Goal: Task Accomplishment & Management: Complete application form

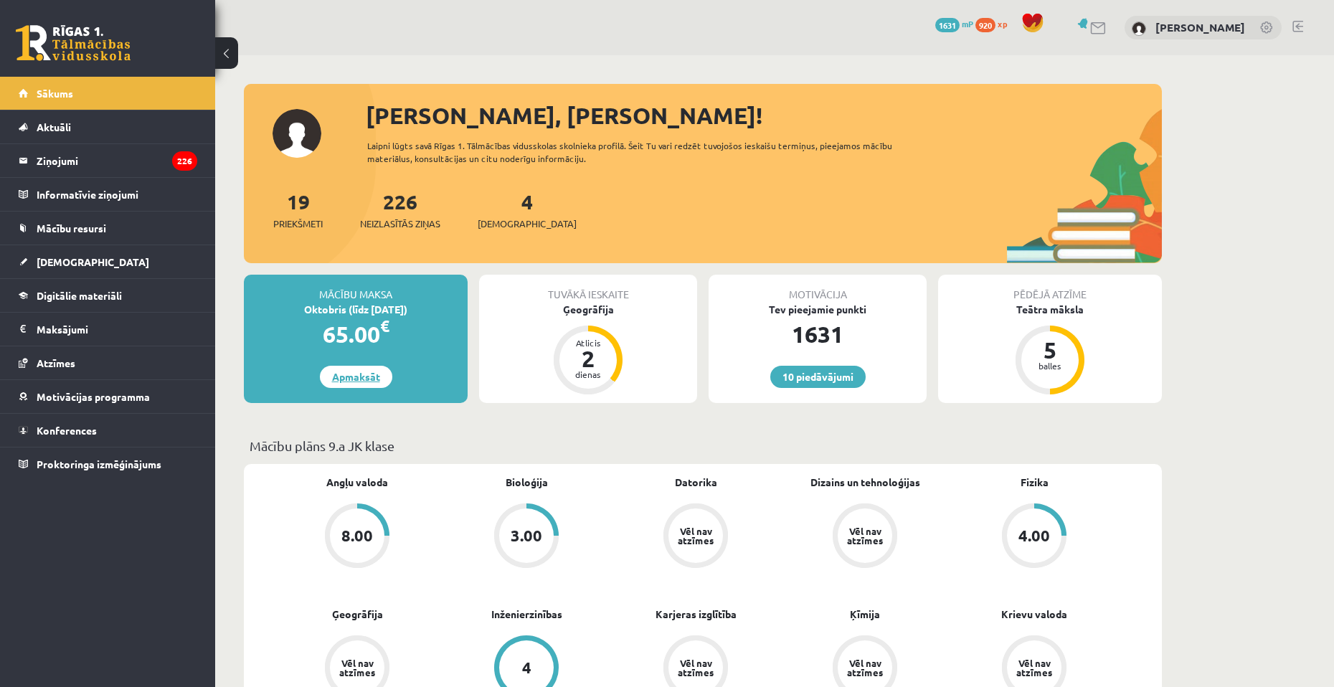
click at [369, 383] on link "Apmaksāt" at bounding box center [356, 377] width 72 height 22
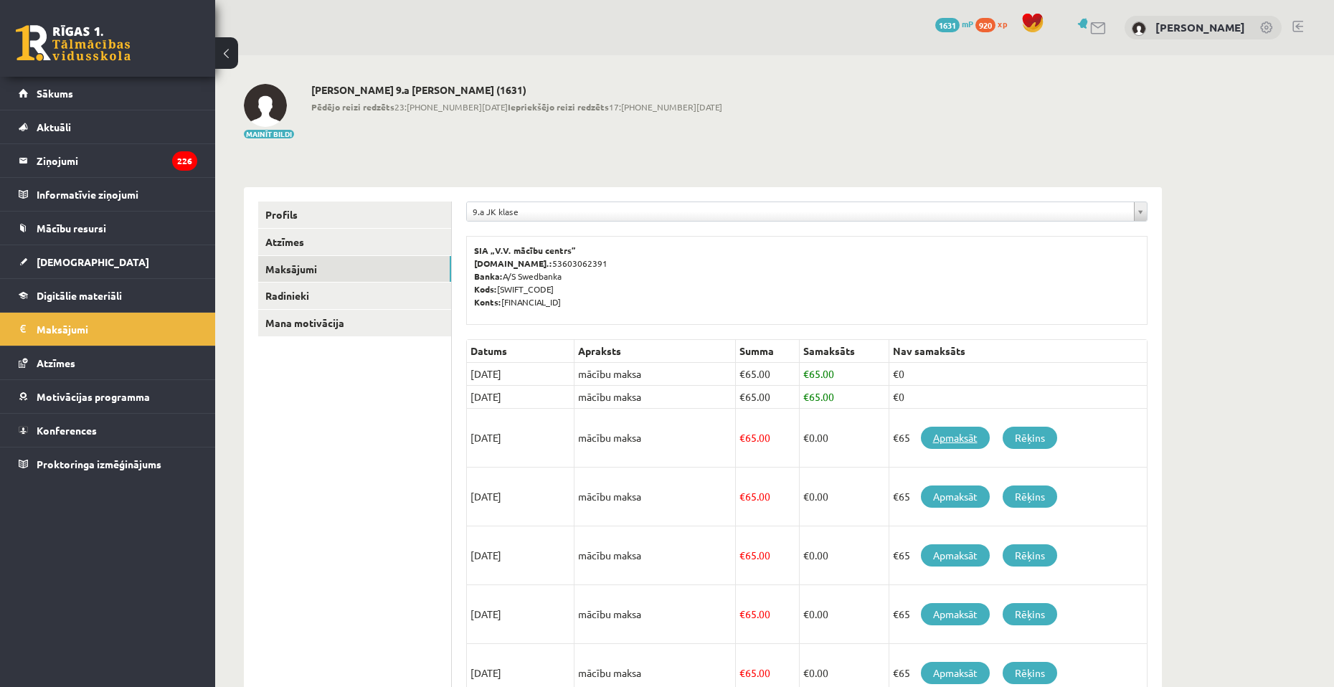
click at [952, 436] on link "Apmaksāt" at bounding box center [955, 438] width 69 height 22
click at [93, 263] on link "[DEMOGRAPHIC_DATA]" at bounding box center [108, 261] width 179 height 33
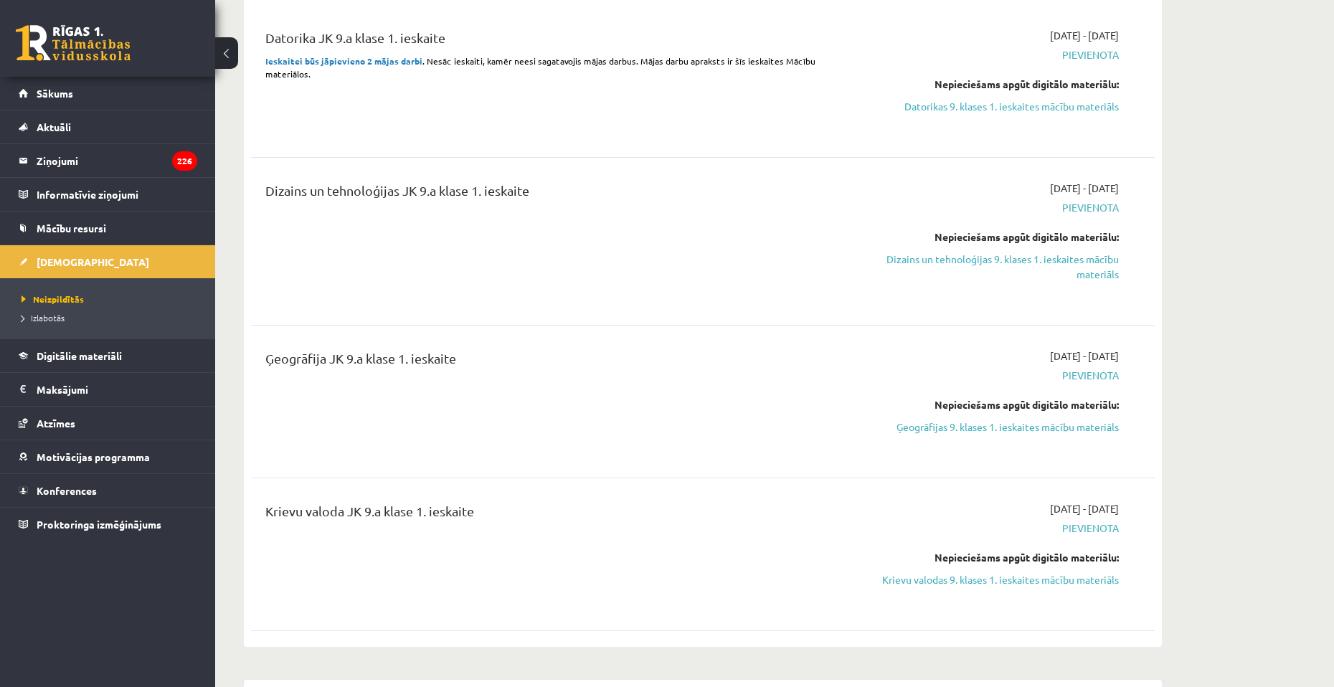
scroll to position [359, 0]
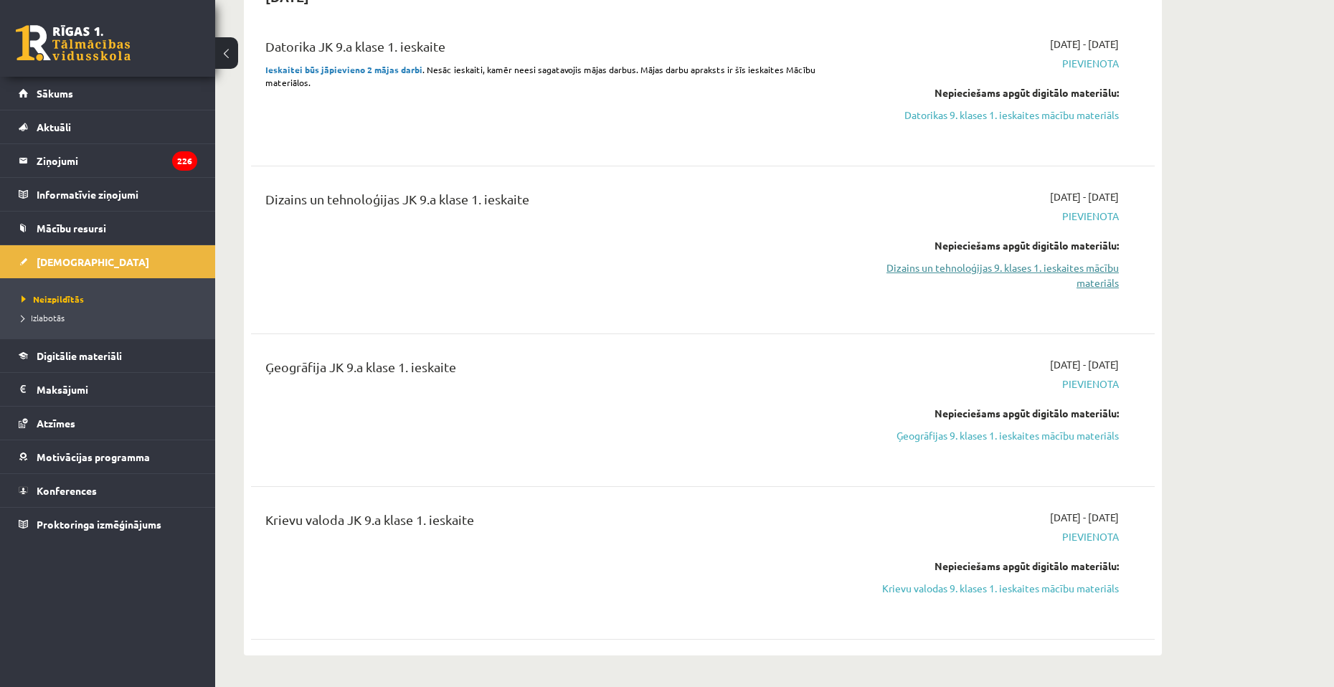
click at [946, 271] on link "Dizains un tehnoloģijas 9. klases 1. ieskaites mācību materiāls" at bounding box center [983, 275] width 270 height 30
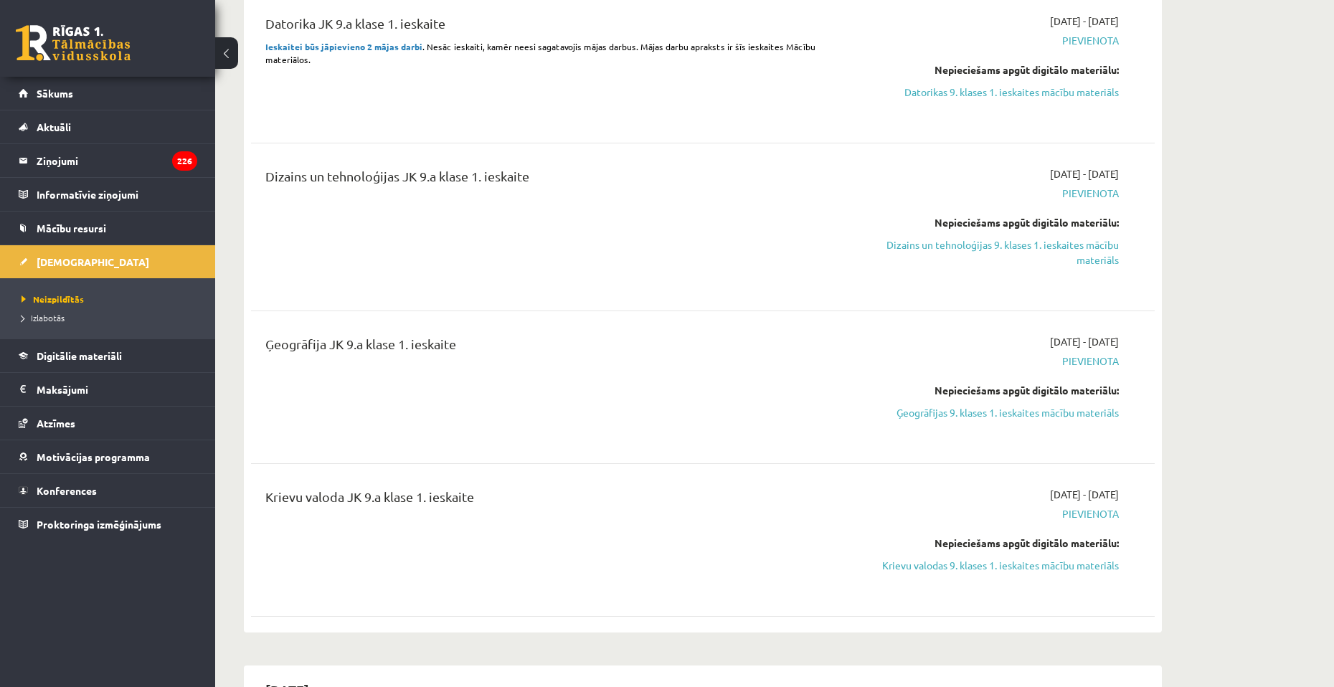
scroll to position [430, 0]
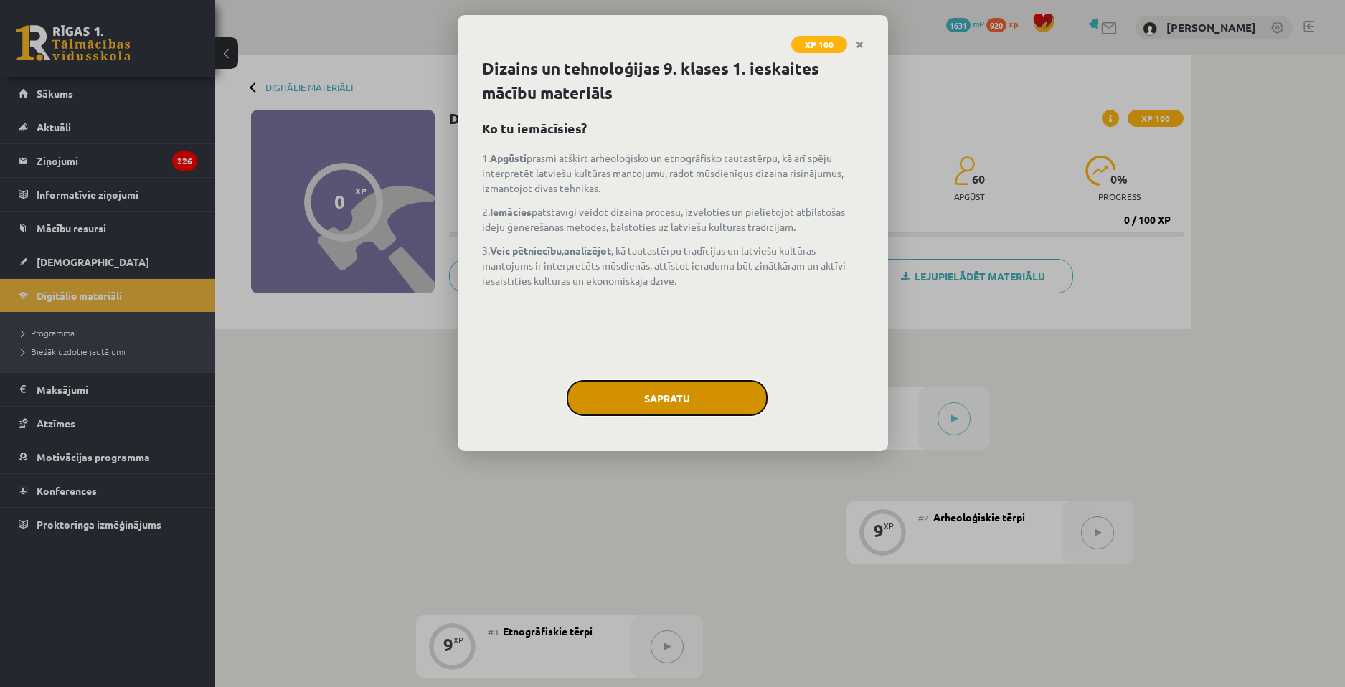
click at [708, 405] on button "Sapratu" at bounding box center [667, 398] width 201 height 36
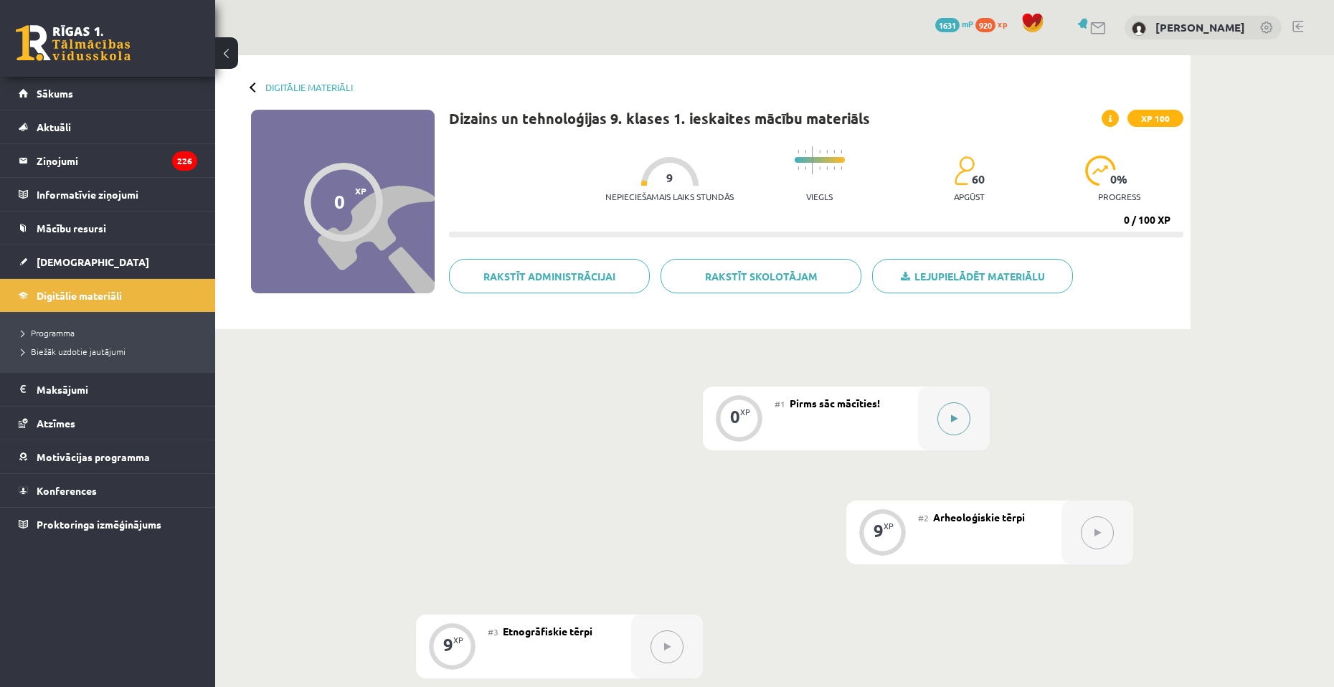
click at [962, 414] on button at bounding box center [953, 418] width 33 height 33
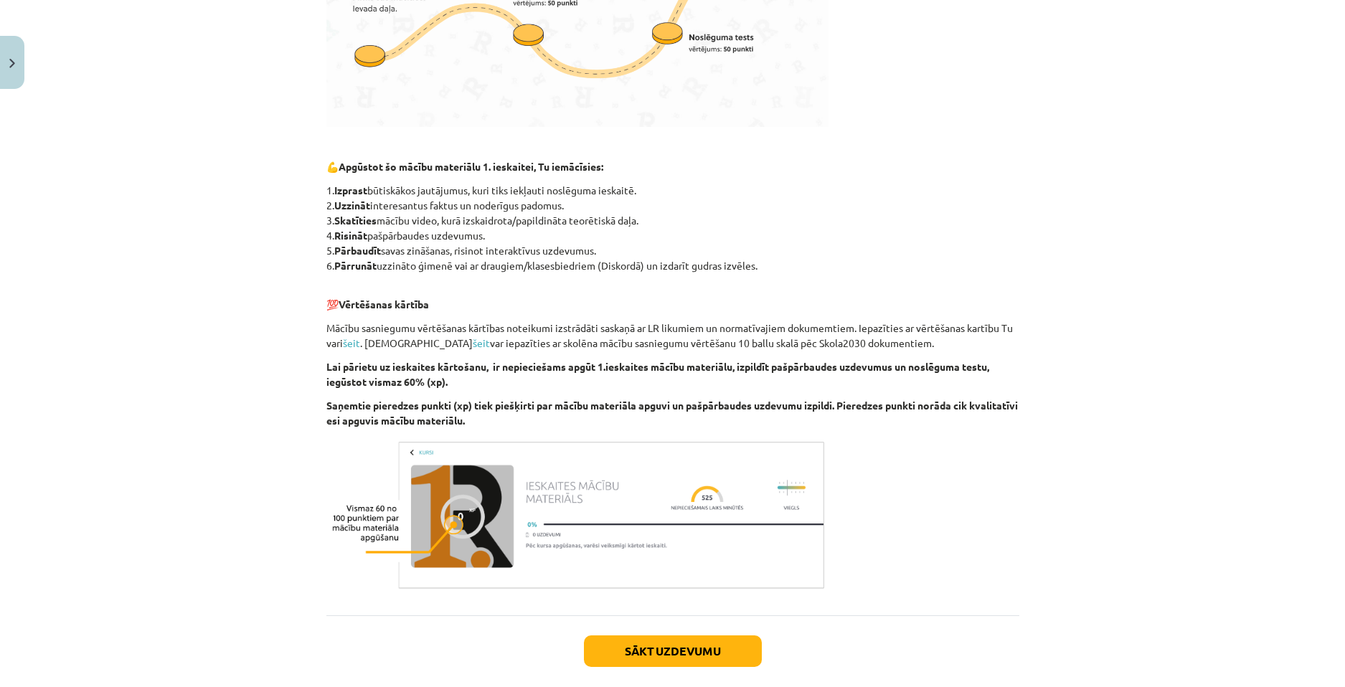
scroll to position [697, 0]
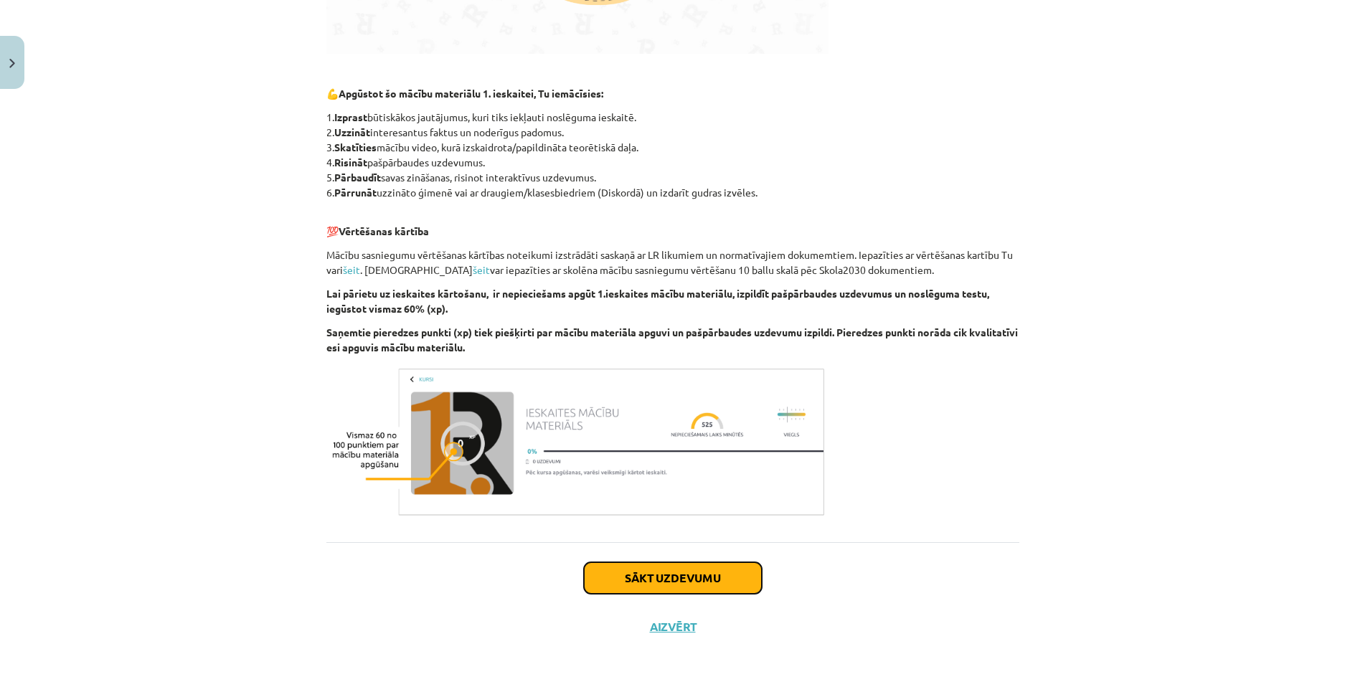
click at [685, 572] on button "Sākt uzdevumu" at bounding box center [673, 578] width 178 height 32
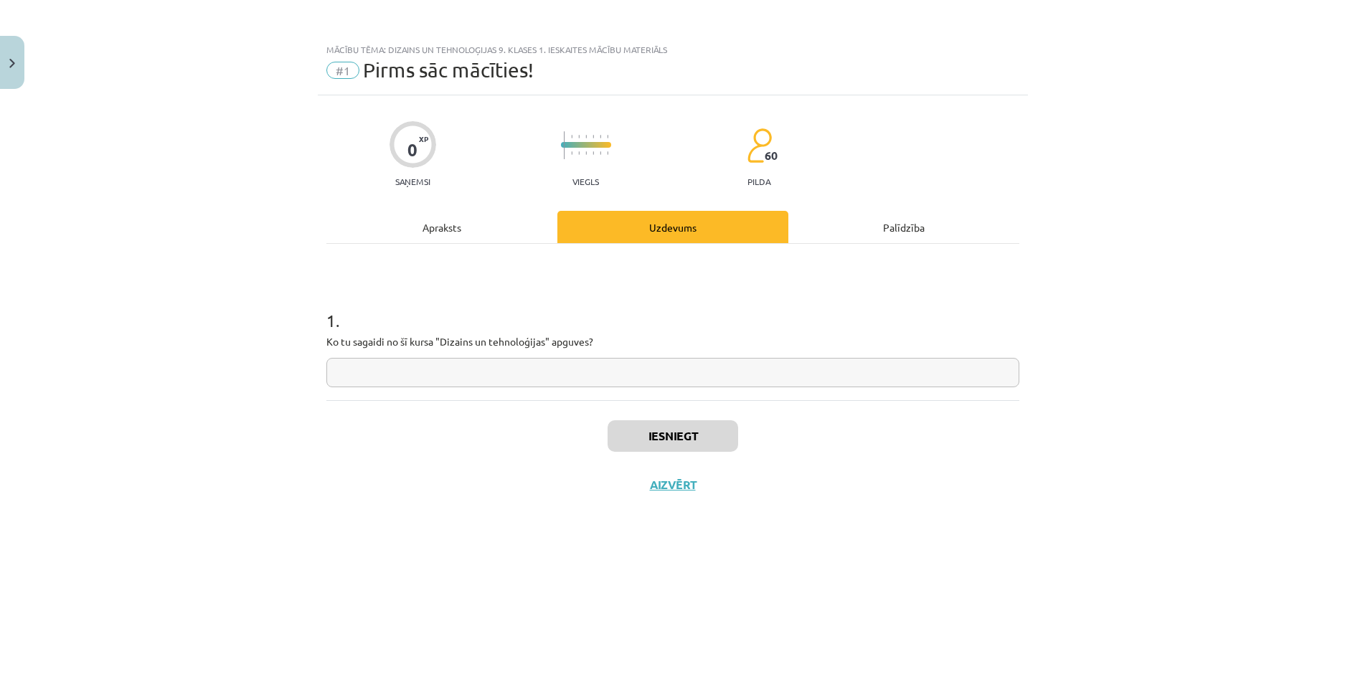
click at [548, 373] on input "text" at bounding box center [672, 372] width 693 height 29
type input "*********"
click at [652, 434] on button "Iesniegt" at bounding box center [672, 436] width 131 height 32
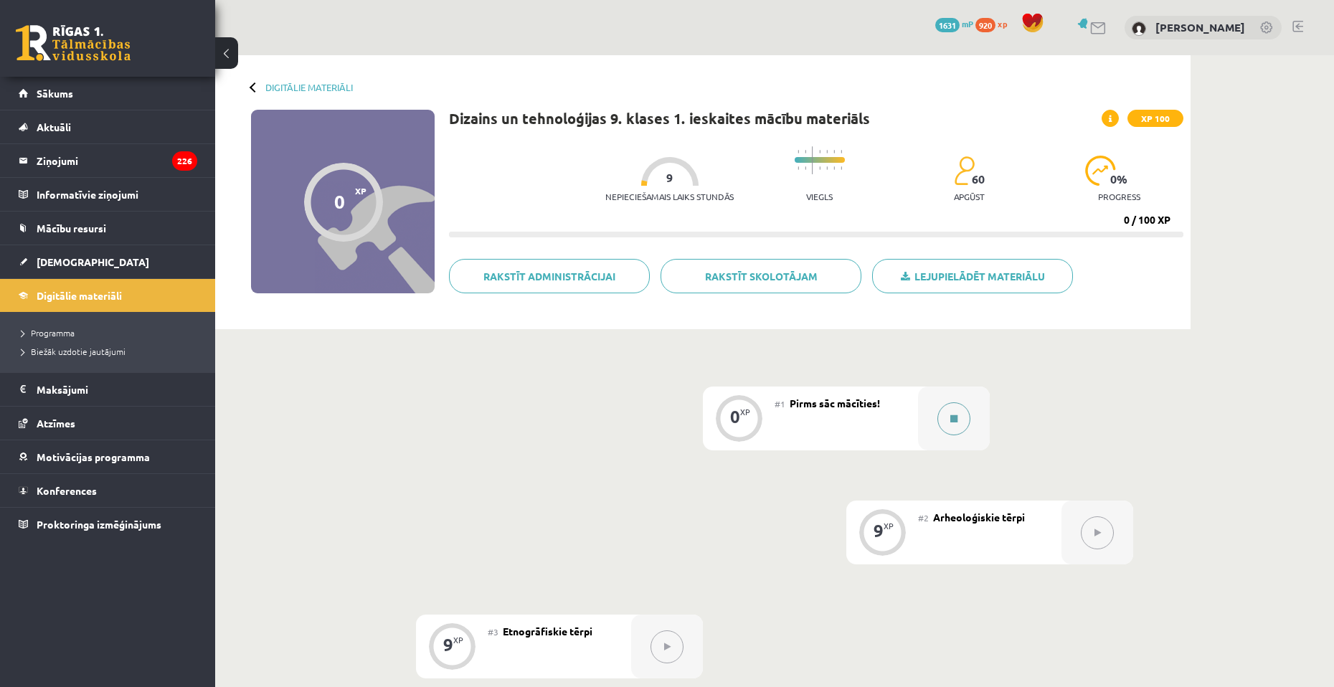
click at [946, 427] on button at bounding box center [953, 418] width 33 height 33
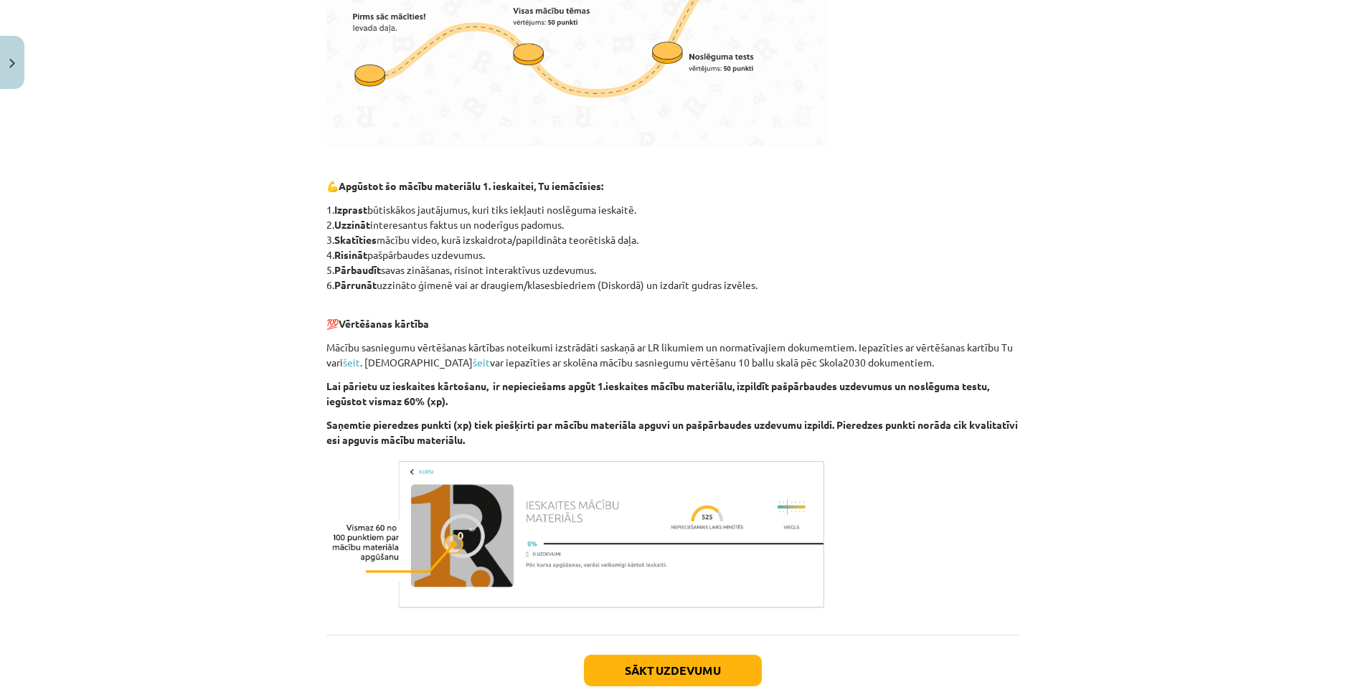
scroll to position [697, 0]
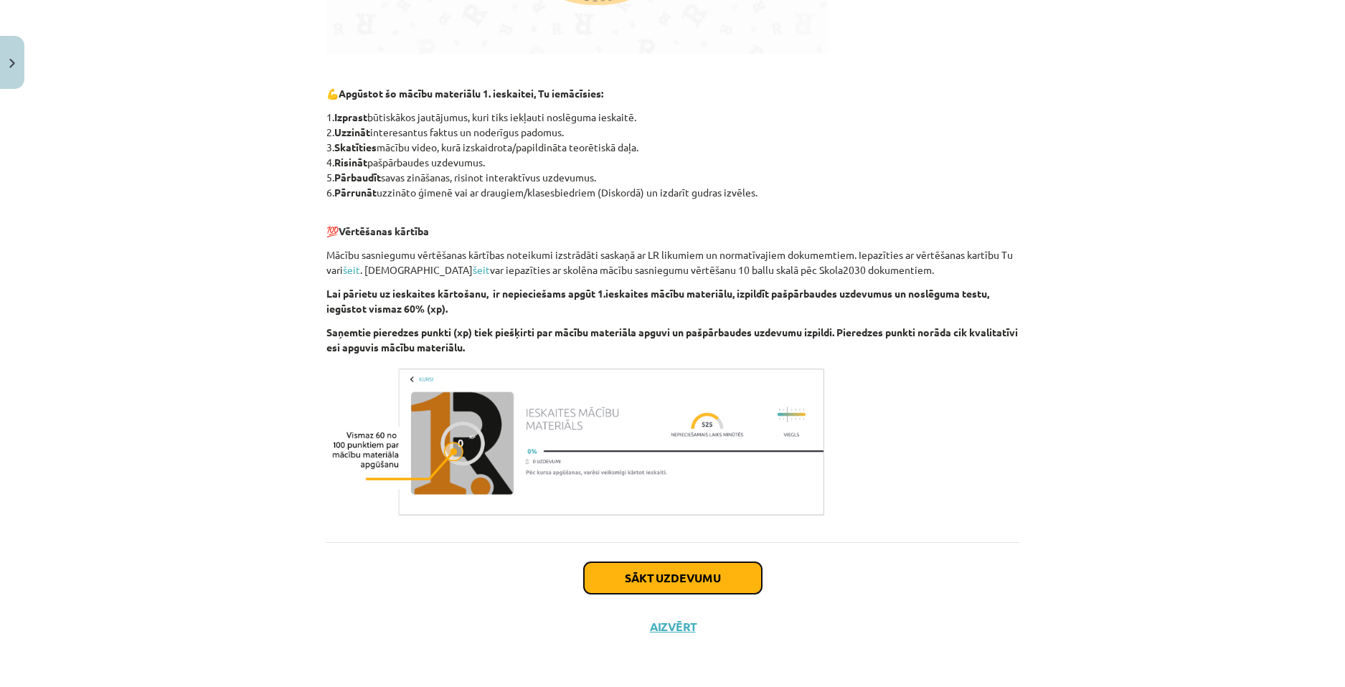
click at [688, 571] on button "Sākt uzdevumu" at bounding box center [673, 578] width 178 height 32
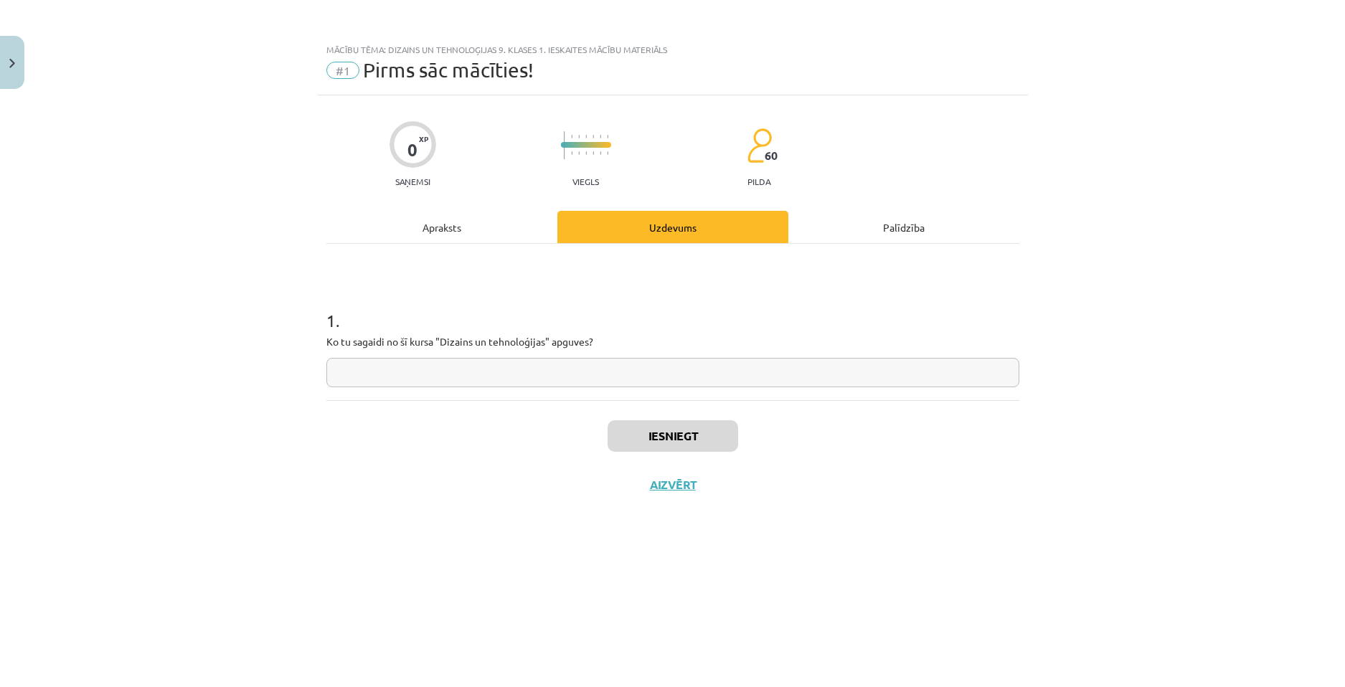
click at [573, 376] on input "text" at bounding box center [672, 372] width 693 height 29
type input "*********"
click at [656, 437] on button "Iesniegt" at bounding box center [672, 436] width 131 height 32
click at [642, 488] on button "Nākamā nodarbība" at bounding box center [672, 494] width 141 height 33
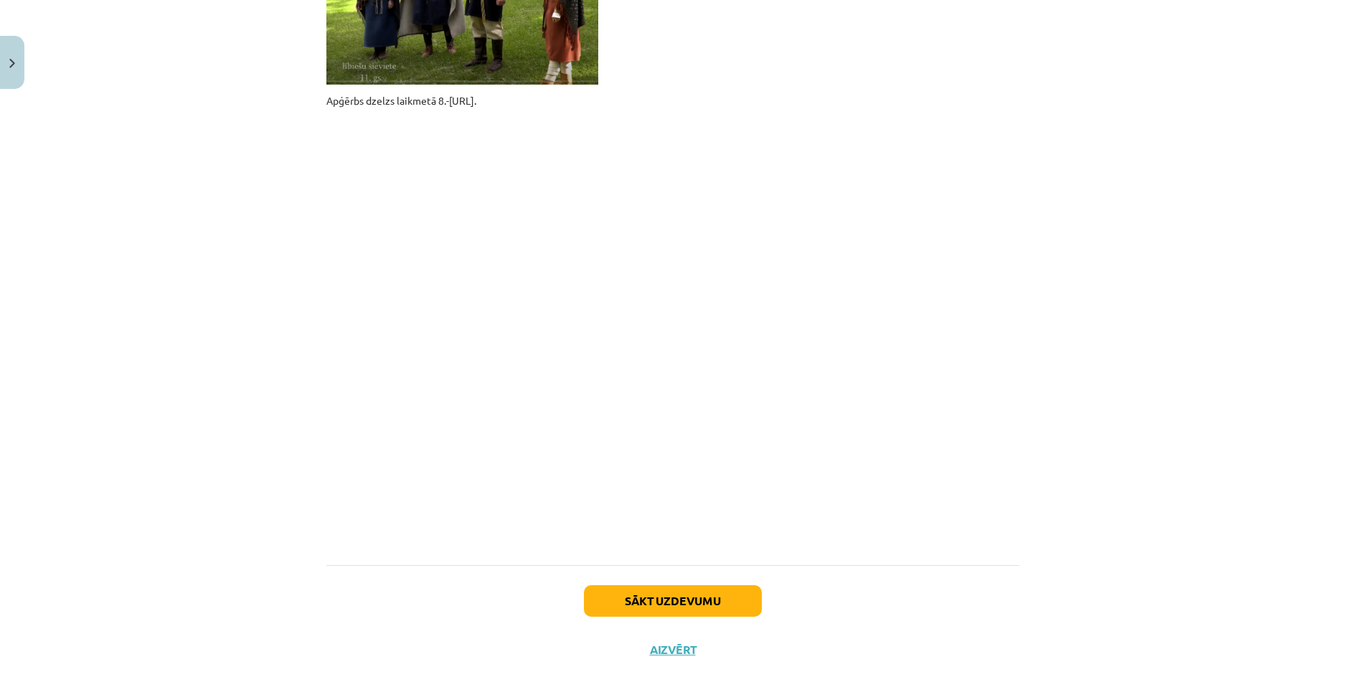
scroll to position [984, 0]
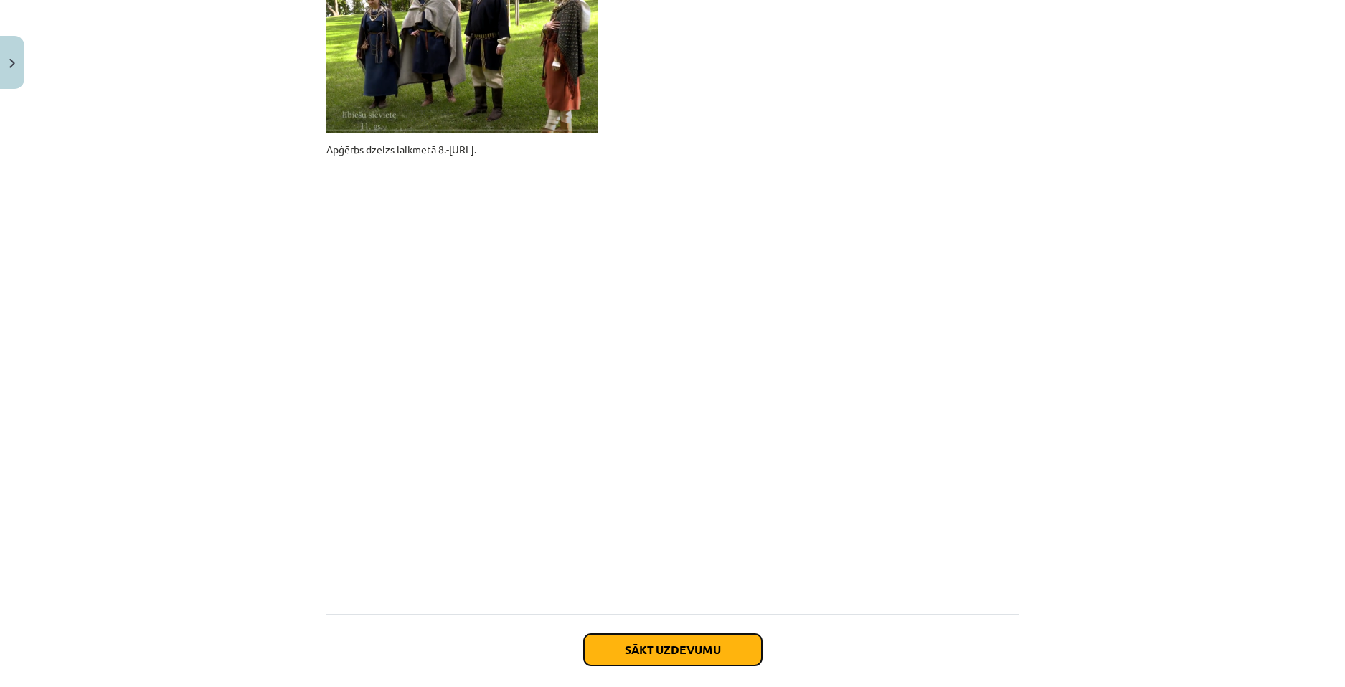
click at [653, 645] on button "Sākt uzdevumu" at bounding box center [673, 650] width 178 height 32
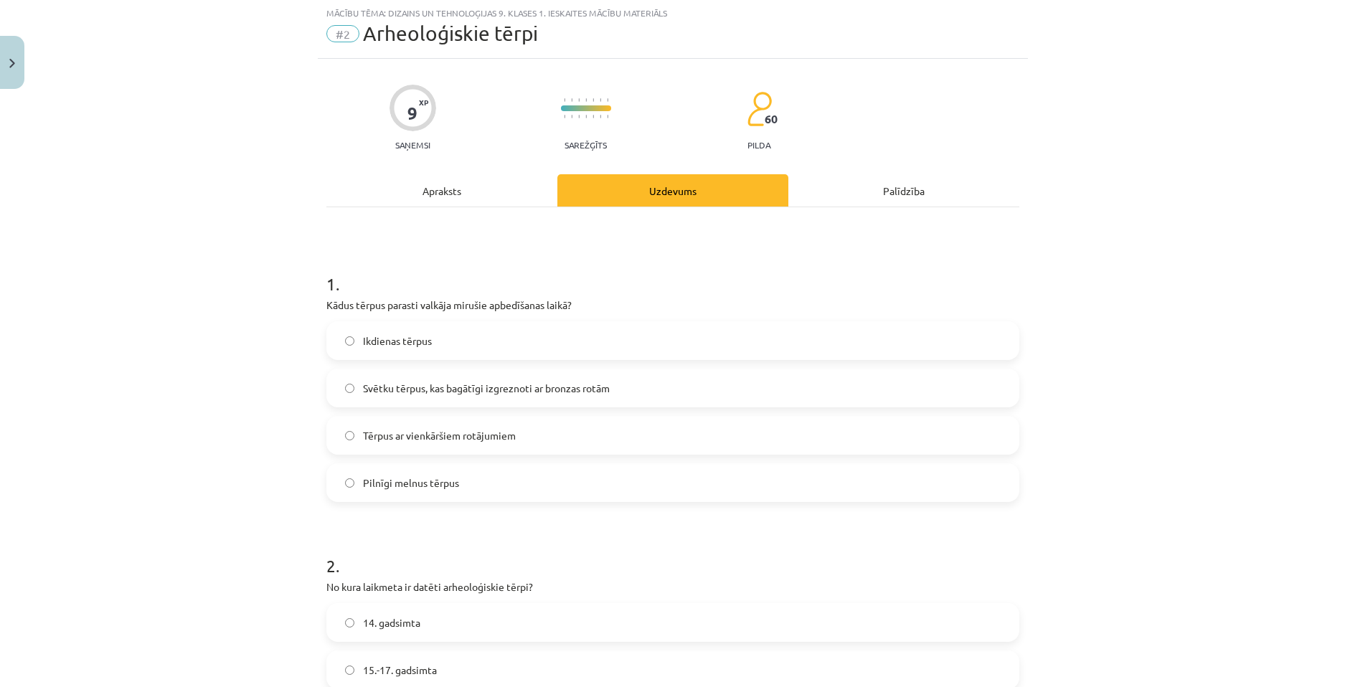
scroll to position [36, 0]
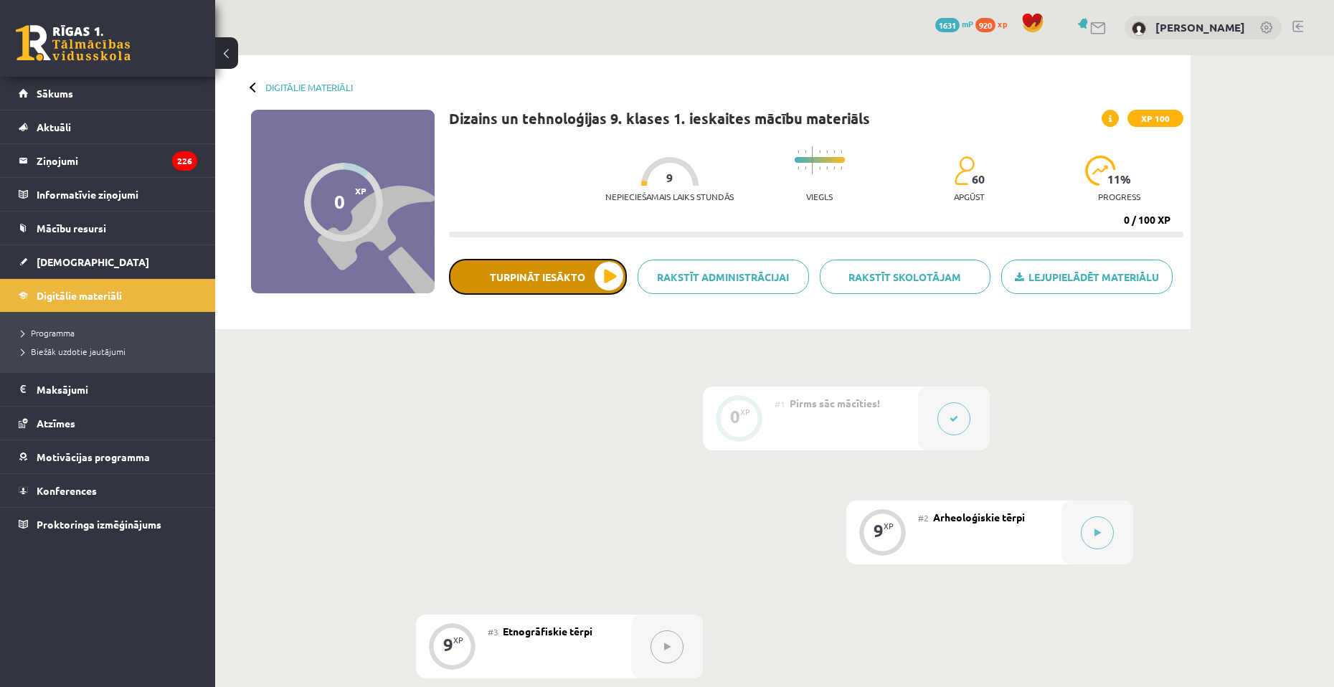
click at [584, 285] on button "Turpināt iesākto" at bounding box center [538, 277] width 178 height 36
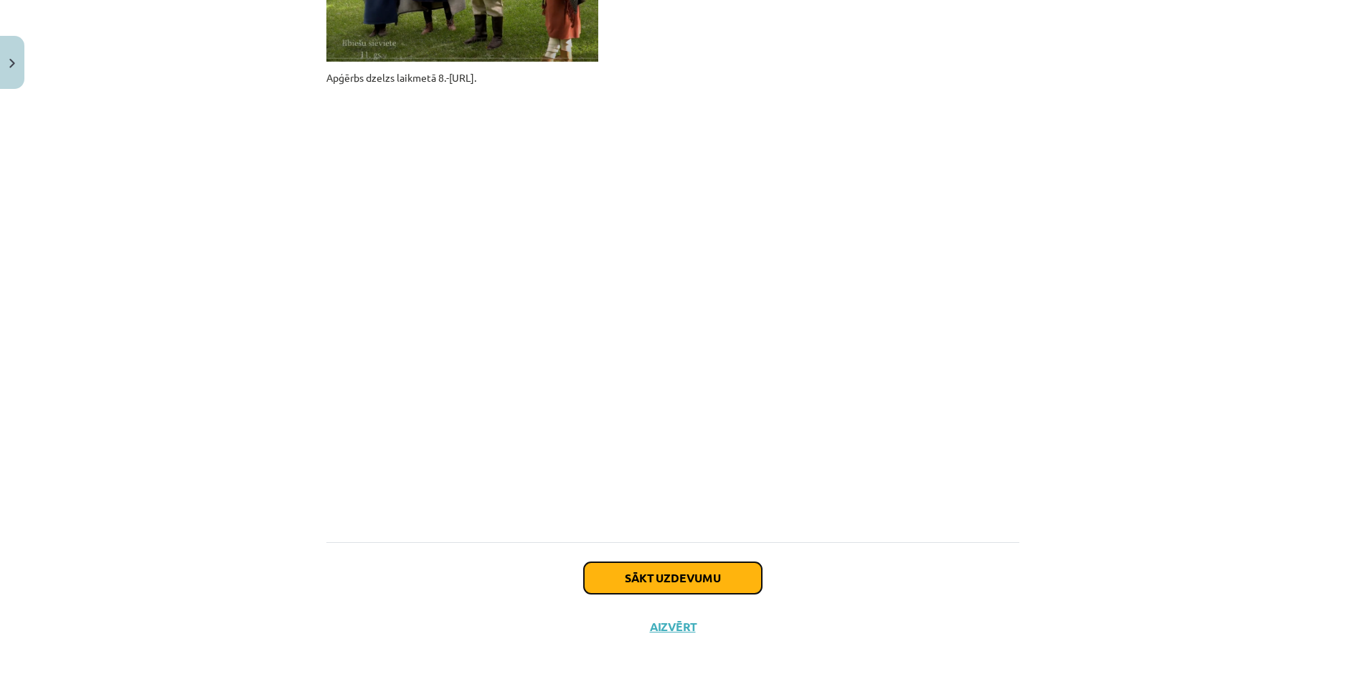
click at [713, 587] on button "Sākt uzdevumu" at bounding box center [673, 578] width 178 height 32
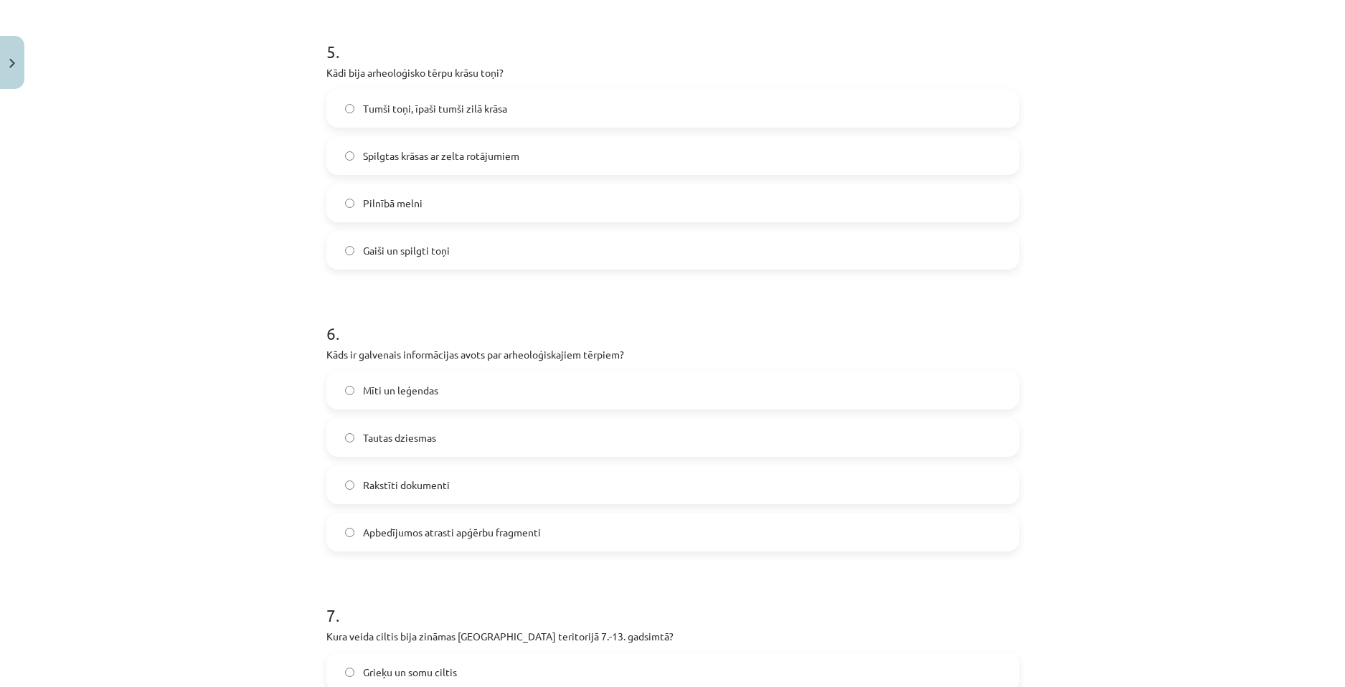
scroll to position [2273, 0]
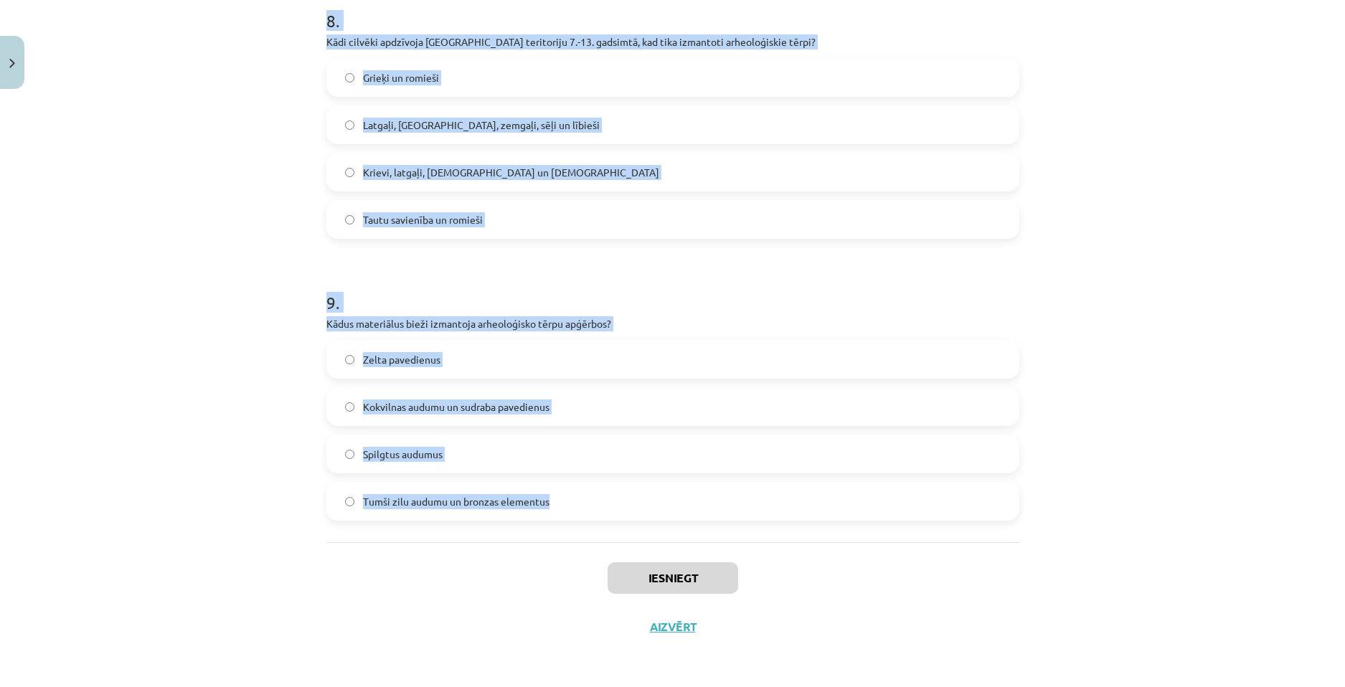
drag, startPoint x: 316, startPoint y: 289, endPoint x: 553, endPoint y: 539, distance: 344.4
click at [553, 539] on div "Mācību tēma: Dizains un tehnoloģijas 9. klases 1. ieskaites mācību materiāls #2…" at bounding box center [672, 343] width 1345 height 687
copy form "1 . Lorem ipsumd sitamet consect adipisc elitseddoei tempo? Incididu utlabo Etd…"
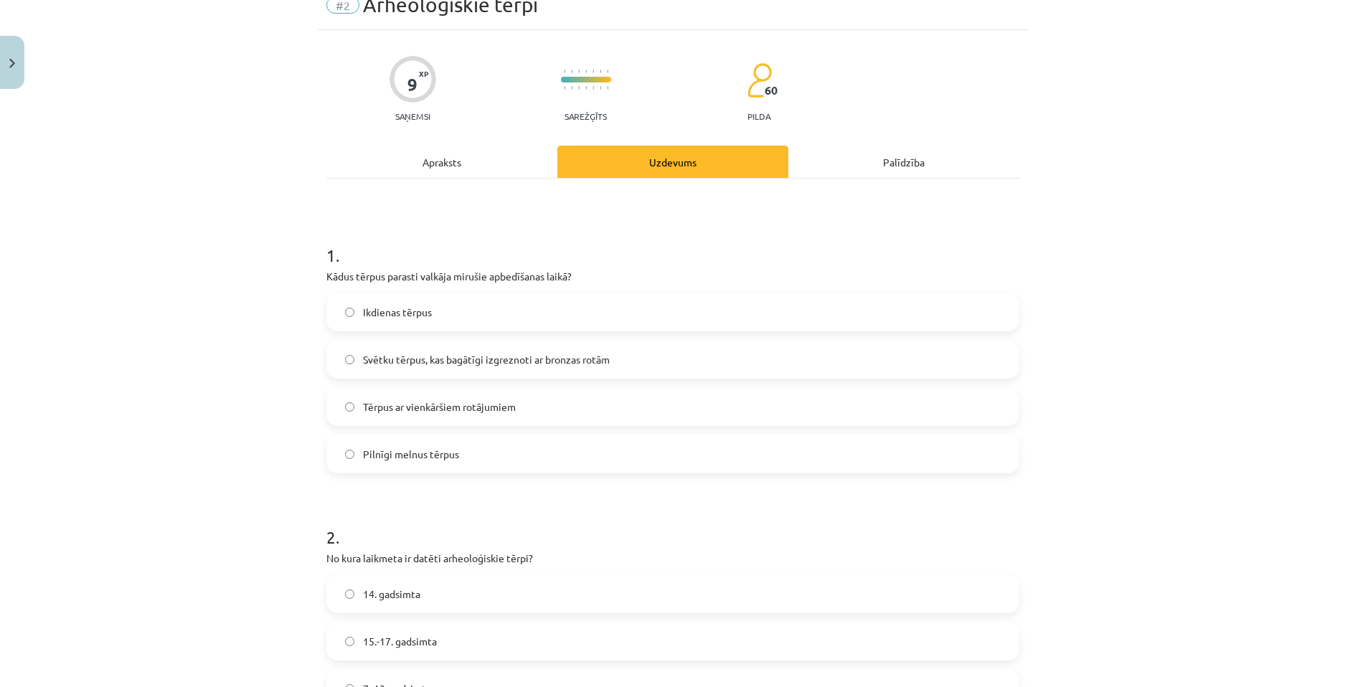
scroll to position [0, 0]
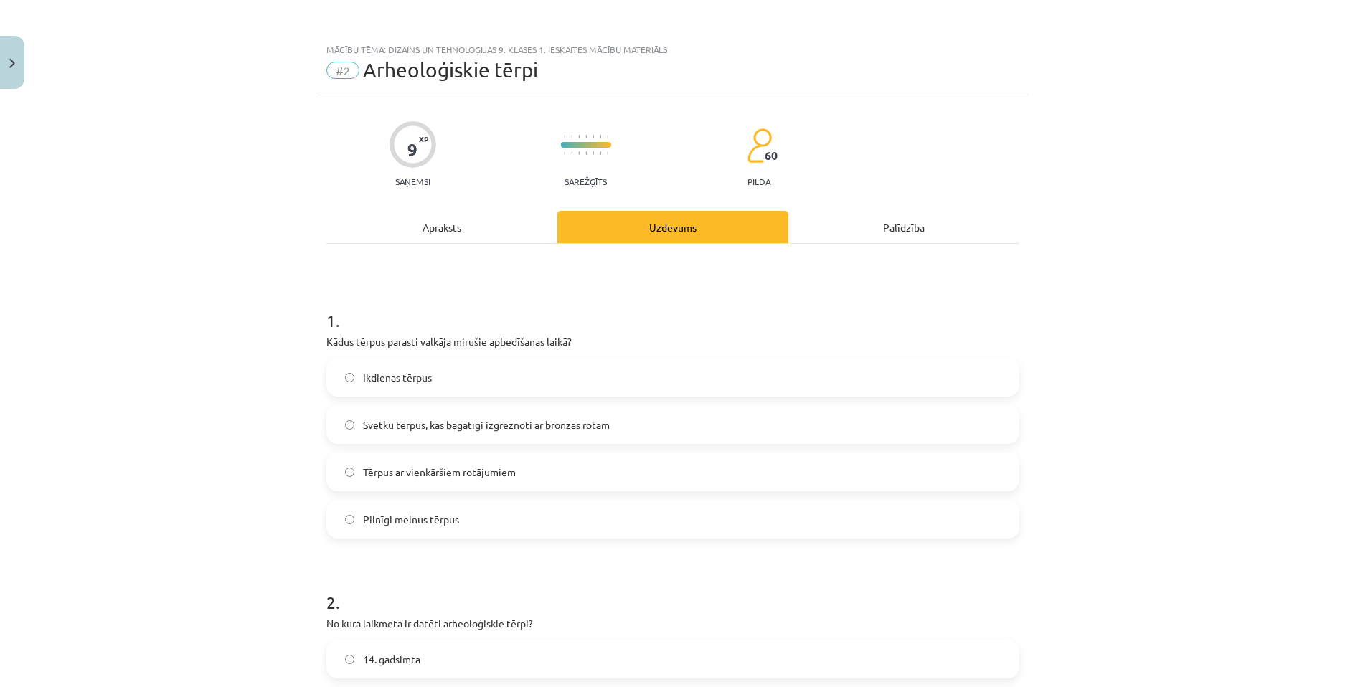
click at [395, 425] on span "Svētku tērpus, kas bagātīgi izgreznoti ar bronzas rotām" at bounding box center [486, 424] width 247 height 15
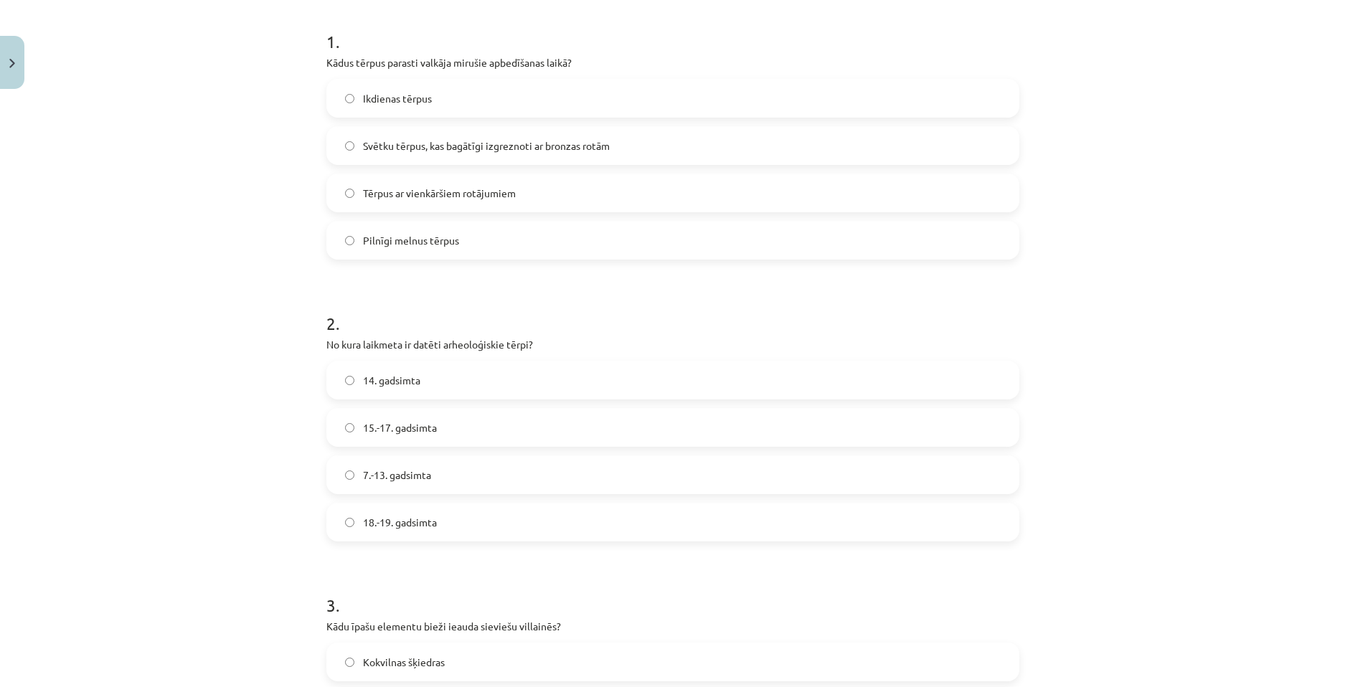
scroll to position [287, 0]
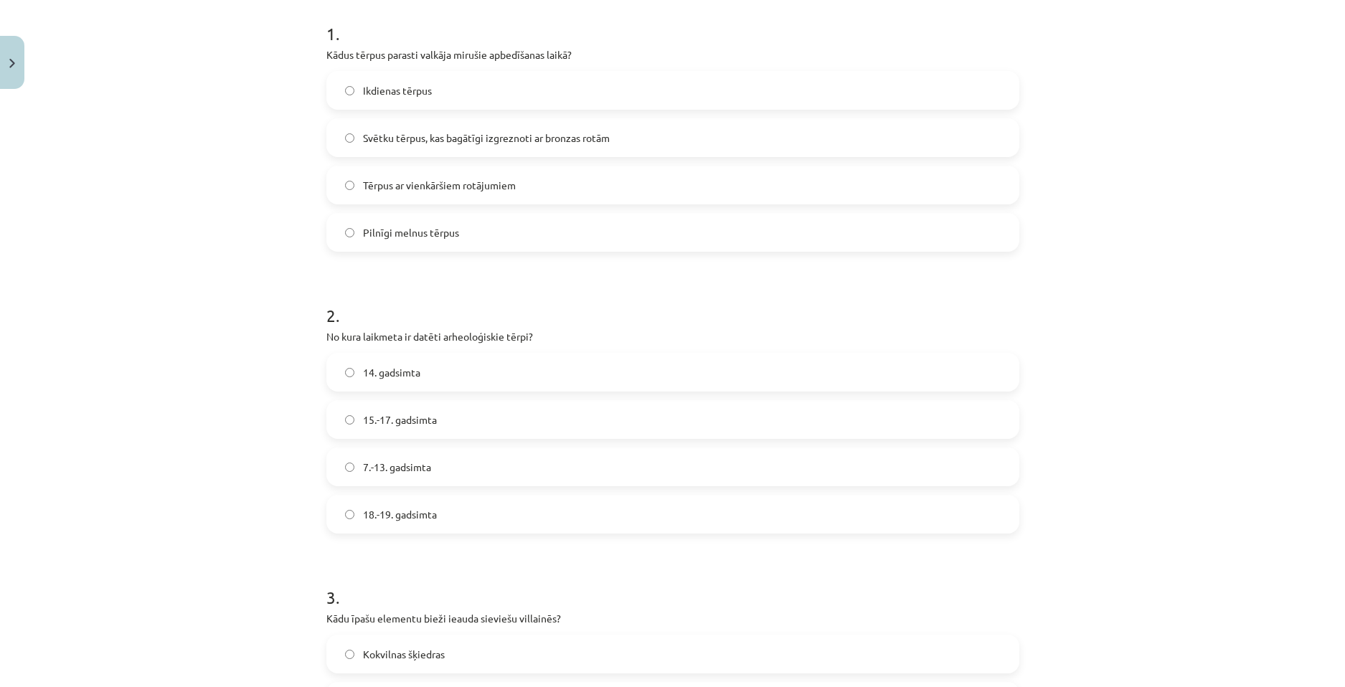
click at [394, 465] on span "7.-13. gadsimta" at bounding box center [397, 467] width 68 height 15
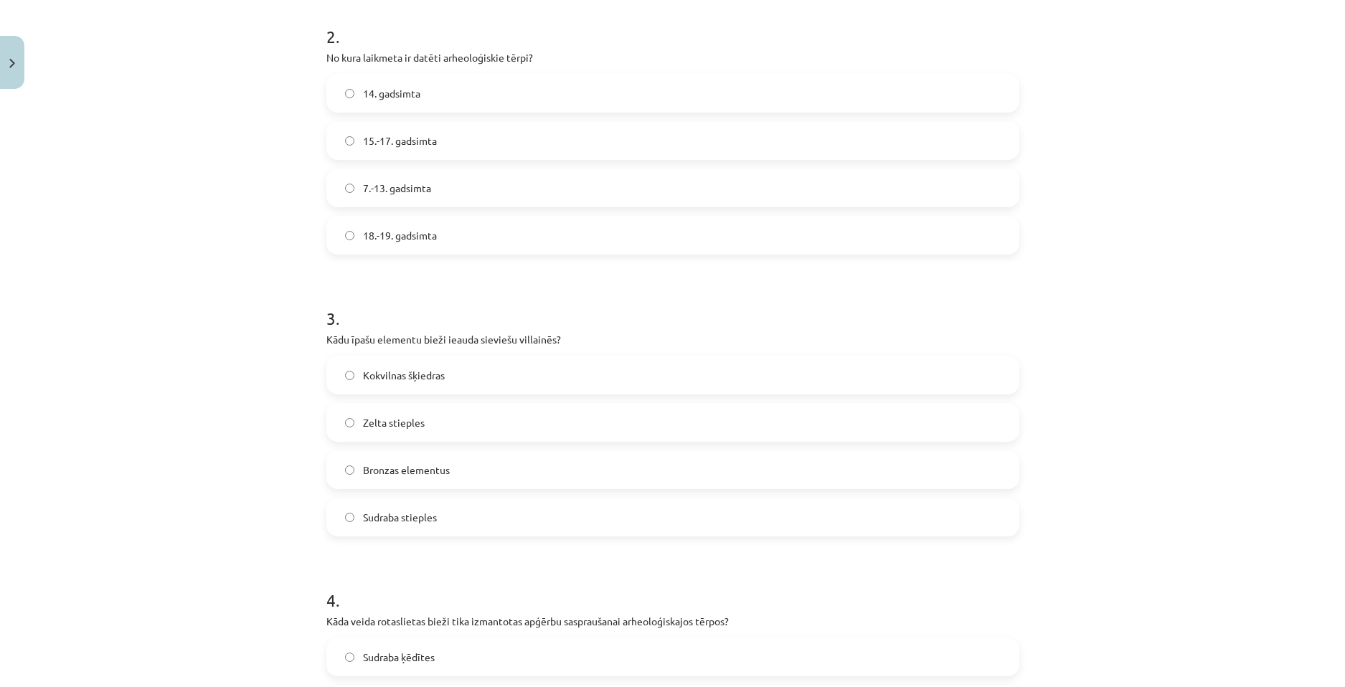
scroll to position [574, 0]
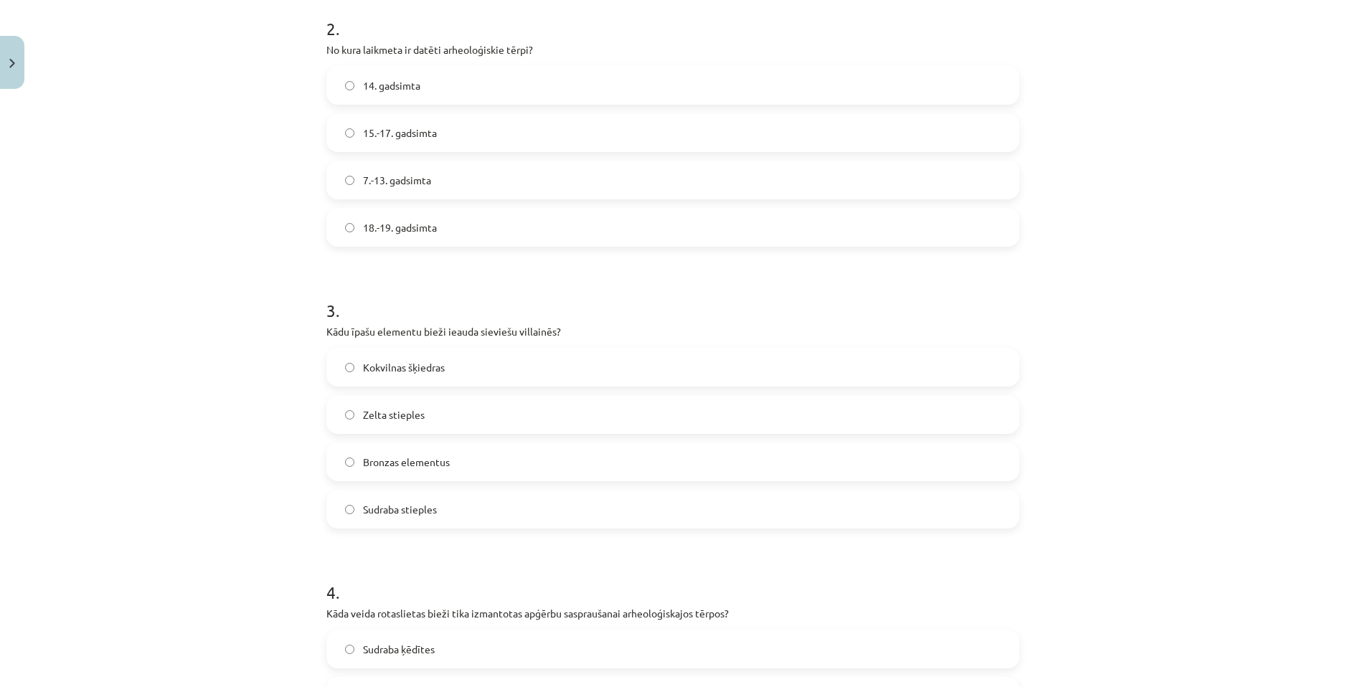
click at [417, 513] on span "Sudraba stieples" at bounding box center [400, 509] width 74 height 15
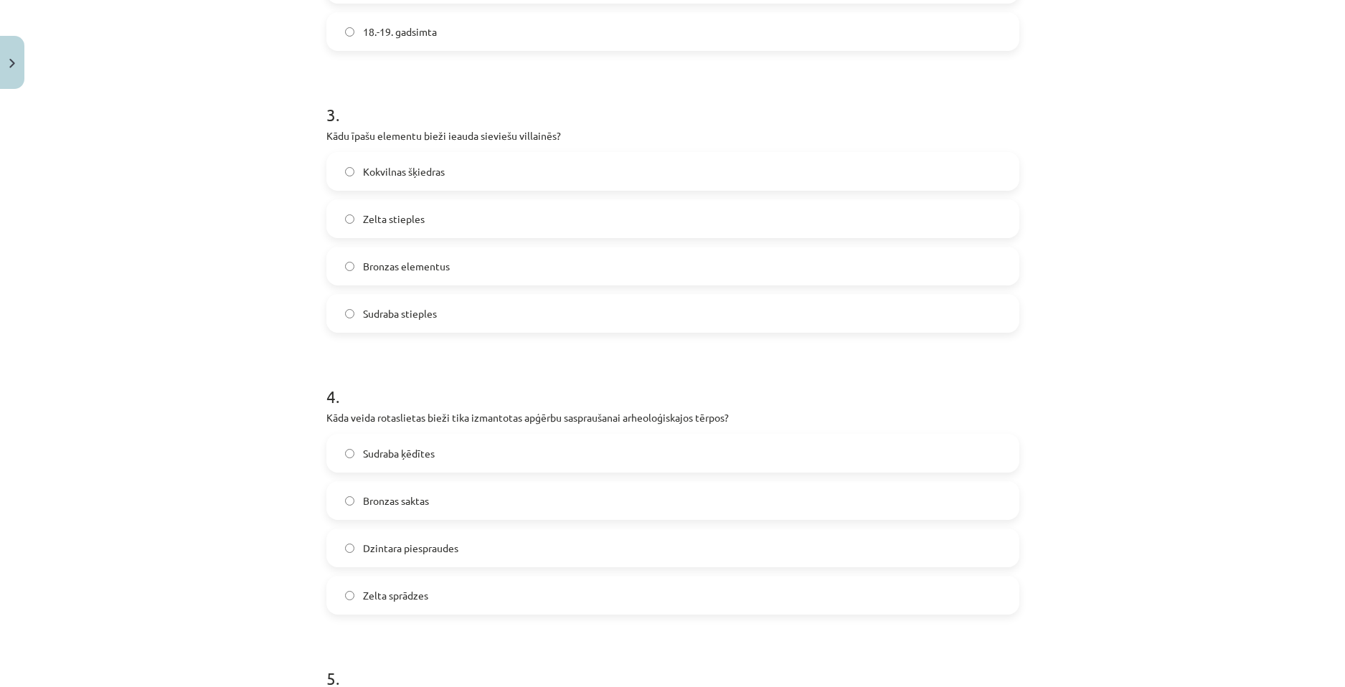
scroll to position [861, 0]
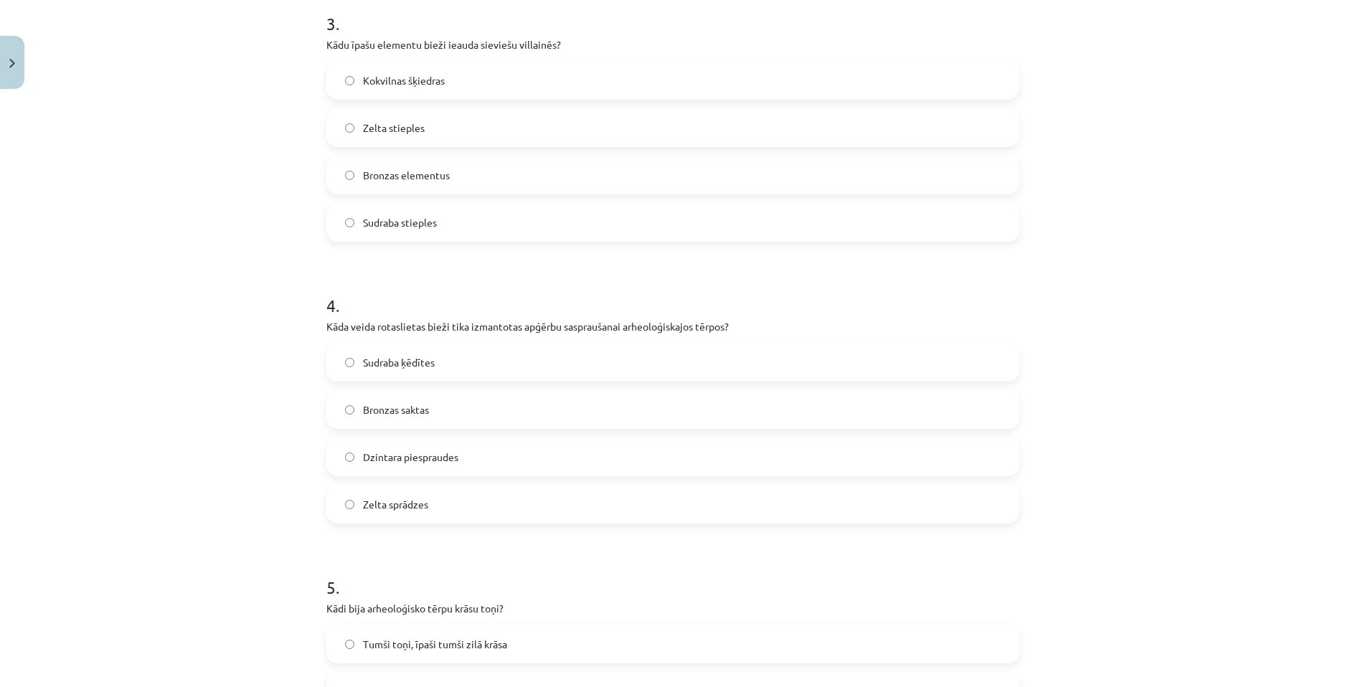
click at [393, 415] on span "Bronzas saktas" at bounding box center [396, 409] width 66 height 15
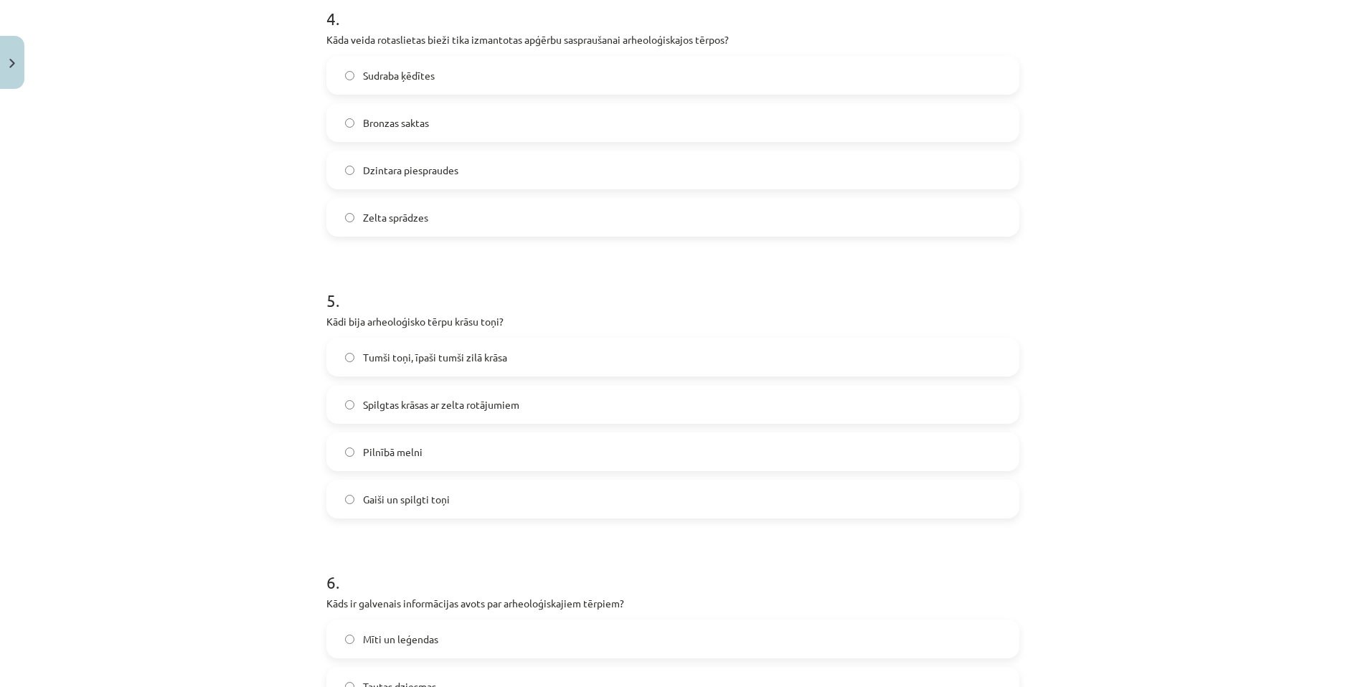
click at [459, 351] on span "Tumši toņi, īpaši tumši zilā krāsa" at bounding box center [435, 357] width 144 height 15
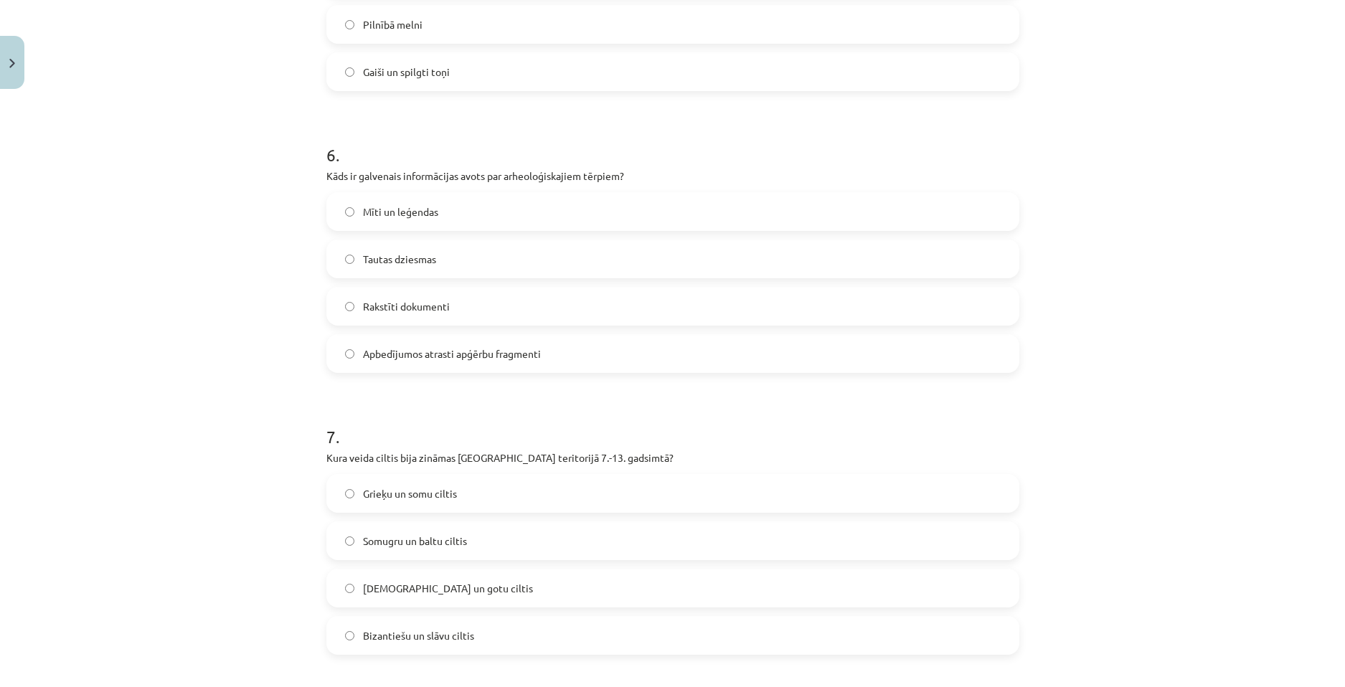
scroll to position [1578, 0]
click at [464, 362] on label "Apbedījumos atrasti apģērbu fragmenti" at bounding box center [673, 351] width 690 height 36
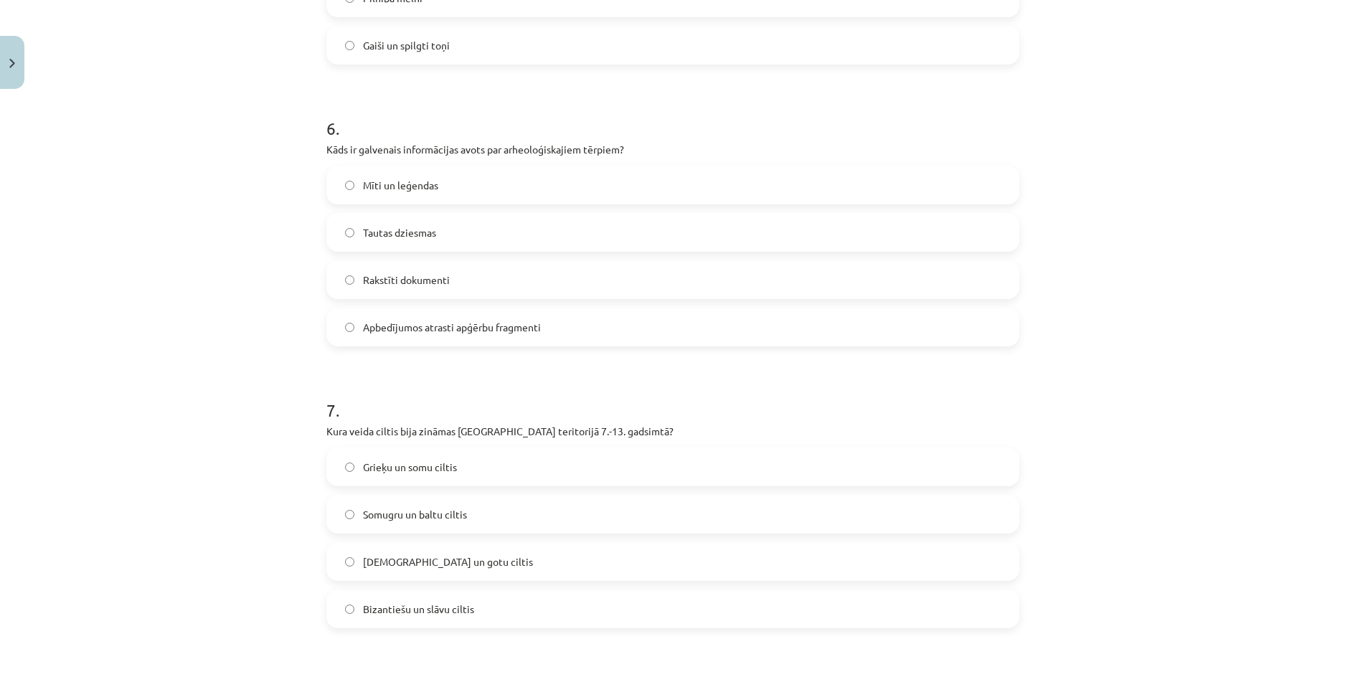
scroll to position [1649, 0]
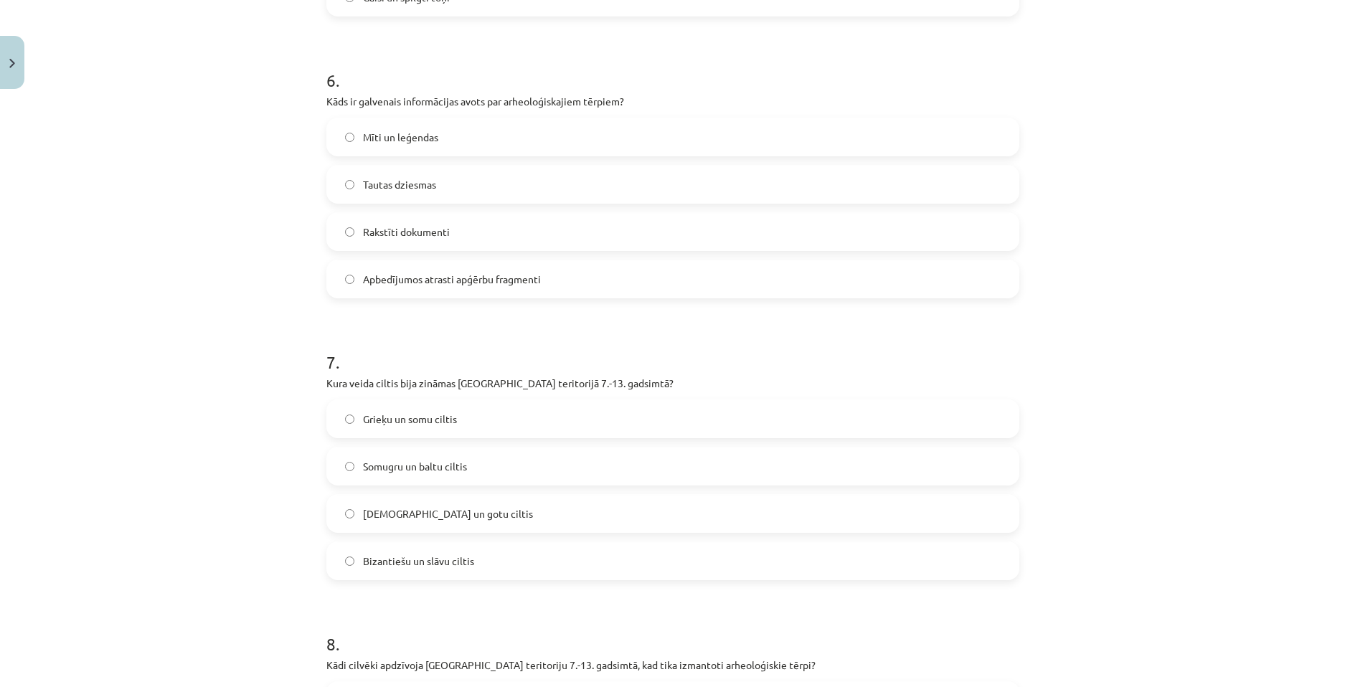
click at [438, 469] on span "Somugru un baltu ciltis" at bounding box center [415, 466] width 104 height 15
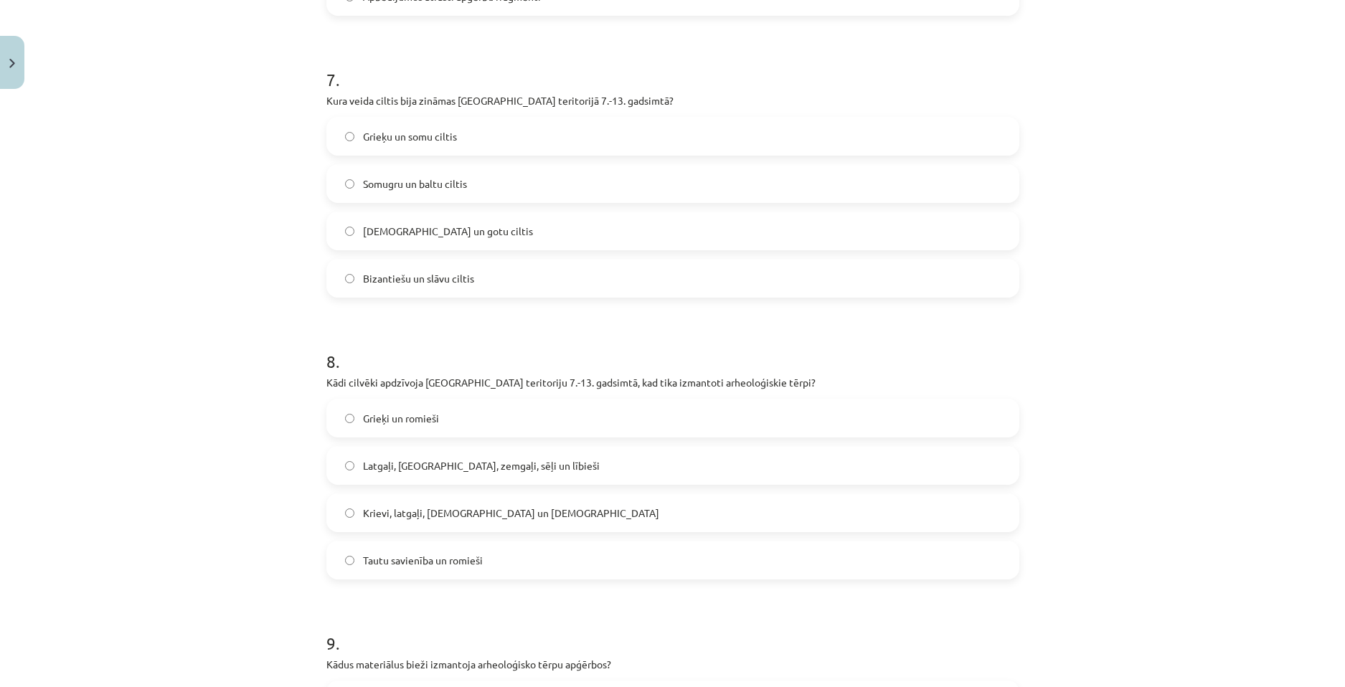
scroll to position [1936, 0]
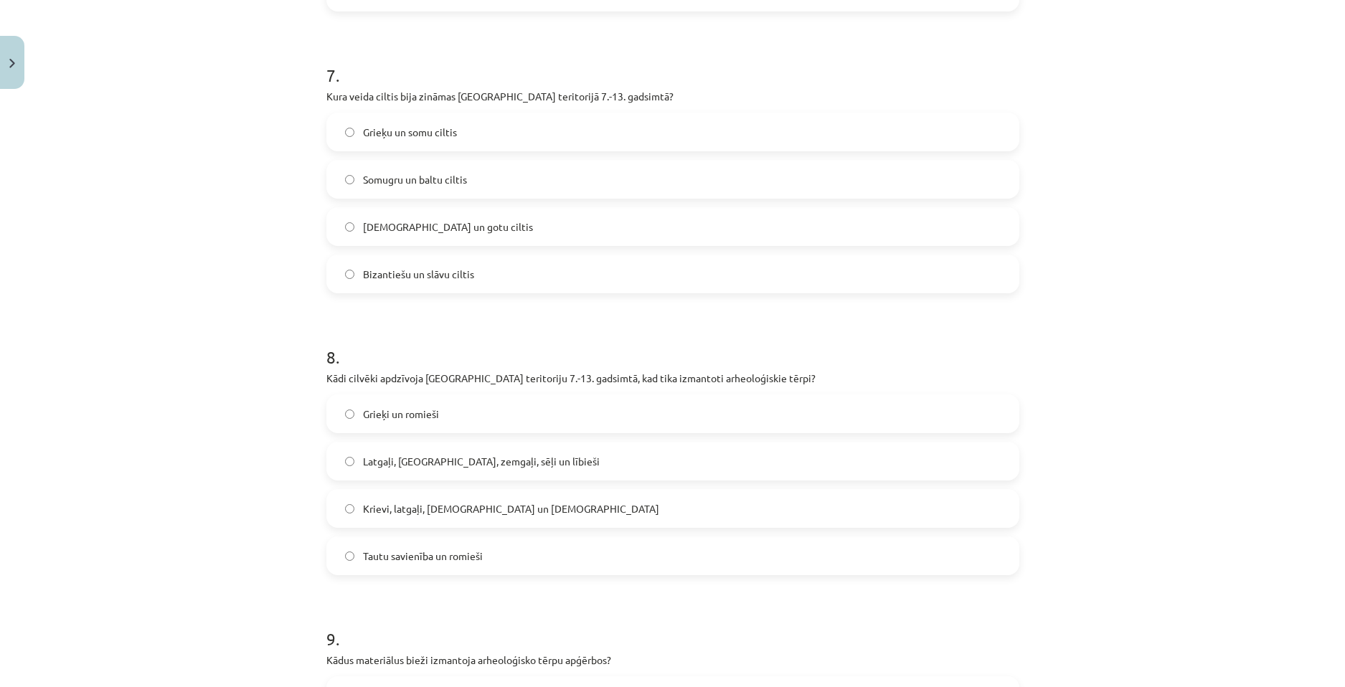
click at [479, 475] on label "Latgaļi, [GEOGRAPHIC_DATA], zemgaļi, sēļi un lībieši" at bounding box center [673, 461] width 690 height 36
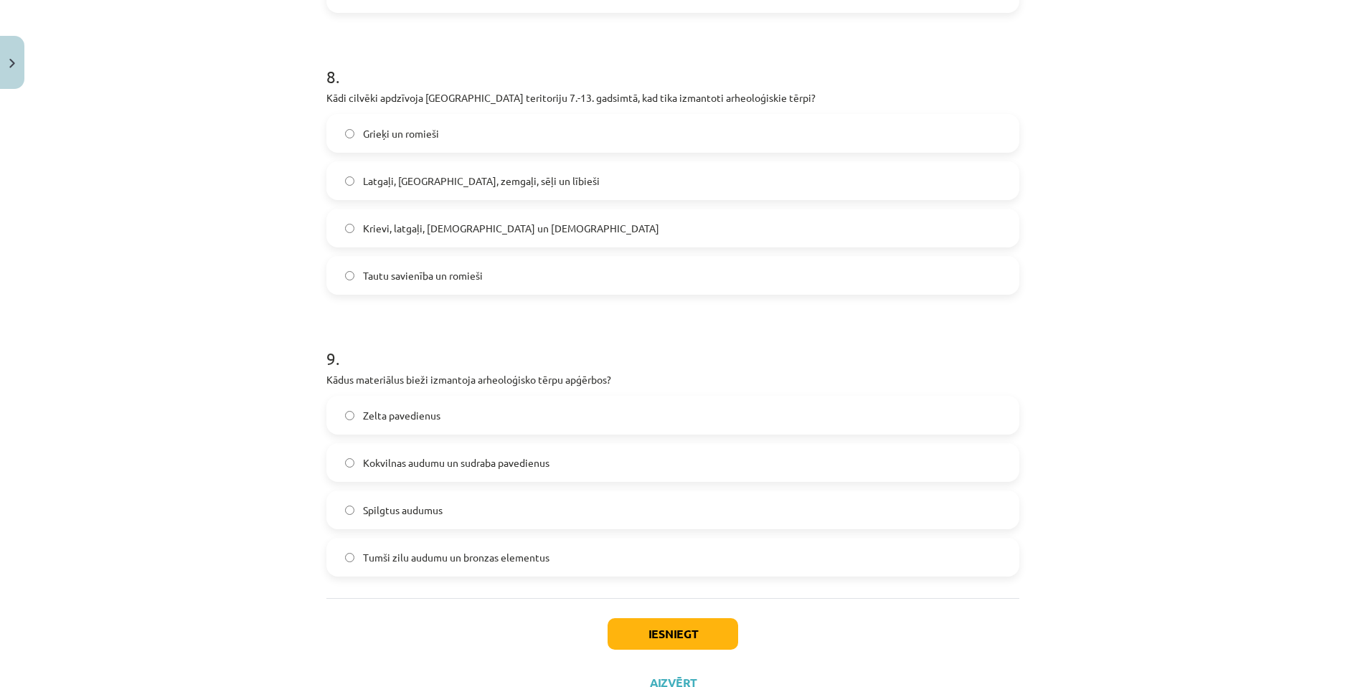
scroll to position [2223, 0]
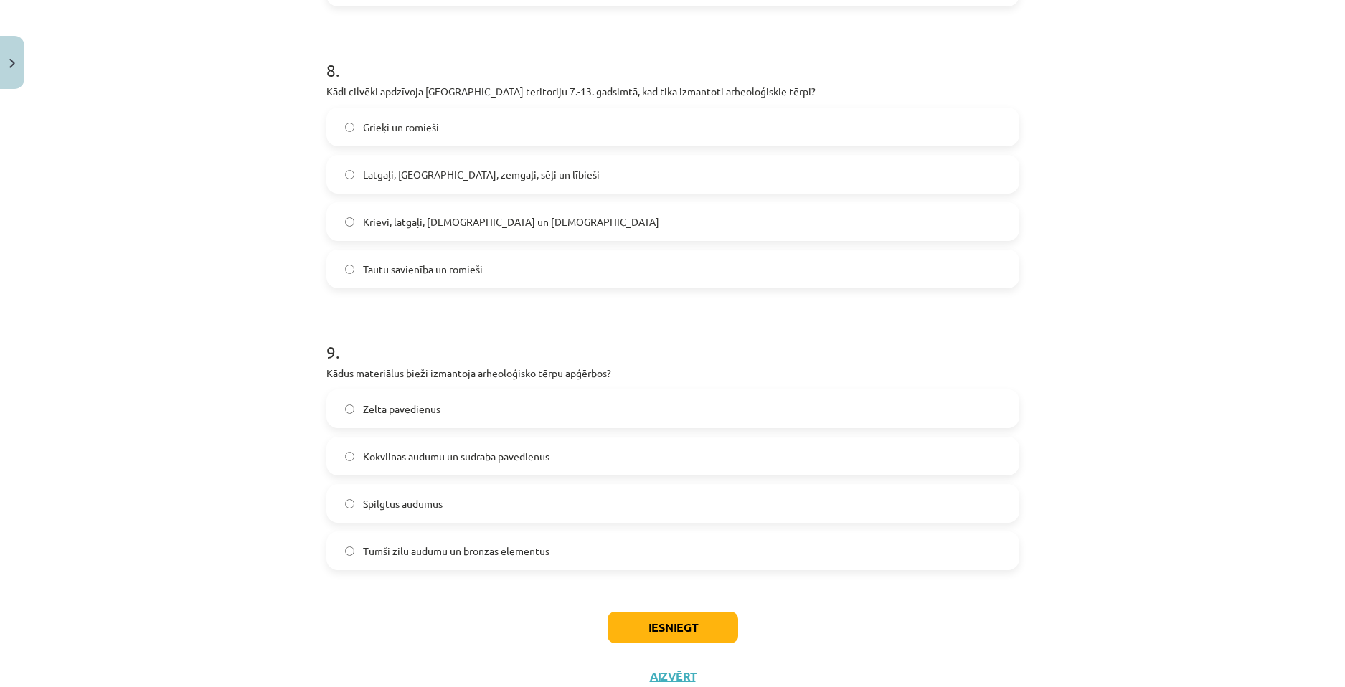
click at [462, 553] on span "Tumši zilu audumu un bronzas elementus" at bounding box center [456, 551] width 186 height 15
click at [654, 622] on button "Iesniegt" at bounding box center [672, 628] width 131 height 32
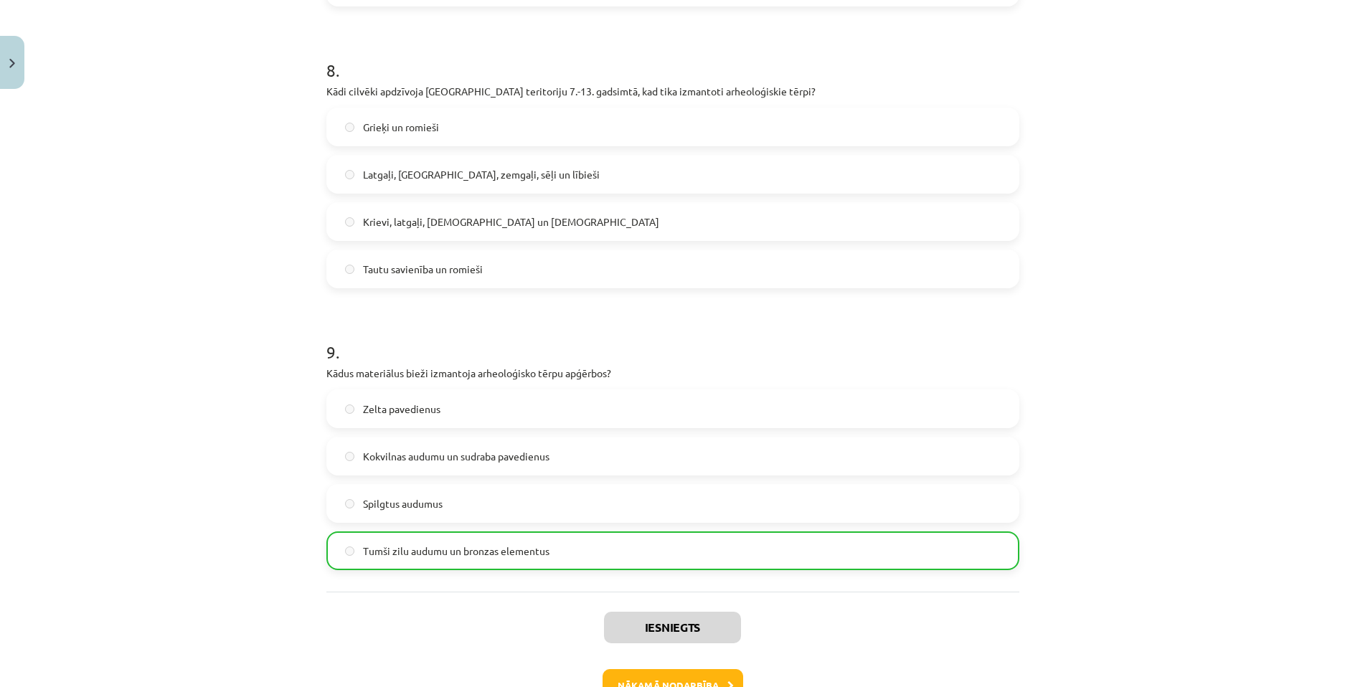
scroll to position [2295, 0]
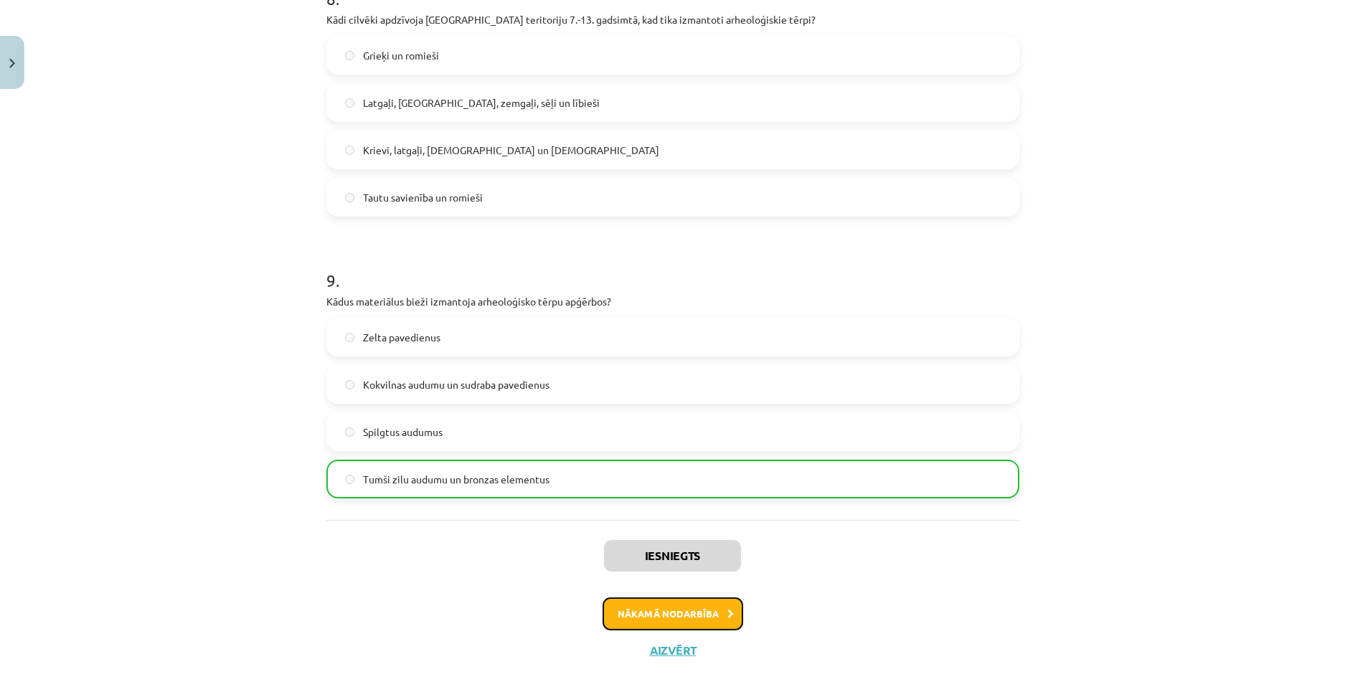
click at [681, 622] on button "Nākamā nodarbība" at bounding box center [672, 613] width 141 height 33
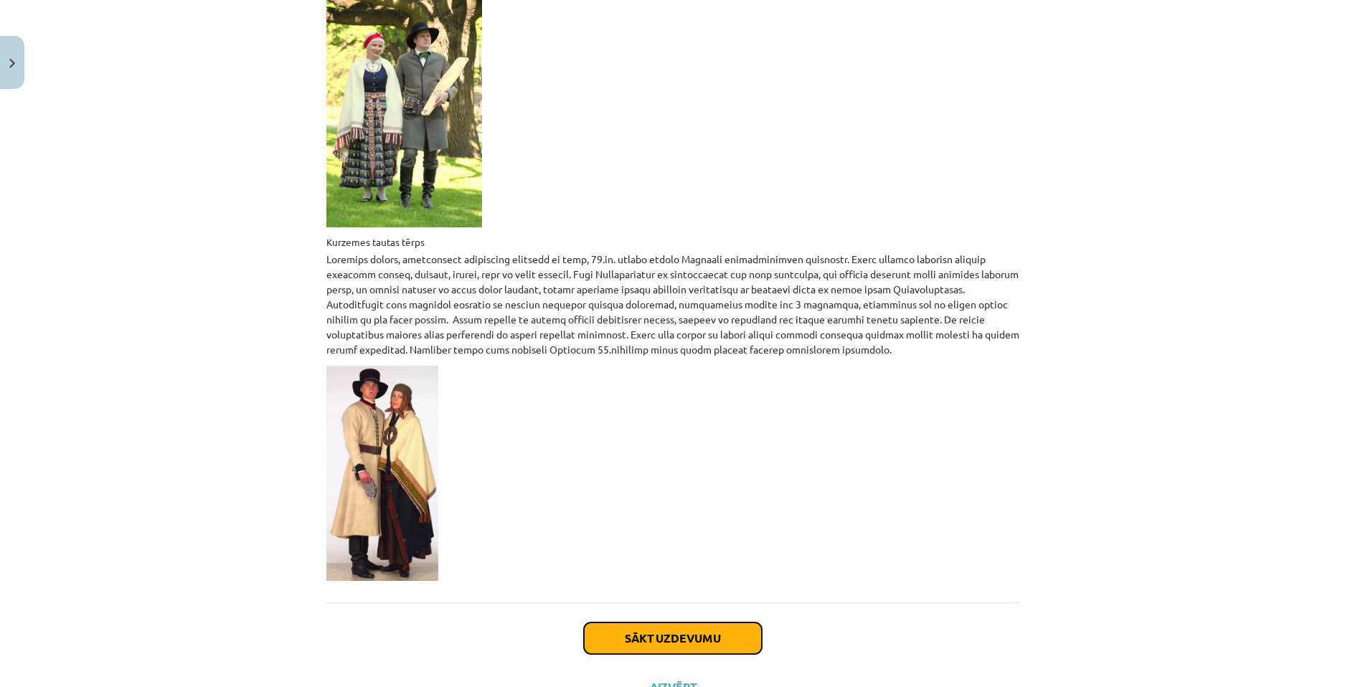
click at [699, 622] on button "Sākt uzdevumu" at bounding box center [673, 638] width 178 height 32
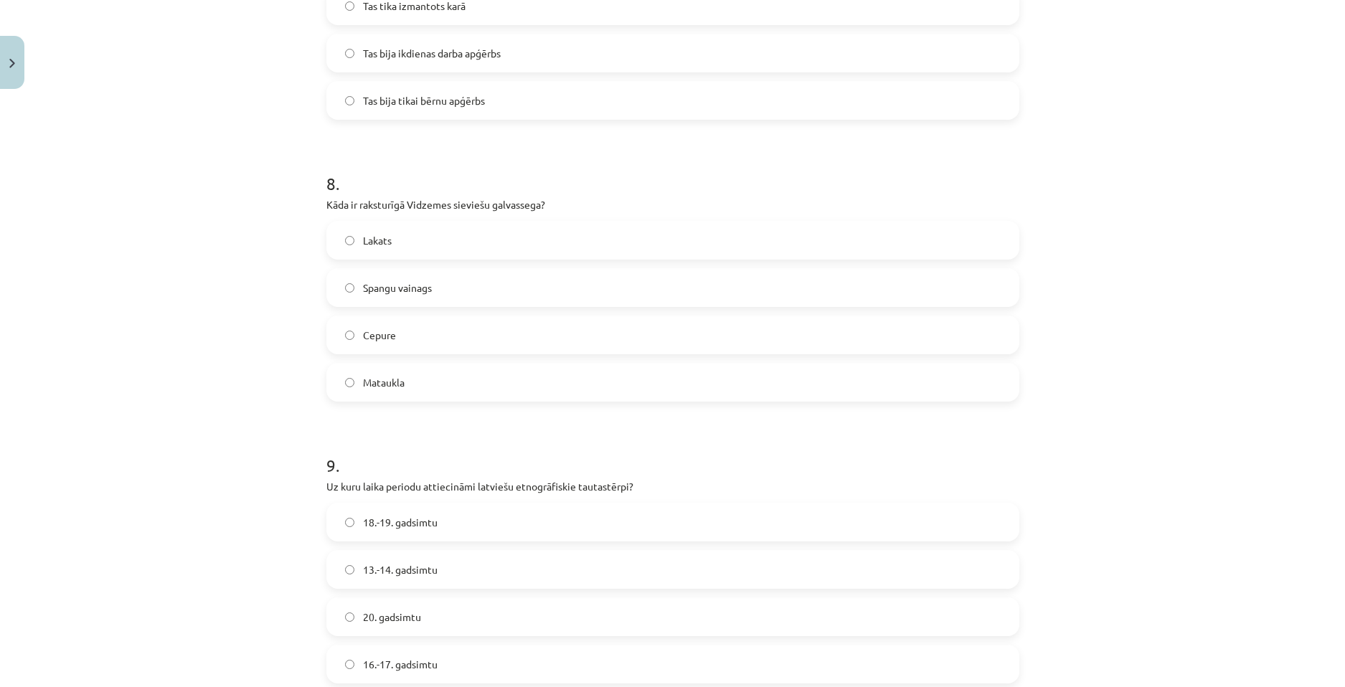
scroll to position [2273, 0]
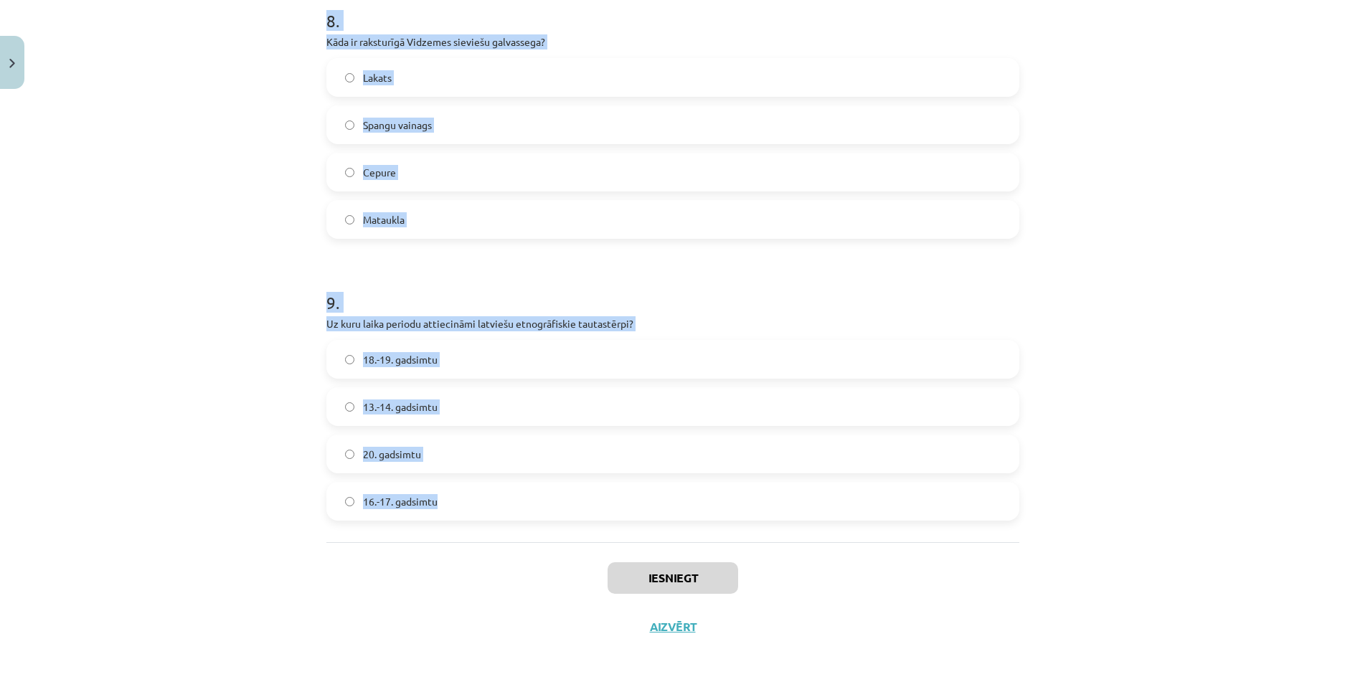
drag, startPoint x: 298, startPoint y: 267, endPoint x: 586, endPoint y: 529, distance: 389.4
click at [586, 529] on div "Mācību tēma: Dizains un tehnoloģijas 9. klases 1. ieskaites mācību materiāls #3…" at bounding box center [672, 343] width 1345 height 687
copy form "9 . Lore ipsumdolo sitam consectet Adipisci elitseddoei temporin? Utlabo Etdo M…"
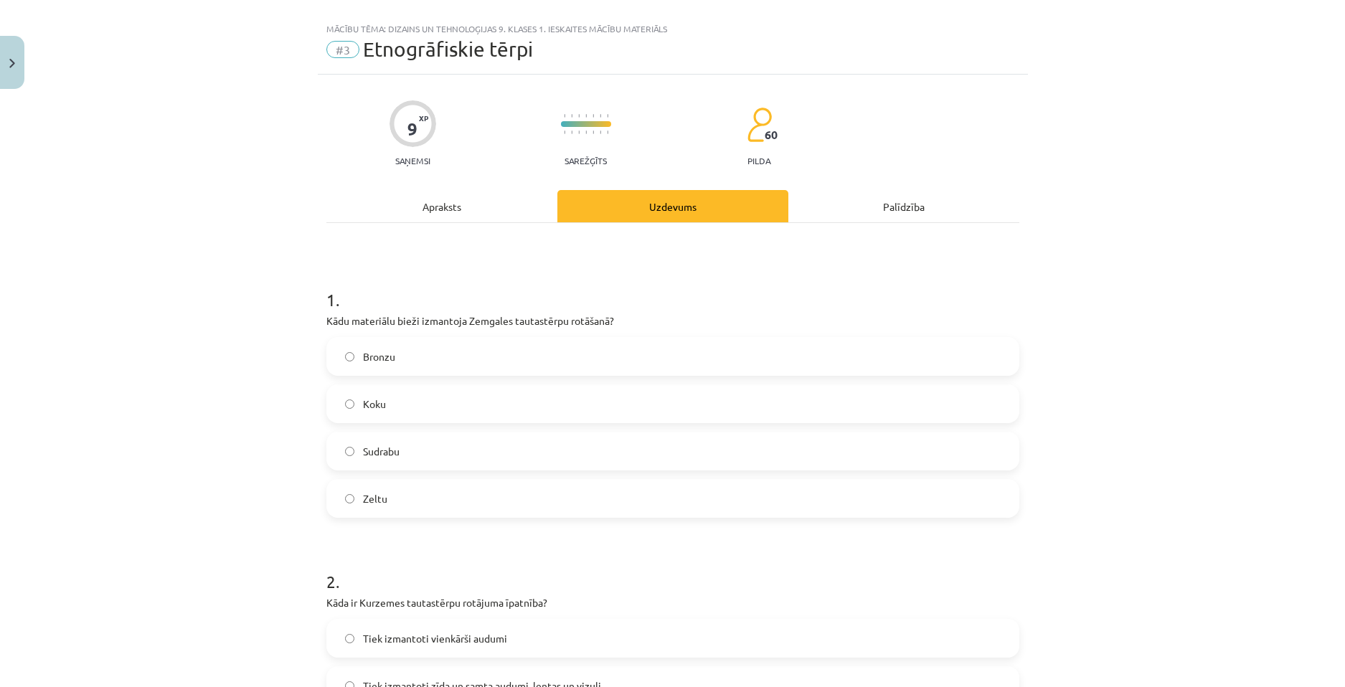
scroll to position [0, 0]
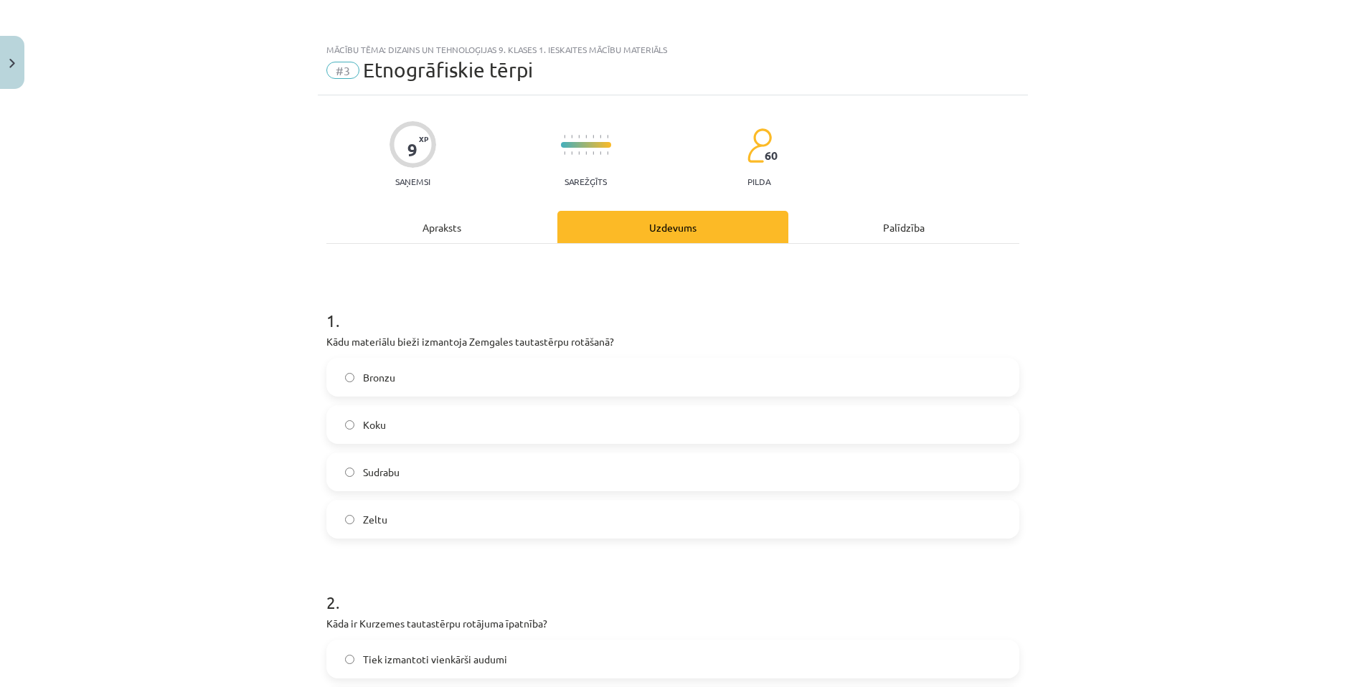
click at [452, 479] on label "Sudrabu" at bounding box center [673, 472] width 690 height 36
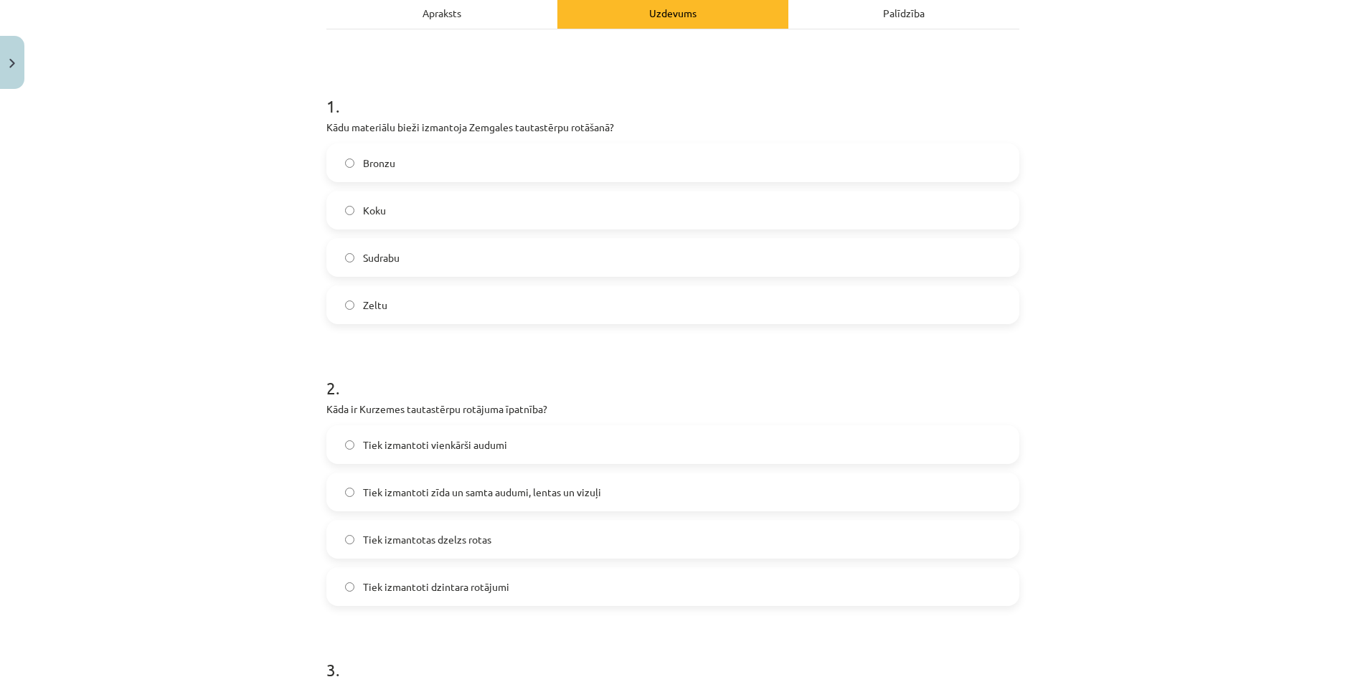
scroll to position [215, 0]
click at [412, 485] on span "Tiek izmantoti zīda un samta audumi, lentas un vizuļi" at bounding box center [482, 491] width 238 height 15
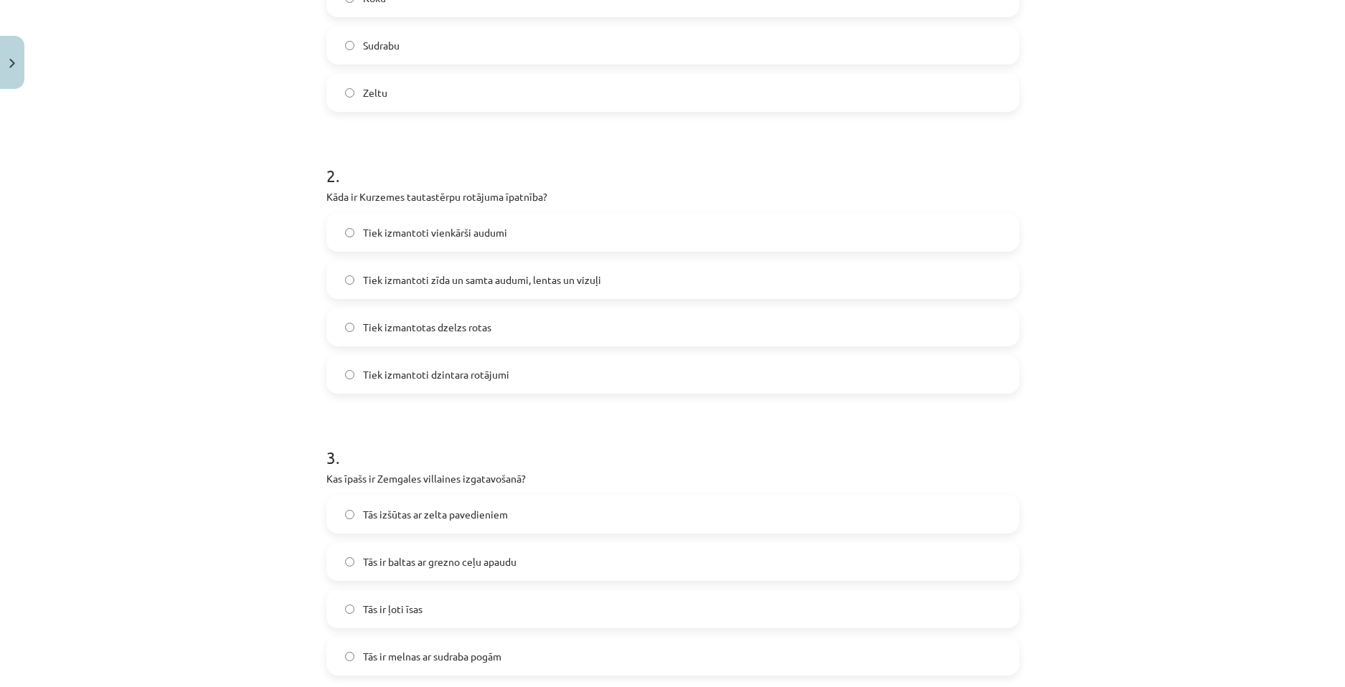
scroll to position [430, 0]
click at [453, 564] on span "Tās ir baltas ar grezno ceļu apaudu" at bounding box center [439, 558] width 153 height 15
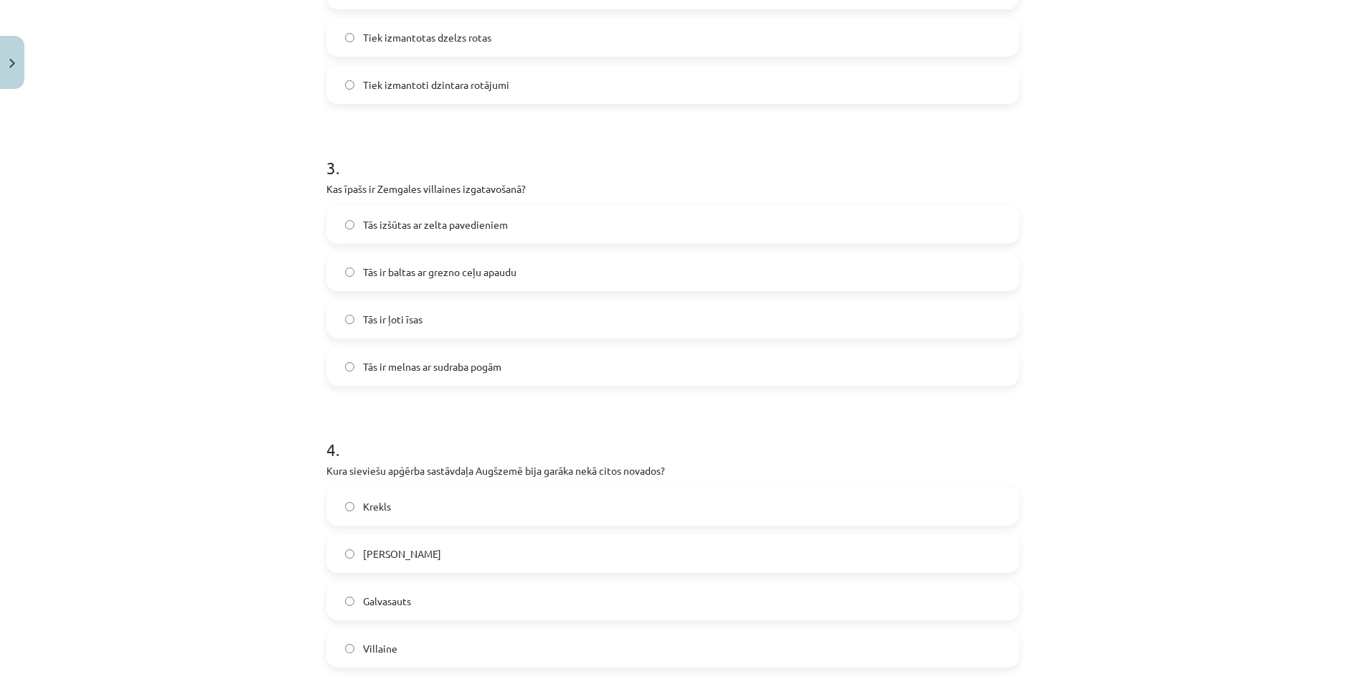
scroll to position [717, 0]
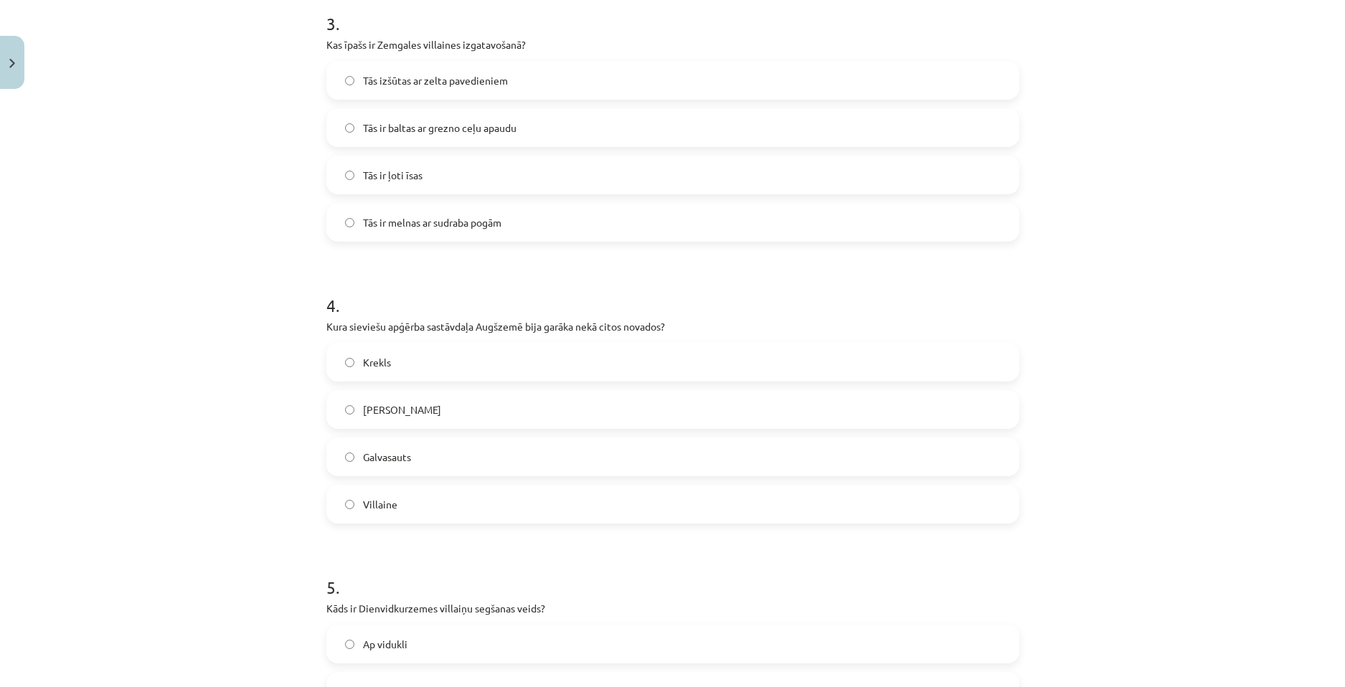
click at [367, 371] on label "Krekls" at bounding box center [673, 362] width 690 height 36
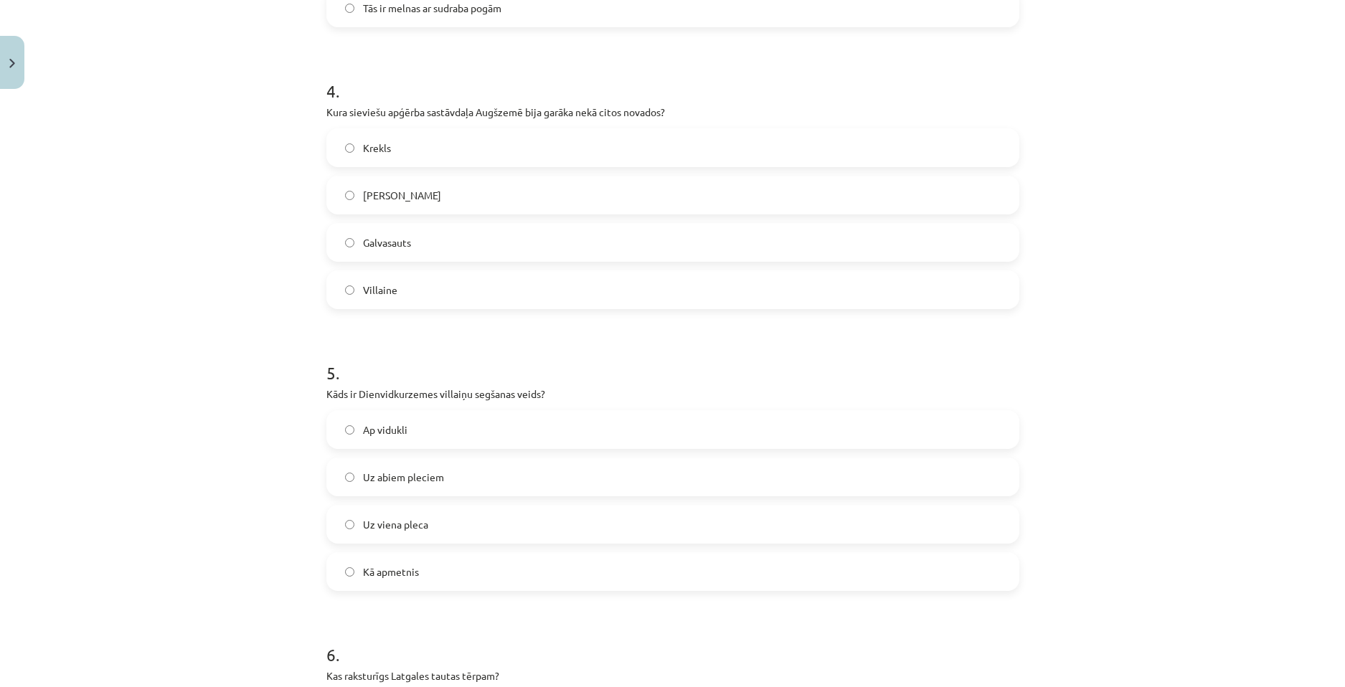
scroll to position [1147, 0]
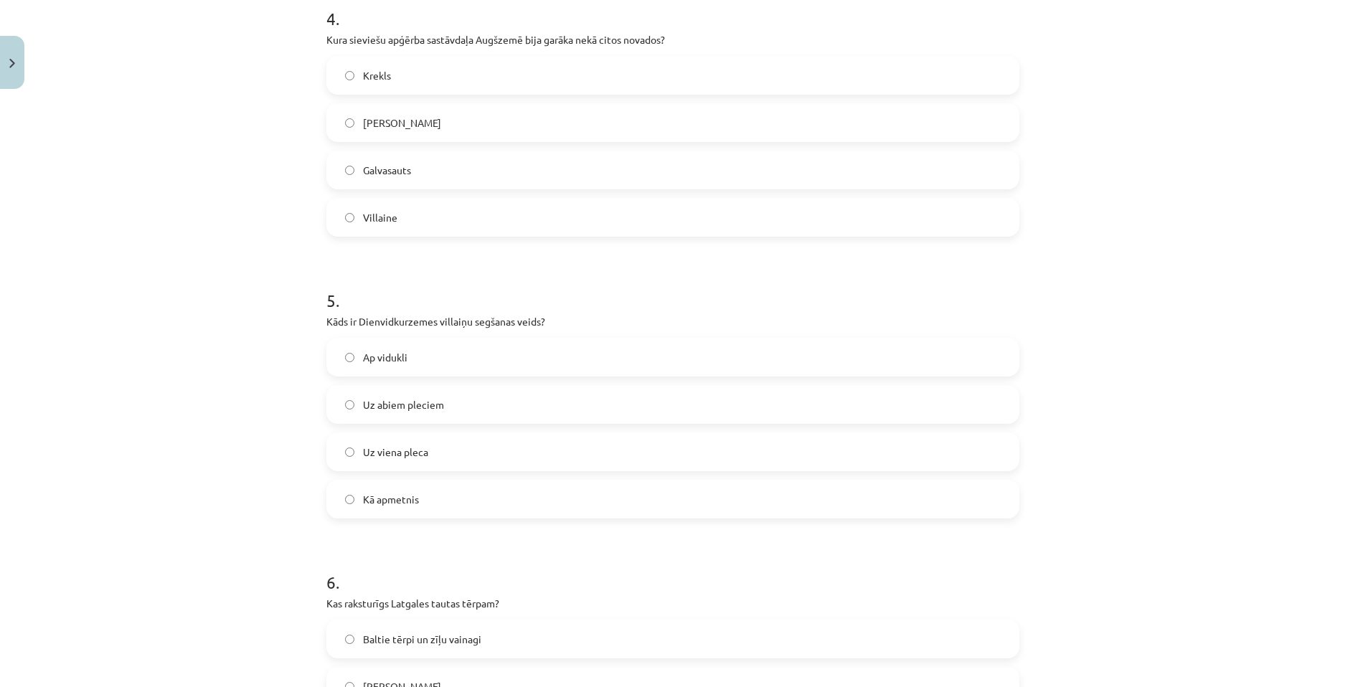
click at [432, 464] on label "Uz viena pleca" at bounding box center [673, 452] width 690 height 36
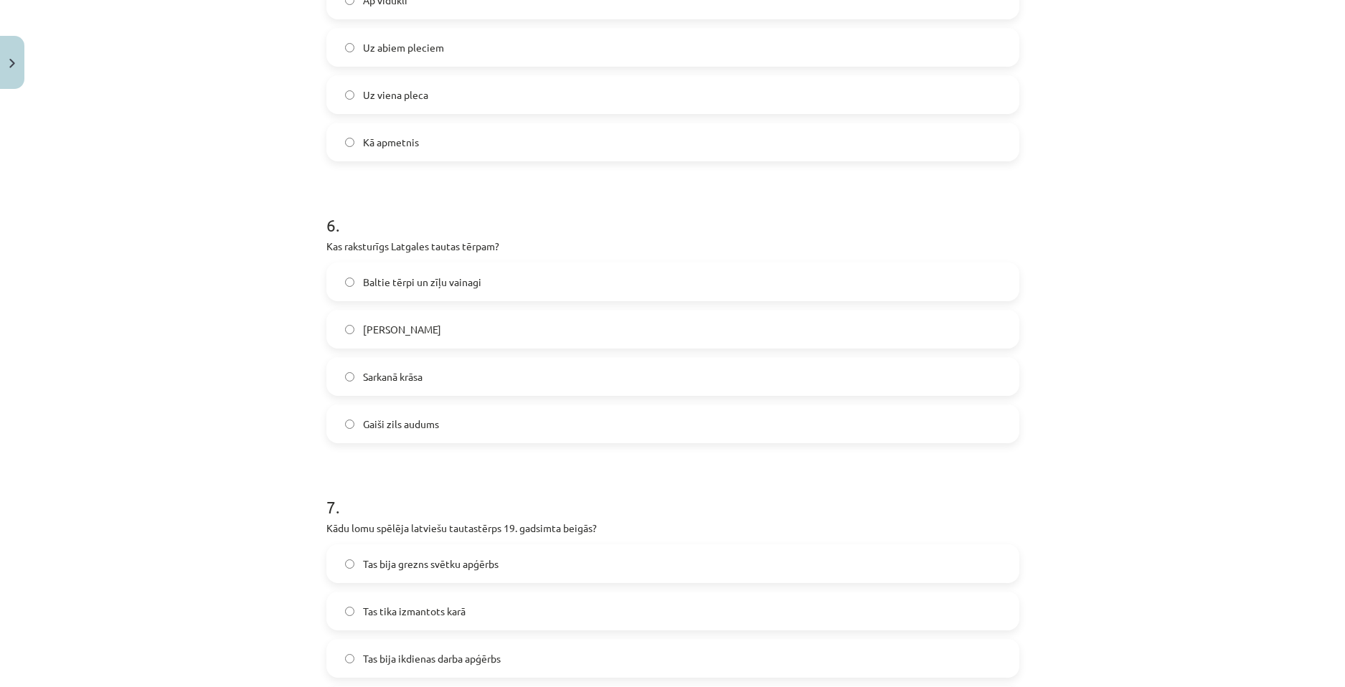
scroll to position [1506, 0]
click at [424, 374] on label "Sarkanā krāsa" at bounding box center [673, 375] width 690 height 36
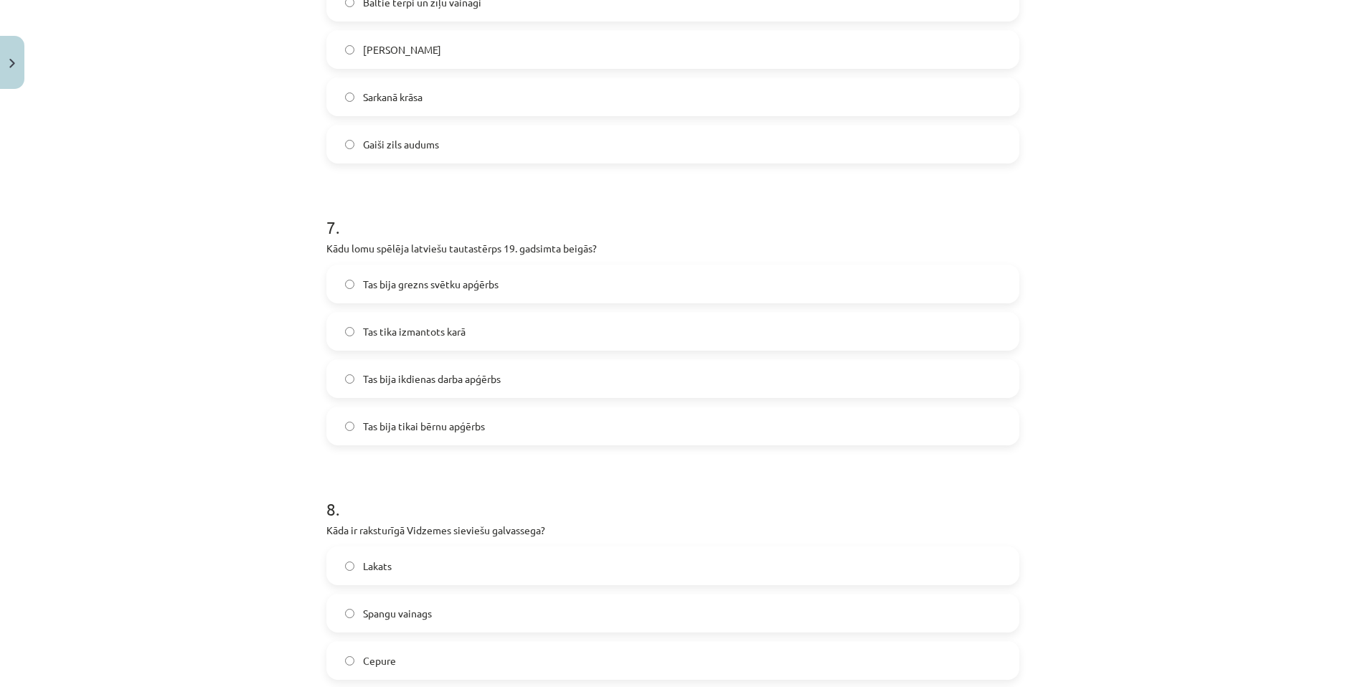
scroll to position [1865, 0]
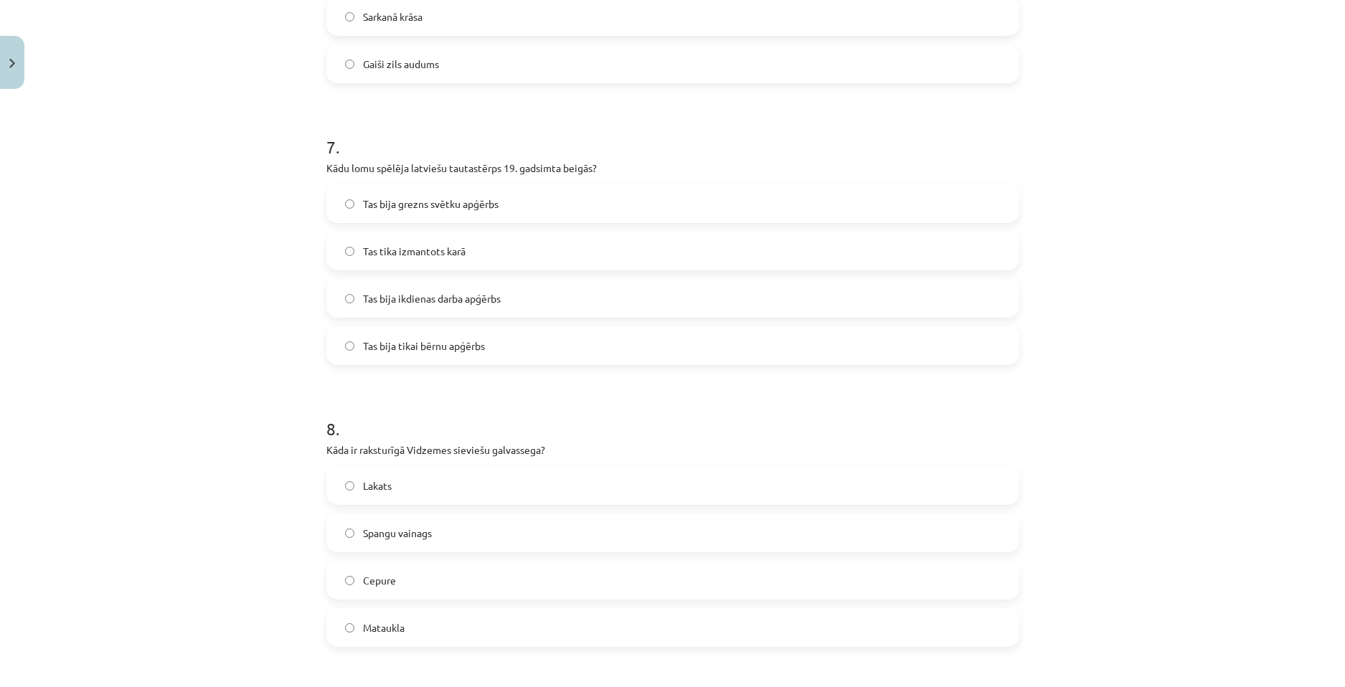
click at [465, 206] on span "Tas bija grezns svētku apģērbs" at bounding box center [431, 203] width 136 height 15
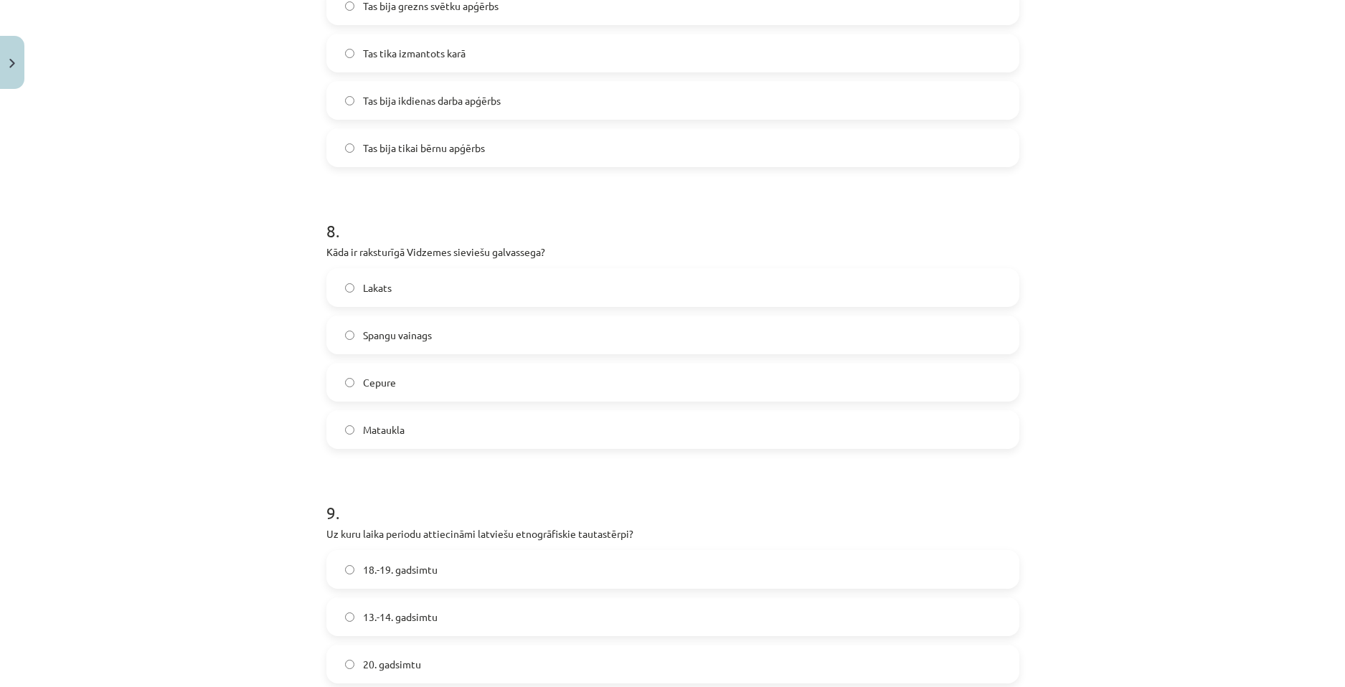
scroll to position [2273, 0]
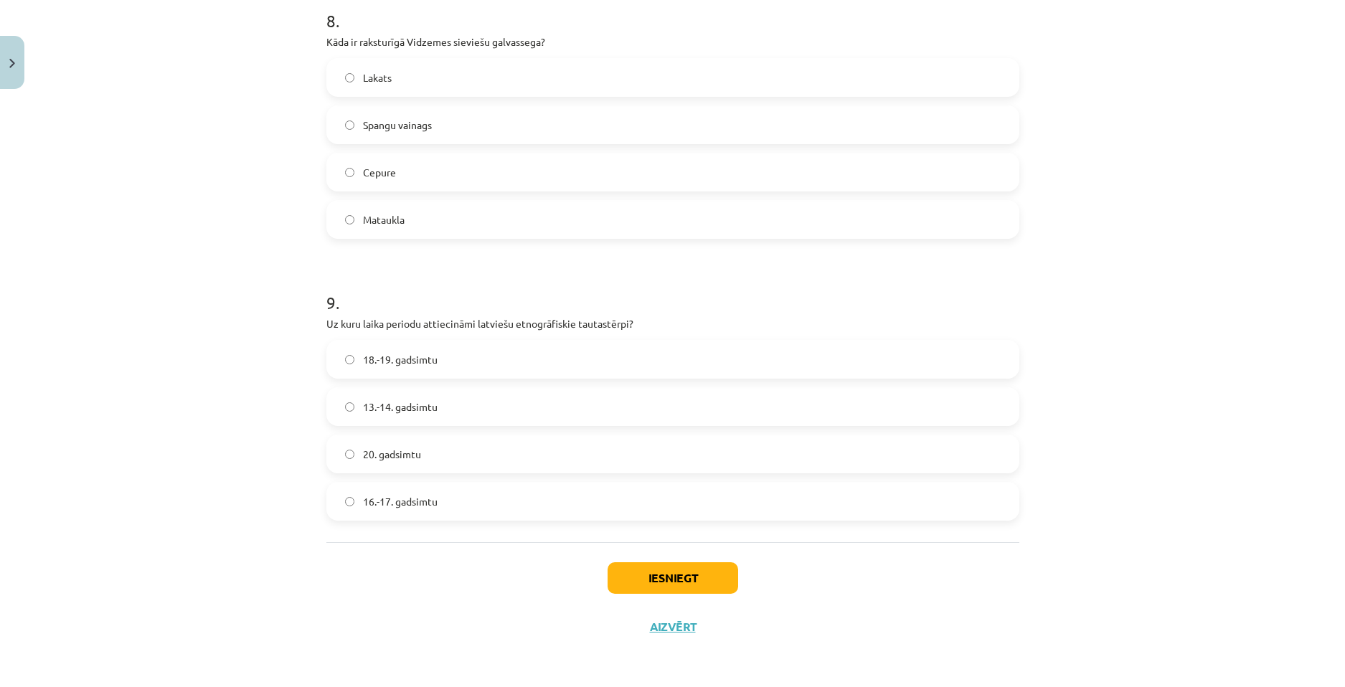
click at [391, 131] on span "Spangu vainags" at bounding box center [397, 125] width 69 height 15
click at [398, 356] on span "18.-19. gadsimtu" at bounding box center [400, 359] width 75 height 15
click at [666, 584] on button "Iesniegt" at bounding box center [672, 578] width 131 height 32
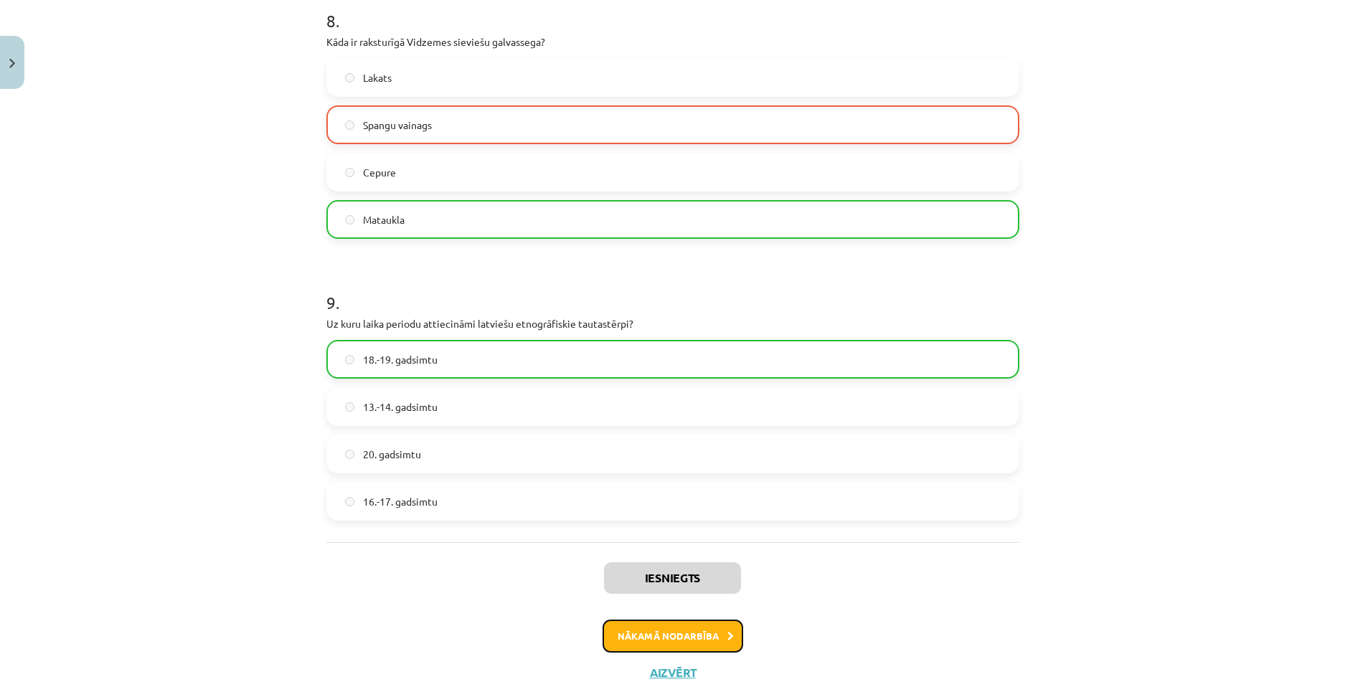
click at [686, 640] on button "Nākamā nodarbība" at bounding box center [672, 636] width 141 height 33
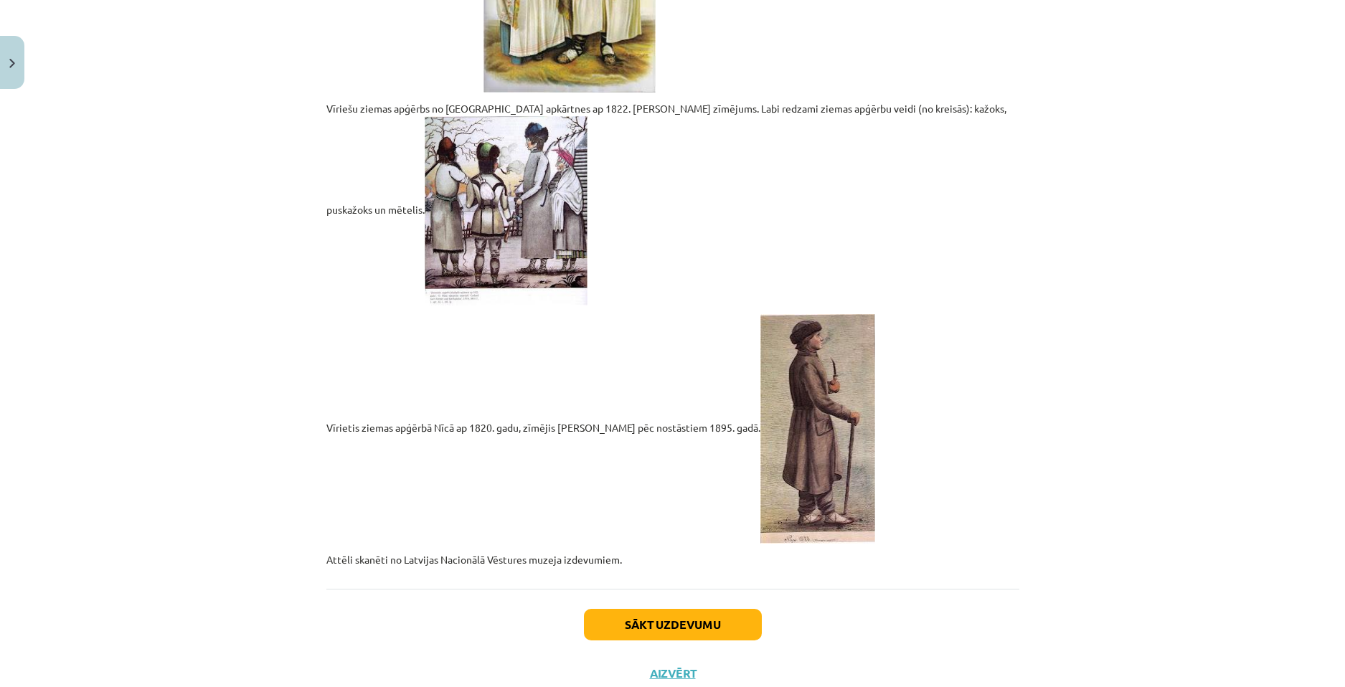
scroll to position [2896, 0]
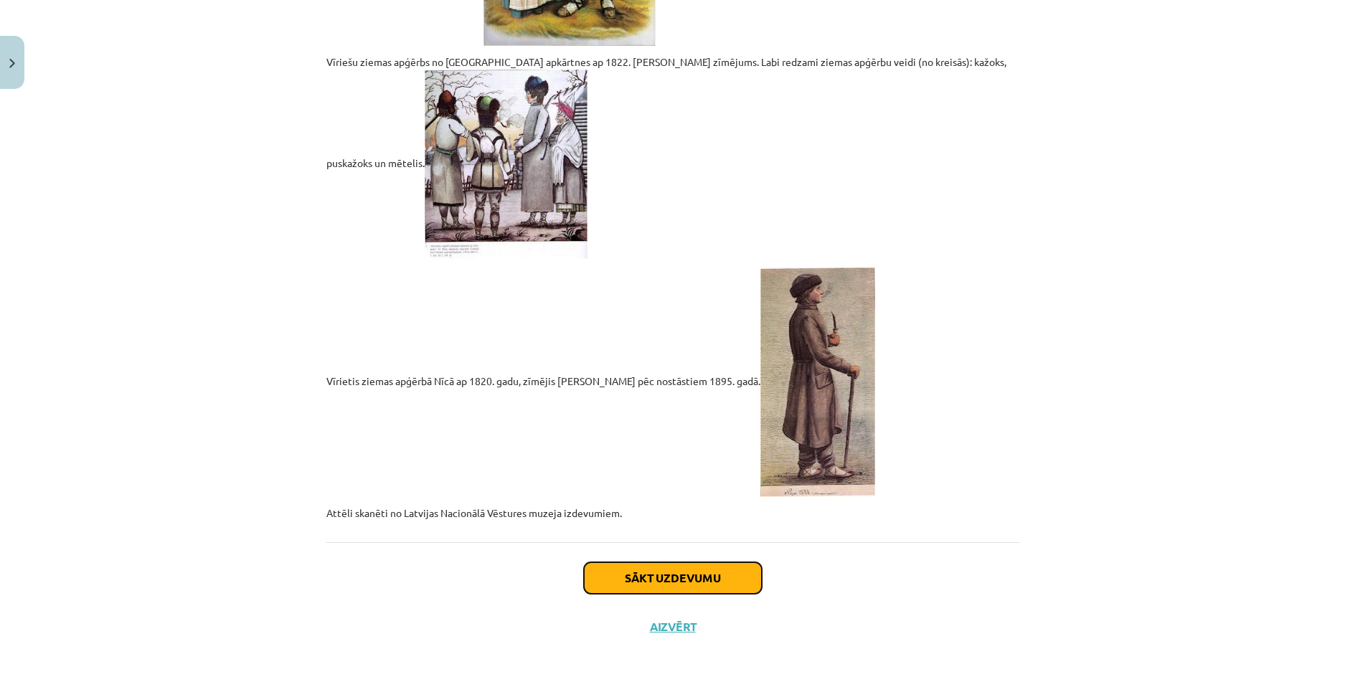
click at [693, 579] on button "Sākt uzdevumu" at bounding box center [673, 578] width 178 height 32
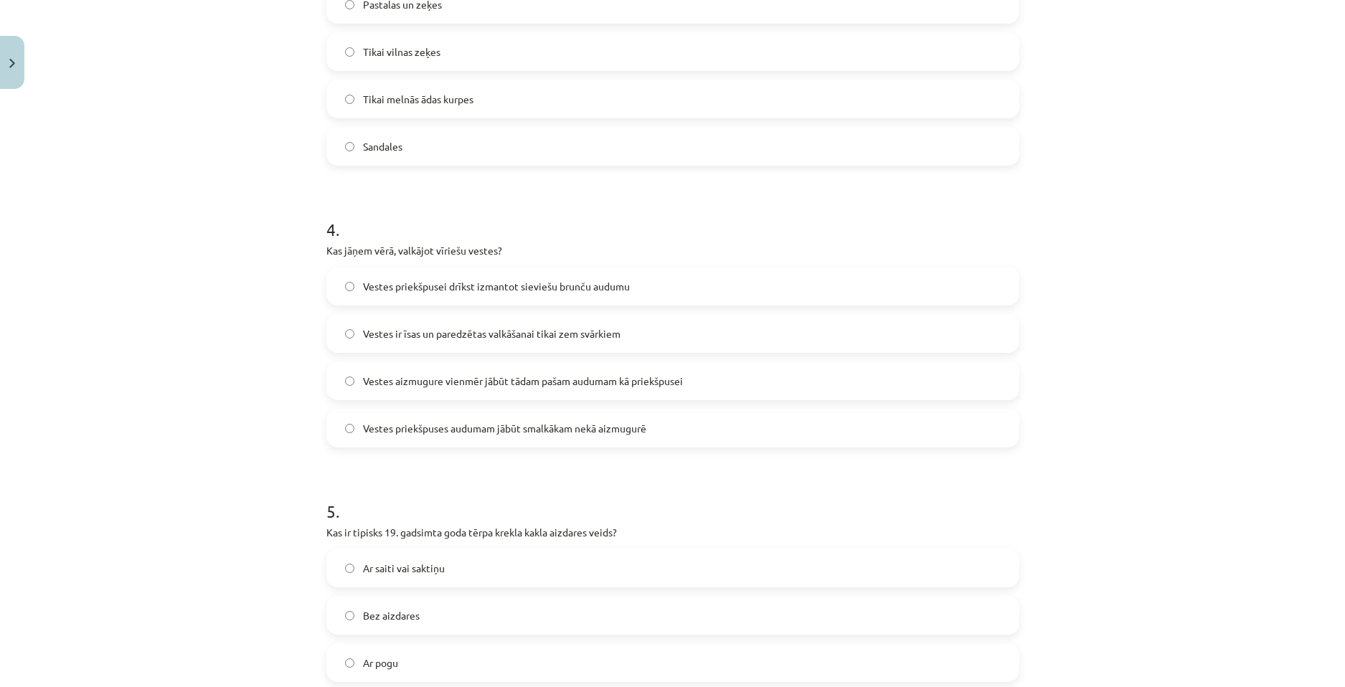
scroll to position [1709, 0]
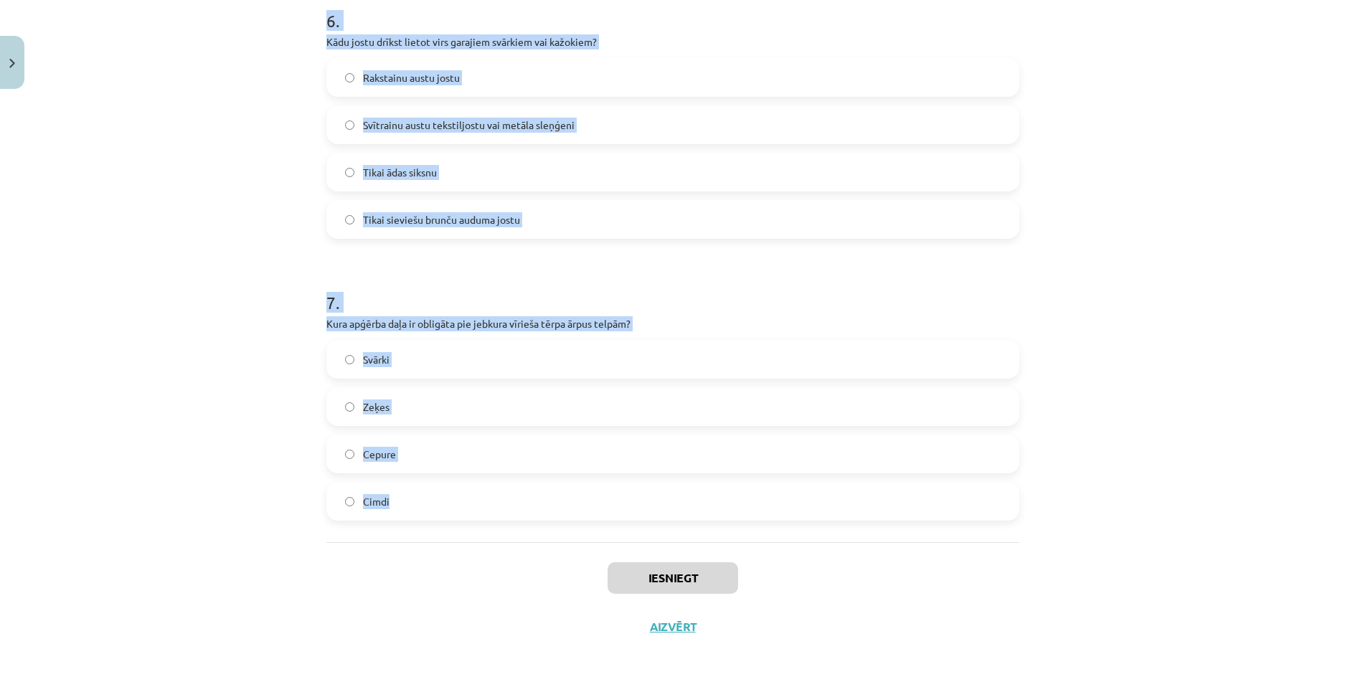
drag, startPoint x: 303, startPoint y: 262, endPoint x: 556, endPoint y: 541, distance: 376.7
click at [556, 541] on div "Mācību tēma: Dizains un tehnoloģijas 9. klases 1. ieskaites mācību materiāls #4…" at bounding box center [672, 343] width 1345 height 687
copy form "2 . Lorem ipsumdo sitam co adip el seddo eiusmod temp incid? Utlabo, etdol, mag…"
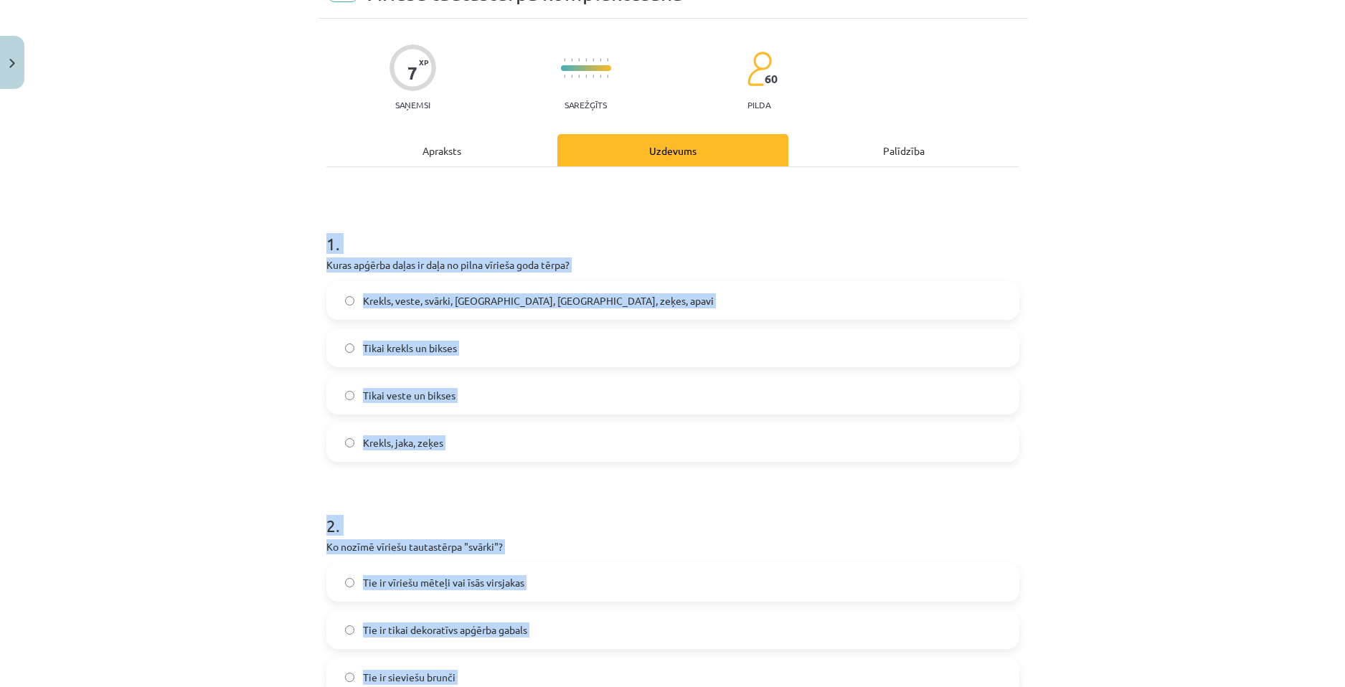
scroll to position [60, 0]
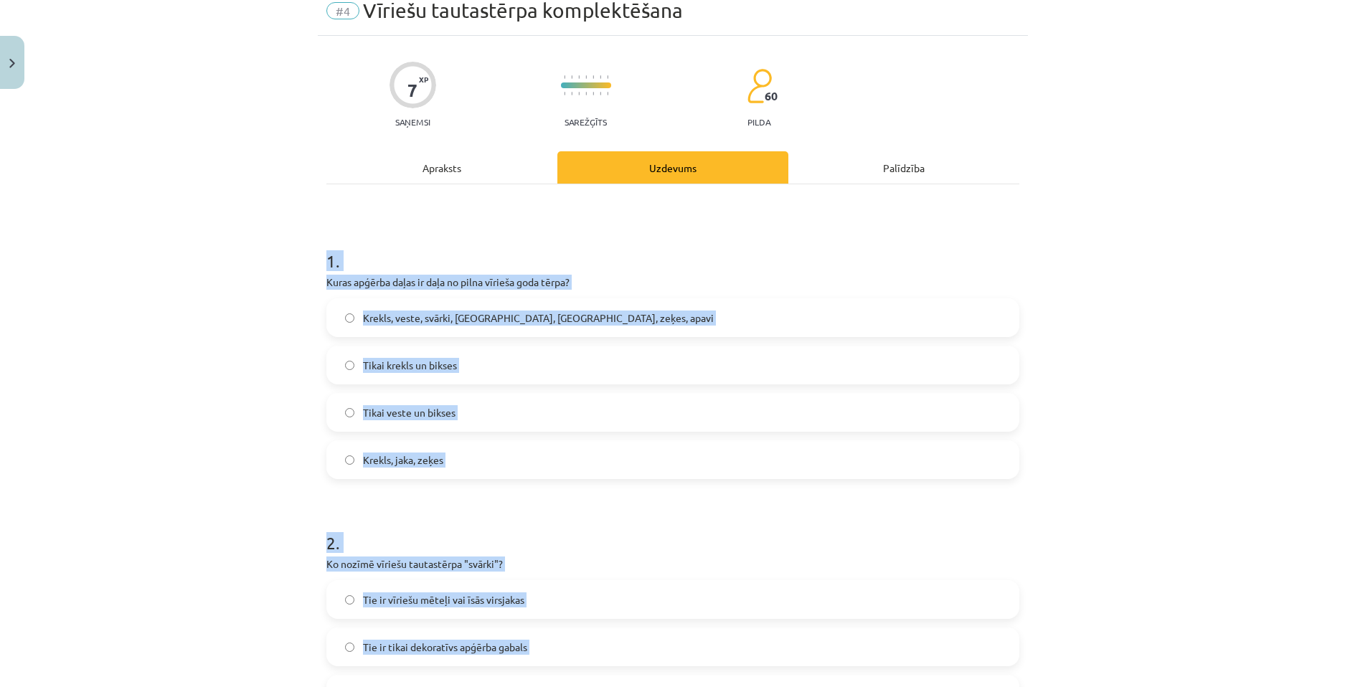
click at [224, 407] on div "Mācību tēma: Dizains un tehnoloģijas 9. klases 1. ieskaites mācību materiāls #4…" at bounding box center [672, 343] width 1345 height 687
click at [380, 317] on span "Krekls, veste, svārki, [GEOGRAPHIC_DATA], [GEOGRAPHIC_DATA], zeķes, apavi" at bounding box center [538, 318] width 351 height 15
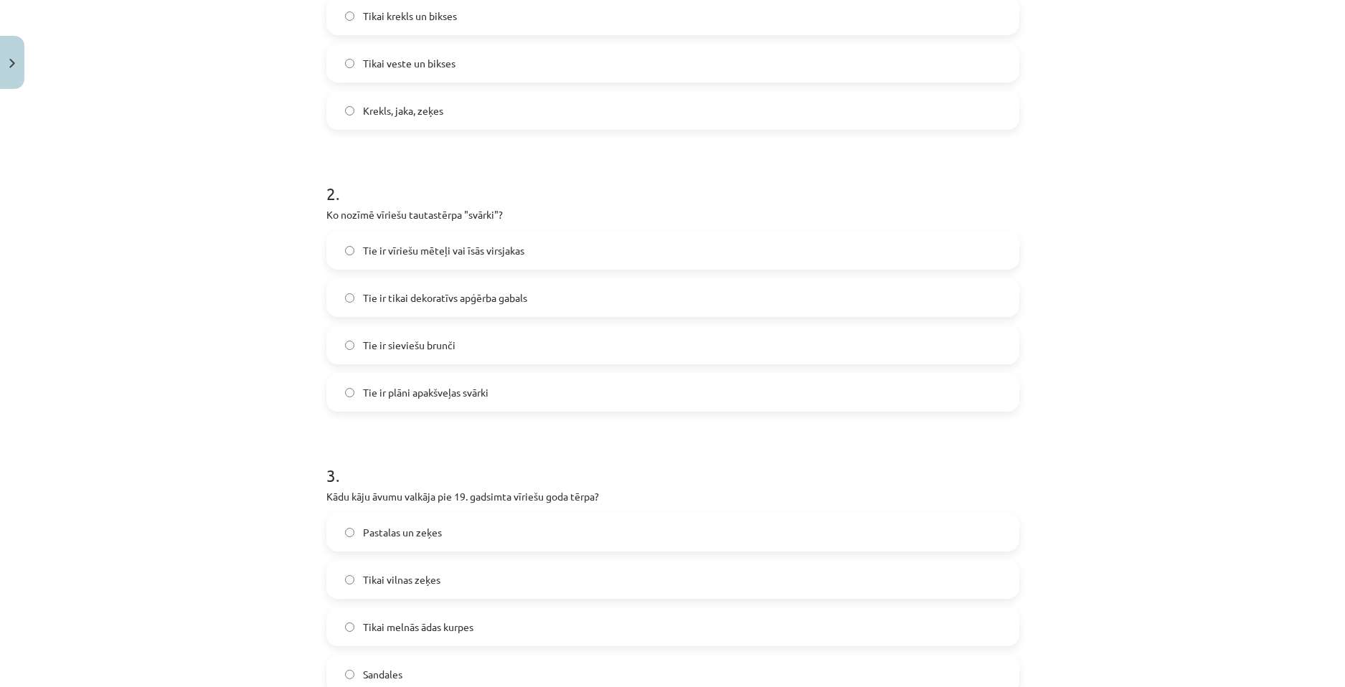
scroll to position [490, 0]
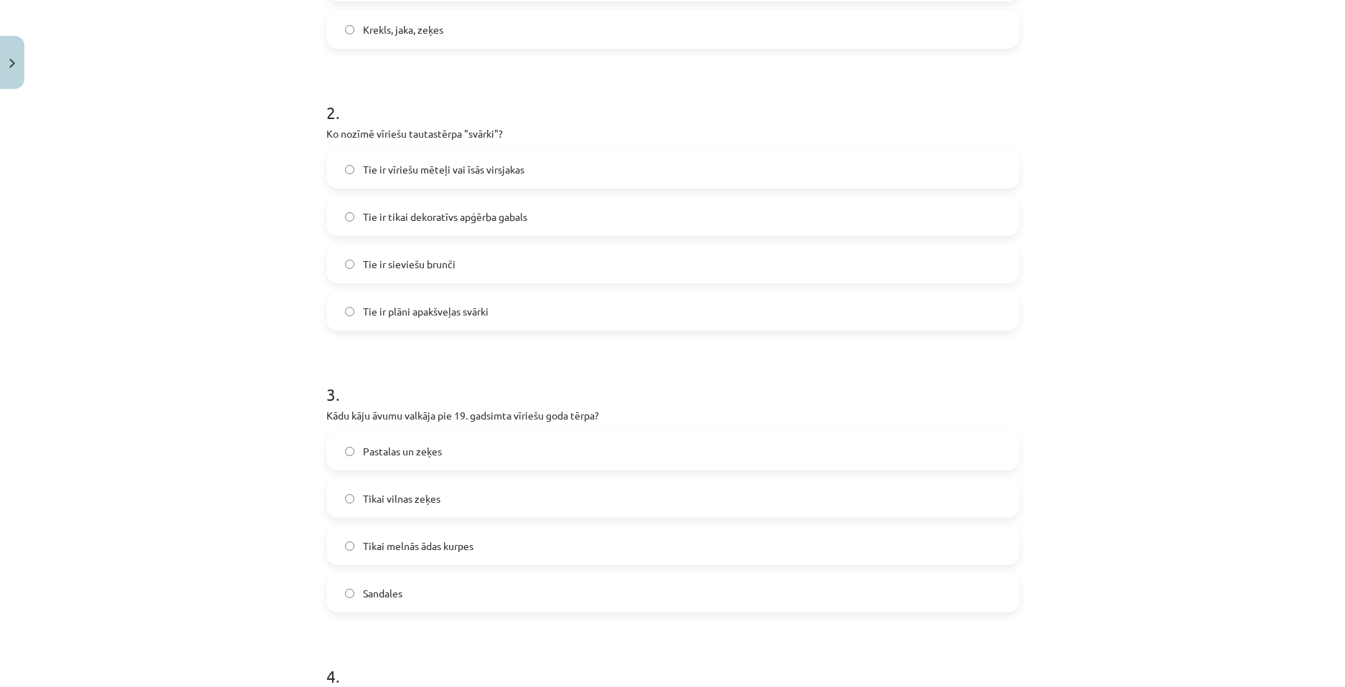
click at [399, 168] on span "Tie ir vīriešu mēteļi vai īsās virsjakas" at bounding box center [443, 169] width 161 height 15
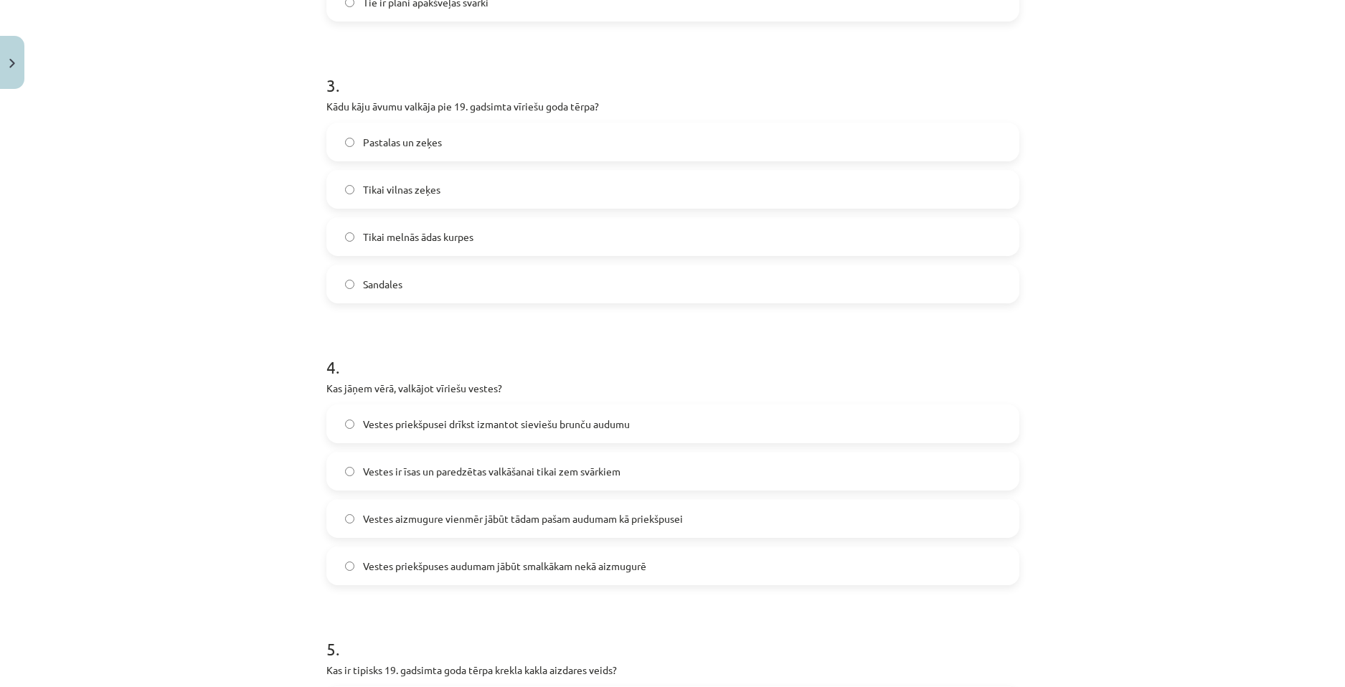
scroll to position [848, 0]
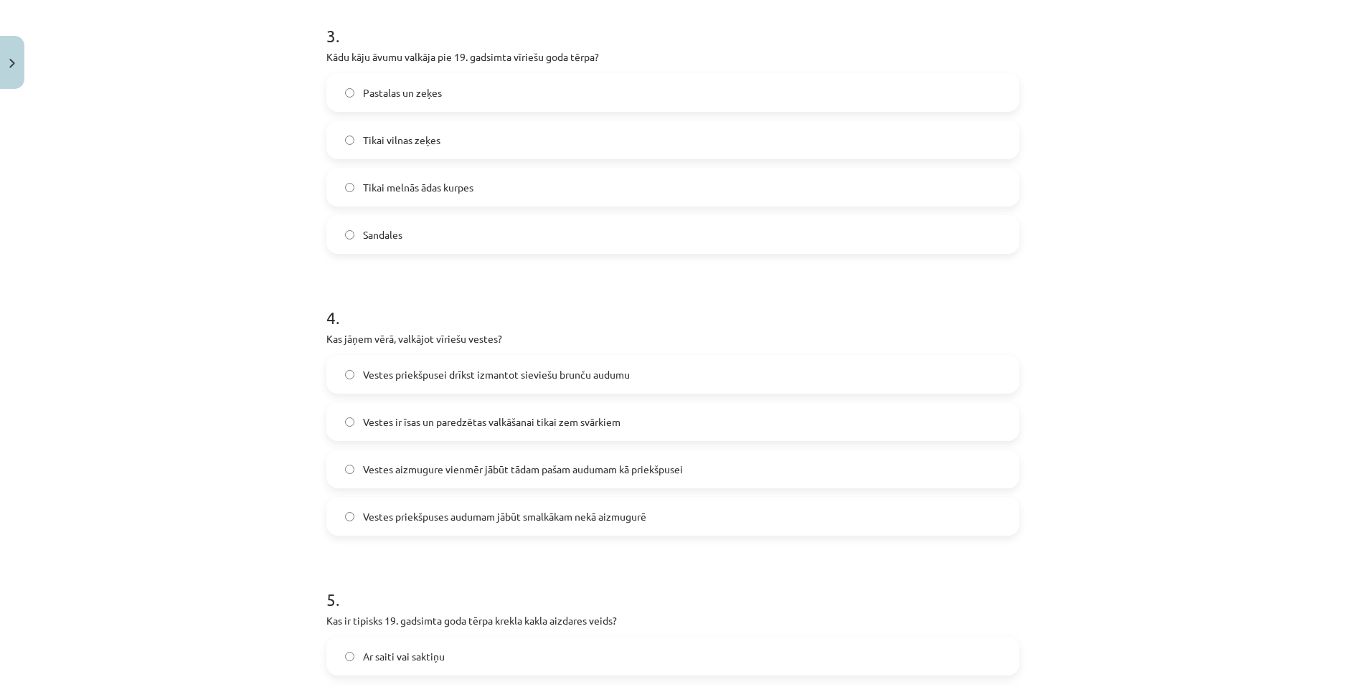
click at [446, 101] on label "Pastalas un zeķes" at bounding box center [673, 93] width 690 height 36
click at [409, 371] on span "Vestes priekšpusei drīkst izmantot sieviešu brunču audumu" at bounding box center [496, 374] width 267 height 15
click at [387, 513] on span "Vestes priekšpuses audumam jābūt smalkākam nekā aizmugurē" at bounding box center [504, 516] width 283 height 15
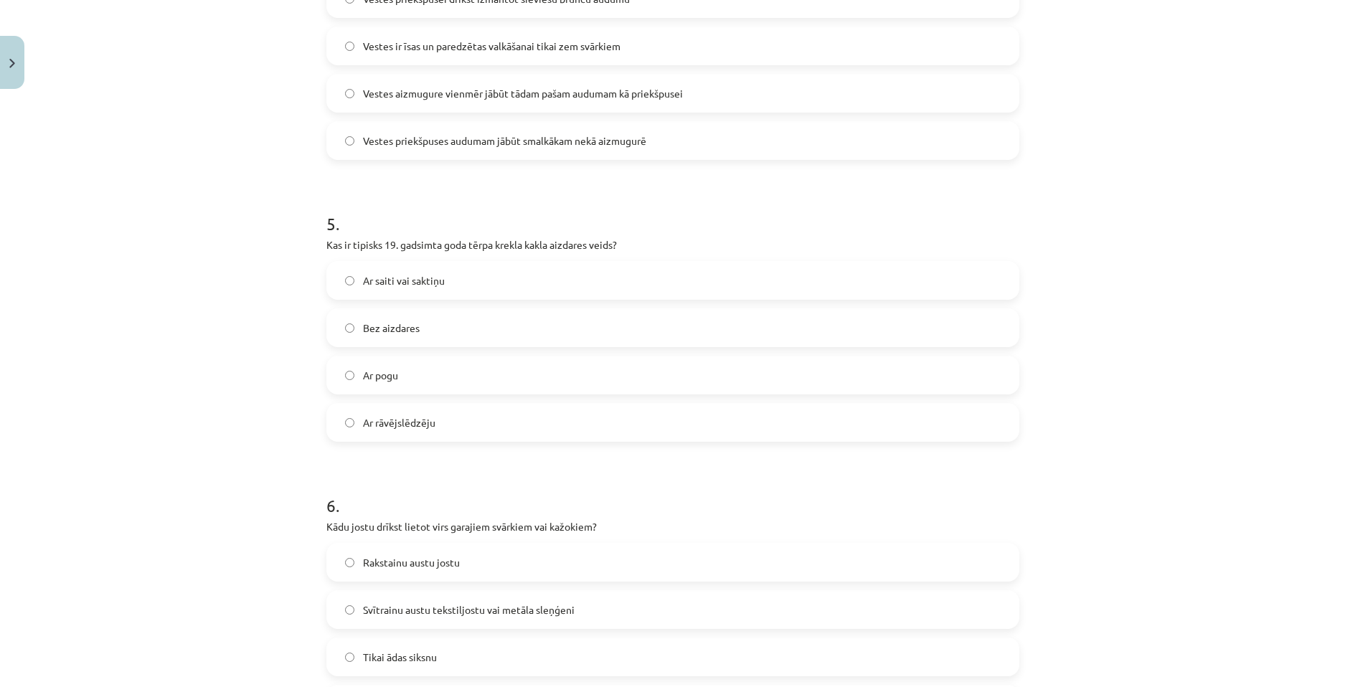
scroll to position [1279, 0]
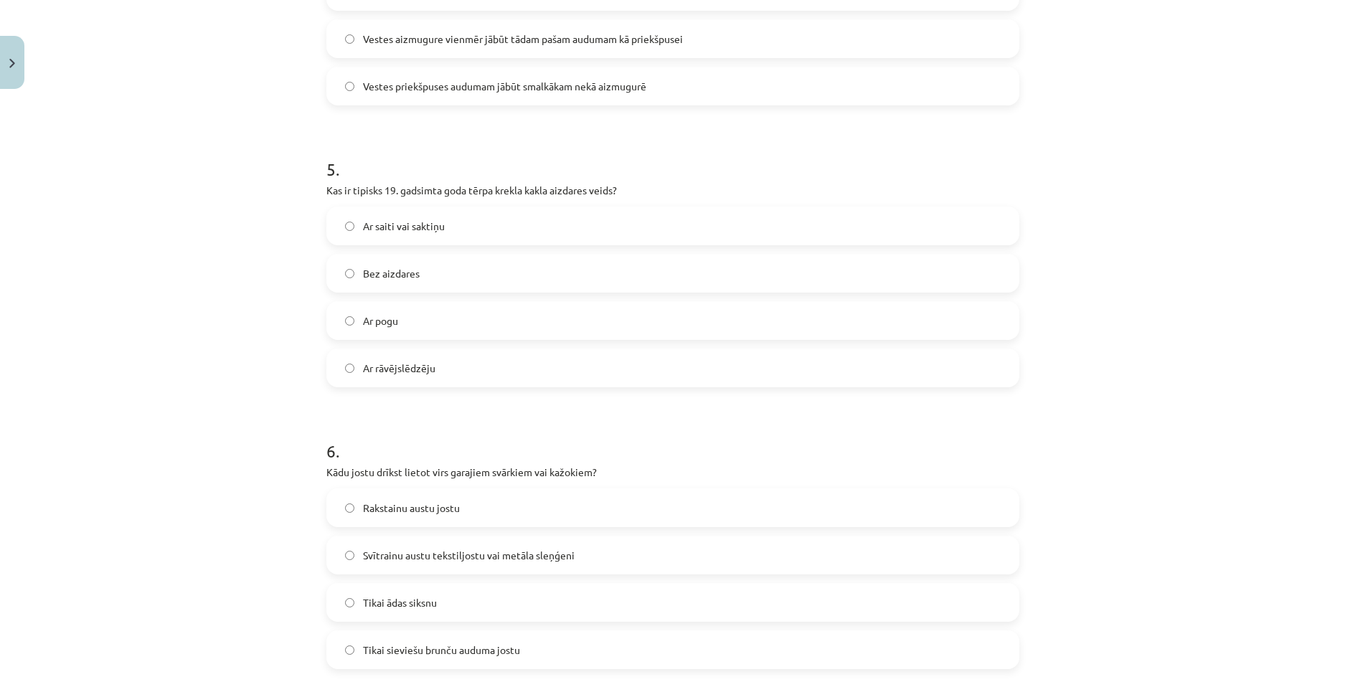
click at [430, 234] on label "Ar saiti vai saktiņu" at bounding box center [673, 226] width 690 height 36
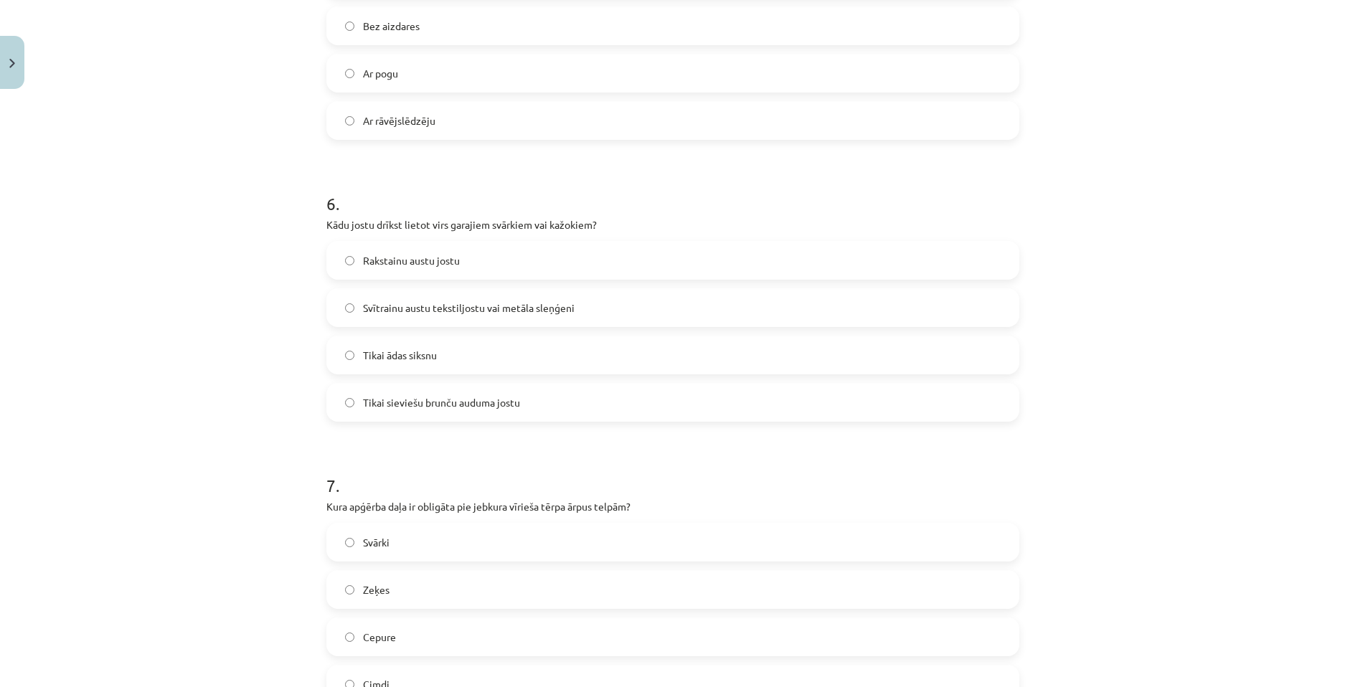
scroll to position [1565, 0]
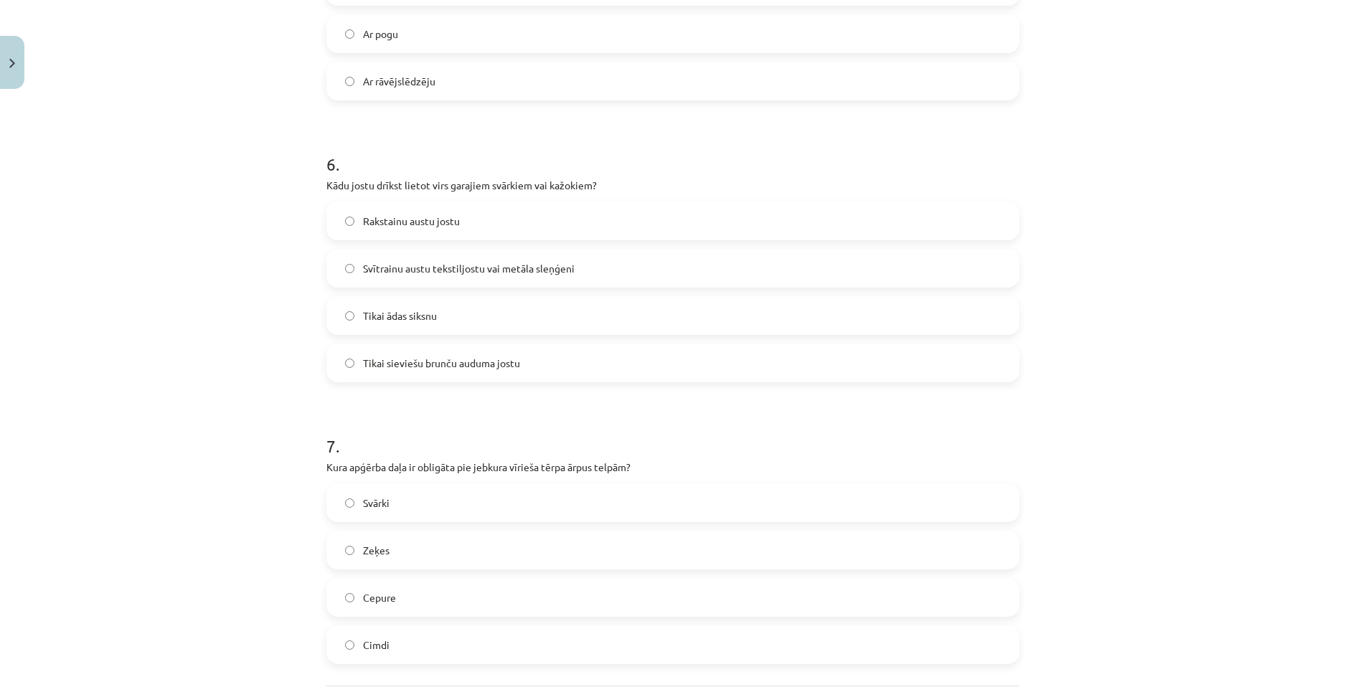
click at [438, 282] on label "Svītrainu austu tekstiljostu vai metāla sleņģeni" at bounding box center [673, 268] width 690 height 36
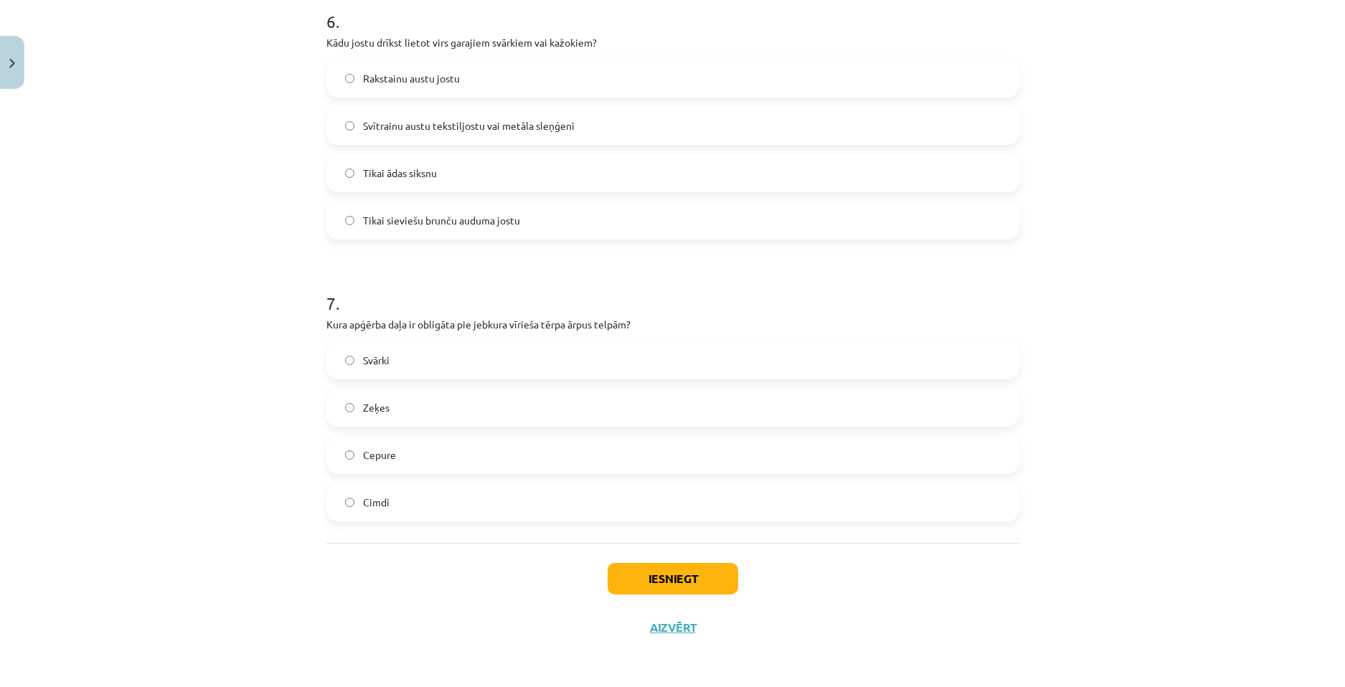
scroll to position [1709, 0]
click at [366, 518] on label "Cimdi" at bounding box center [673, 501] width 690 height 36
click at [410, 456] on label "Cepure" at bounding box center [673, 454] width 690 height 36
click at [684, 574] on button "Iesniegt" at bounding box center [672, 578] width 131 height 32
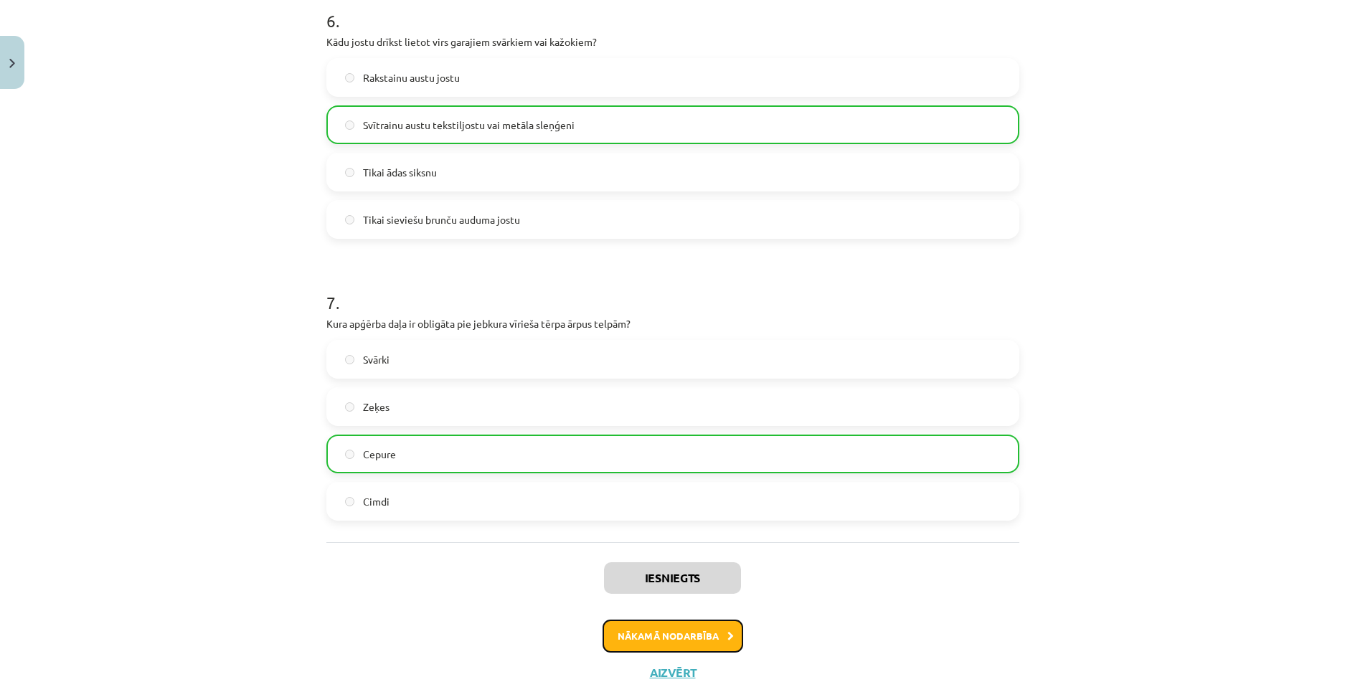
click at [710, 631] on button "Nākamā nodarbība" at bounding box center [672, 636] width 141 height 33
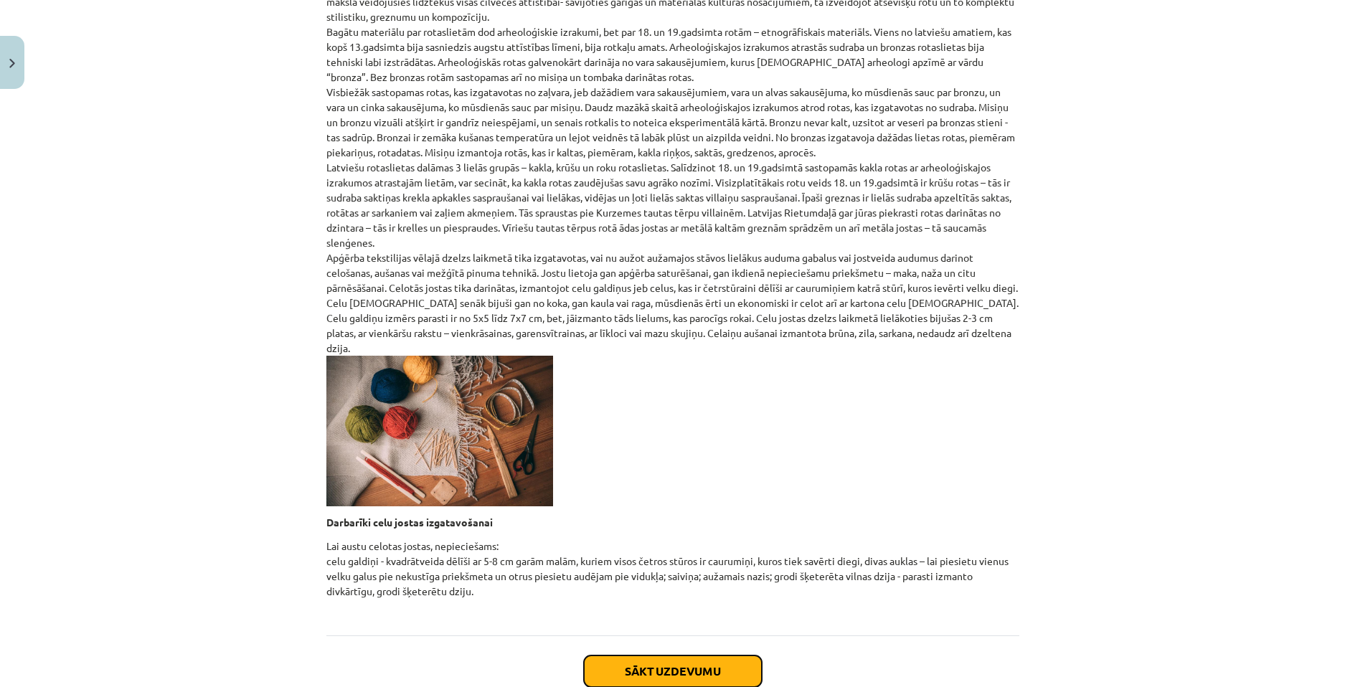
click at [667, 655] on button "Sākt uzdevumu" at bounding box center [673, 671] width 178 height 32
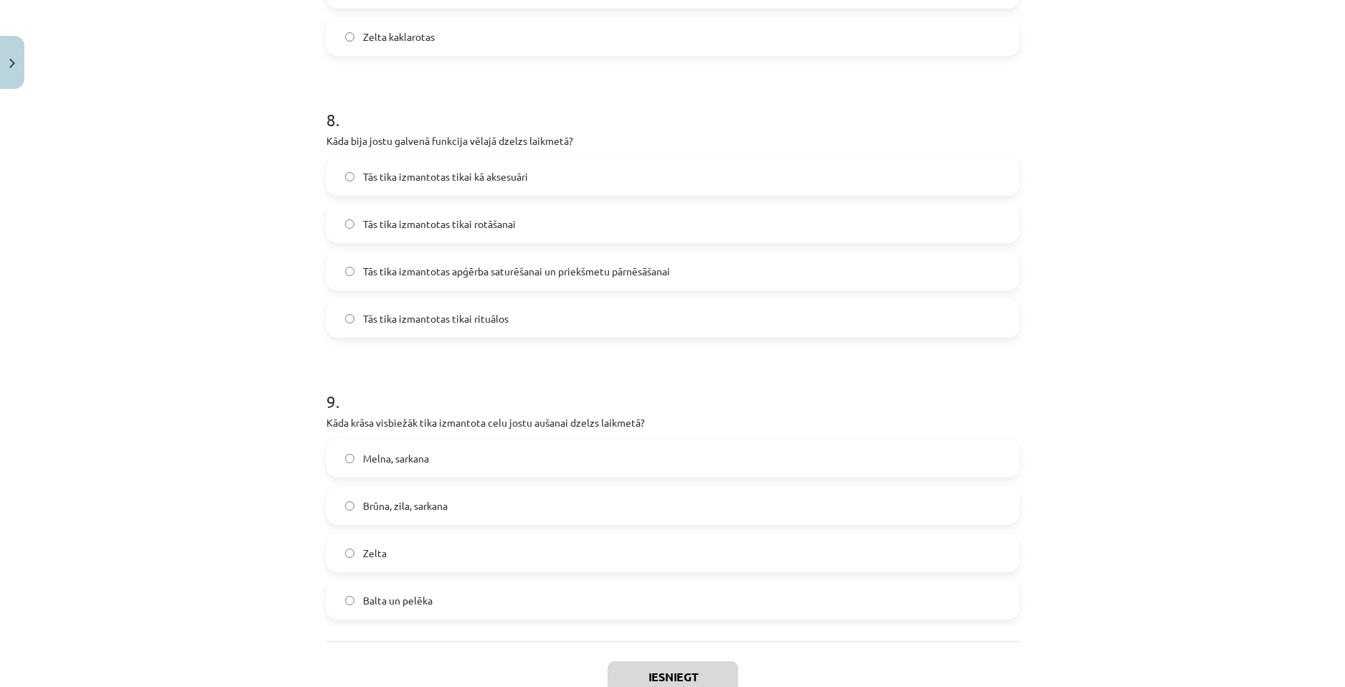
scroll to position [2273, 0]
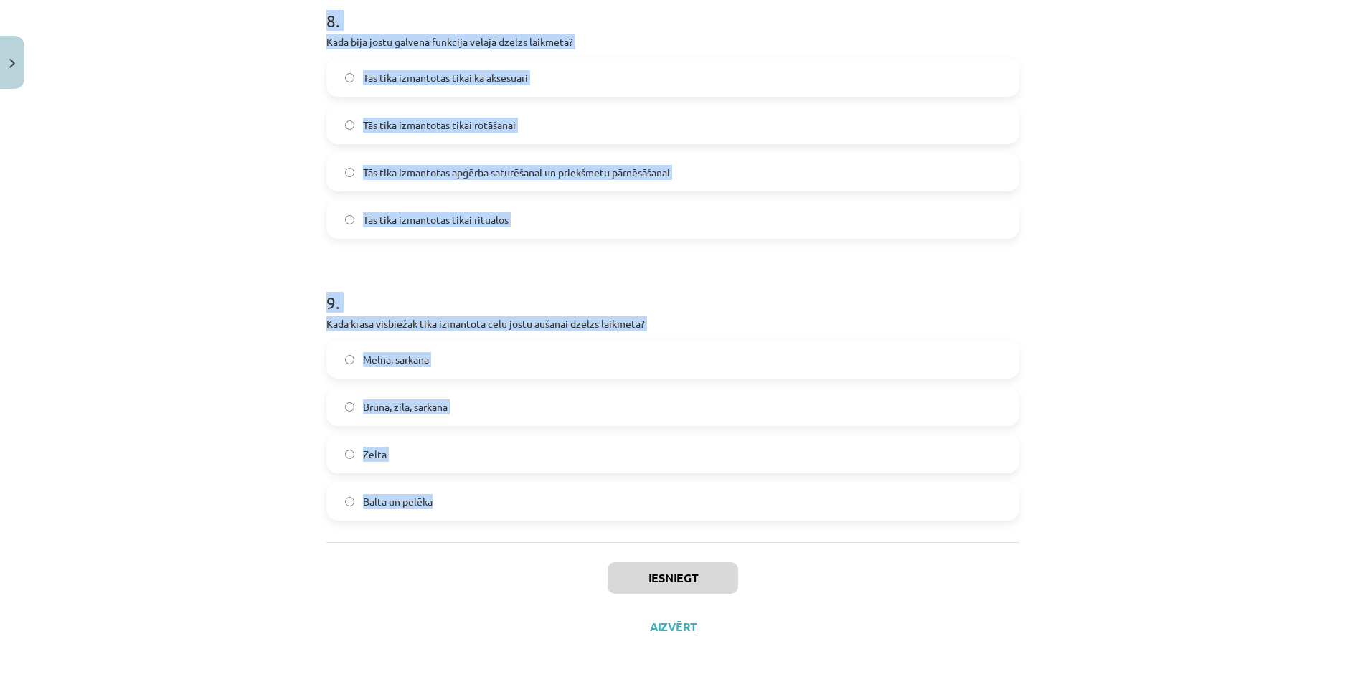
drag, startPoint x: 316, startPoint y: 288, endPoint x: 523, endPoint y: 529, distance: 317.8
click at [523, 529] on div "Mācību tēma: Dizains un tehnoloģijas 9. klases 1. ieskaites mācību materiāls #5…" at bounding box center [672, 343] width 1345 height 687
copy form "8 . Lore ipsu dolorsi ametcons adipis el seddoei tempo incididu? Utl etdo magna…"
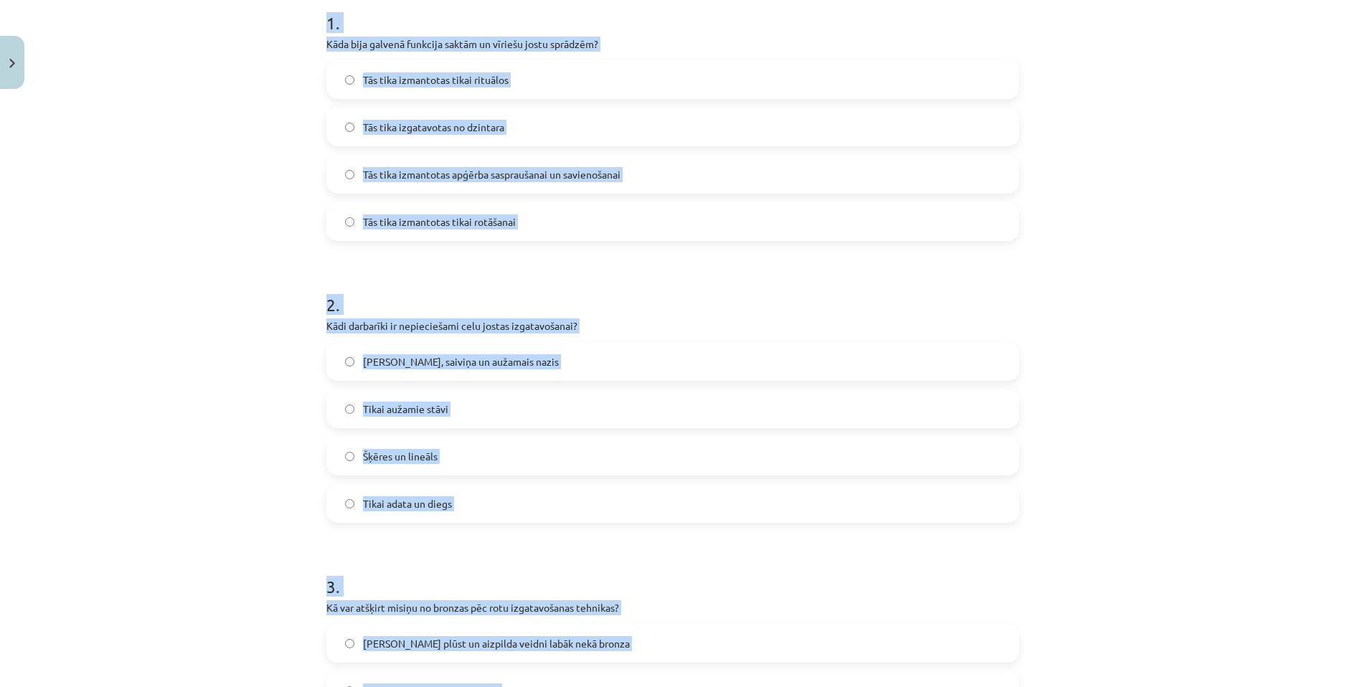
scroll to position [265, 0]
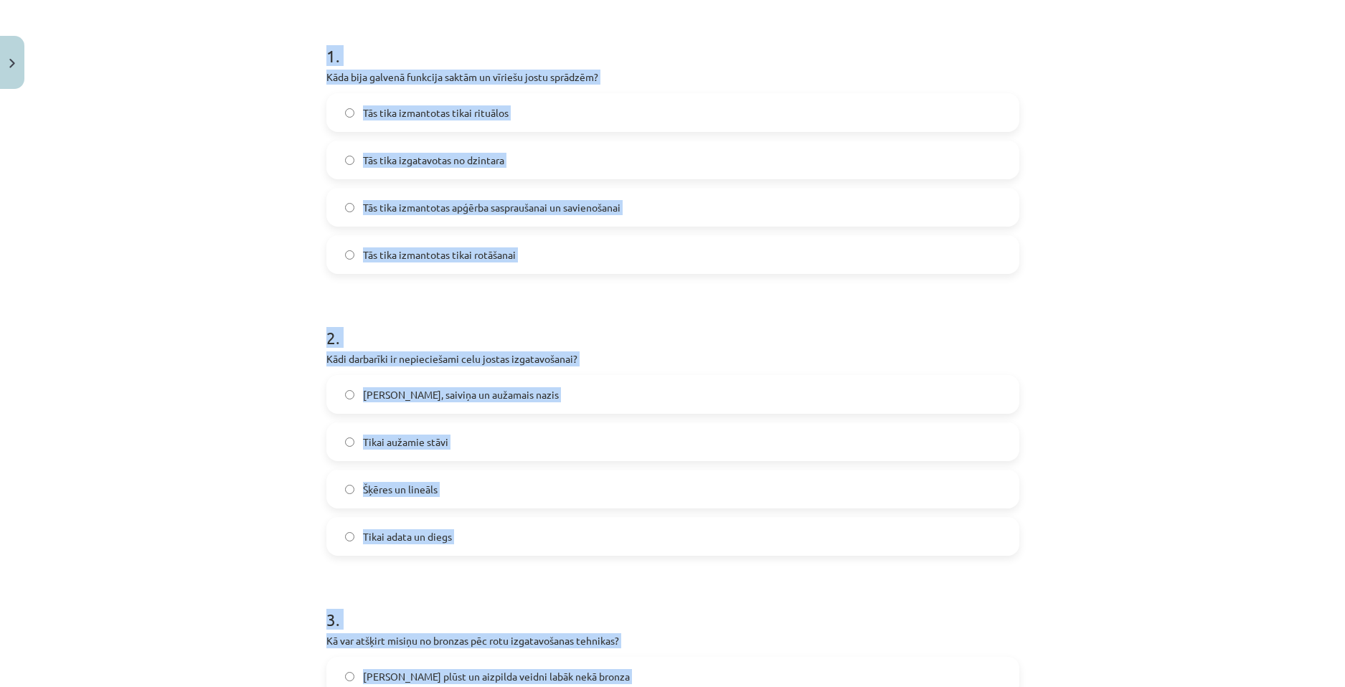
click at [369, 204] on span "Tās tika izmantotas apģērba saspraušanai un savienošanai" at bounding box center [491, 207] width 257 height 15
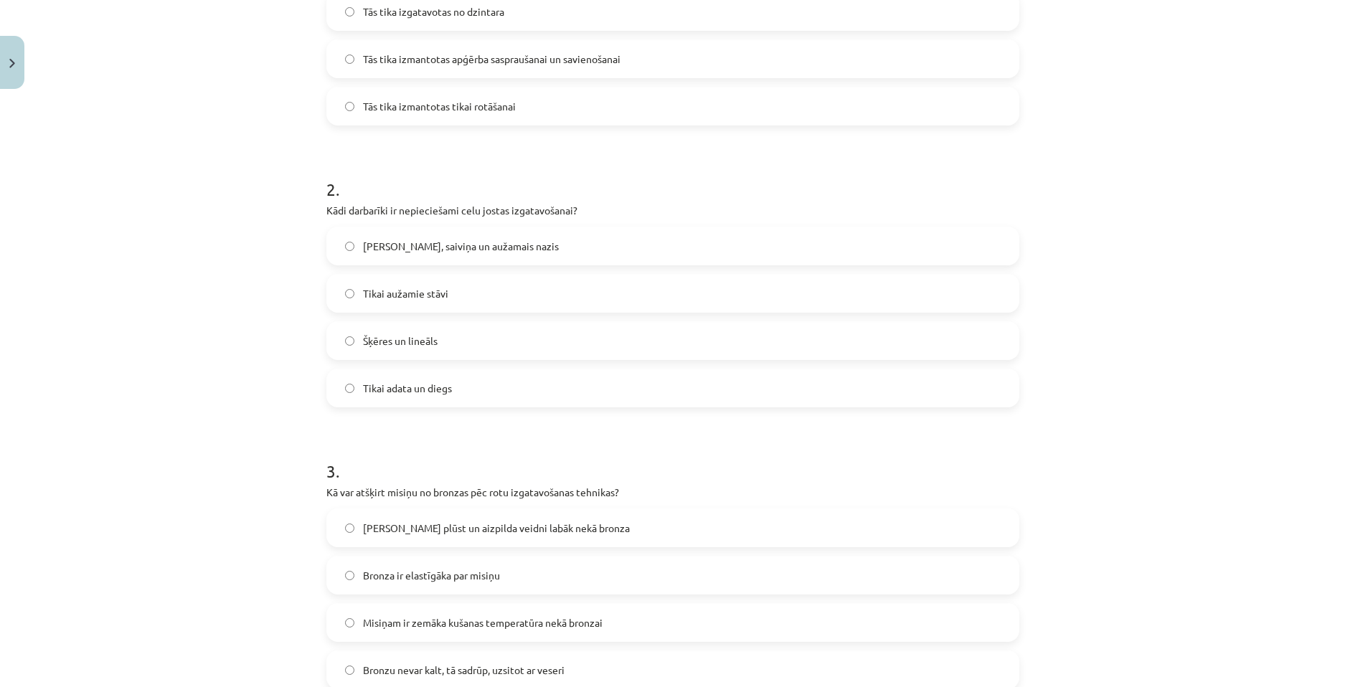
scroll to position [480, 0]
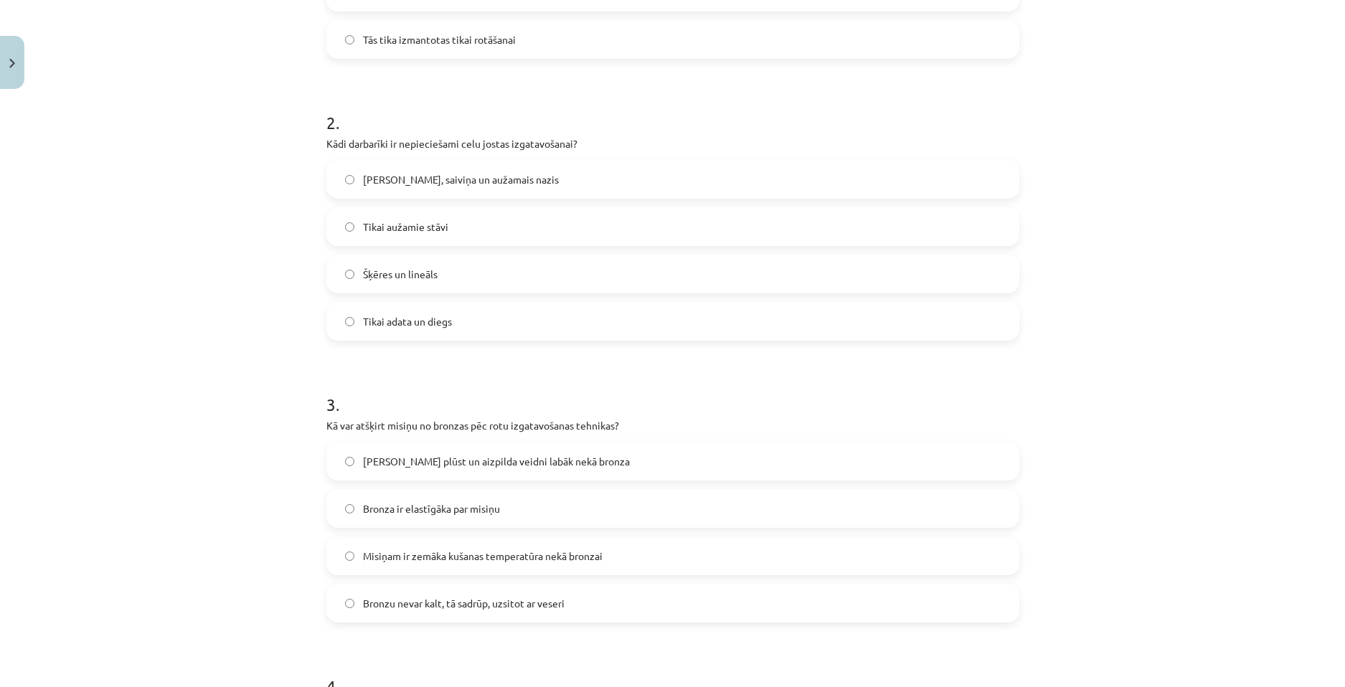
click at [422, 171] on label "[PERSON_NAME], saiviņa un aužamais nazis" at bounding box center [673, 179] width 690 height 36
click at [422, 463] on span "[PERSON_NAME] plūst un aizpilda veidni labāk nekā bronza" at bounding box center [496, 461] width 267 height 15
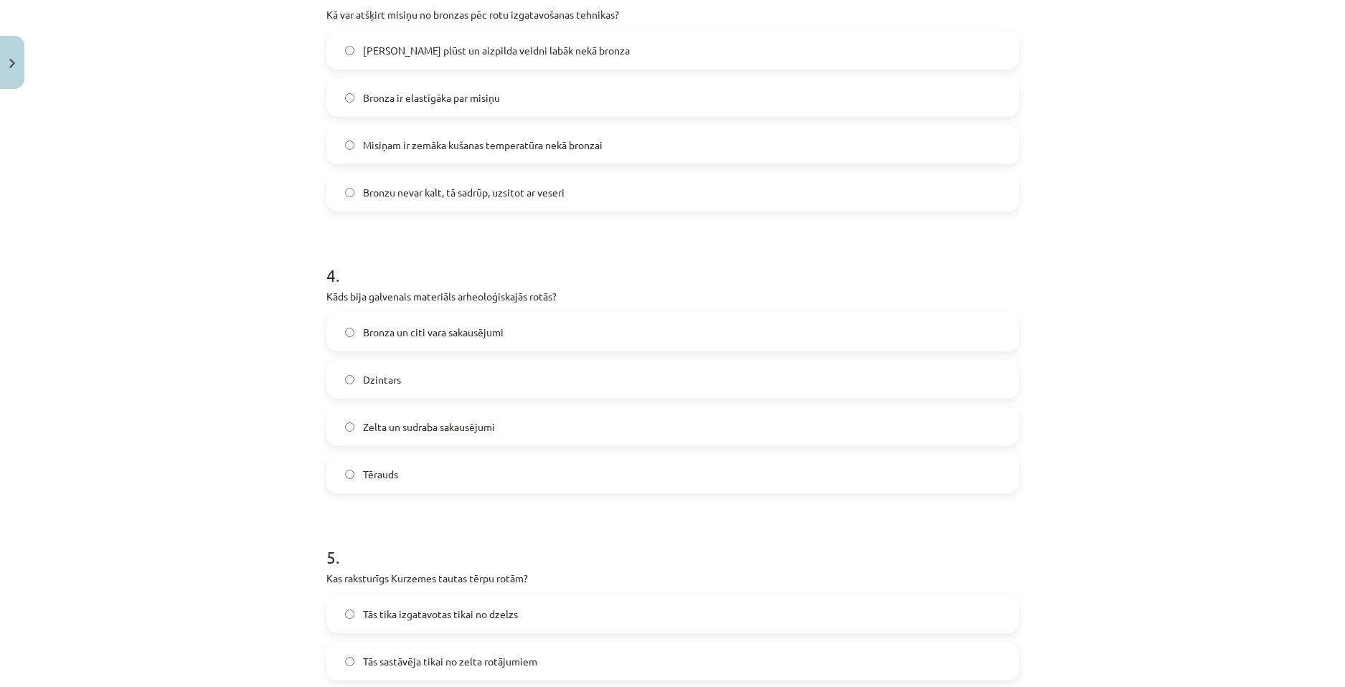
scroll to position [910, 0]
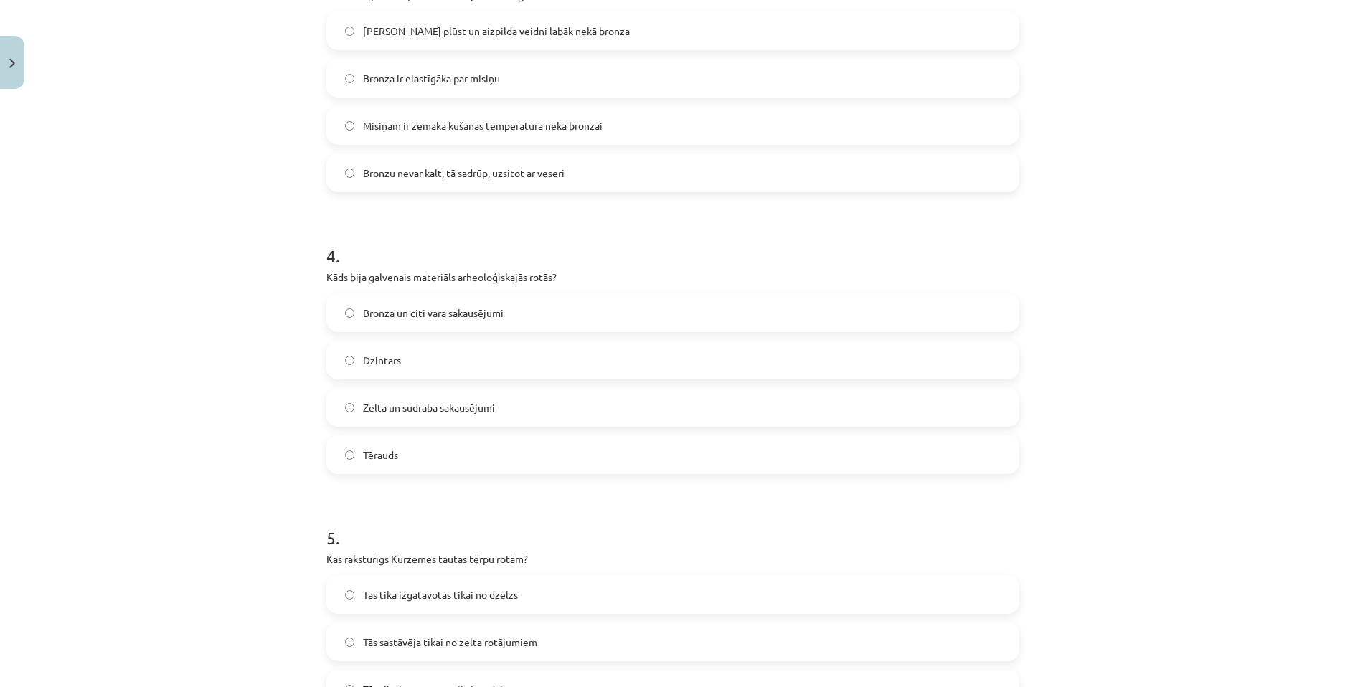
click at [403, 306] on span "Bronza un citi vara sakausējumi" at bounding box center [433, 312] width 141 height 15
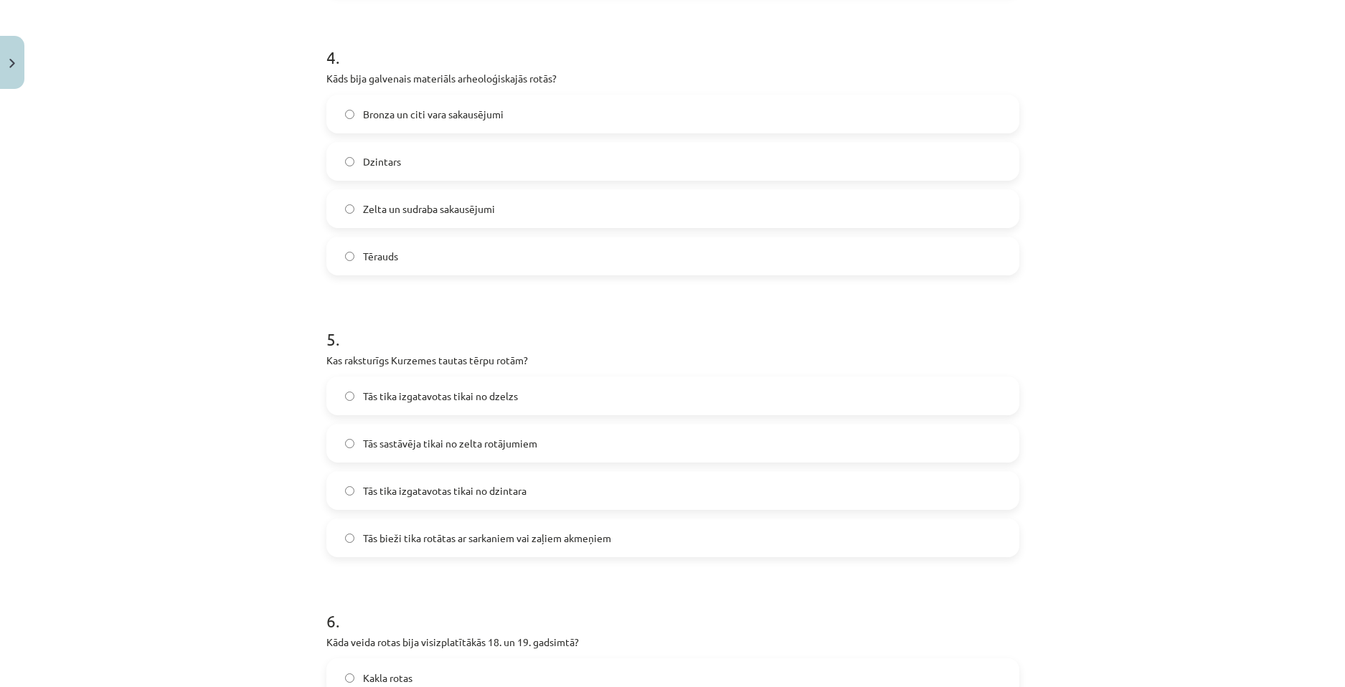
scroll to position [1197, 0]
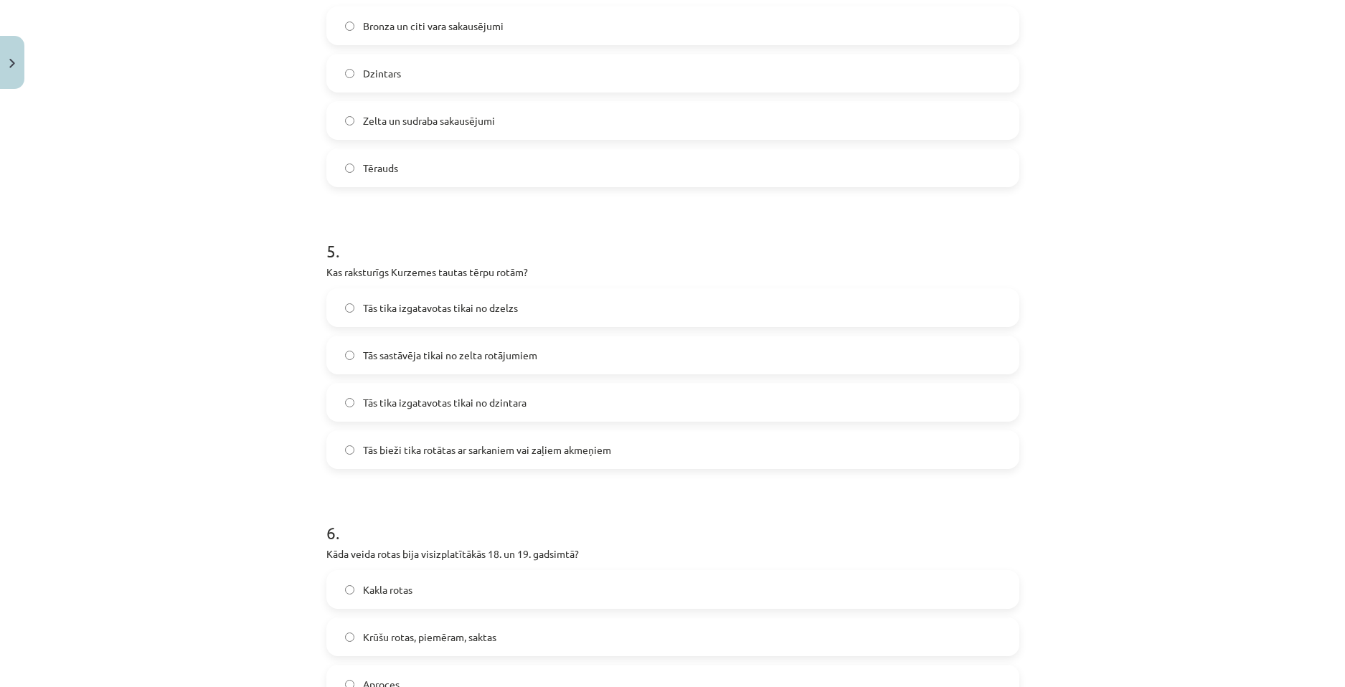
click at [454, 462] on label "Tās bieži tika rotātas ar sarkaniem vai zaļiem akmeņiem" at bounding box center [673, 450] width 690 height 36
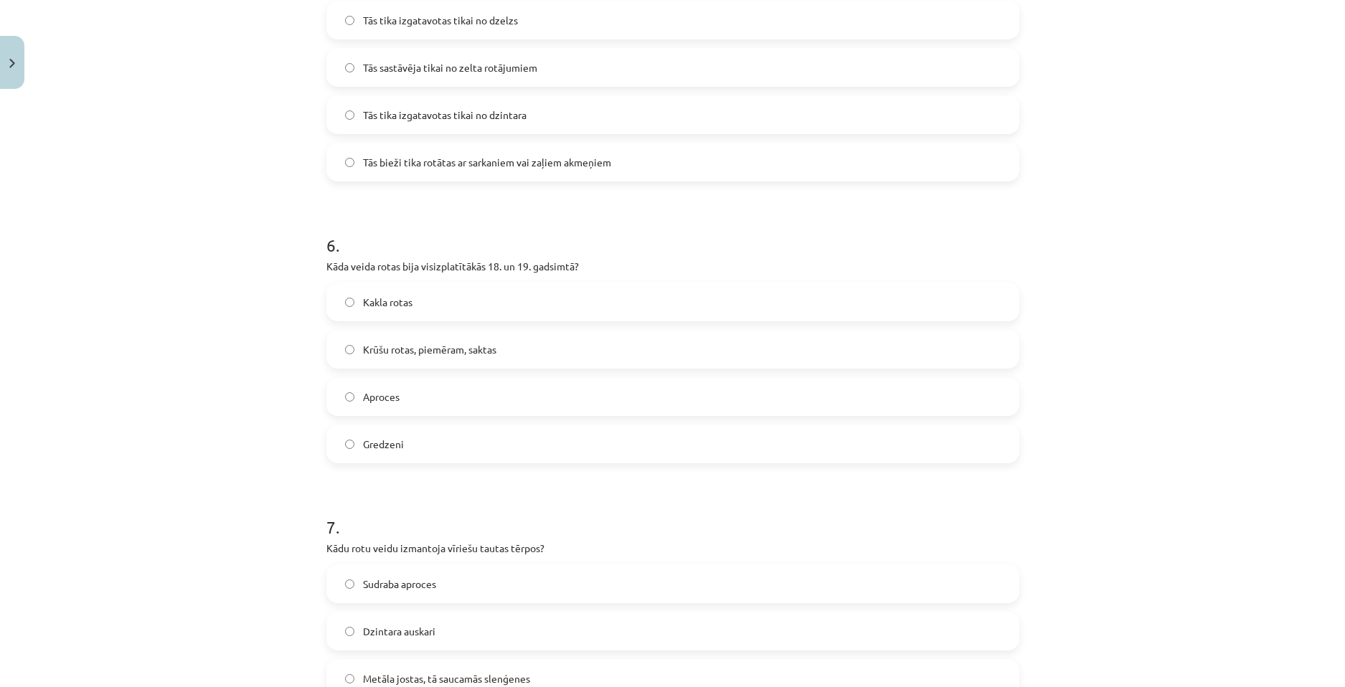
scroll to position [1484, 0]
click at [401, 349] on span "Krūšu rotas, piemēram, saktas" at bounding box center [429, 350] width 133 height 15
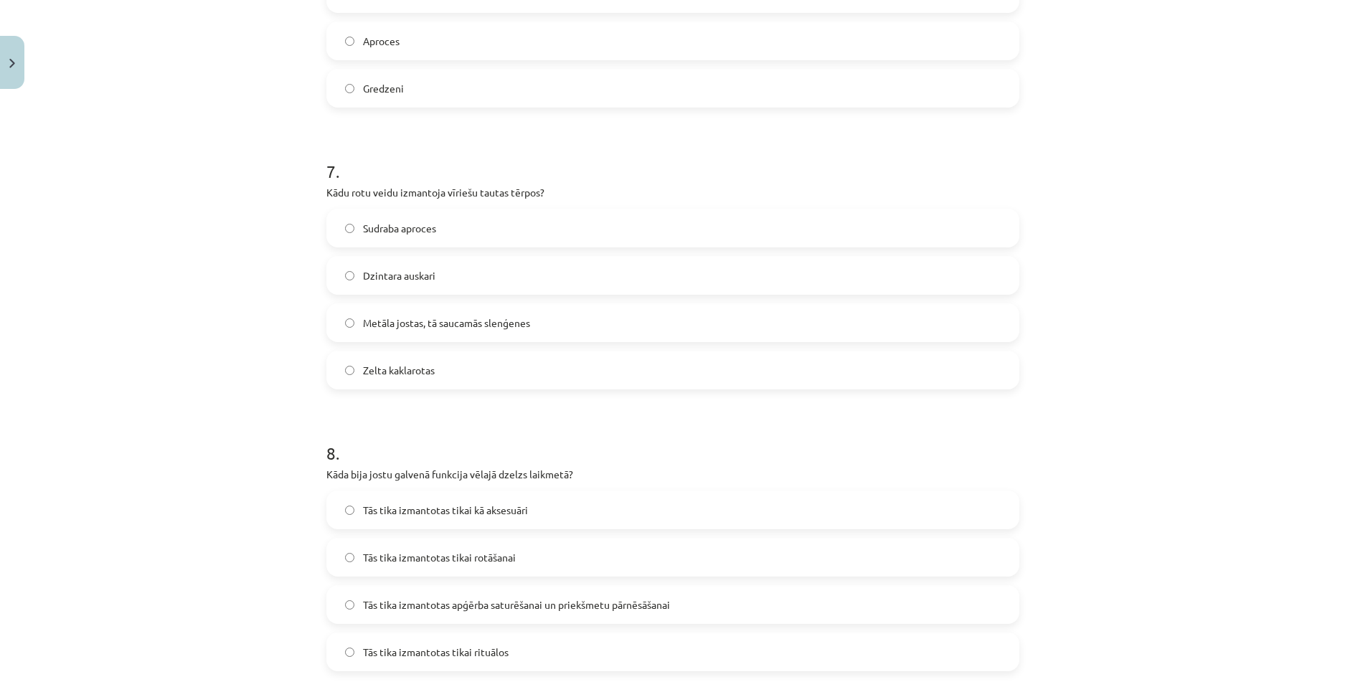
scroll to position [1914, 0]
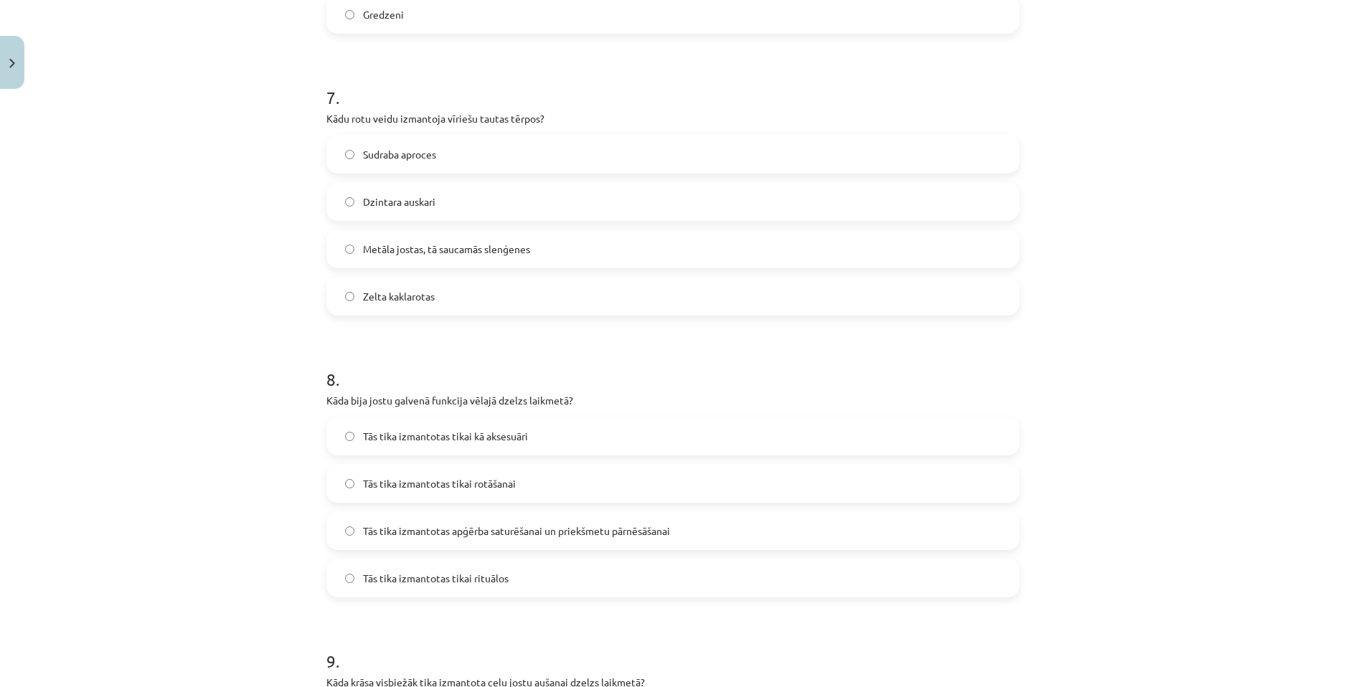
click at [355, 238] on label "Metāla jostas, tā saucamās slenģenes" at bounding box center [673, 249] width 690 height 36
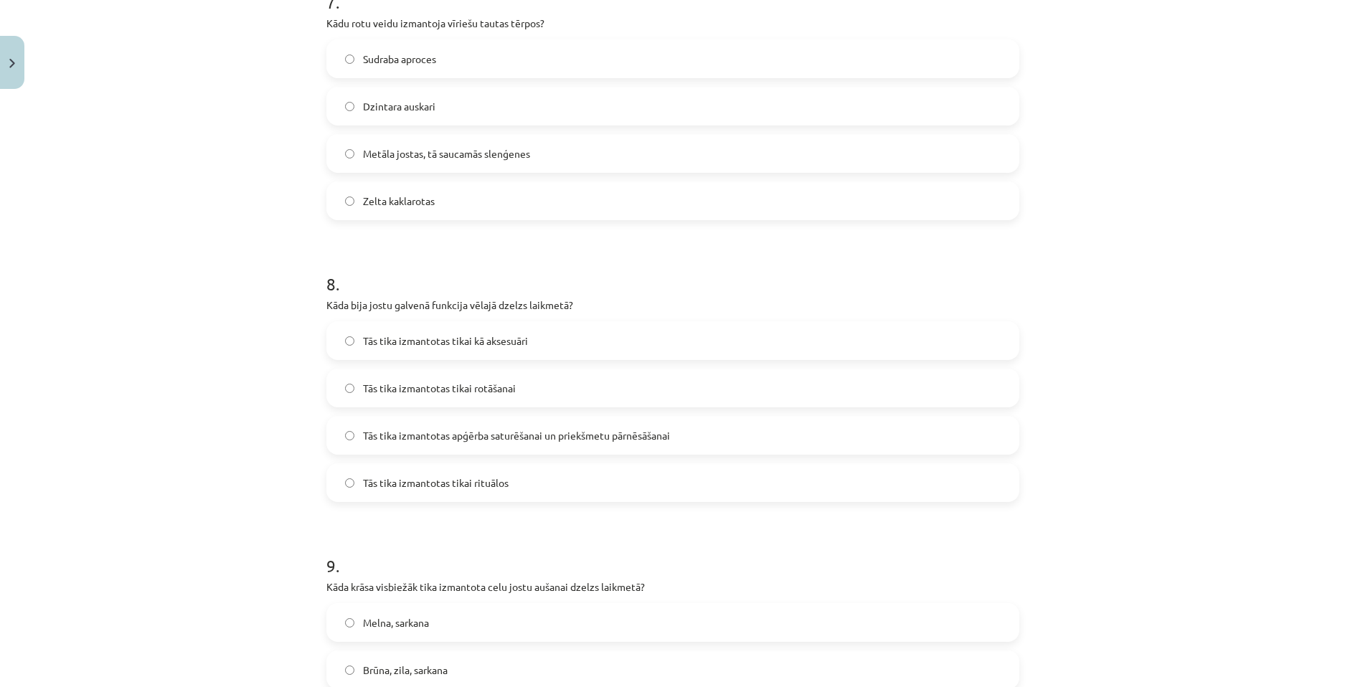
scroll to position [2129, 0]
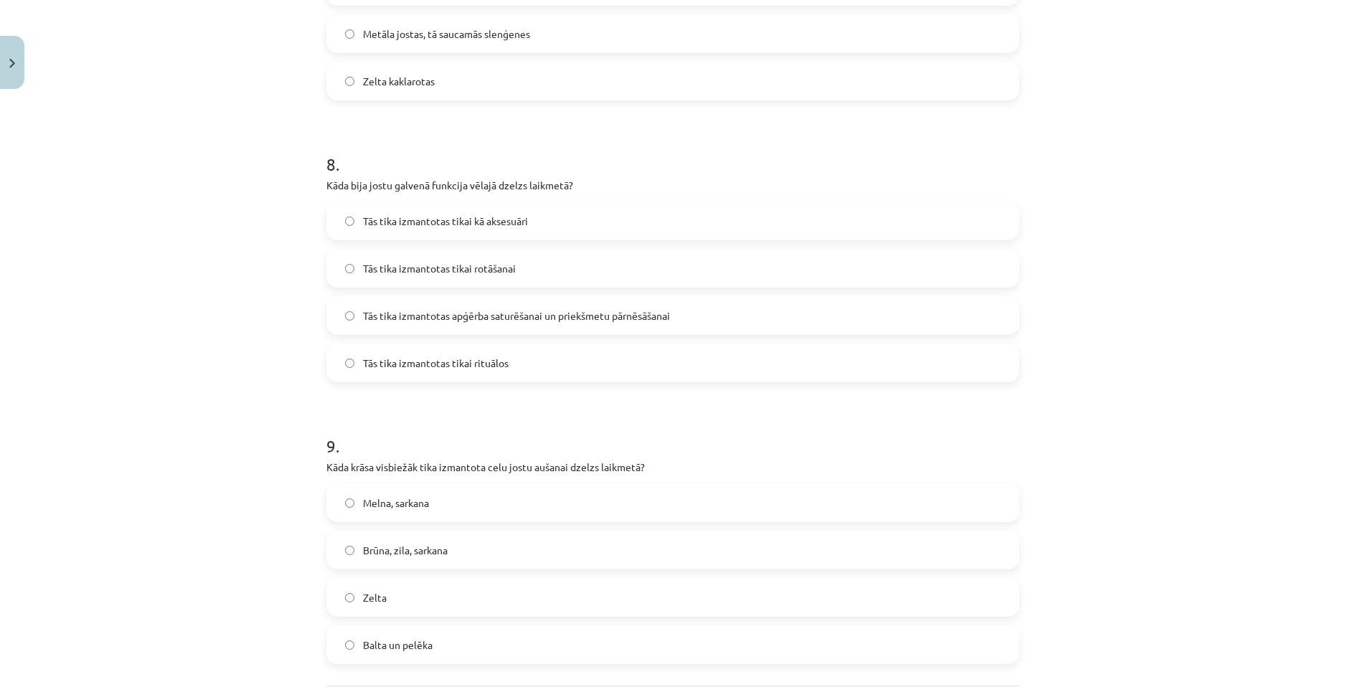
click at [393, 326] on label "Tās tika izmantotas apģērba saturēšanai un priekšmetu pārnēsāšanai" at bounding box center [673, 316] width 690 height 36
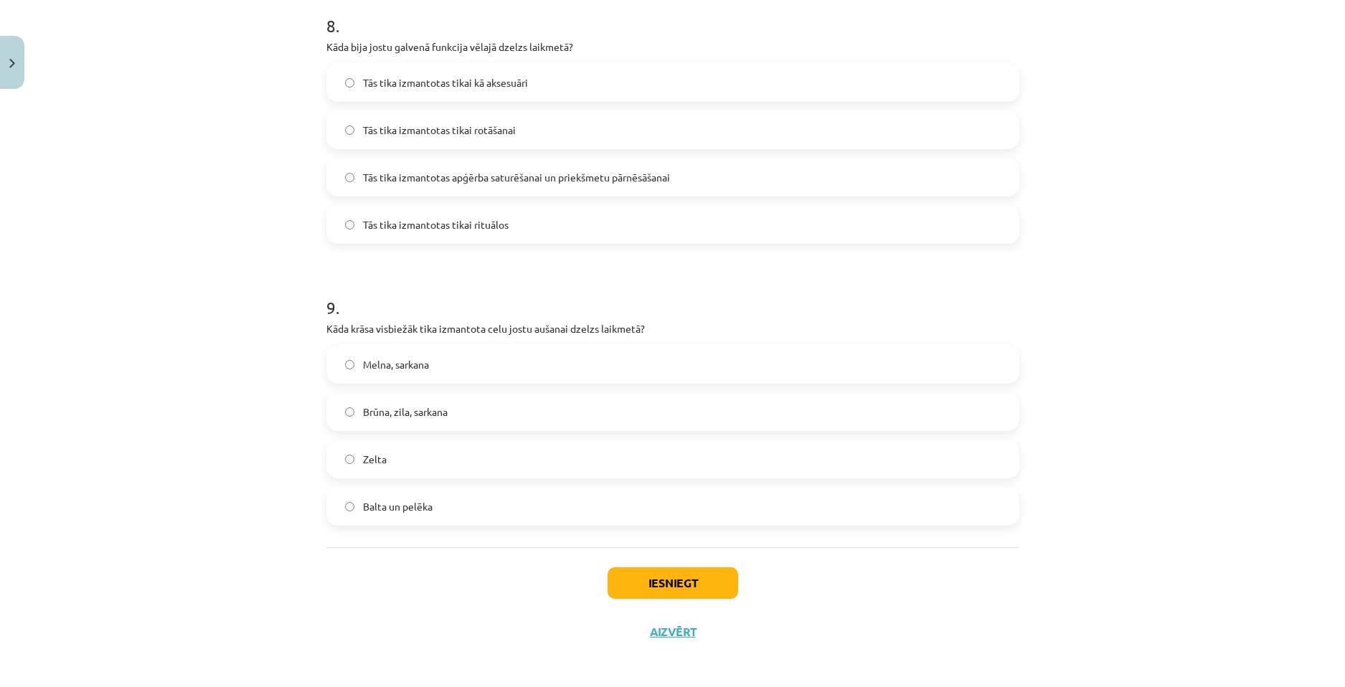
scroll to position [2273, 0]
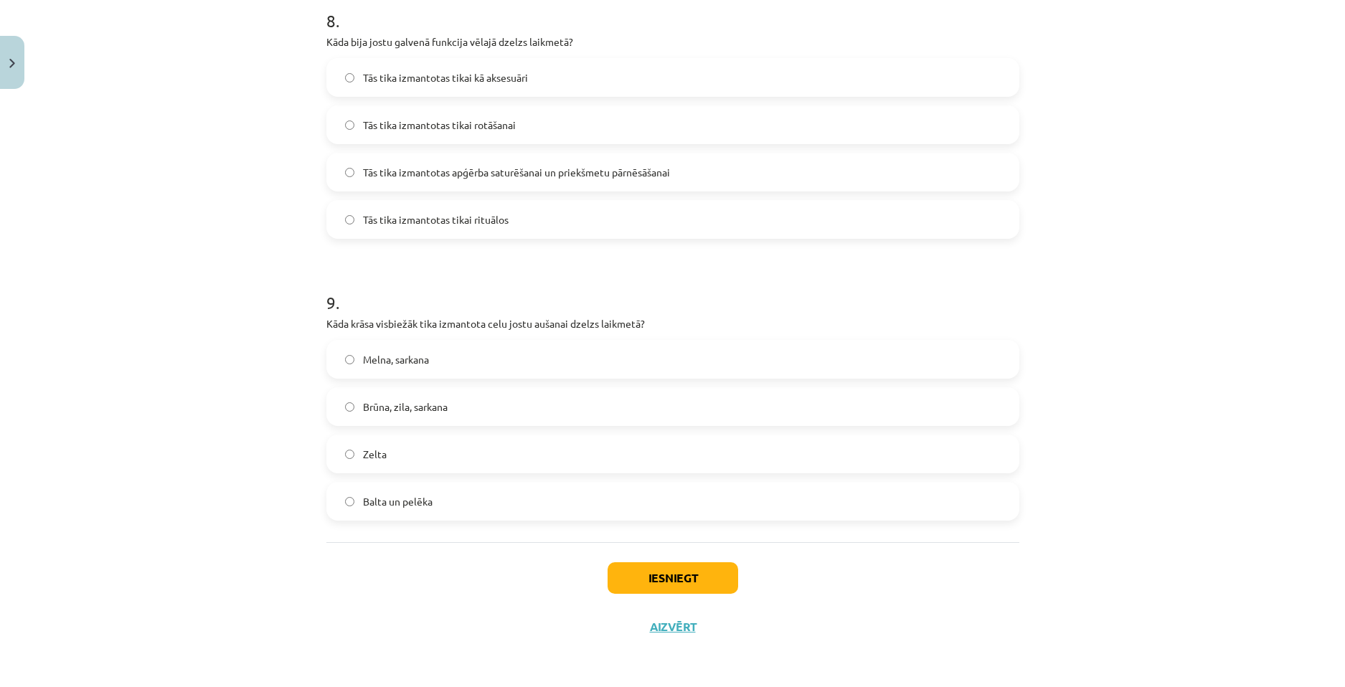
click at [394, 405] on span "Brūna, zila, sarkana" at bounding box center [405, 406] width 85 height 15
click at [670, 590] on button "Iesniegt" at bounding box center [672, 578] width 131 height 32
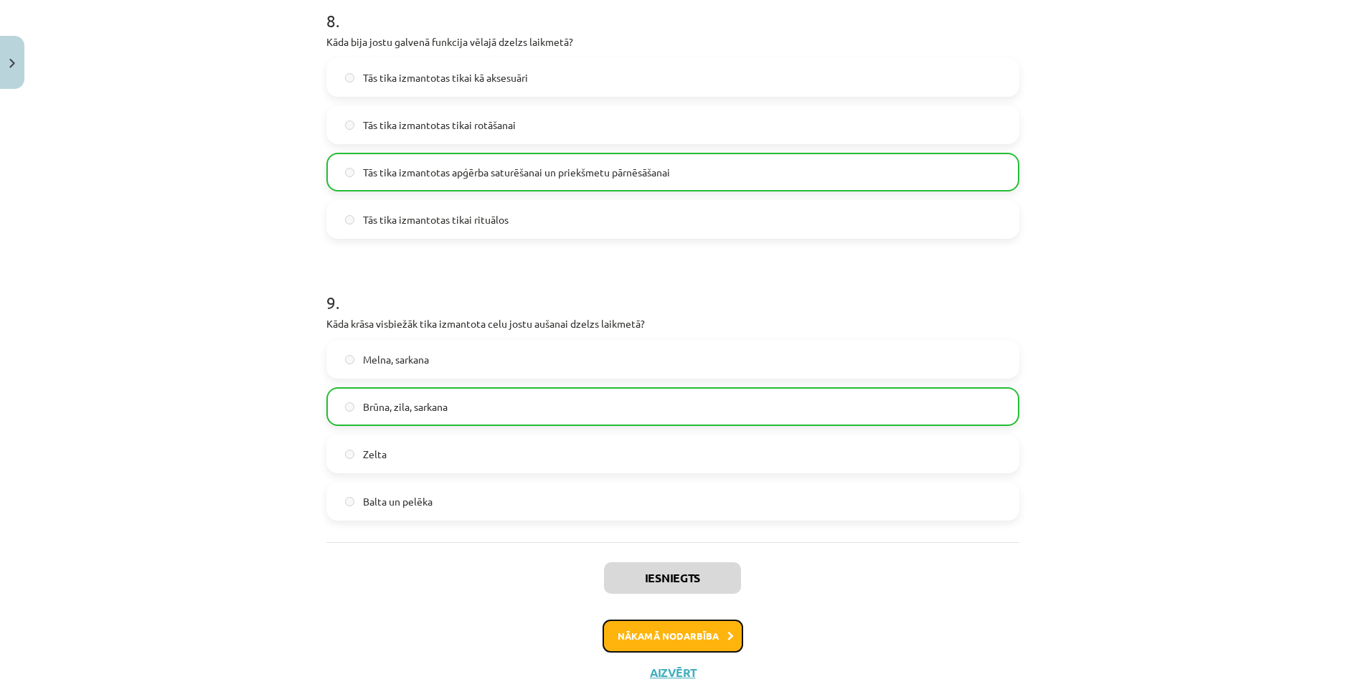
click at [653, 630] on button "Nākamā nodarbība" at bounding box center [672, 636] width 141 height 33
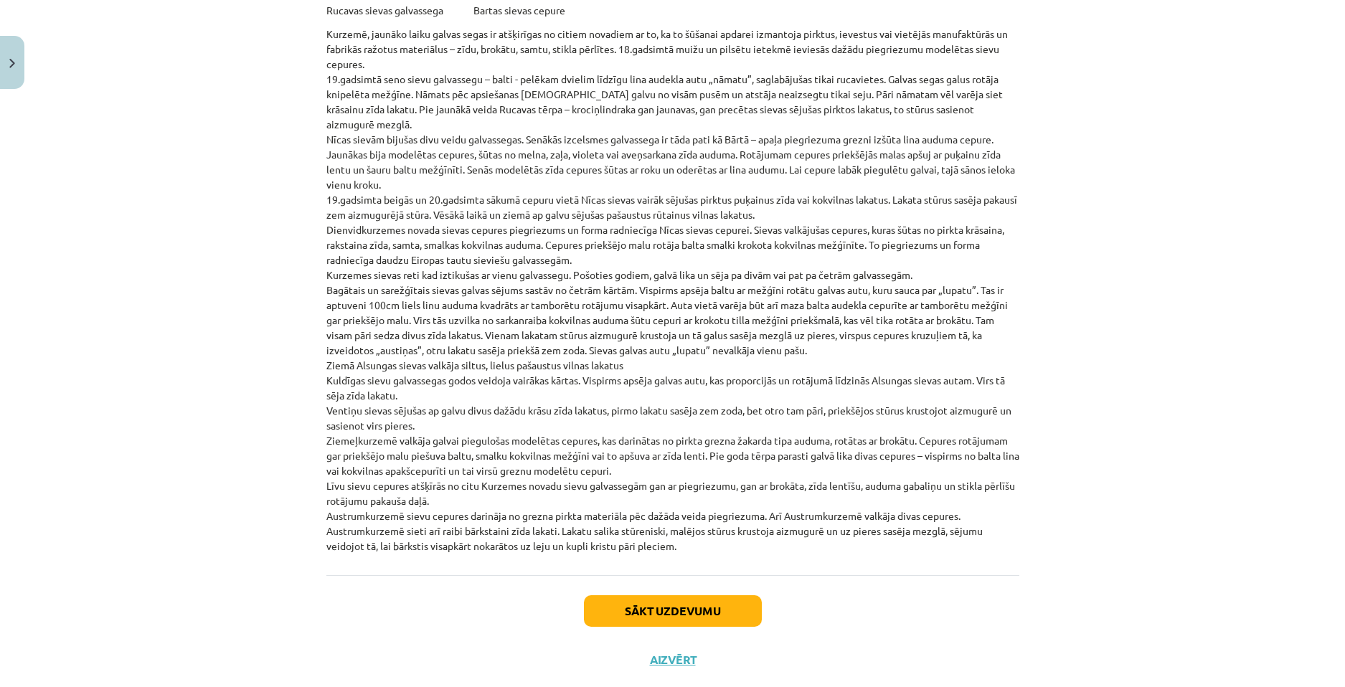
scroll to position [3131, 0]
click at [644, 594] on button "Sākt uzdevumu" at bounding box center [673, 610] width 178 height 32
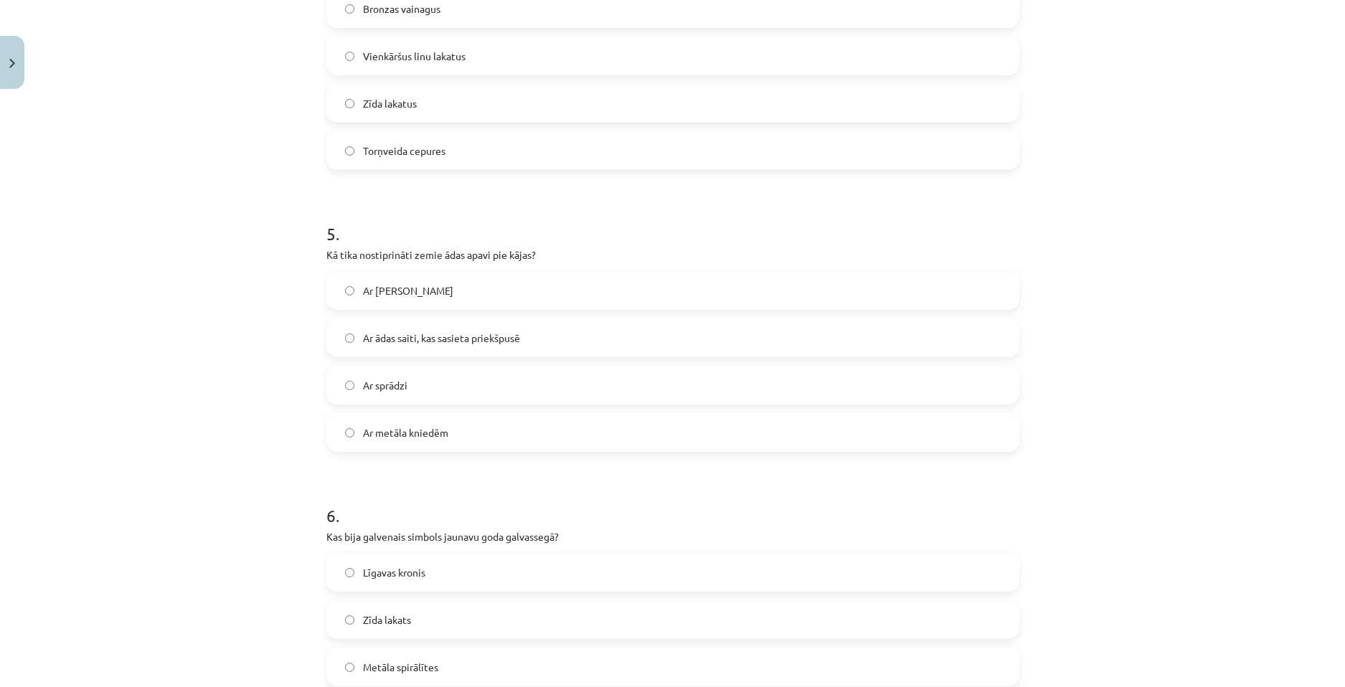
scroll to position [1709, 0]
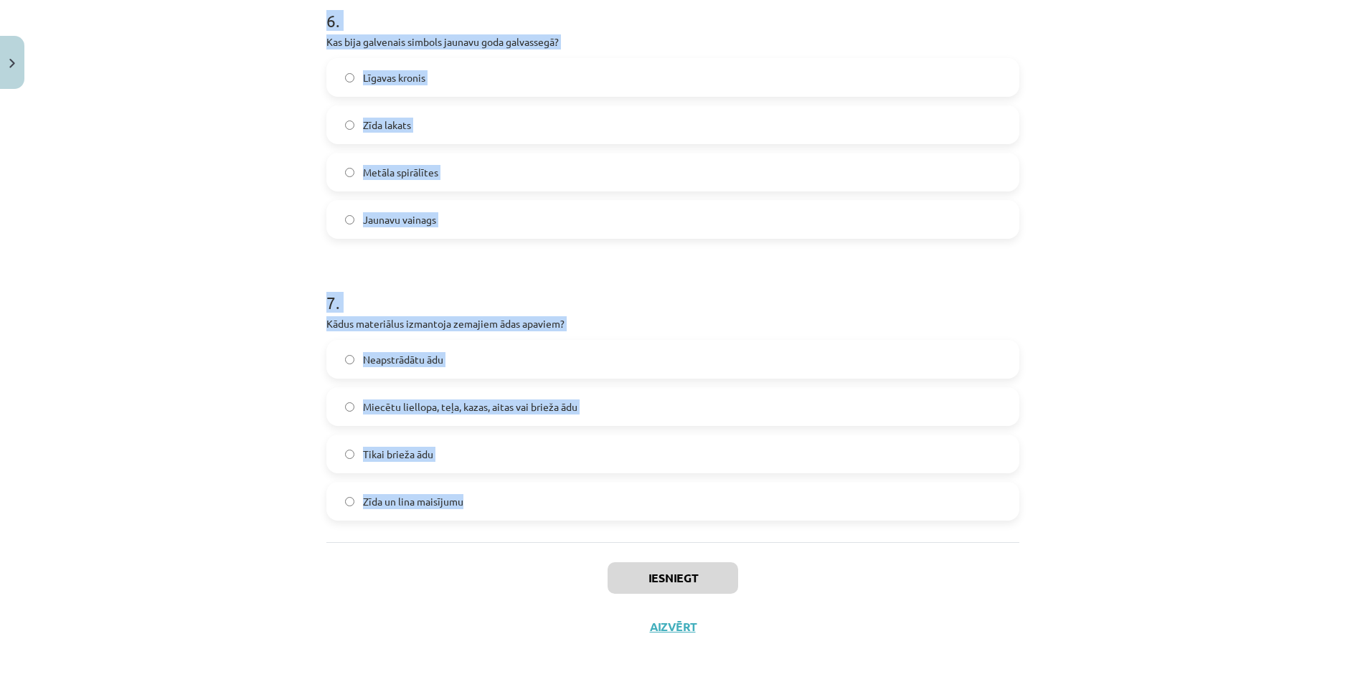
drag, startPoint x: 370, startPoint y: 338, endPoint x: 594, endPoint y: 519, distance: 288.2
click at [594, 519] on div "Mācību tēma: Dizains un tehnoloģijas 9. klases 1. ieskaites mācību materiāls #6…" at bounding box center [672, 343] width 1345 height 687
copy form "6 . Lore ipsu dolor si ametconsectetu adipiscinge, se doeiusmod 88.-98. tempori…"
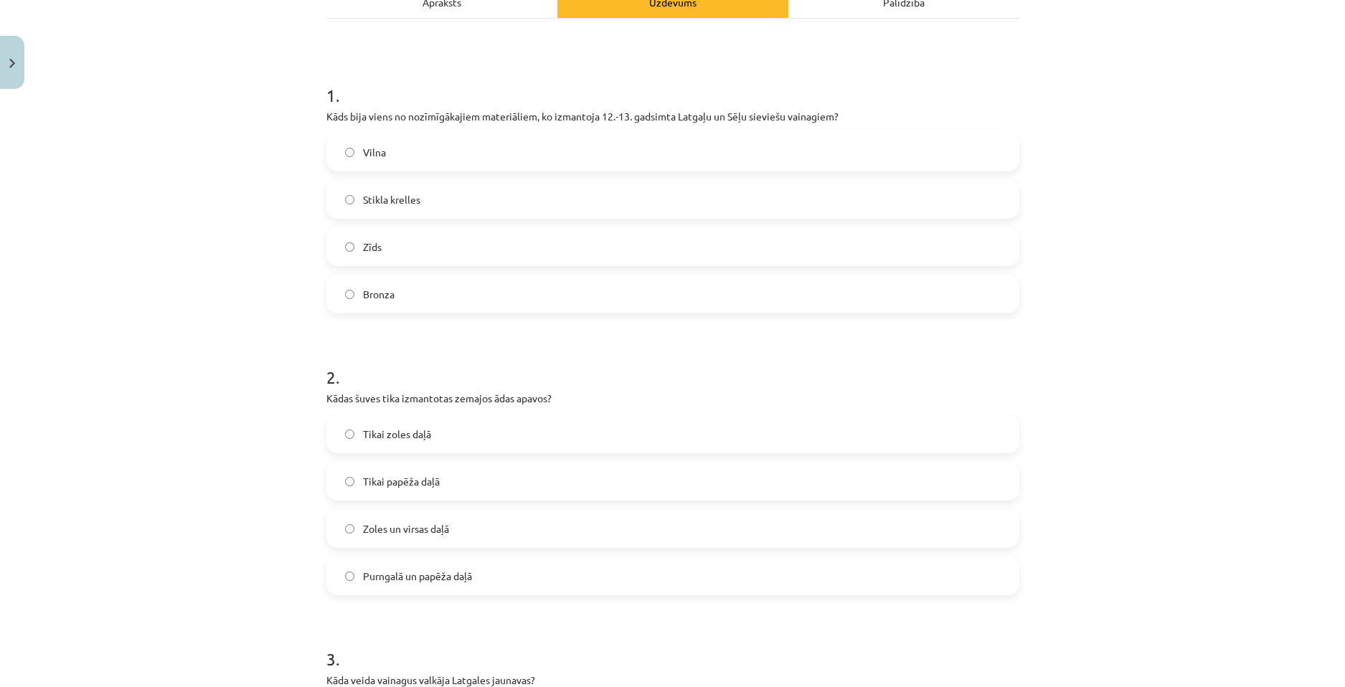
click at [351, 197] on label "Stikla krelles" at bounding box center [673, 199] width 690 height 36
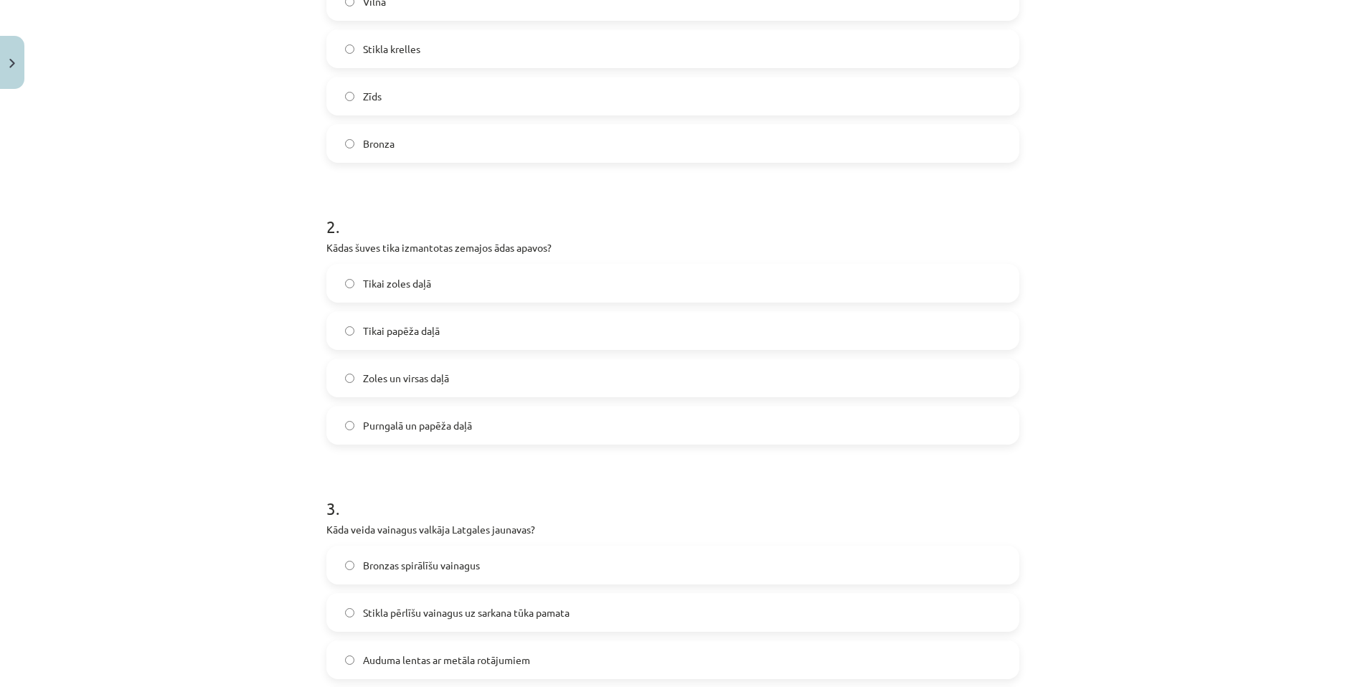
scroll to position [440, 0]
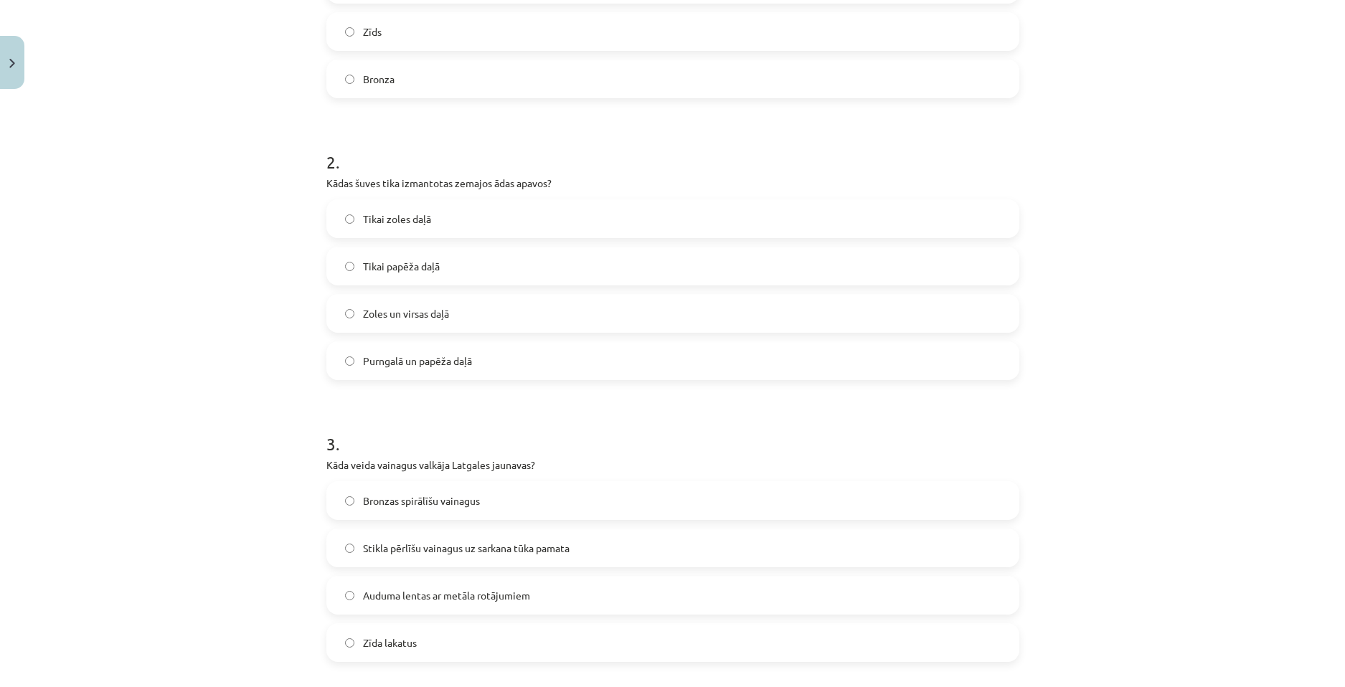
click at [458, 329] on label "Zoles un virsas daļā" at bounding box center [673, 313] width 690 height 36
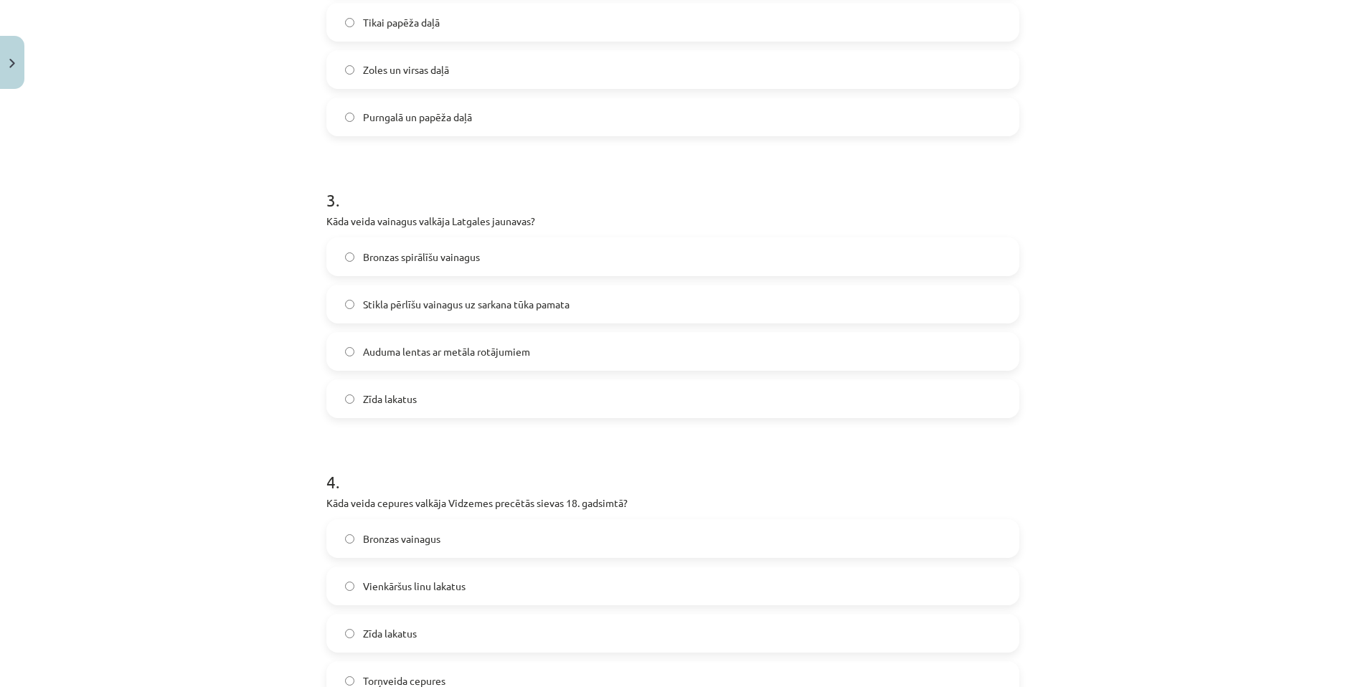
scroll to position [727, 0]
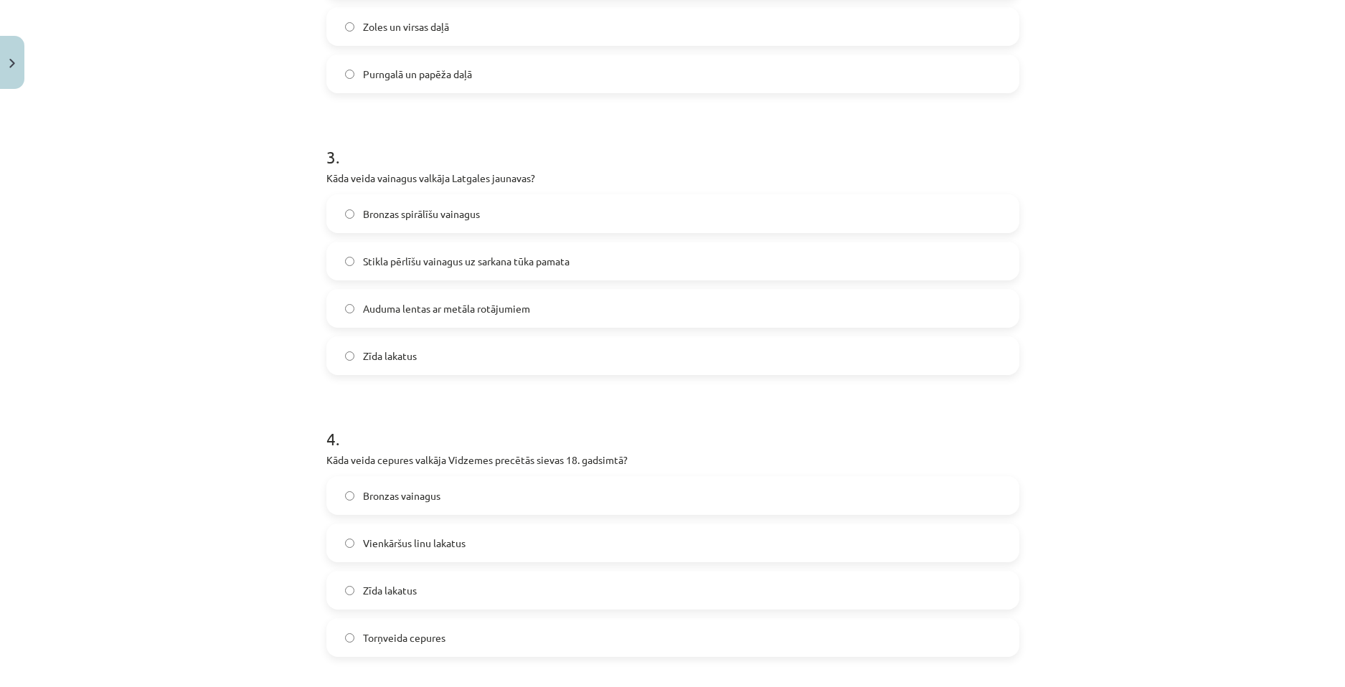
click at [412, 255] on span "Stikla pērlīšu vainagus uz sarkana tūka pamata" at bounding box center [466, 261] width 207 height 15
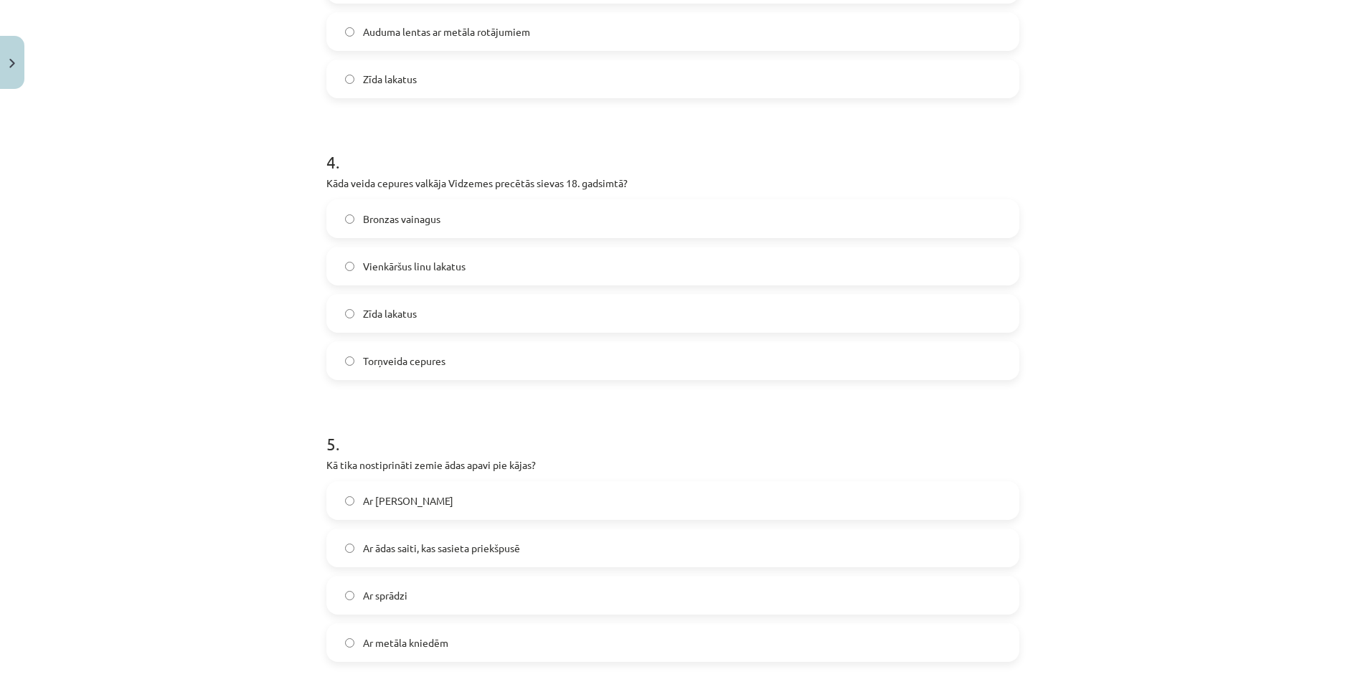
scroll to position [1014, 0]
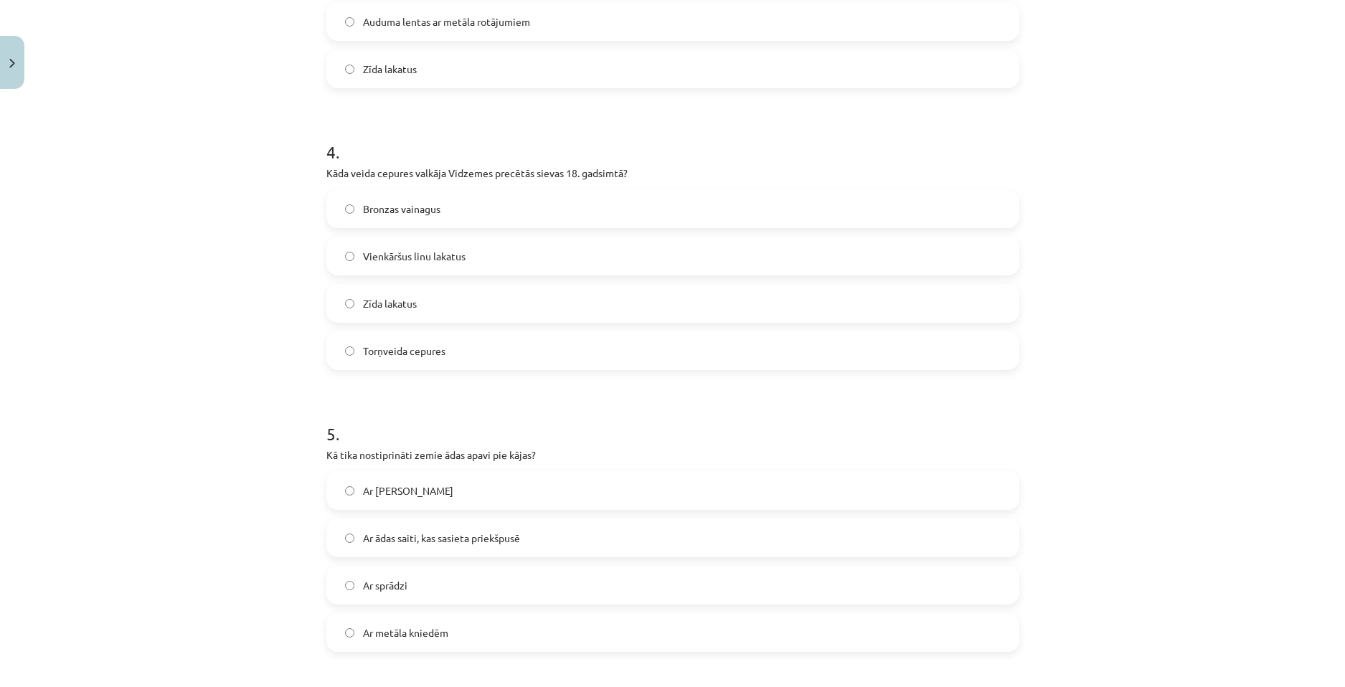
click at [433, 356] on span "Torņveida cepures" at bounding box center [404, 351] width 82 height 15
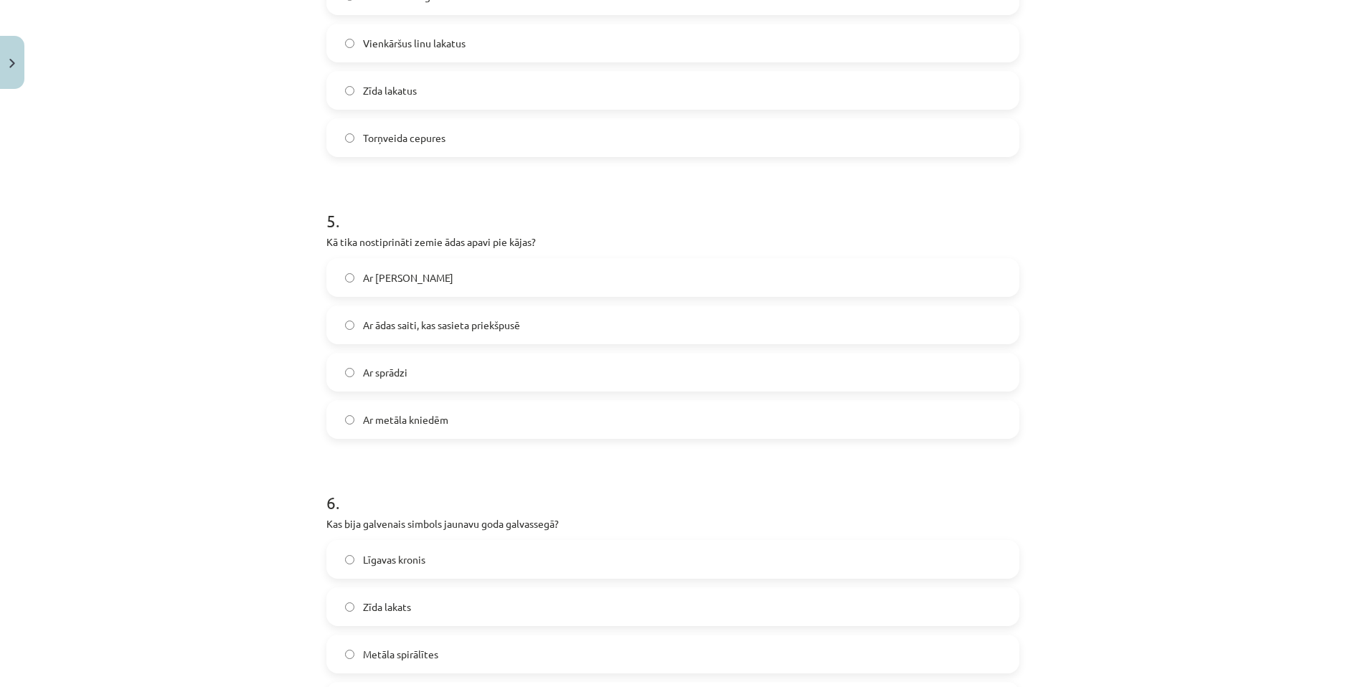
scroll to position [1229, 0]
click at [442, 326] on span "Ar ādas saiti, kas sasieta priekšpusē" at bounding box center [441, 323] width 157 height 15
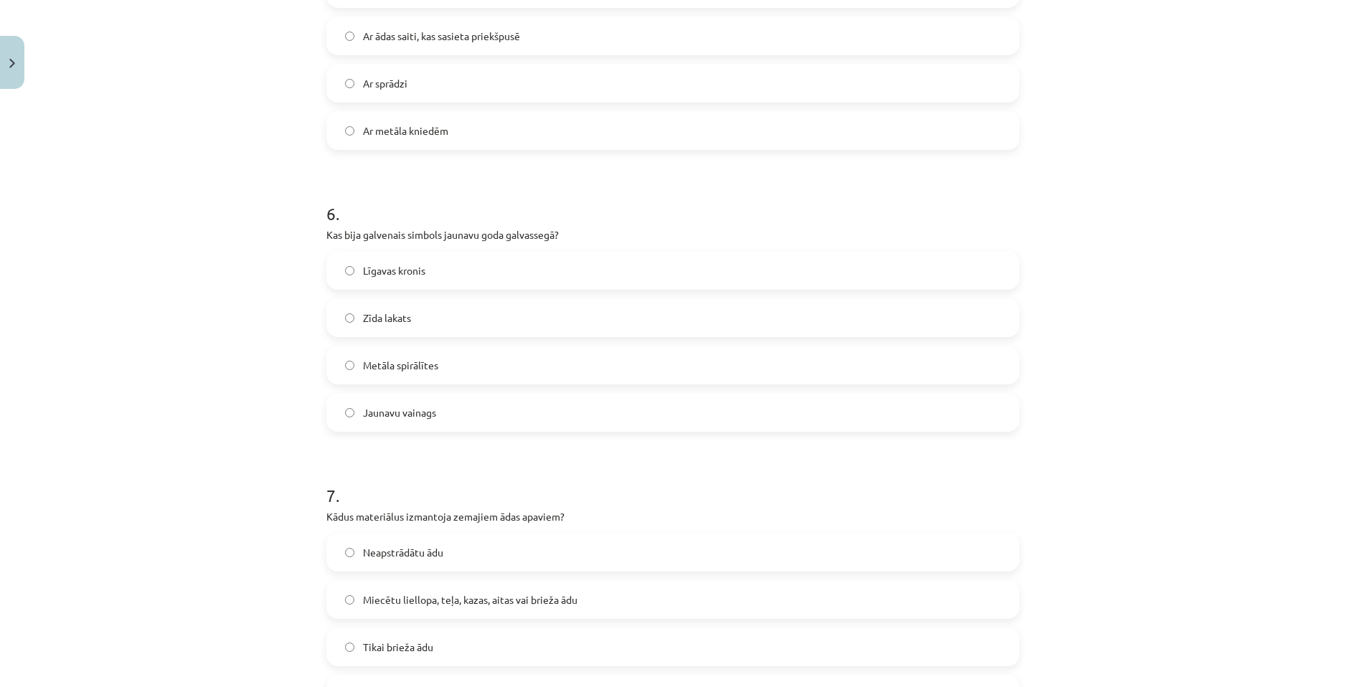
click at [374, 410] on span "Jaunavu vainags" at bounding box center [399, 412] width 73 height 15
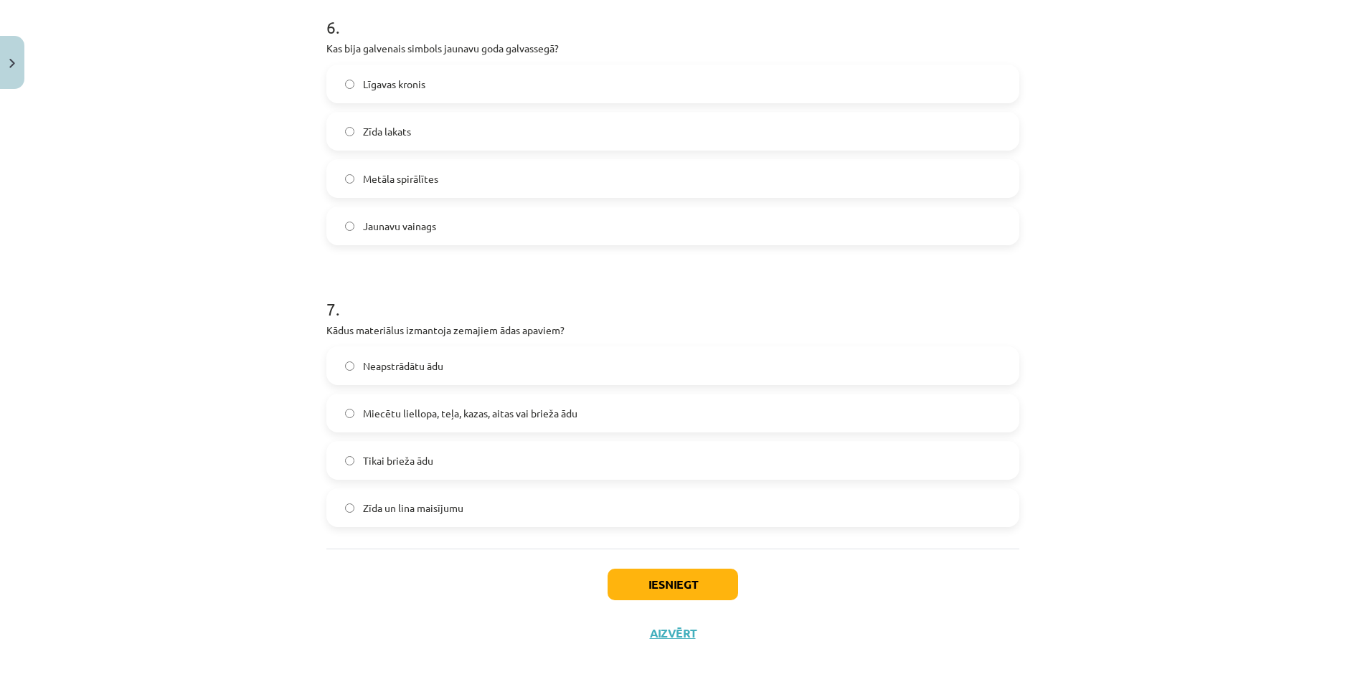
scroll to position [1709, 0]
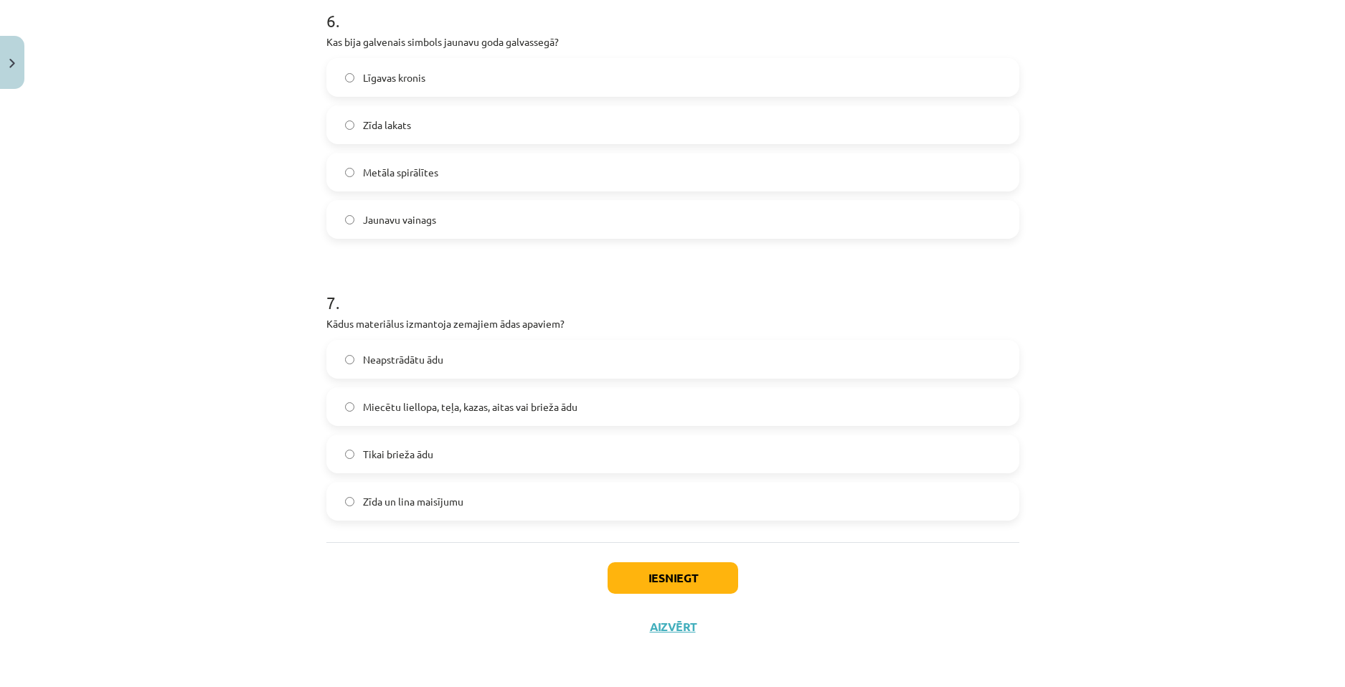
click at [422, 401] on span "Miecētu liellopa, teļa, kazas, aitas vai brieža ādu" at bounding box center [470, 406] width 214 height 15
click at [645, 582] on button "Iesniegt" at bounding box center [672, 578] width 131 height 32
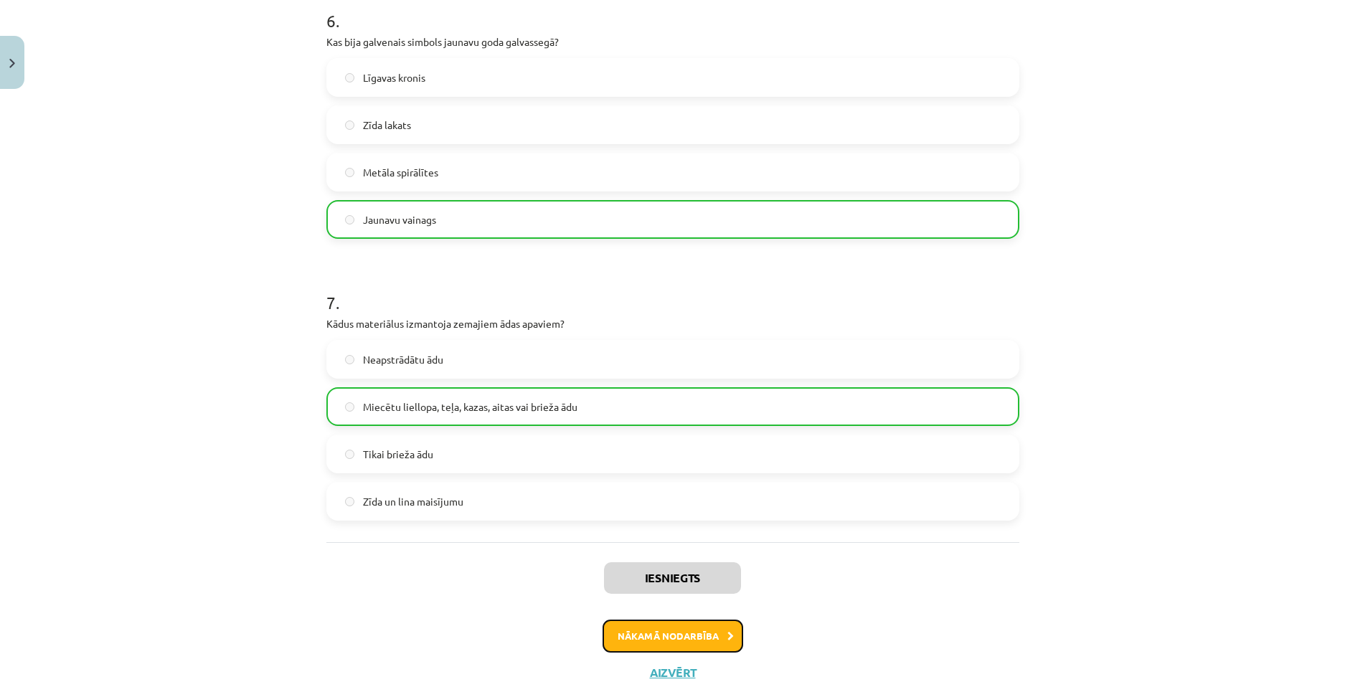
click at [676, 641] on button "Nākamā nodarbība" at bounding box center [672, 636] width 141 height 33
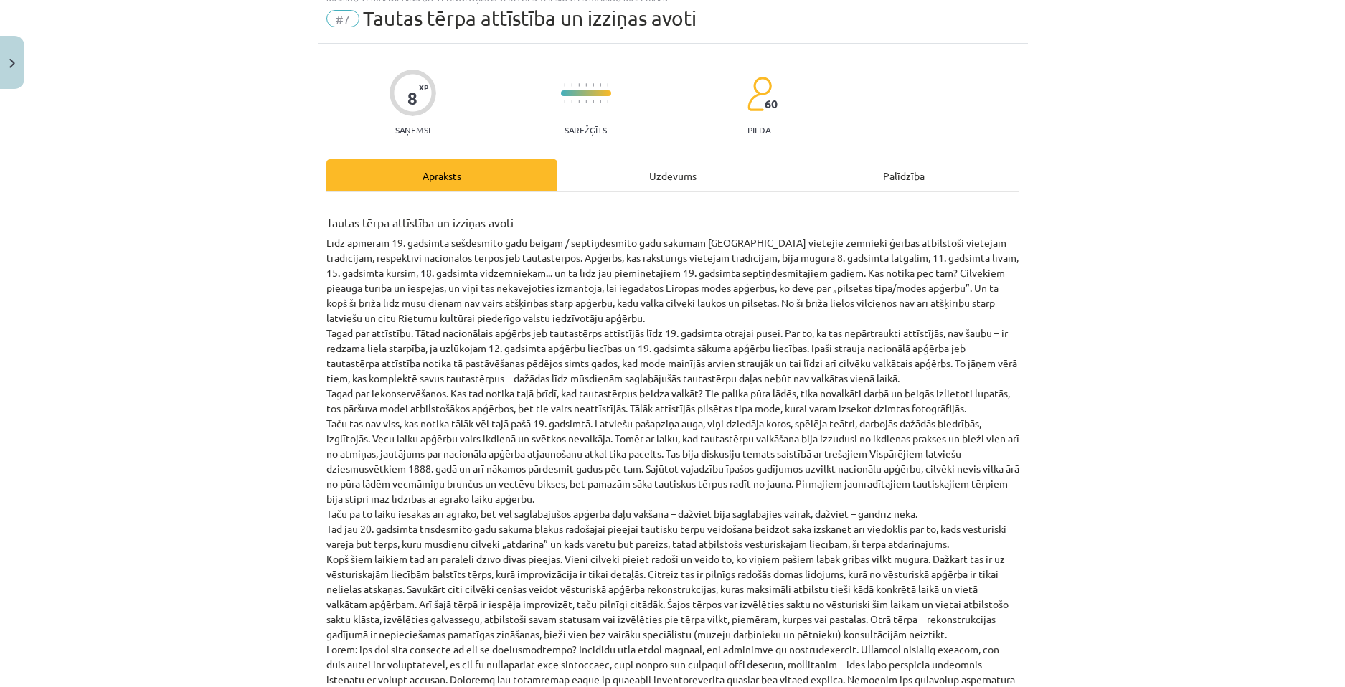
scroll to position [36, 0]
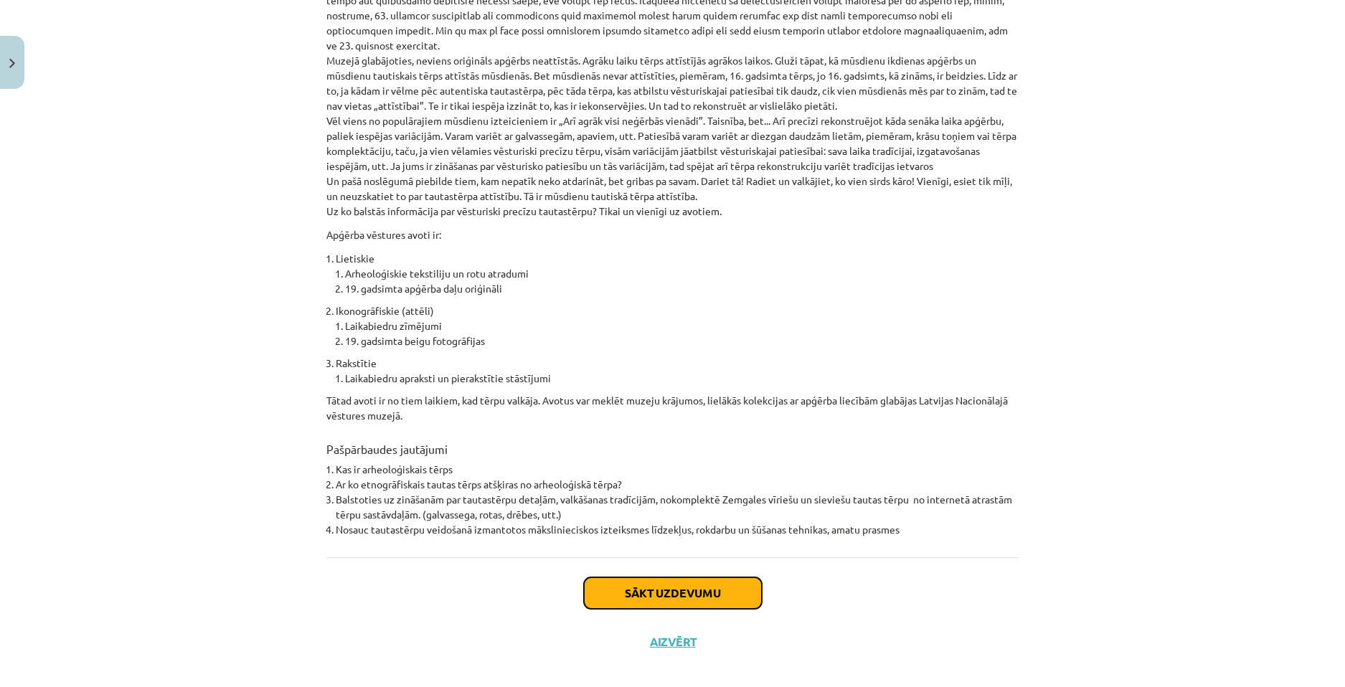
click at [640, 577] on button "Sākt uzdevumu" at bounding box center [673, 593] width 178 height 32
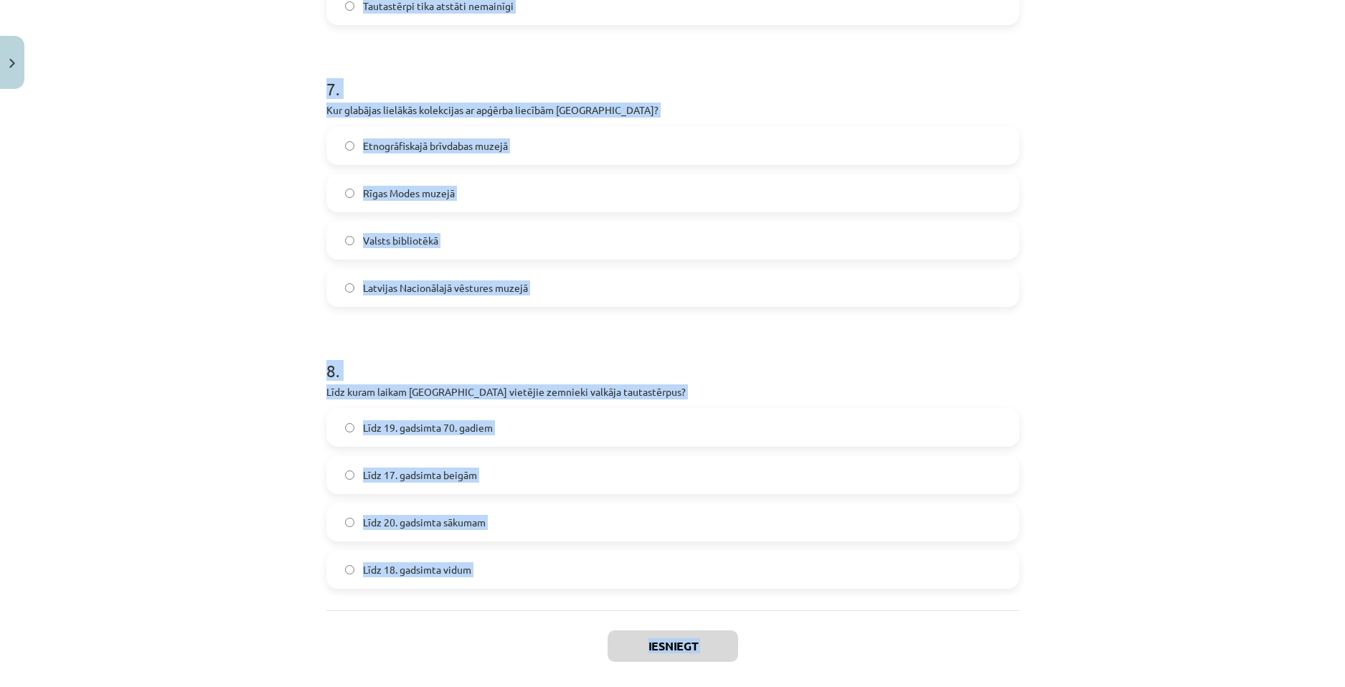
scroll to position [1991, 0]
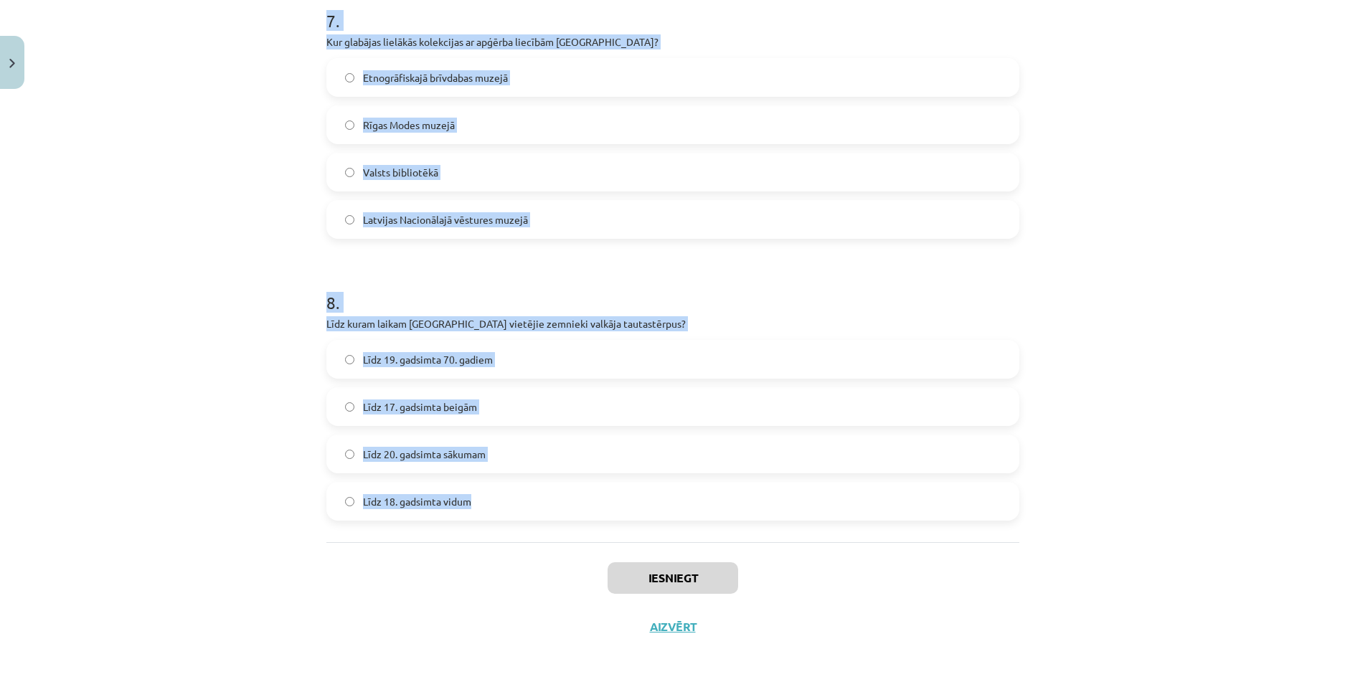
drag, startPoint x: 308, startPoint y: 267, endPoint x: 527, endPoint y: 536, distance: 346.5
click at [527, 536] on div "Mācību tēma: Dizains un tehnoloģijas 9. klases 1. ieskaites mācību materiāls #7…" at bounding box center [672, 343] width 1345 height 687
copy form "9 . Lorem 53. ipsumdol sitametcons ad elitseddoei temp incididun utlabo etd mag…"
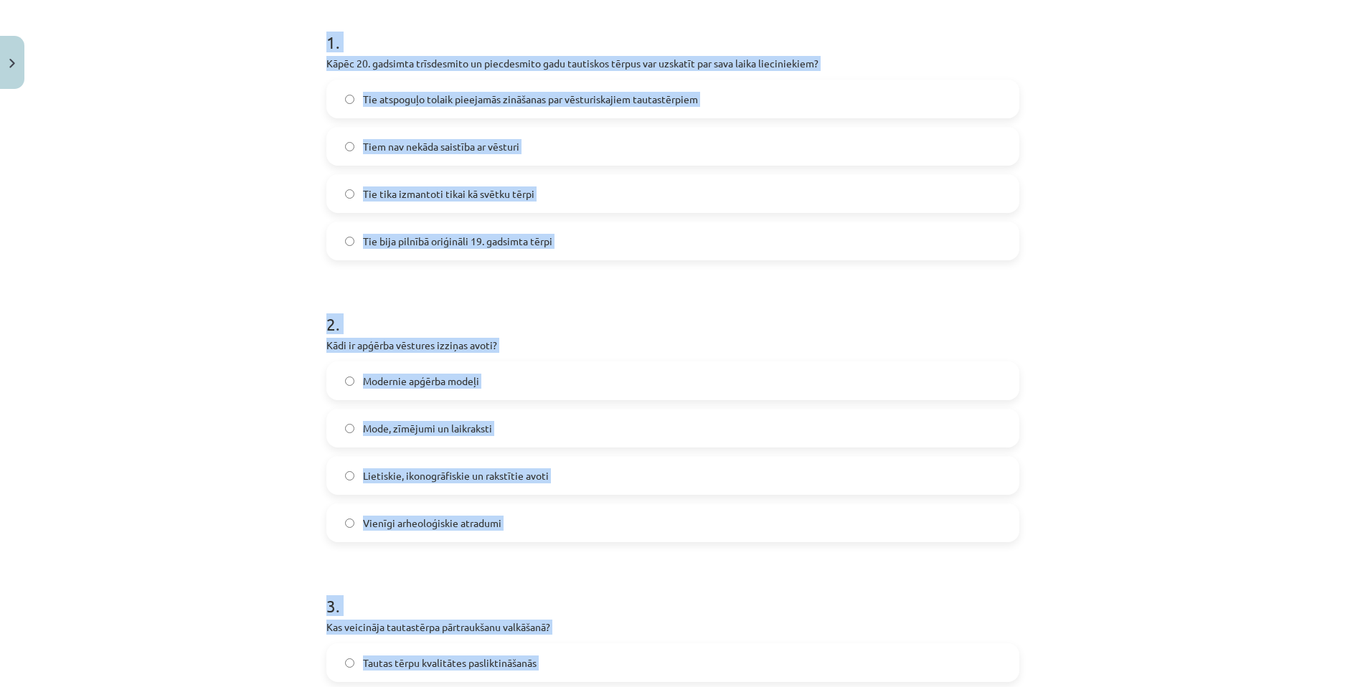
scroll to position [270, 0]
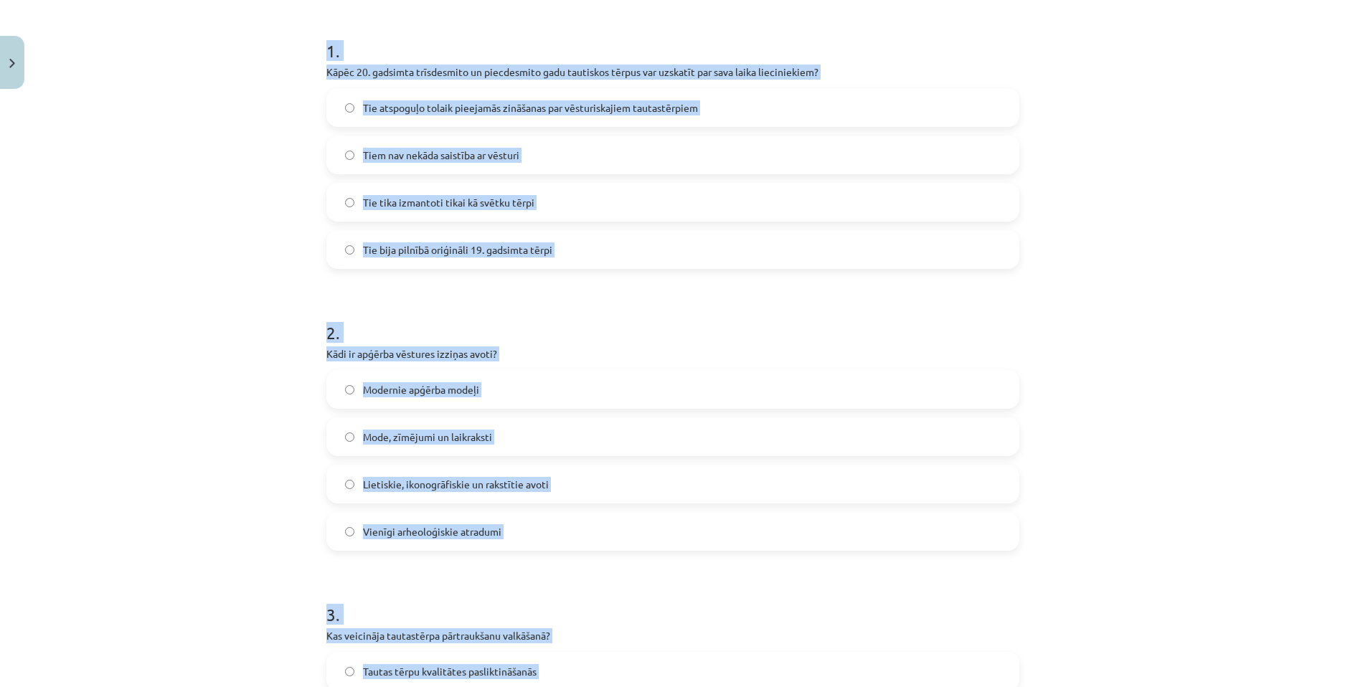
click at [346, 114] on label "Tie atspoguļo tolaik pieejamās zināšanas par vēsturiskajiem tautastērpiem" at bounding box center [673, 108] width 690 height 36
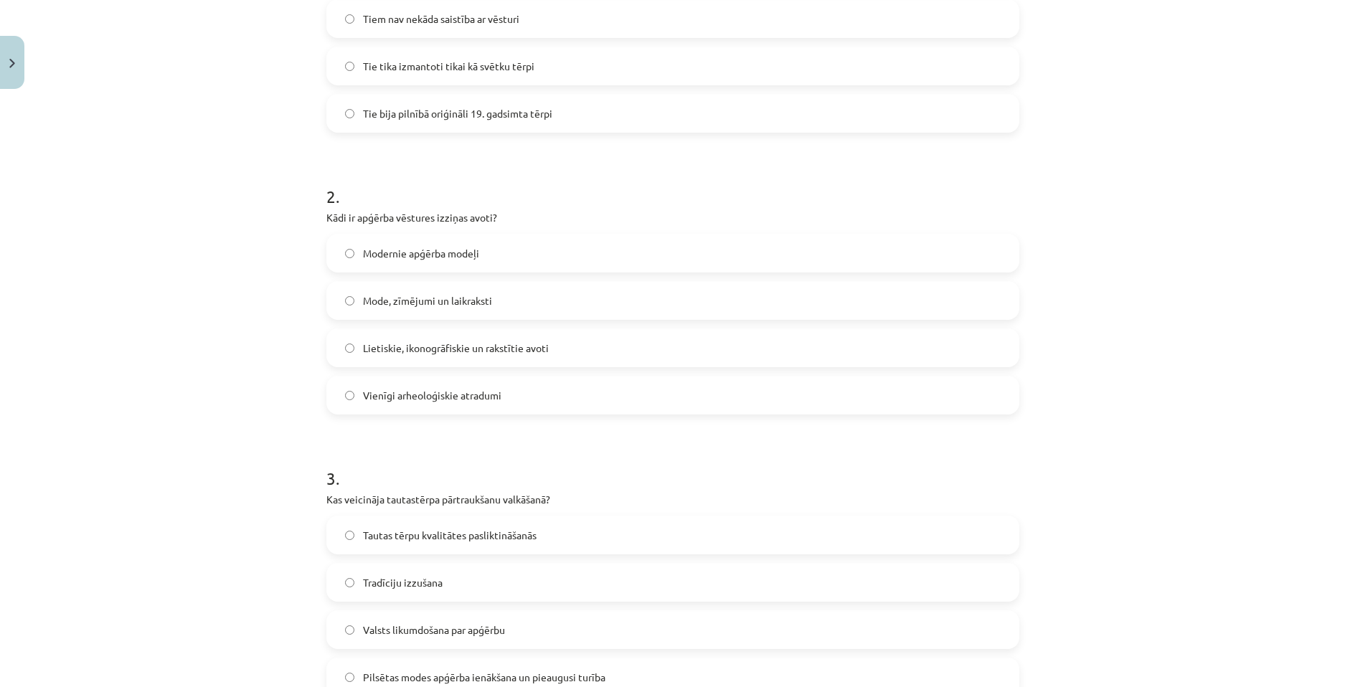
scroll to position [413, 0]
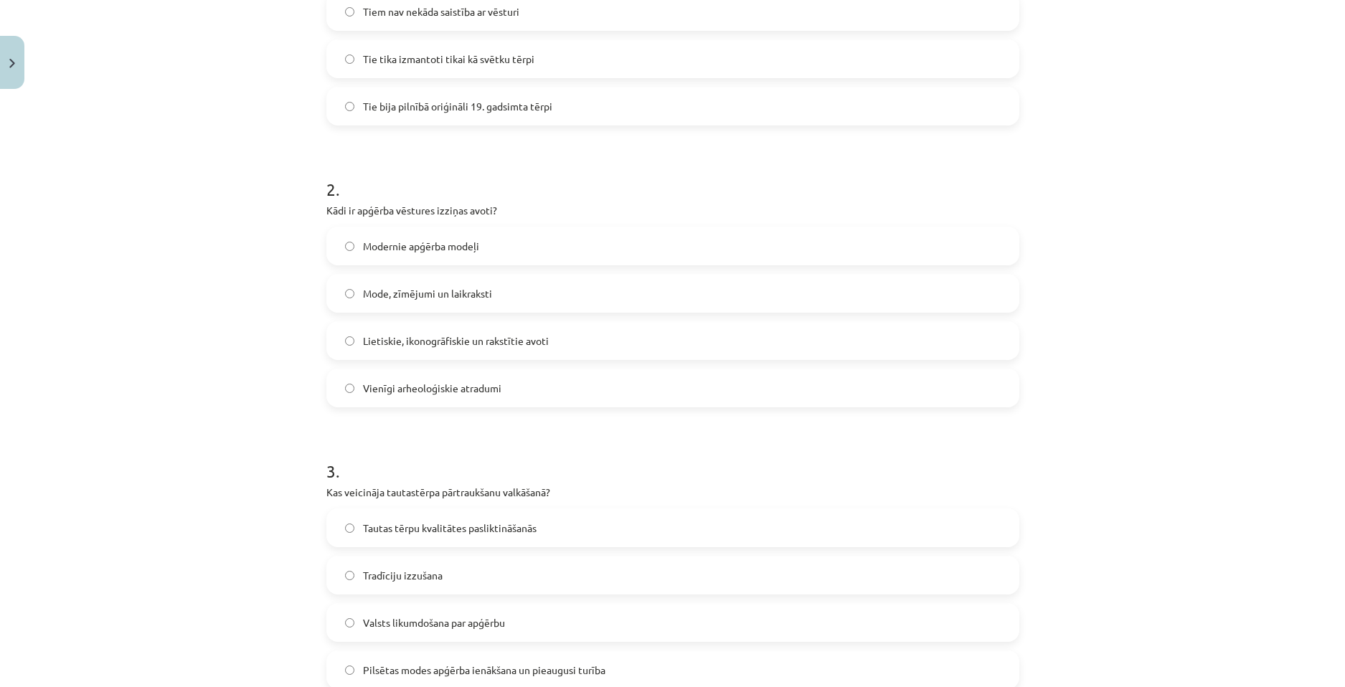
click at [465, 351] on label "Lietiskie, ikonogrāfiskie un rakstītie avoti" at bounding box center [673, 341] width 690 height 36
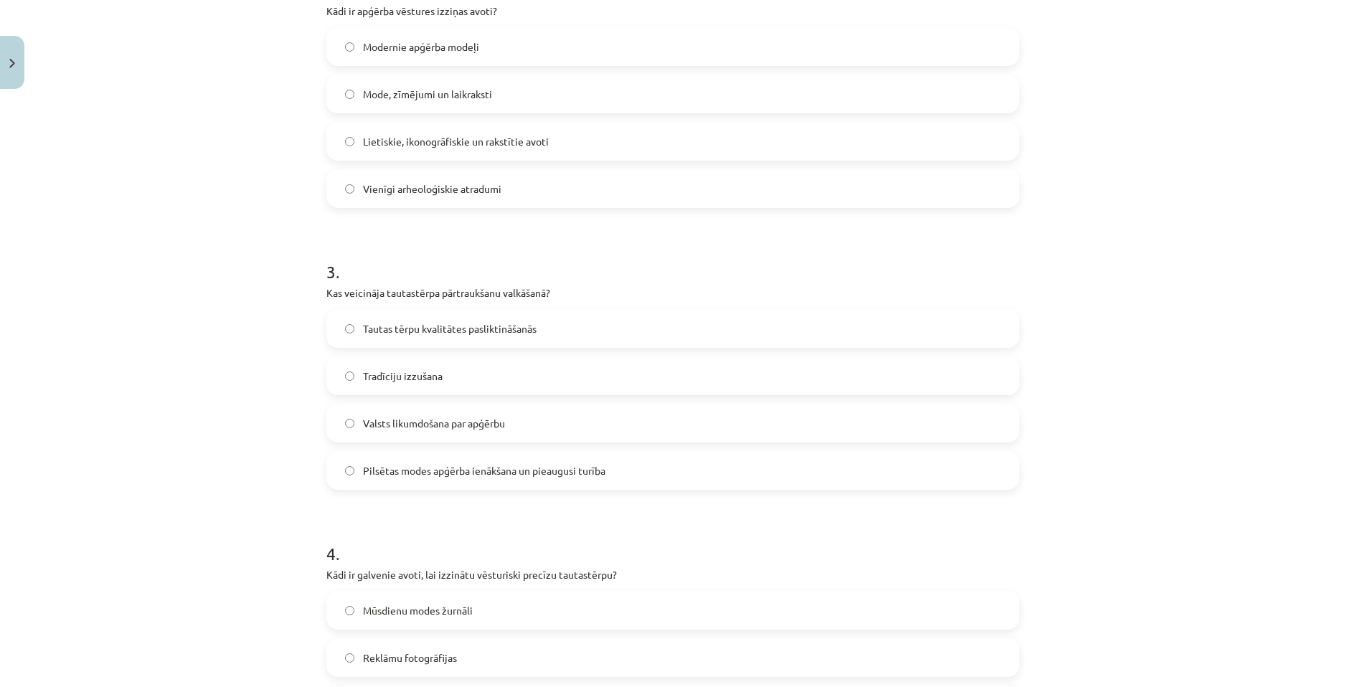
scroll to position [628, 0]
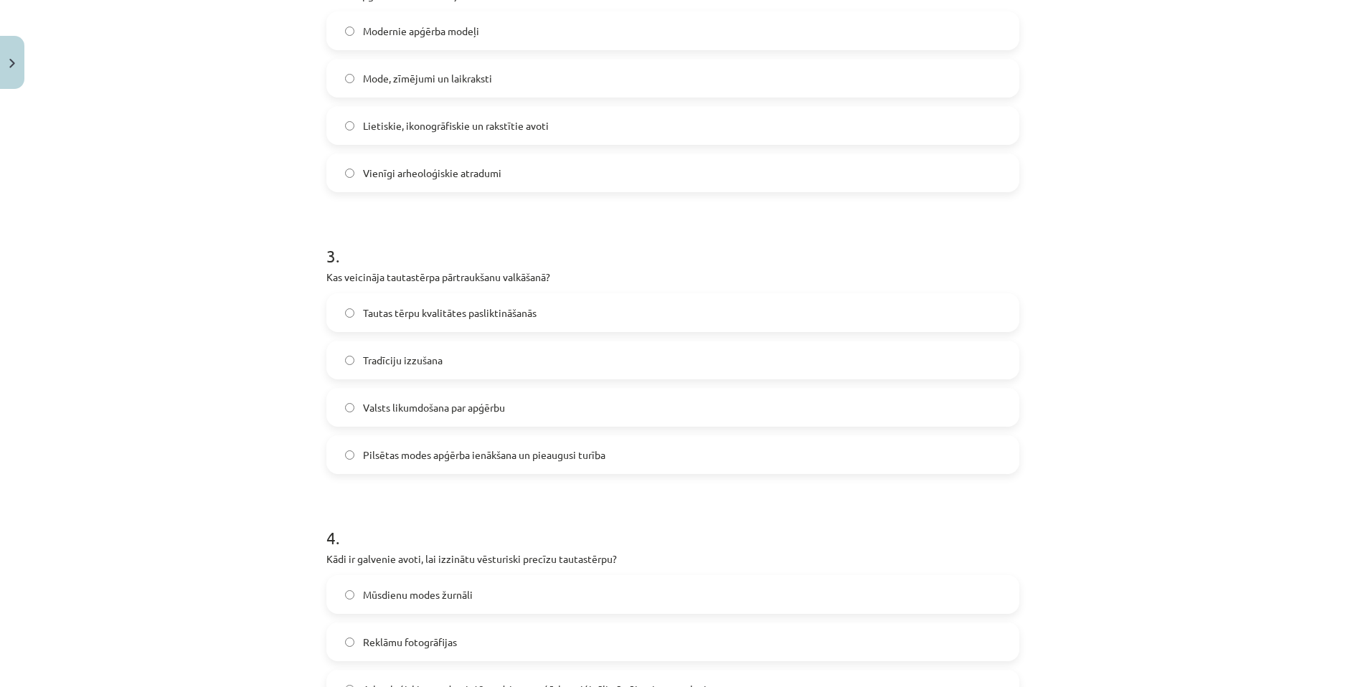
drag, startPoint x: 431, startPoint y: 445, endPoint x: 369, endPoint y: 430, distance: 64.2
click at [431, 446] on label "Pilsētas modes apģērba ienākšana un pieaugusi turība" at bounding box center [673, 455] width 690 height 36
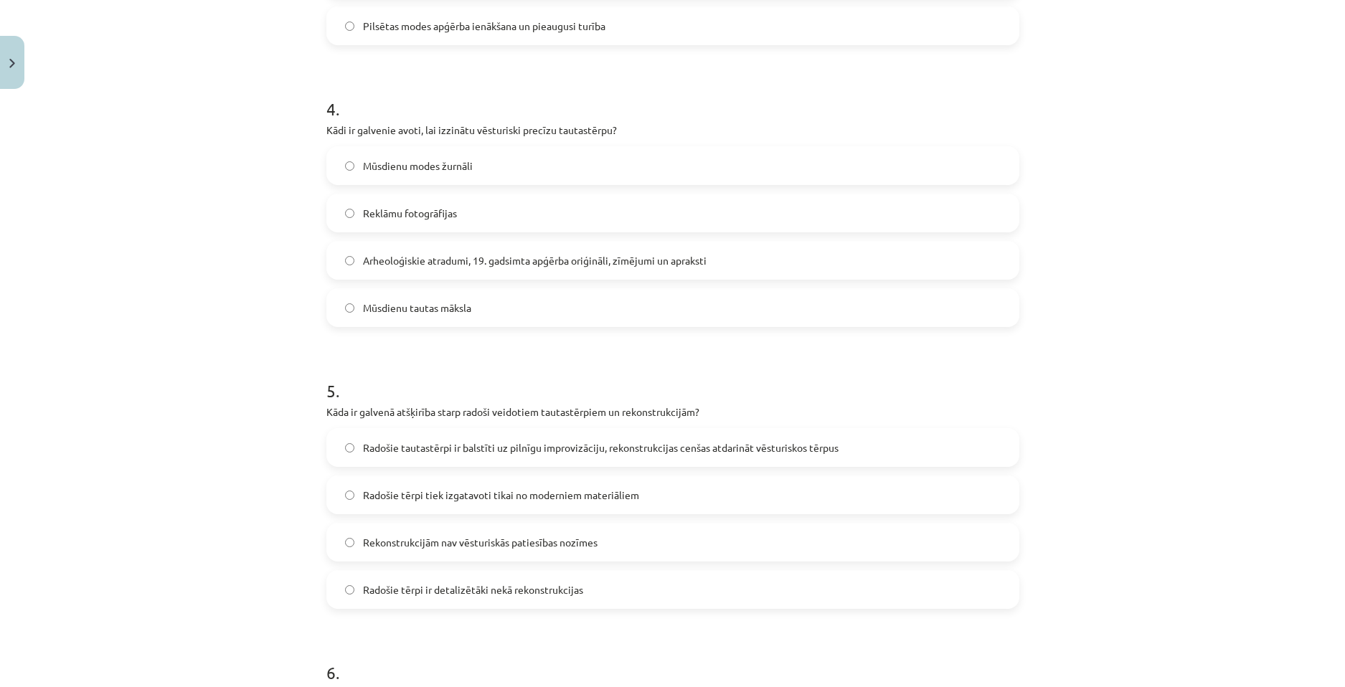
scroll to position [1058, 0]
click at [473, 262] on span "Arheoloģiskie atradumi, 19. gadsimta apģērba oriģināli, zīmējumi un apraksti" at bounding box center [535, 259] width 344 height 15
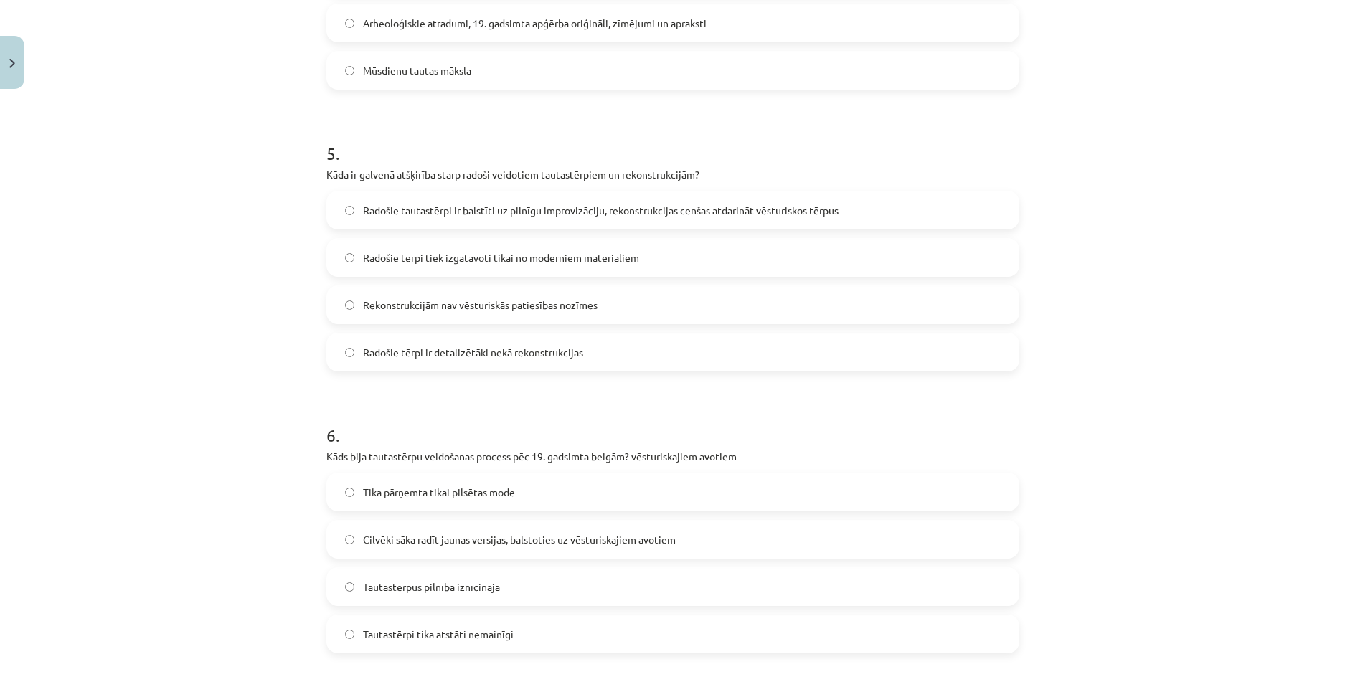
scroll to position [1417, 0]
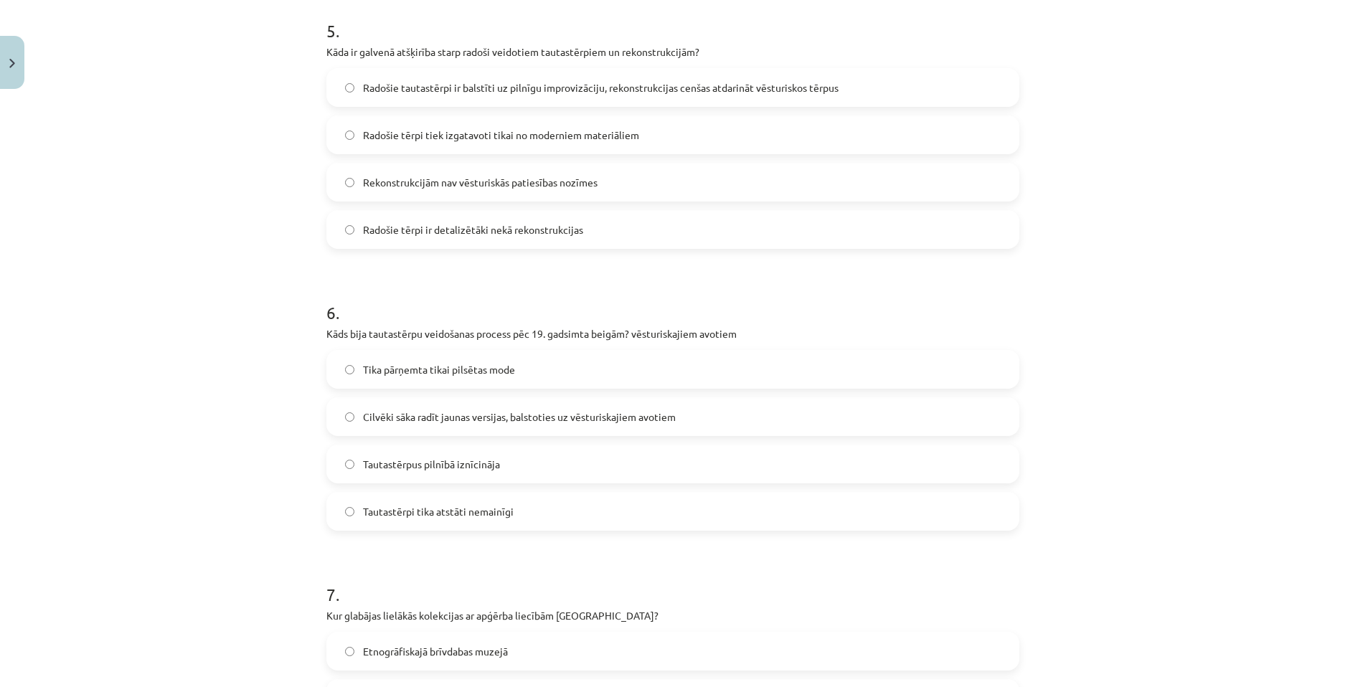
click at [422, 80] on span "Radošie tautastērpi ir balstīti uz pilnīgu improvizāciju, rekonstrukcijas cenša…" at bounding box center [600, 87] width 475 height 15
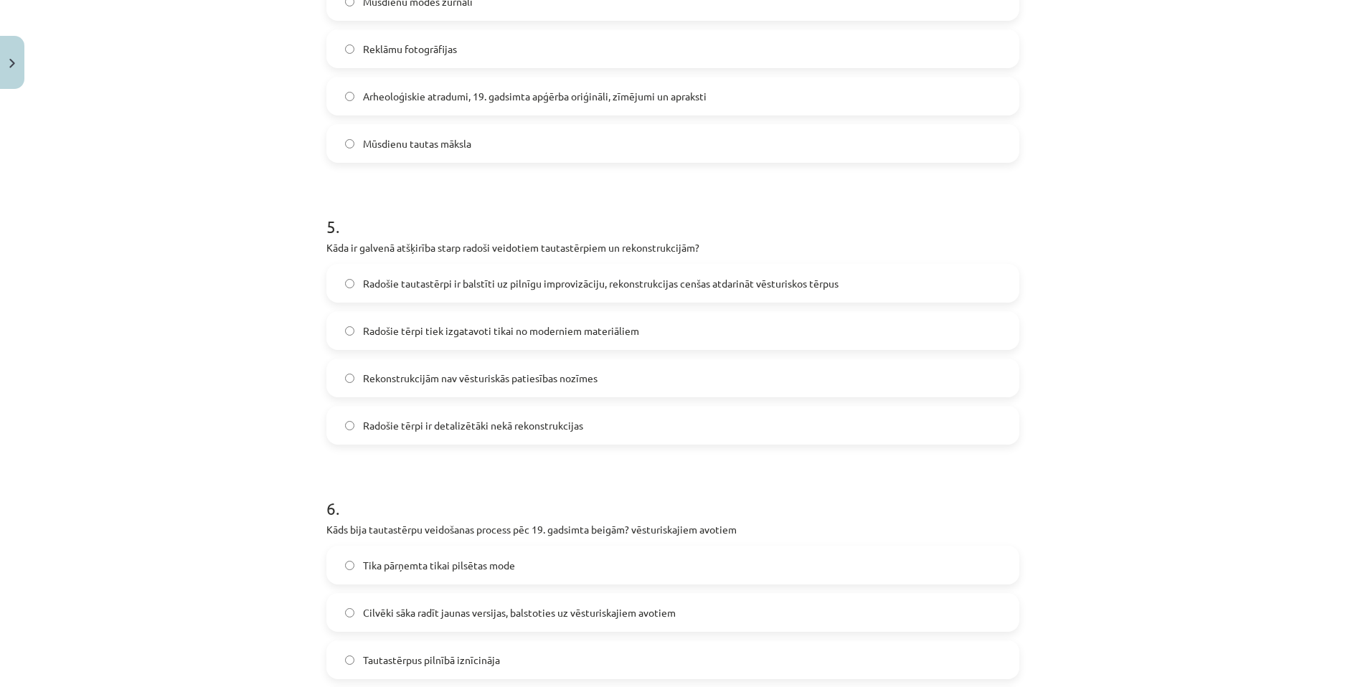
scroll to position [1274, 0]
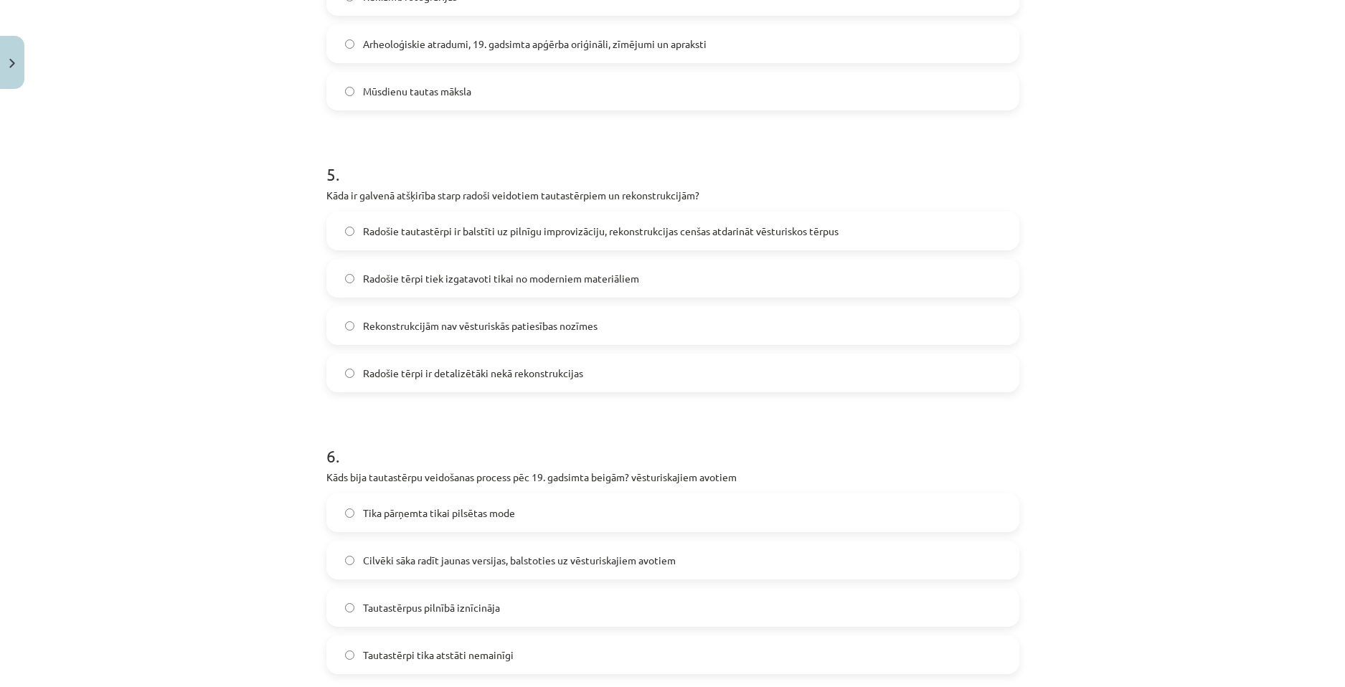
click at [468, 275] on span "Radošie tērpi tiek izgatavoti tikai no moderniem materiāliem" at bounding box center [501, 278] width 276 height 15
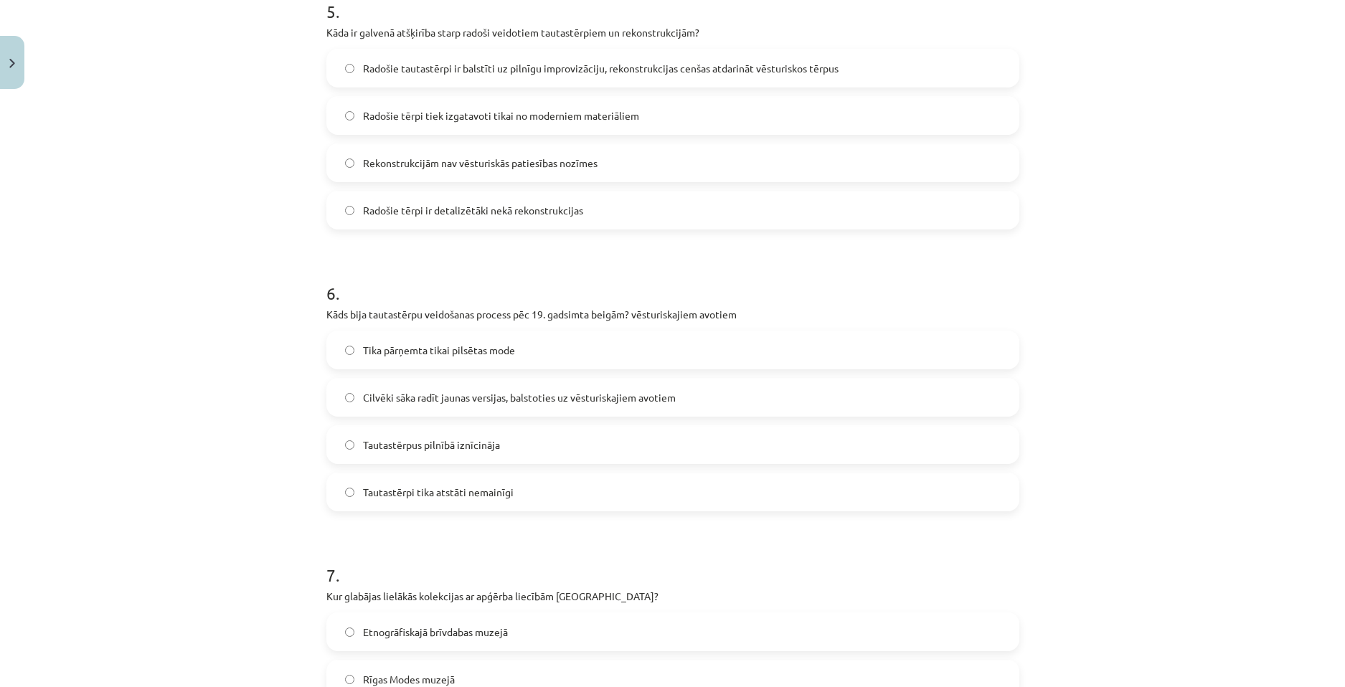
scroll to position [1489, 0]
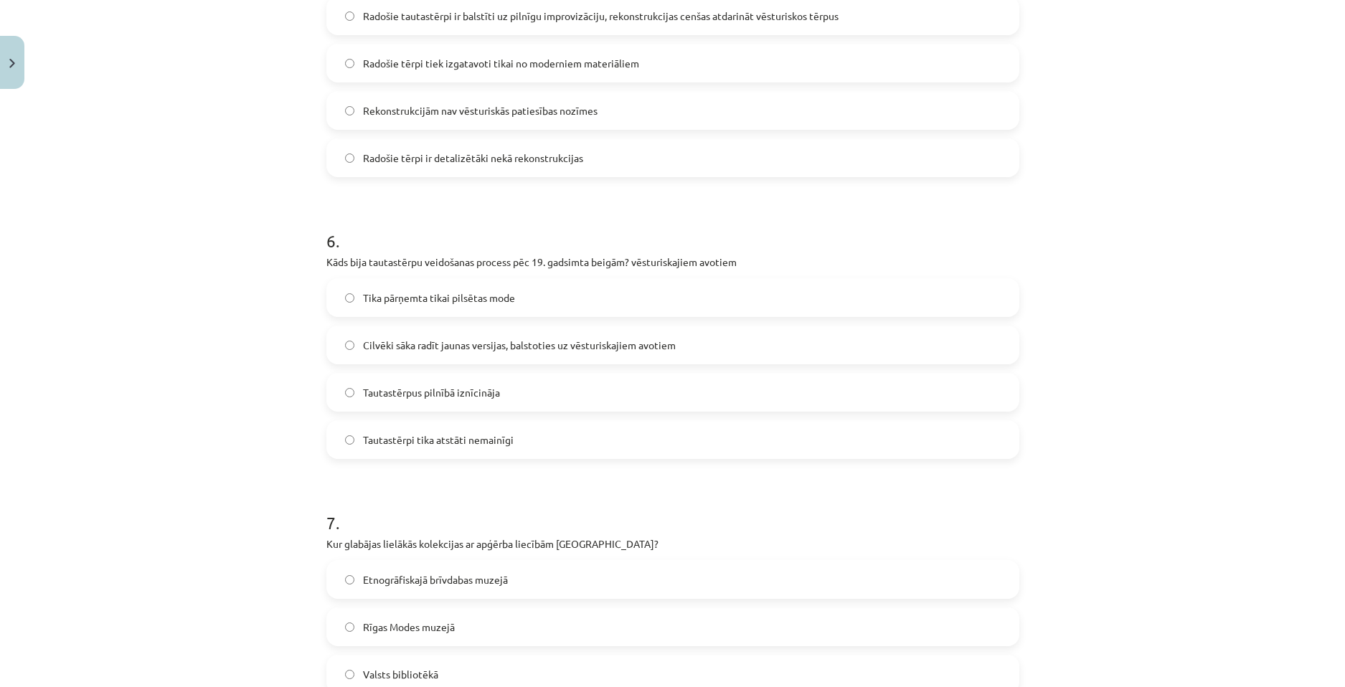
click at [437, 361] on label "Cilvēki sāka radīt jaunas versijas, balstoties uz vēsturiskajiem avotiem" at bounding box center [673, 345] width 690 height 36
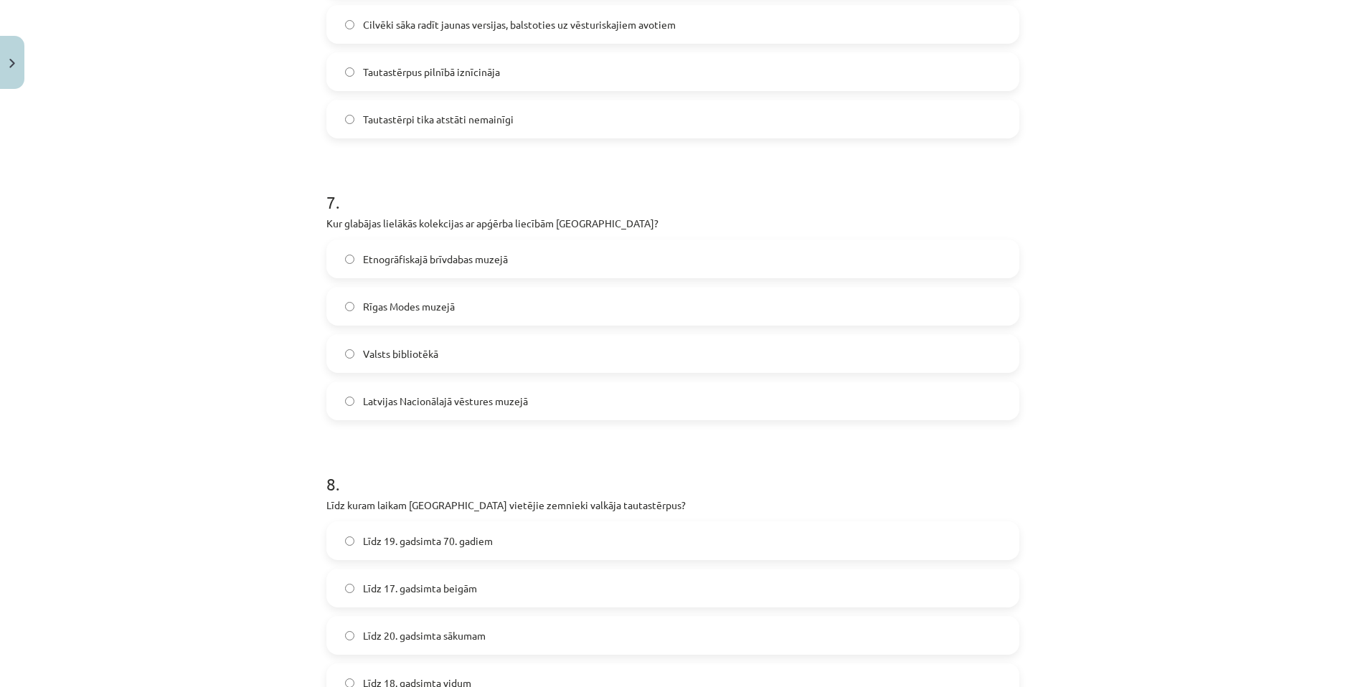
scroll to position [1847, 0]
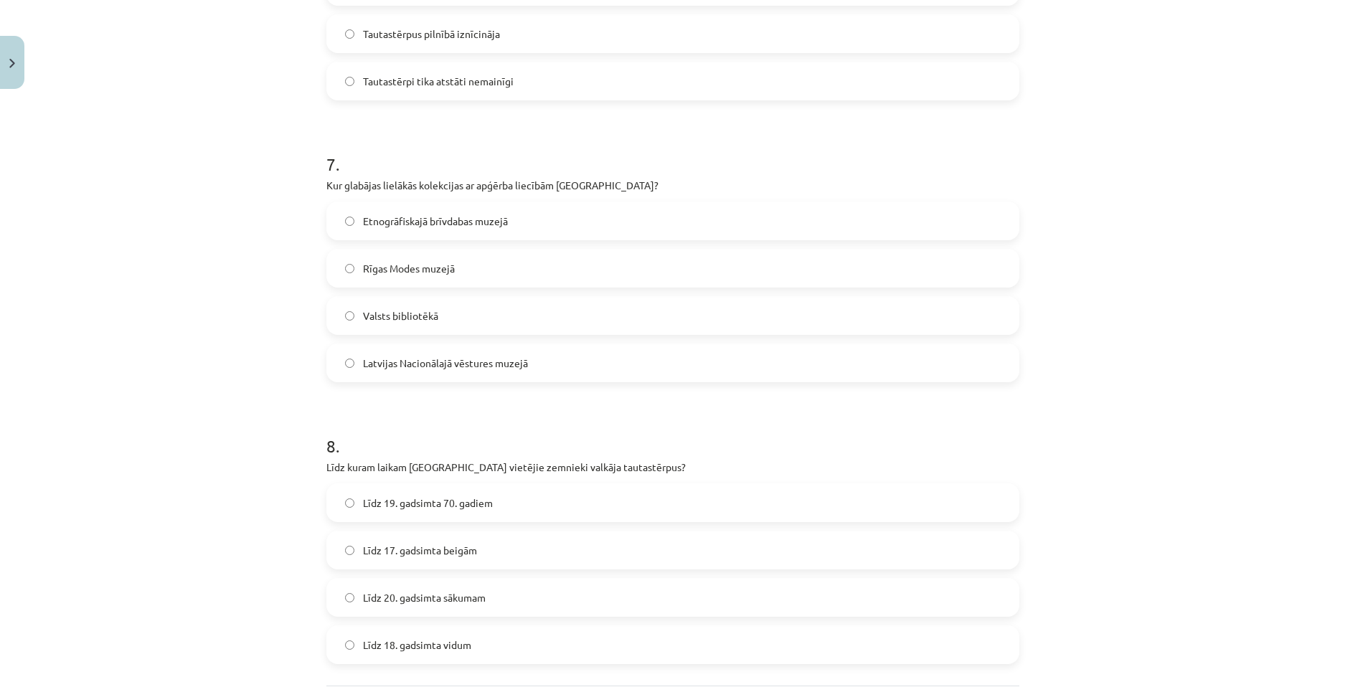
click at [435, 359] on span "Latvijas Nacionālajā vēstures muzejā" at bounding box center [445, 363] width 165 height 15
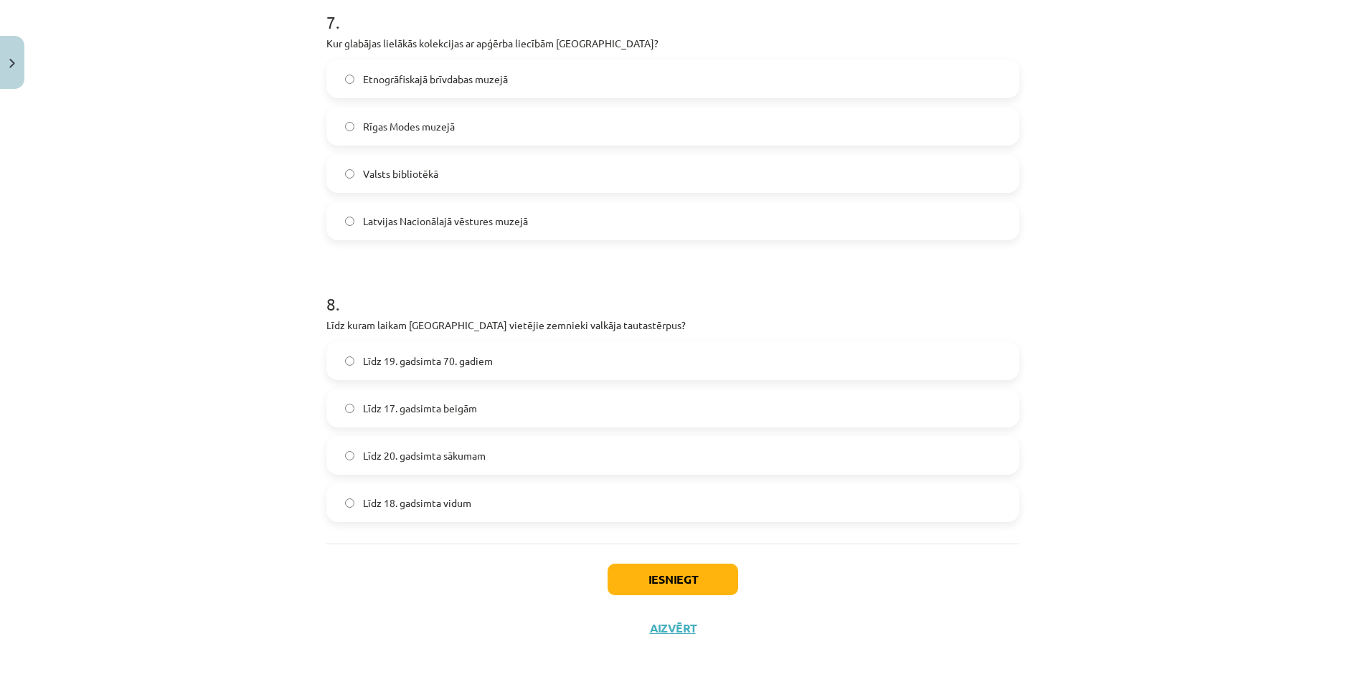
scroll to position [1991, 0]
click at [452, 361] on span "Līdz 19. gadsimta 70. gadiem" at bounding box center [428, 359] width 130 height 15
click at [673, 586] on button "Iesniegt" at bounding box center [672, 578] width 131 height 32
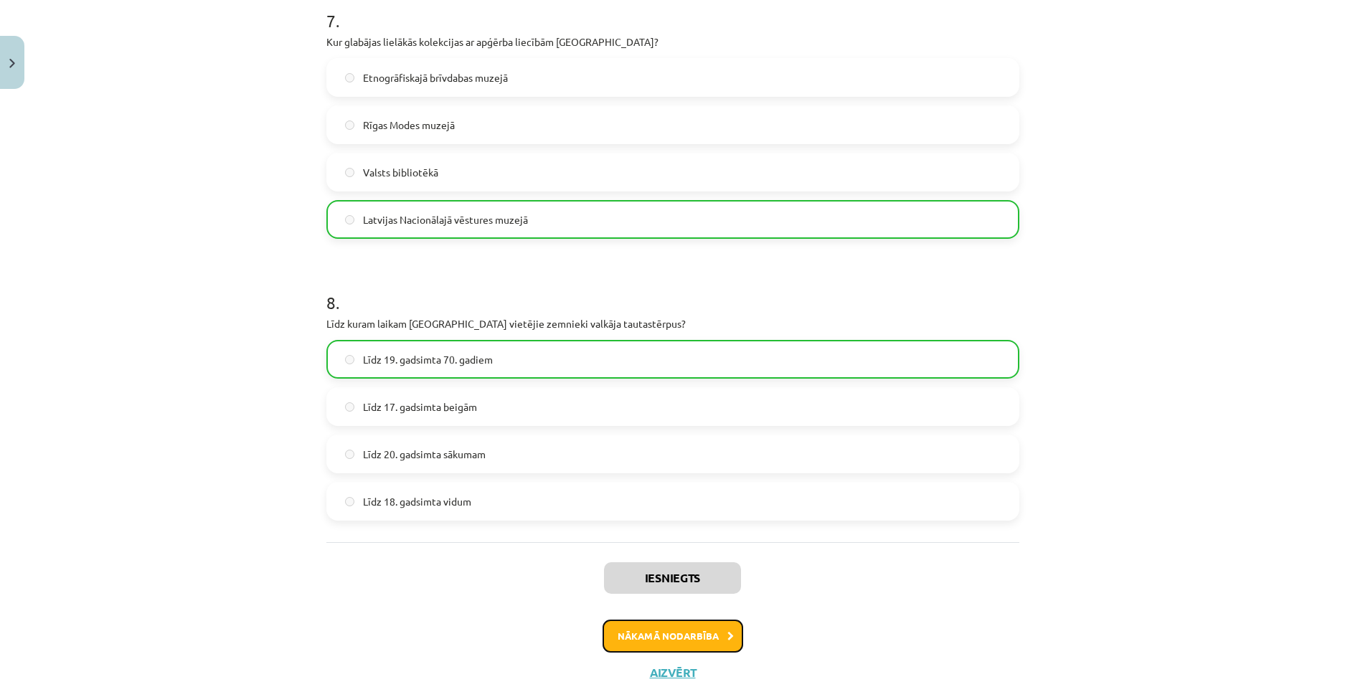
click at [659, 640] on button "Nākamā nodarbība" at bounding box center [672, 636] width 141 height 33
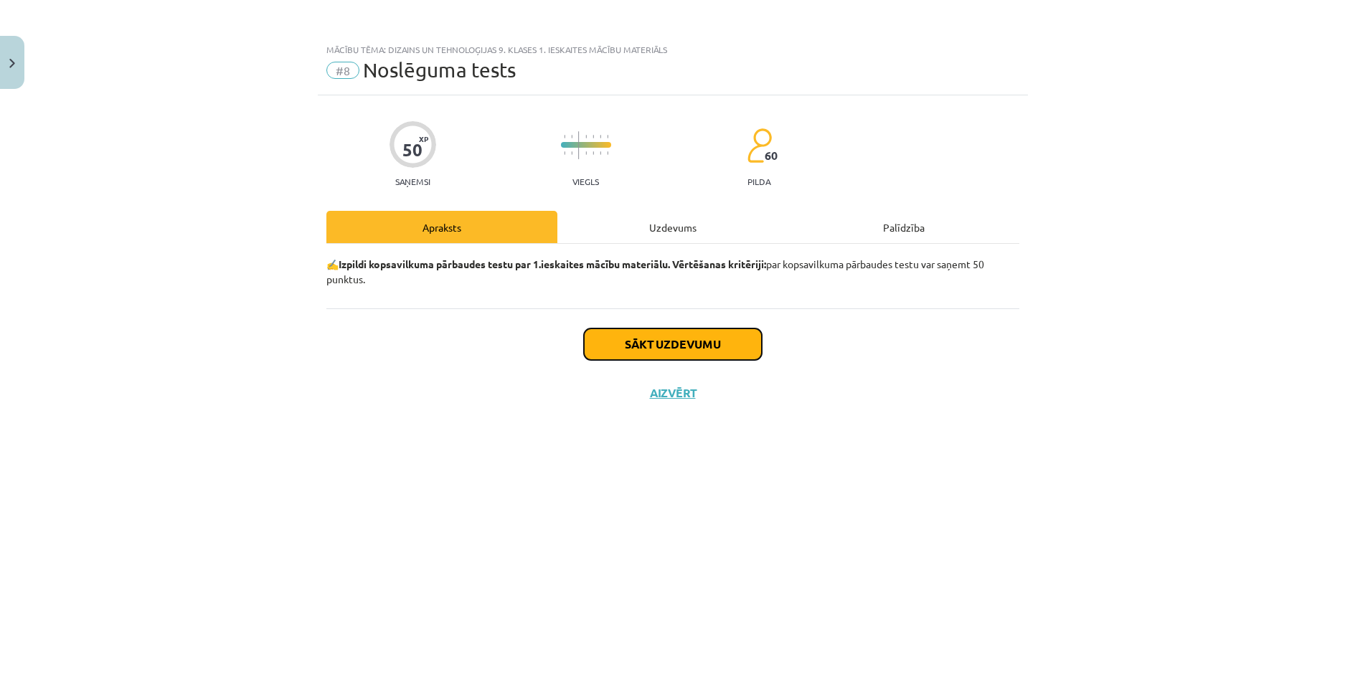
click at [641, 352] on button "Sākt uzdevumu" at bounding box center [673, 344] width 178 height 32
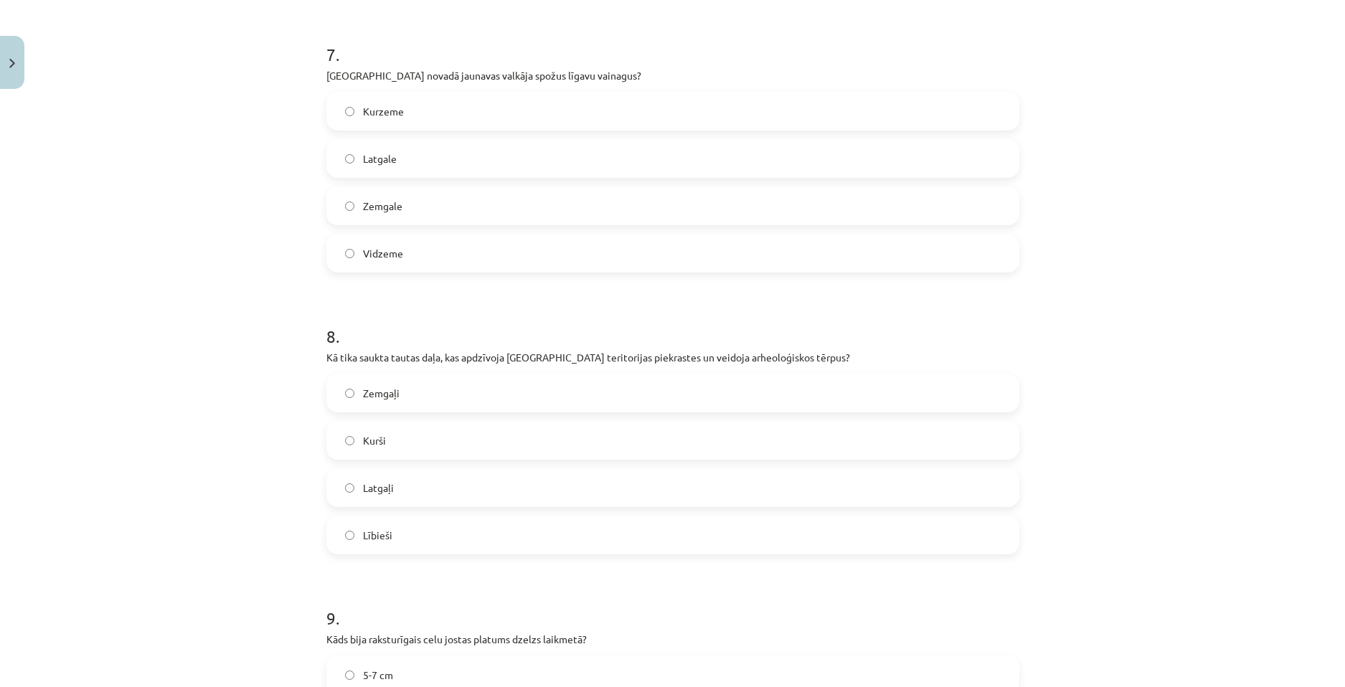
scroll to position [2554, 0]
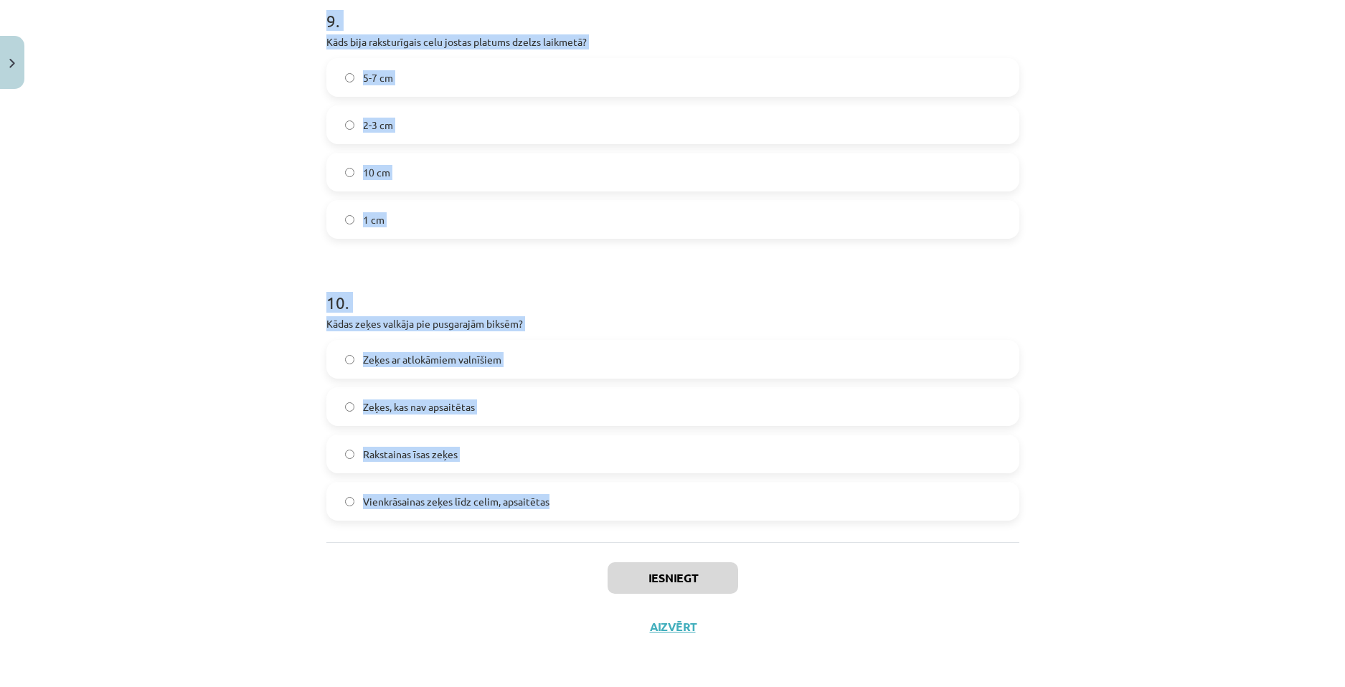
drag, startPoint x: 290, startPoint y: 307, endPoint x: 564, endPoint y: 529, distance: 352.8
click at [564, 529] on div "Mācību tēma: Dizains un tehnoloģijas 9. klases 1. ieskaites mācību materiāls #8…" at bounding box center [672, 343] width 1345 height 687
copy form "7 . Lo ipsumdolors ametconsectetur adipisci el seddoeiu temporincidi utlabor? E…"
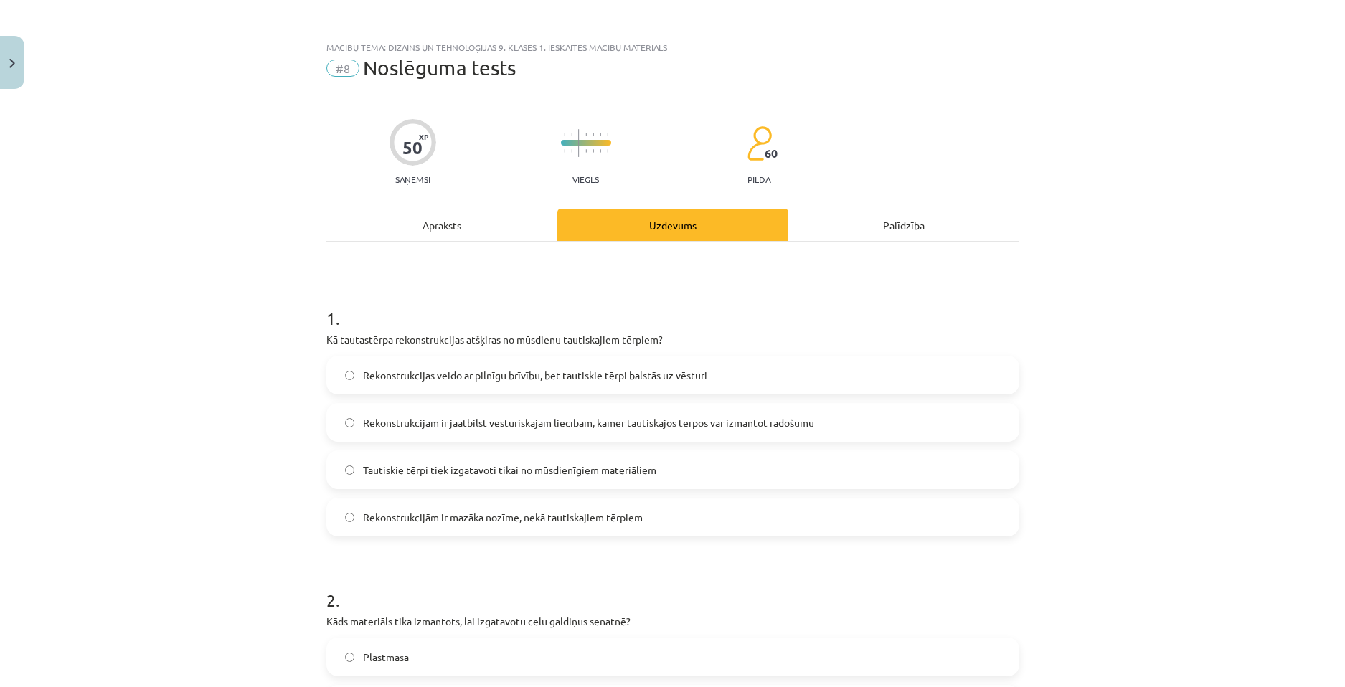
scroll to position [4, 0]
click at [478, 420] on span "Rekonstrukcijām ir jāatbilst vēsturiskajām liecībām, kamēr tautiskajos tērpos v…" at bounding box center [588, 420] width 451 height 15
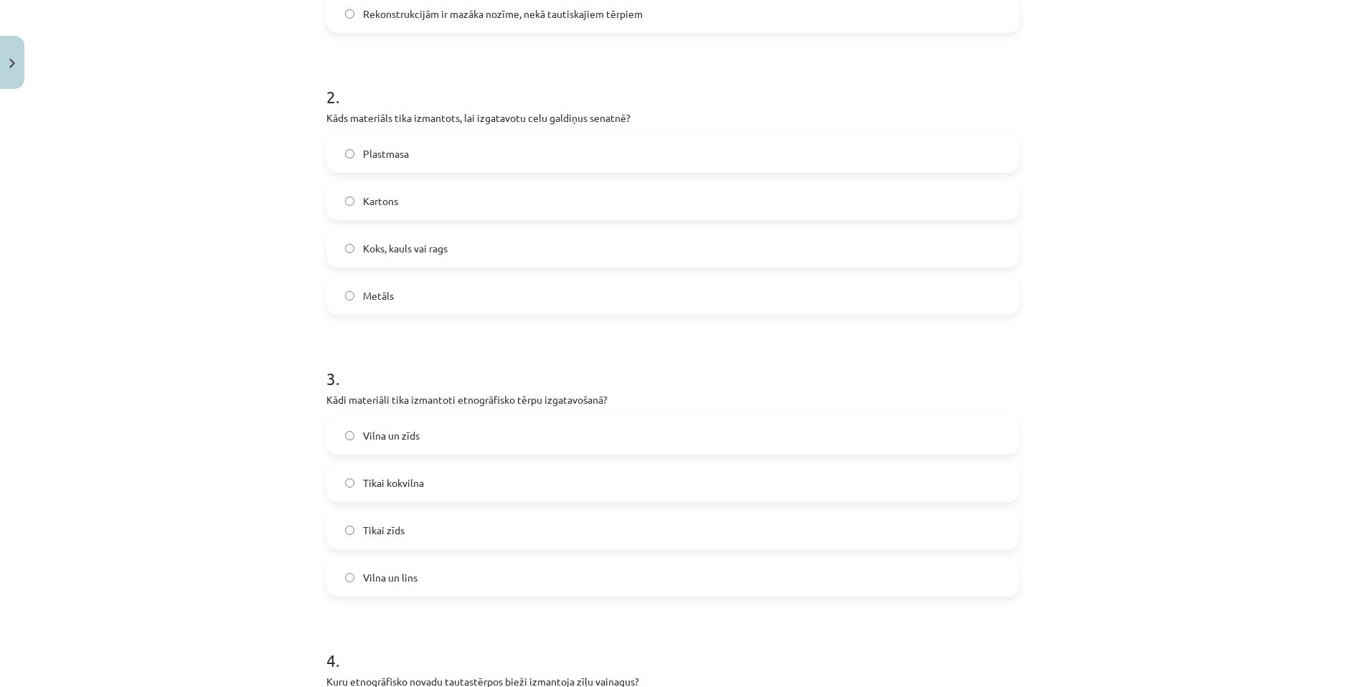
scroll to position [506, 0]
click at [415, 245] on span "Koks, kauls vai rags" at bounding box center [405, 247] width 85 height 15
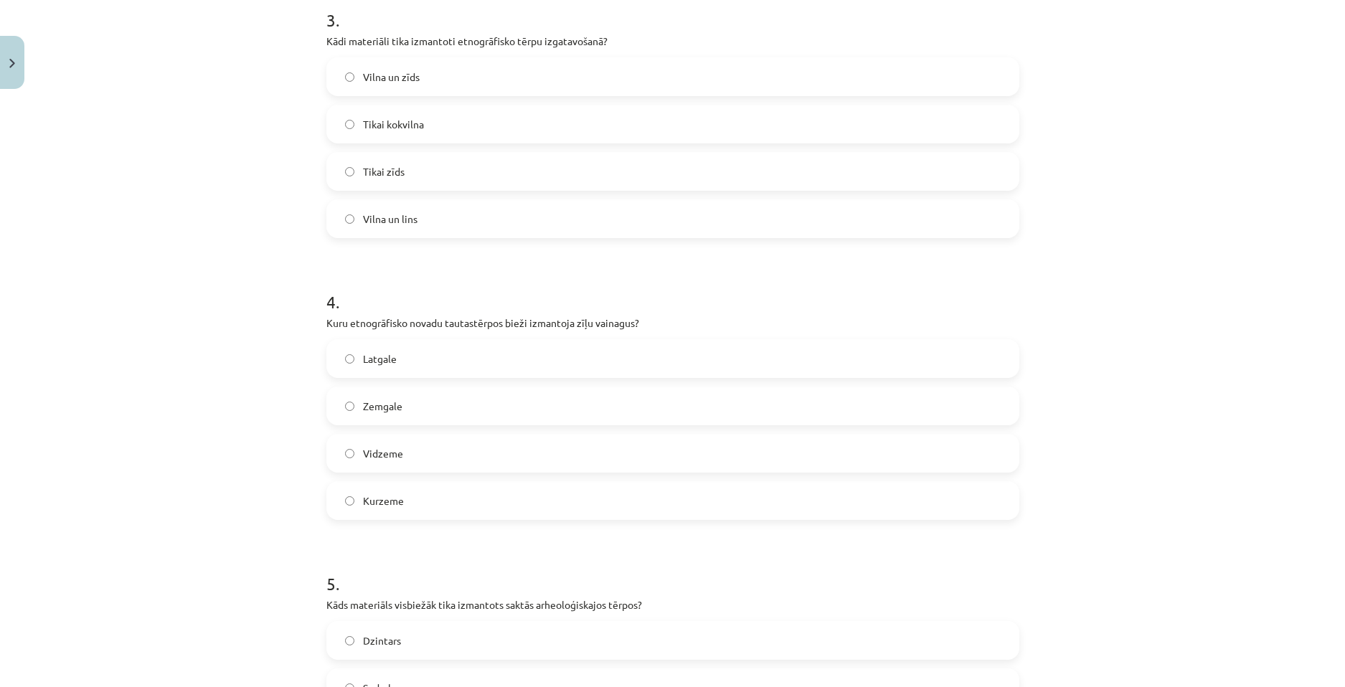
scroll to position [865, 0]
click at [432, 223] on label "Vilna un lins" at bounding box center [673, 218] width 690 height 36
click at [415, 500] on label "Kurzeme" at bounding box center [673, 500] width 690 height 36
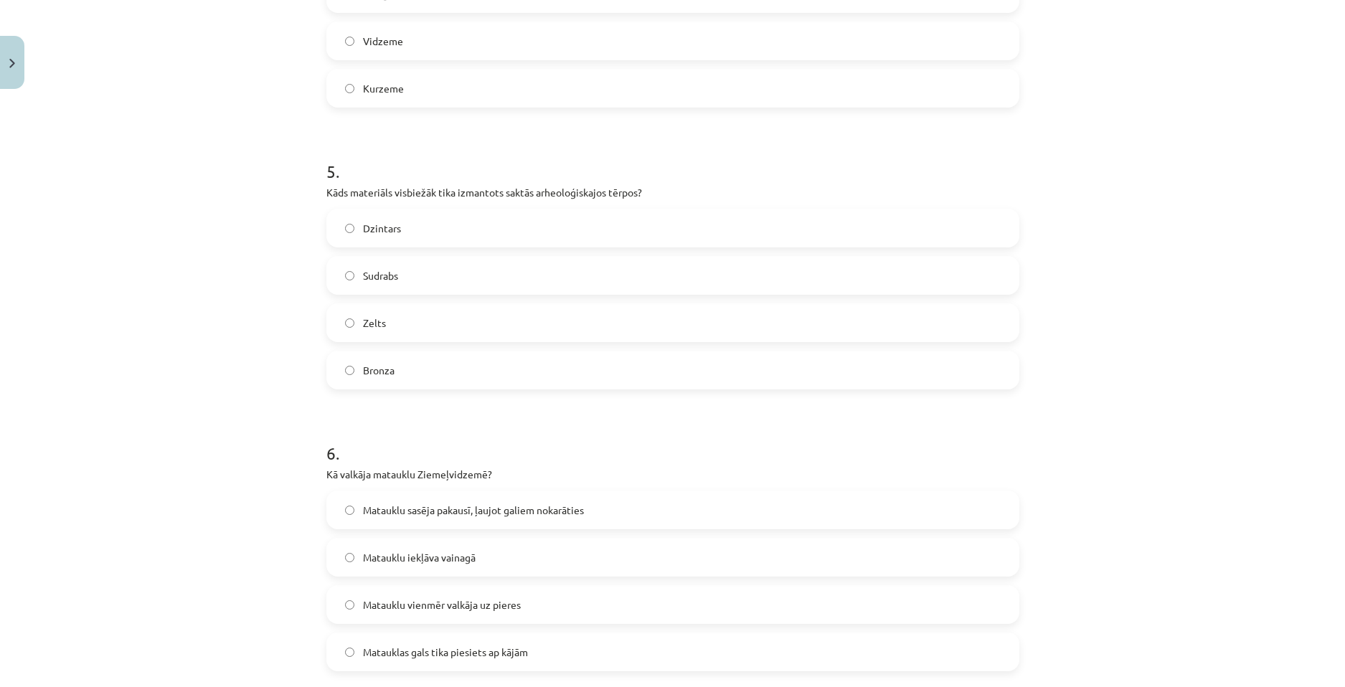
scroll to position [1295, 0]
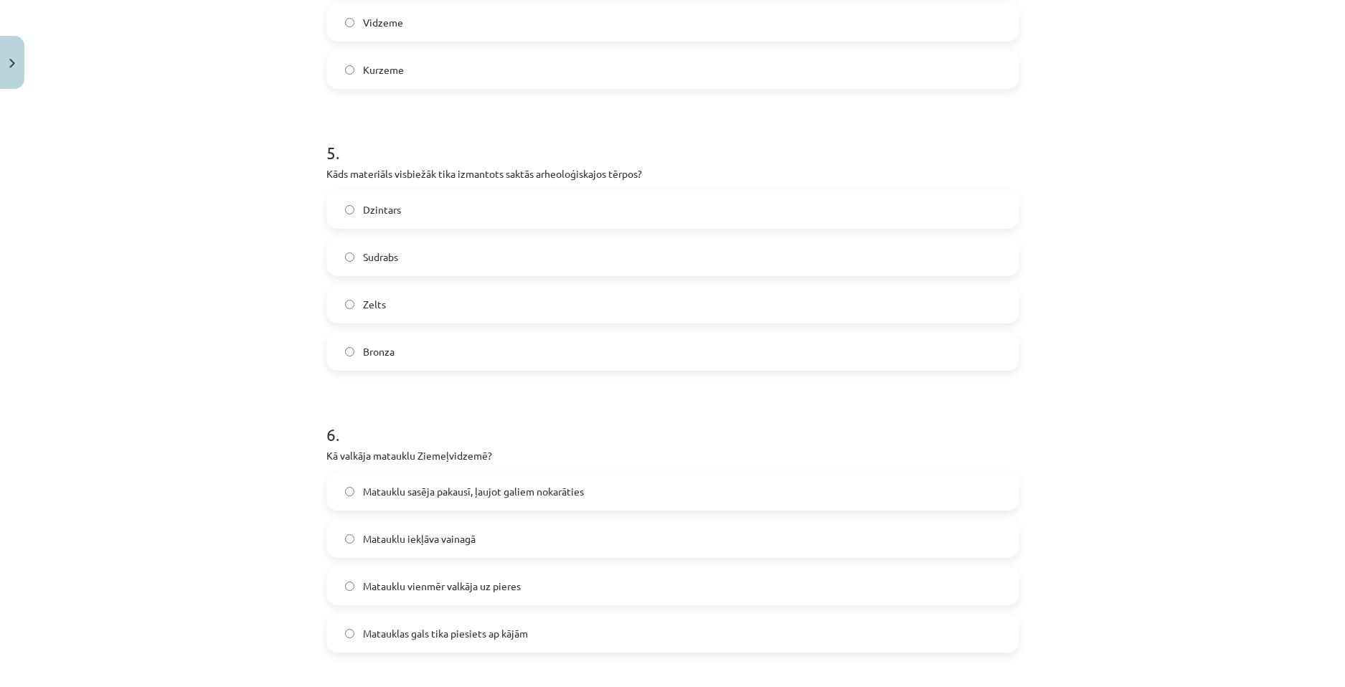
click at [442, 357] on label "Bronza" at bounding box center [673, 351] width 690 height 36
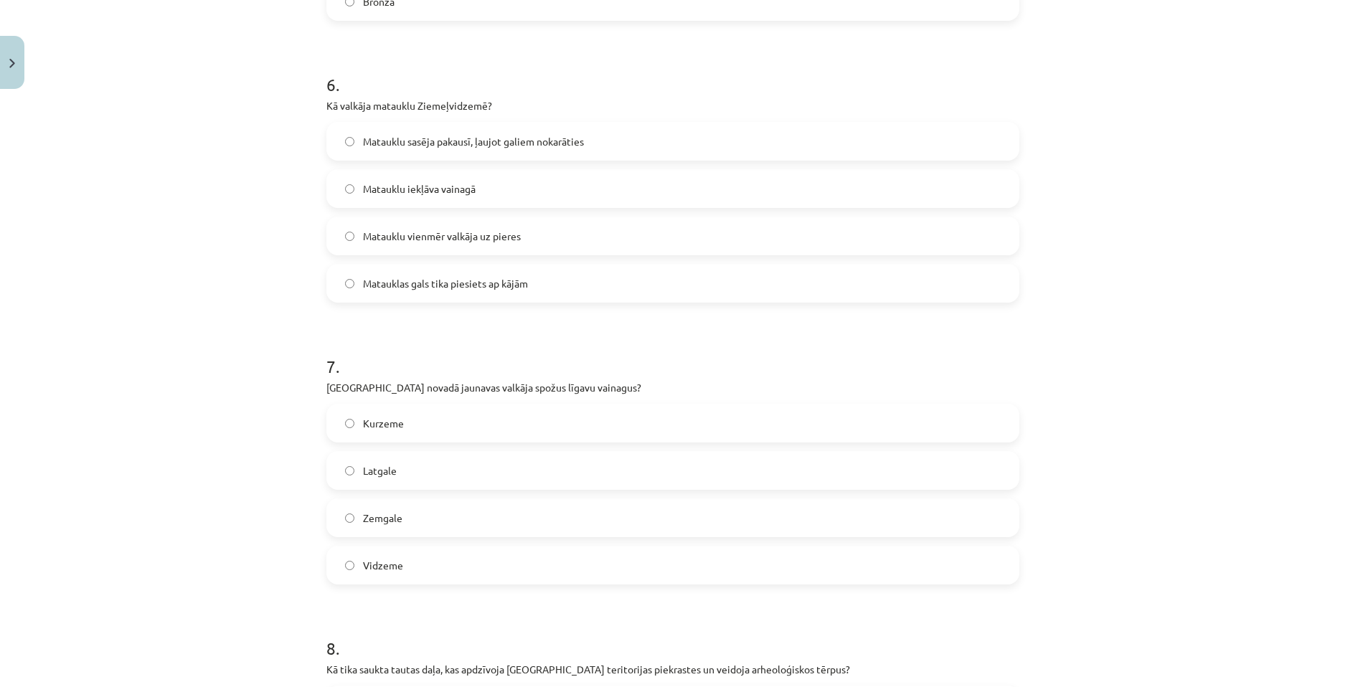
scroll to position [1654, 0]
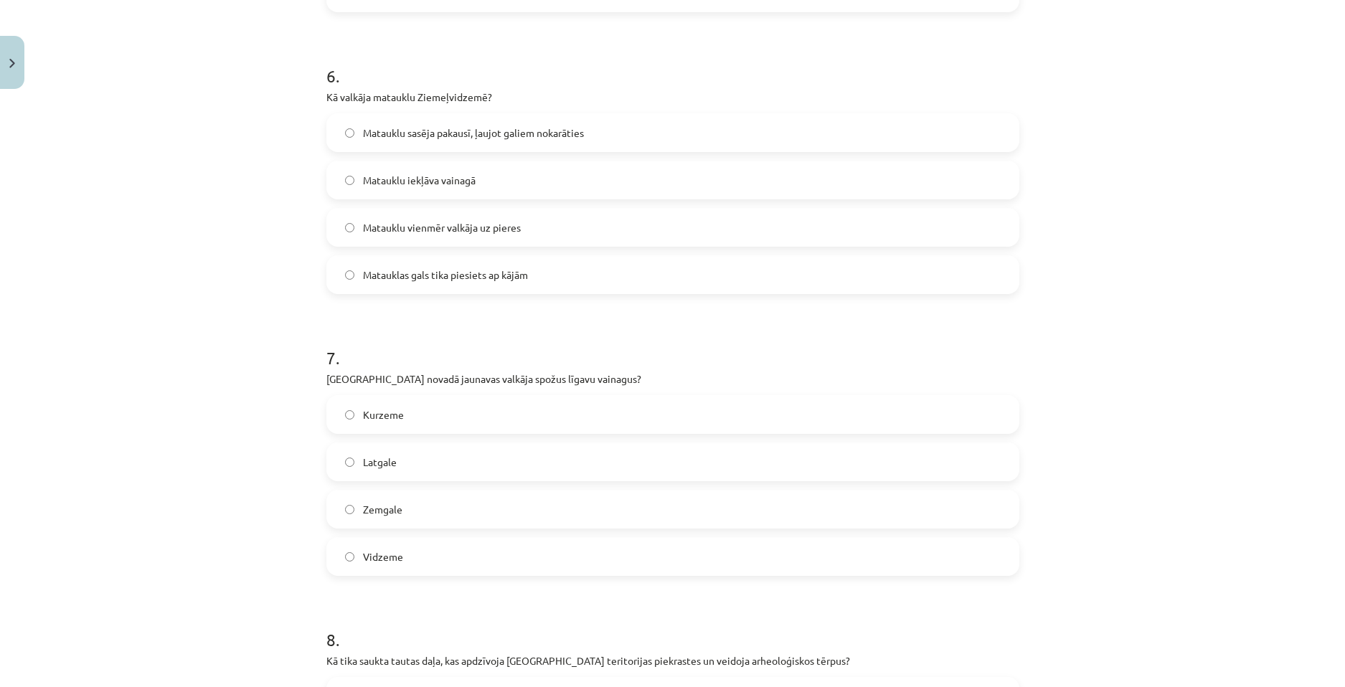
click at [488, 131] on span "Matauklu sasēja pakausī, ļaujot galiem nokarāties" at bounding box center [473, 132] width 221 height 15
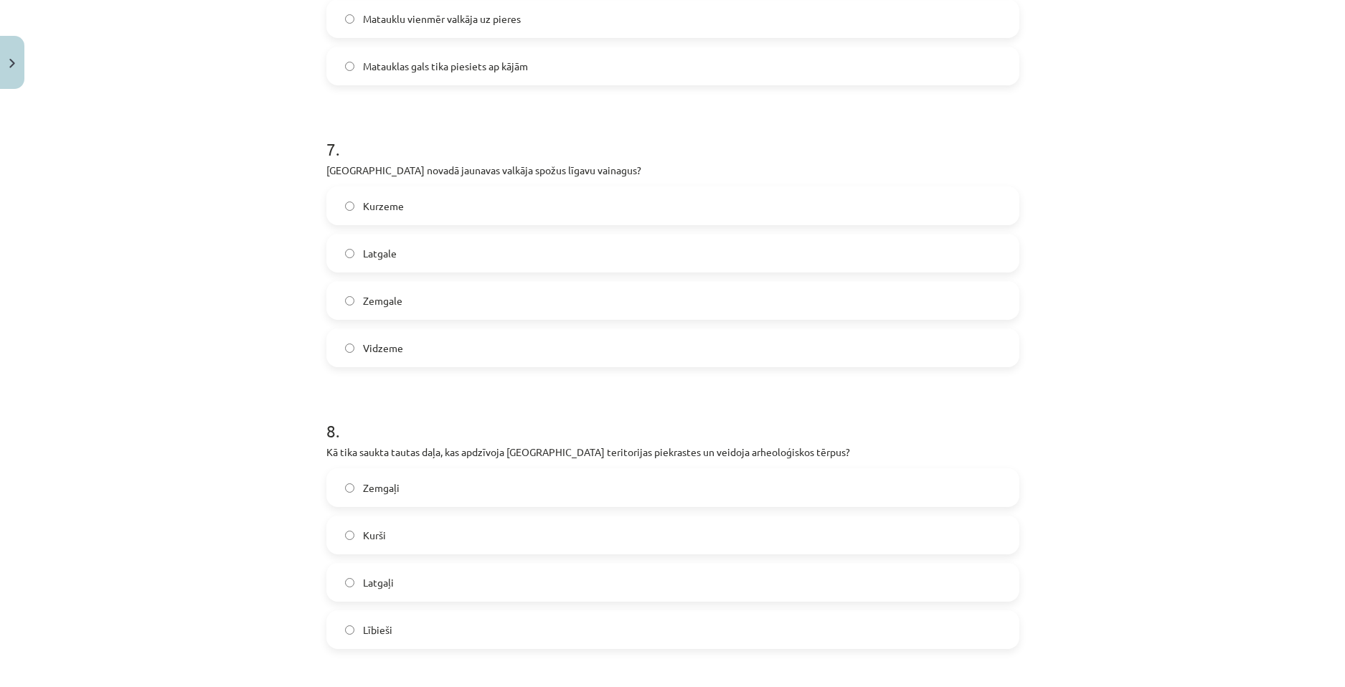
scroll to position [1869, 0]
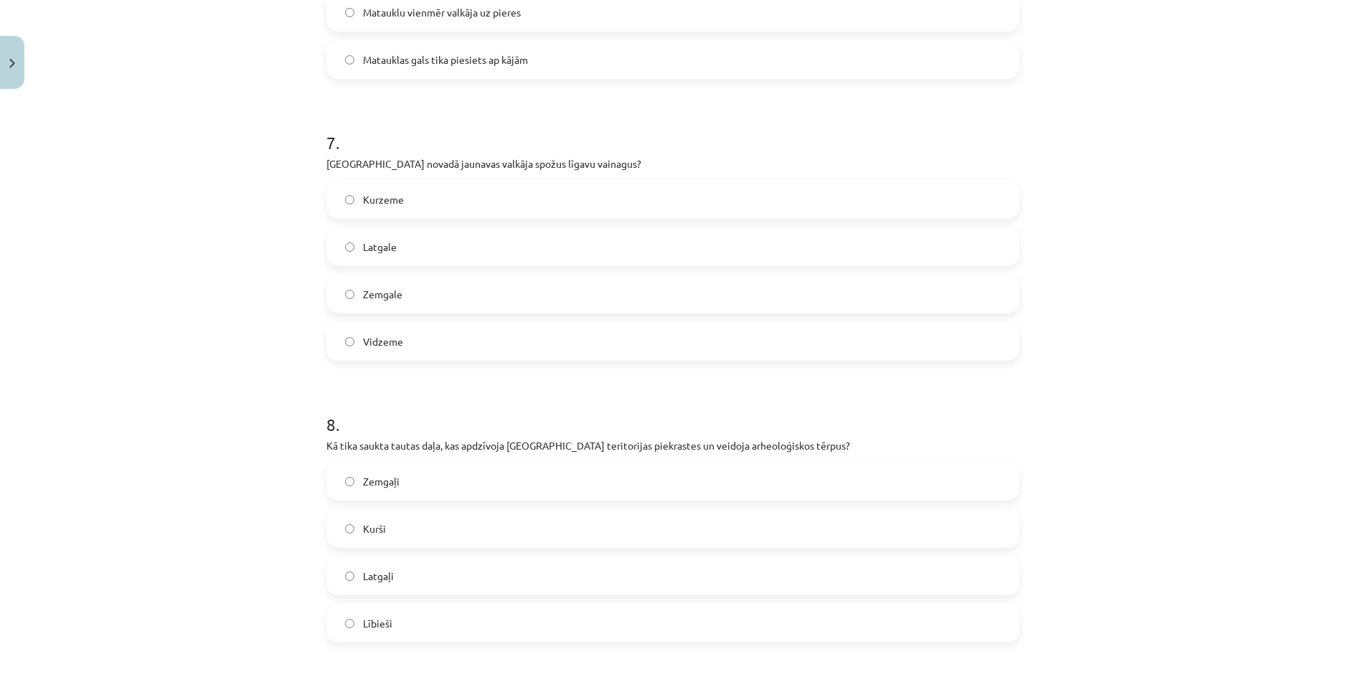
click at [417, 255] on label "Latgale" at bounding box center [673, 247] width 690 height 36
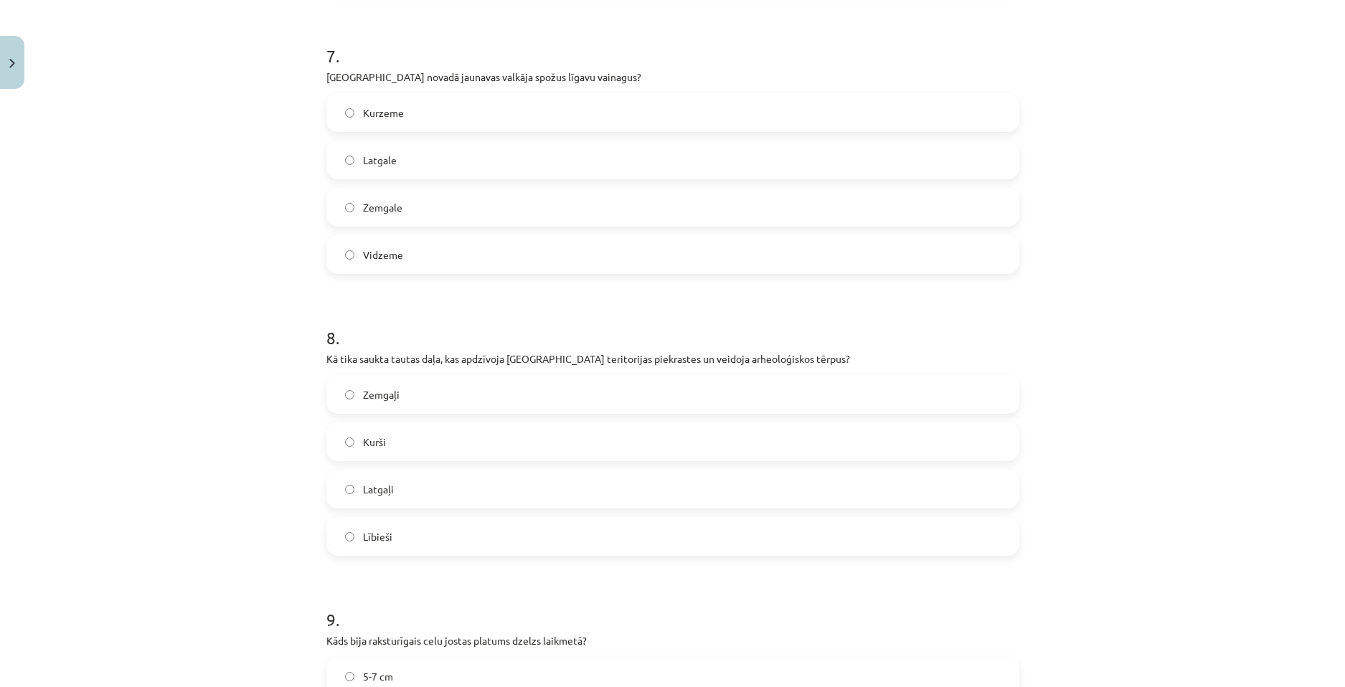
scroll to position [2084, 0]
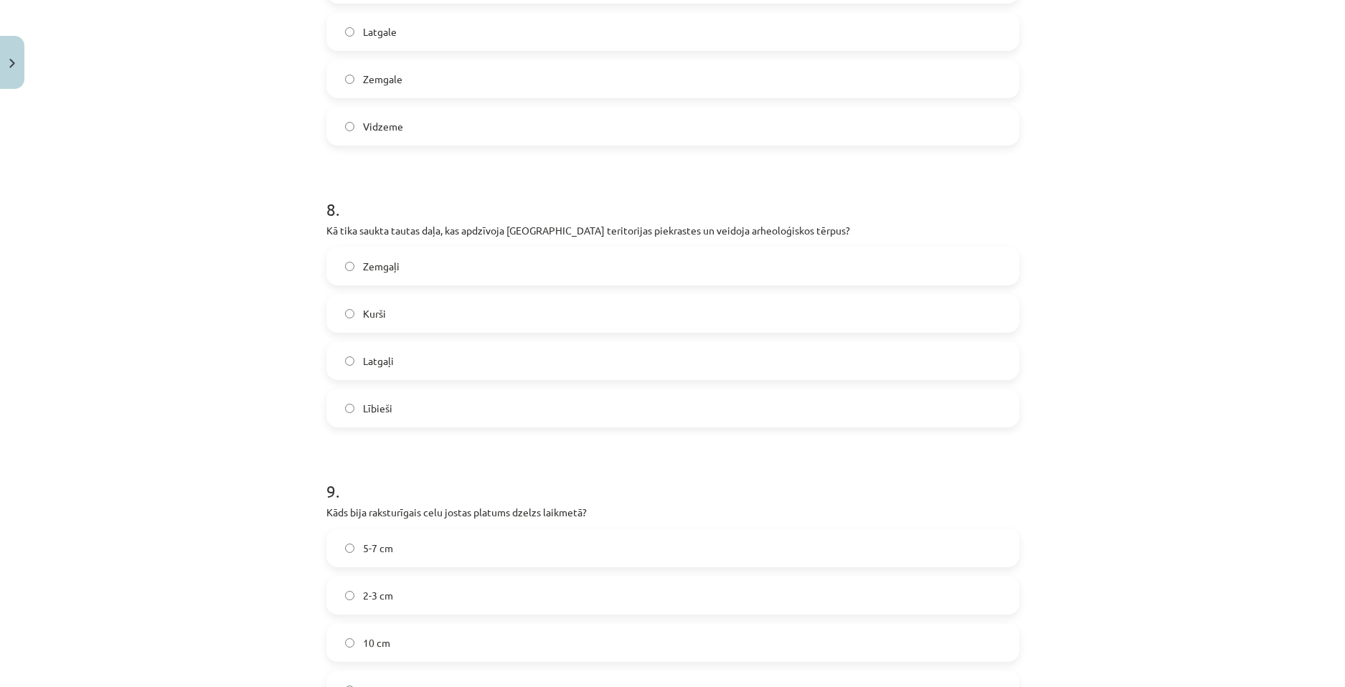
click at [406, 395] on label "Lībieši" at bounding box center [673, 408] width 690 height 36
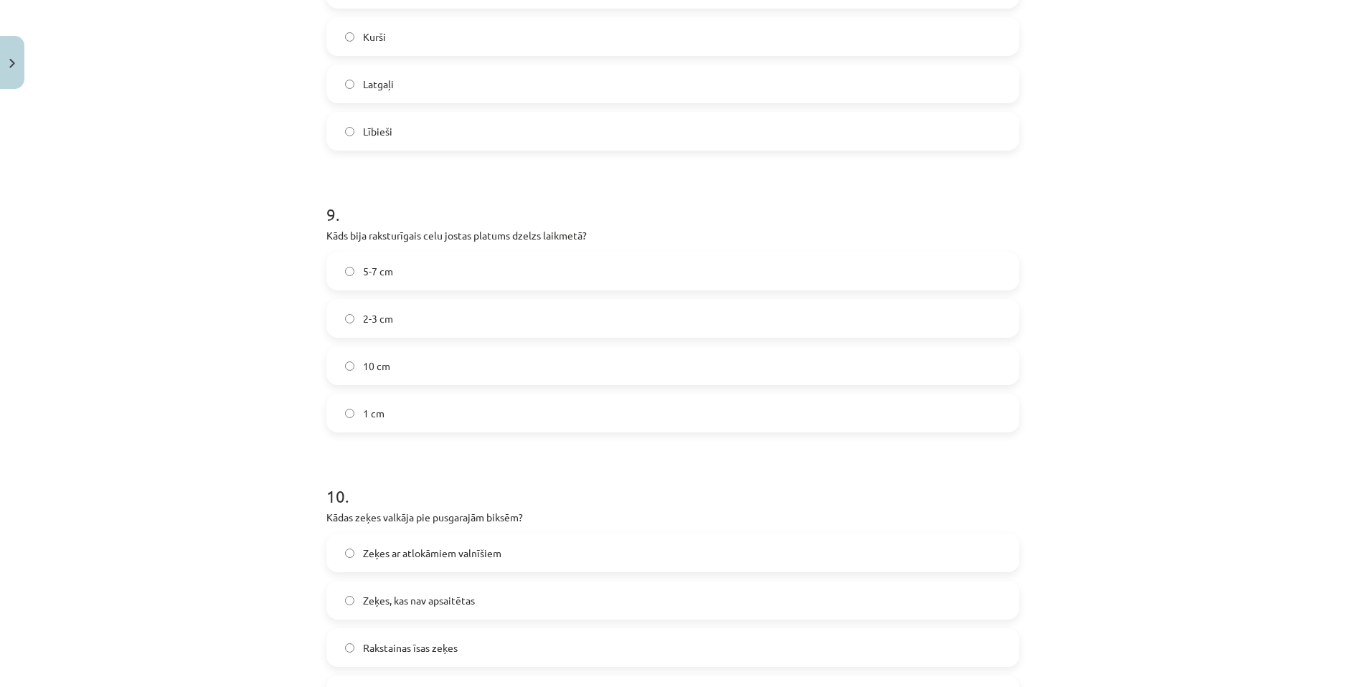
scroll to position [2371, 0]
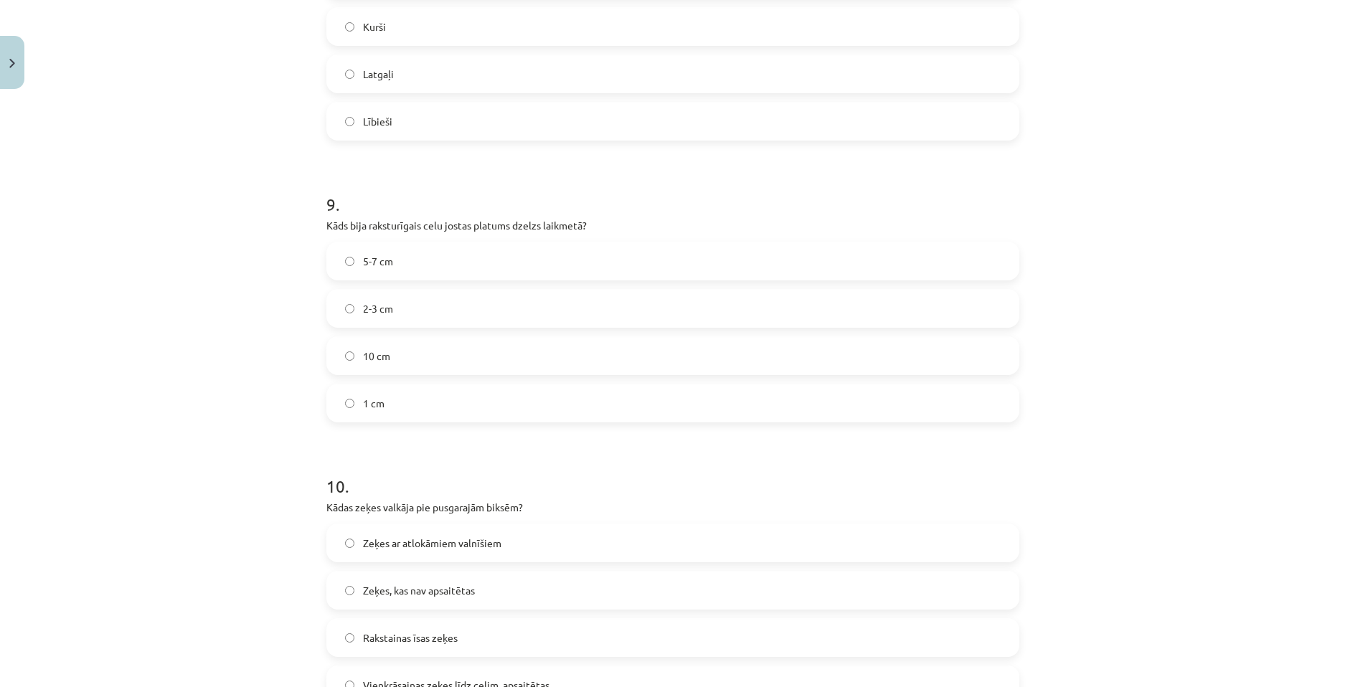
click at [429, 327] on div "2-3 cm" at bounding box center [672, 308] width 693 height 39
click at [423, 316] on label "2-3 cm" at bounding box center [673, 308] width 690 height 36
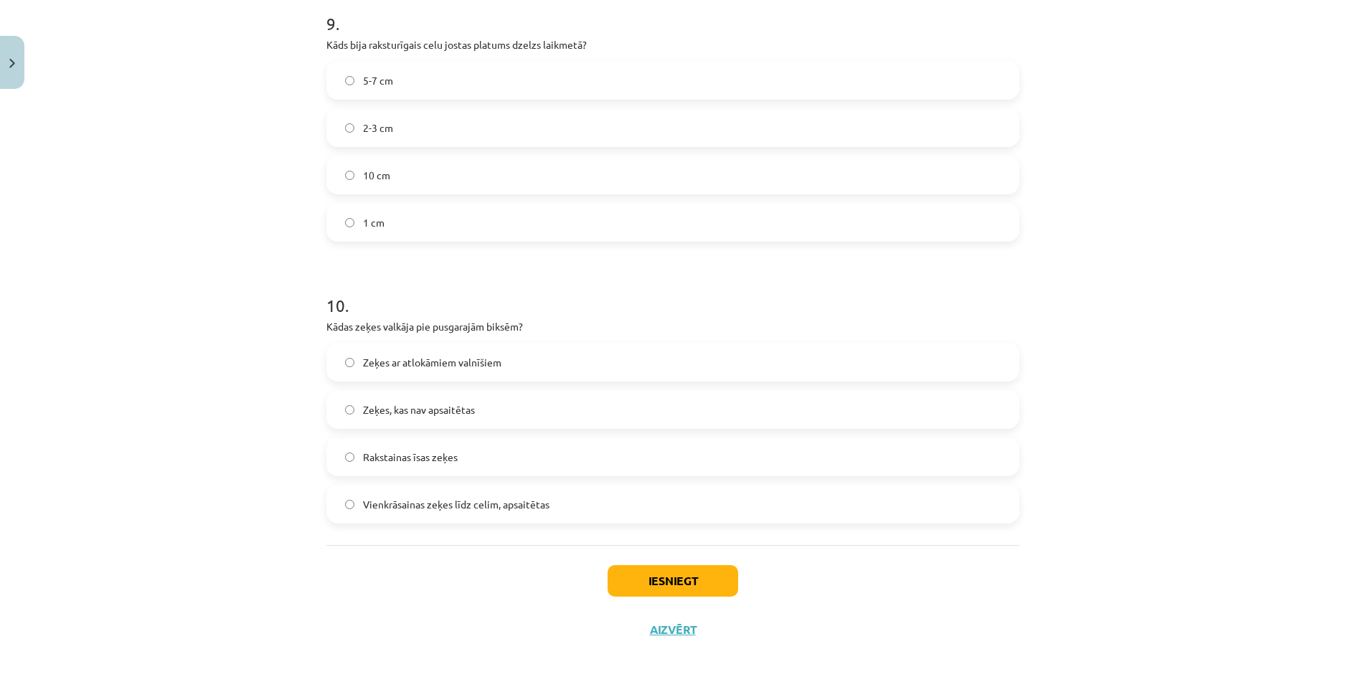
scroll to position [2554, 0]
click at [485, 498] on span "Vienkrāsainas zeķes līdz celim, apsaitētas" at bounding box center [456, 501] width 186 height 15
click at [650, 579] on button "Iesniegt" at bounding box center [672, 578] width 131 height 32
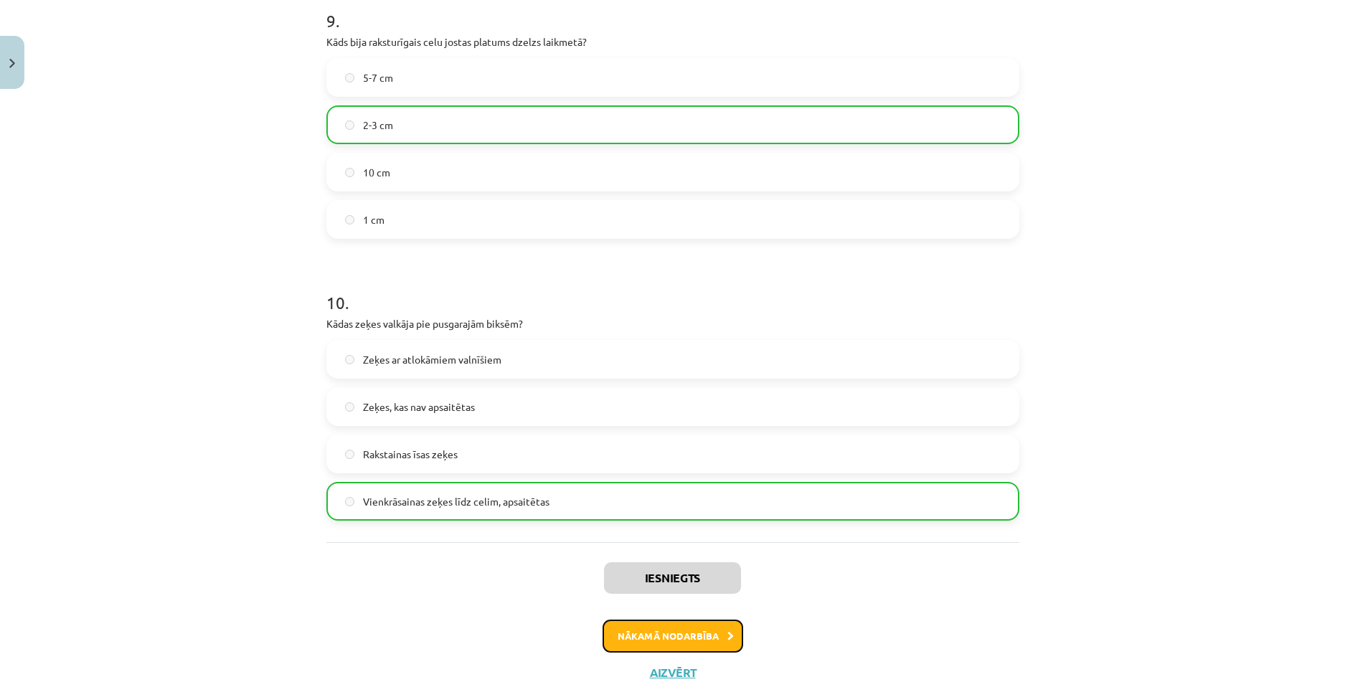
click at [669, 627] on button "Nākamā nodarbība" at bounding box center [672, 636] width 141 height 33
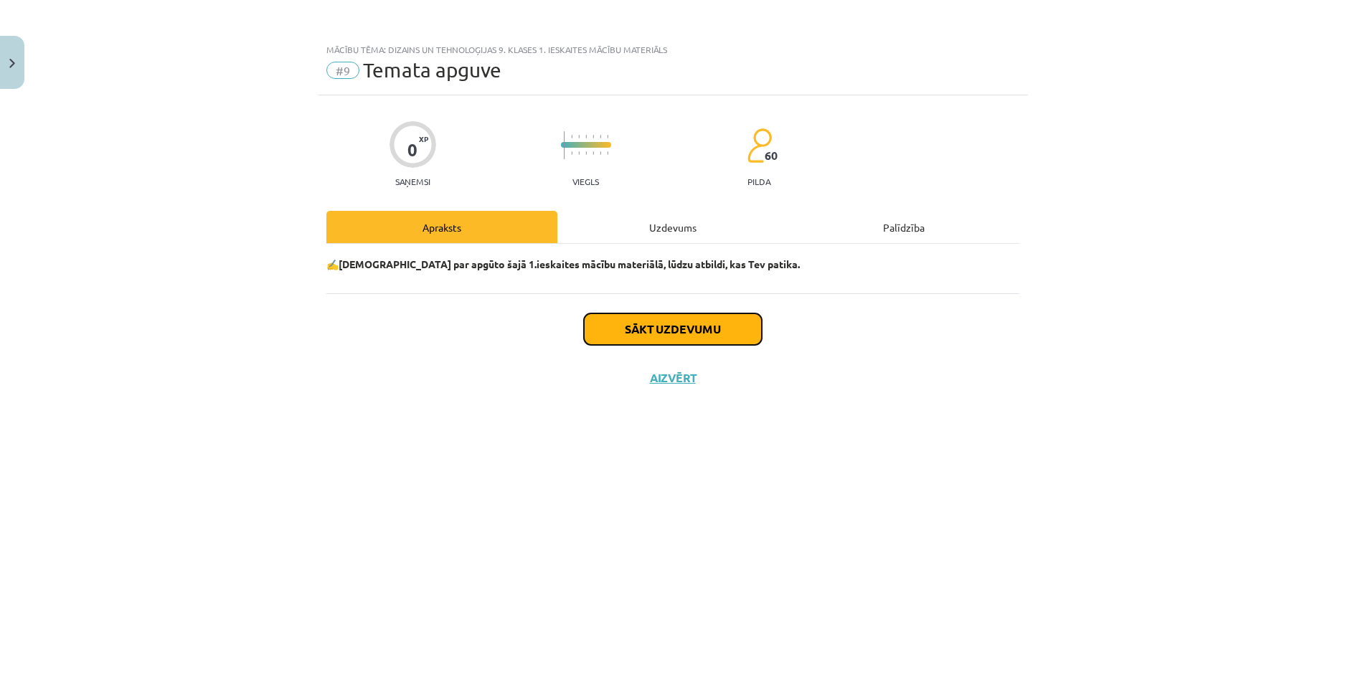
click at [663, 335] on button "Sākt uzdevumu" at bounding box center [673, 329] width 178 height 32
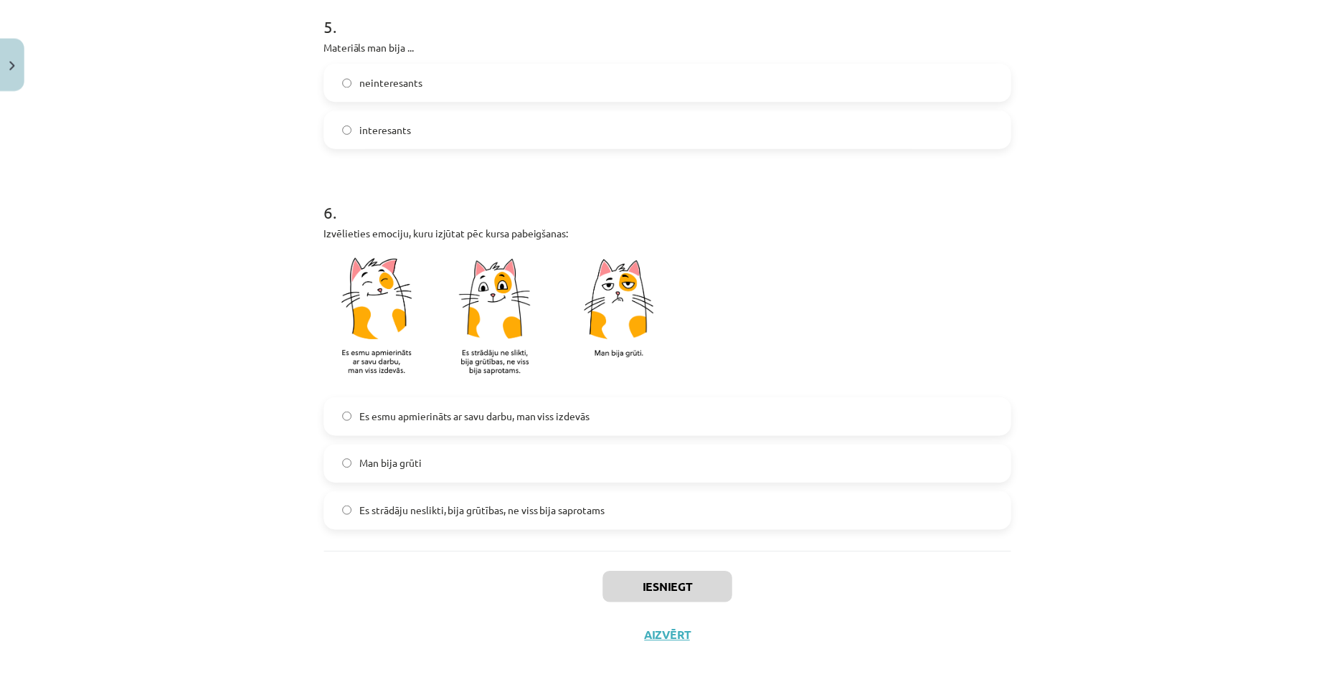
scroll to position [1056, 0]
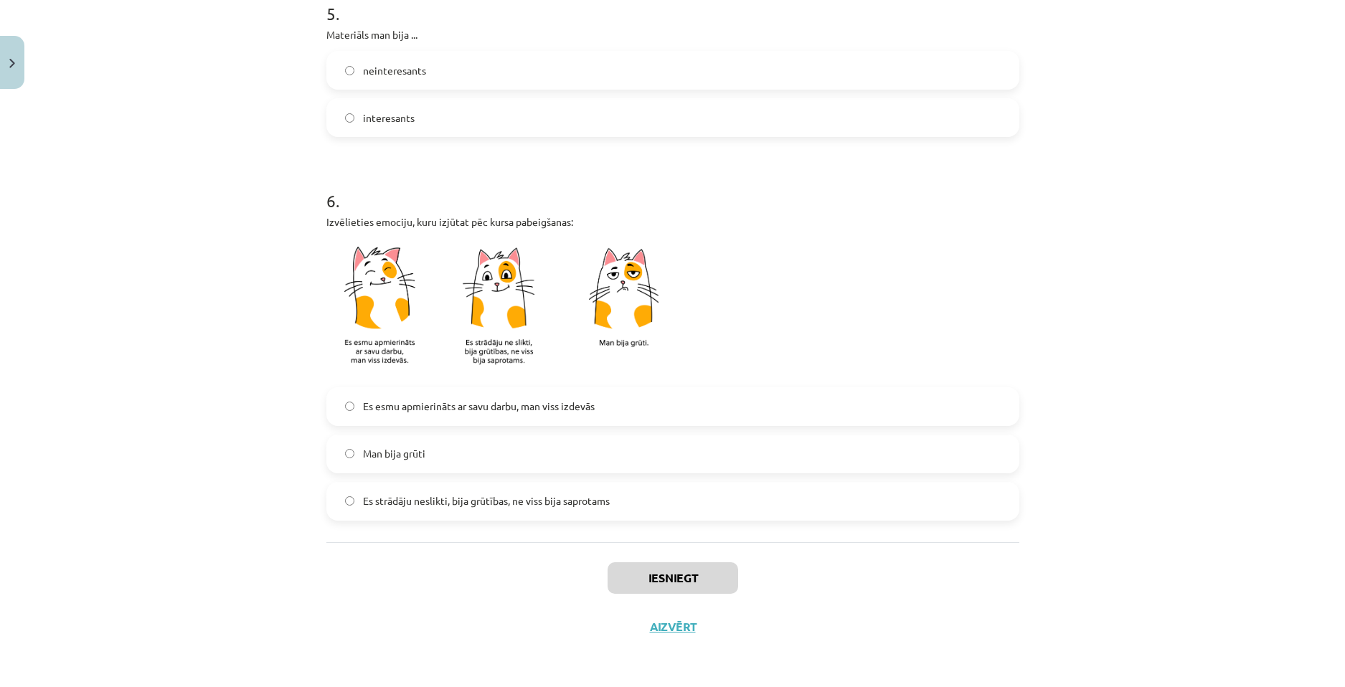
click at [592, 511] on label "Es strādāju neslikti, bija grūtības, ne viss bija saprotams" at bounding box center [673, 501] width 690 height 36
click at [653, 577] on button "Iesniegt" at bounding box center [672, 578] width 131 height 32
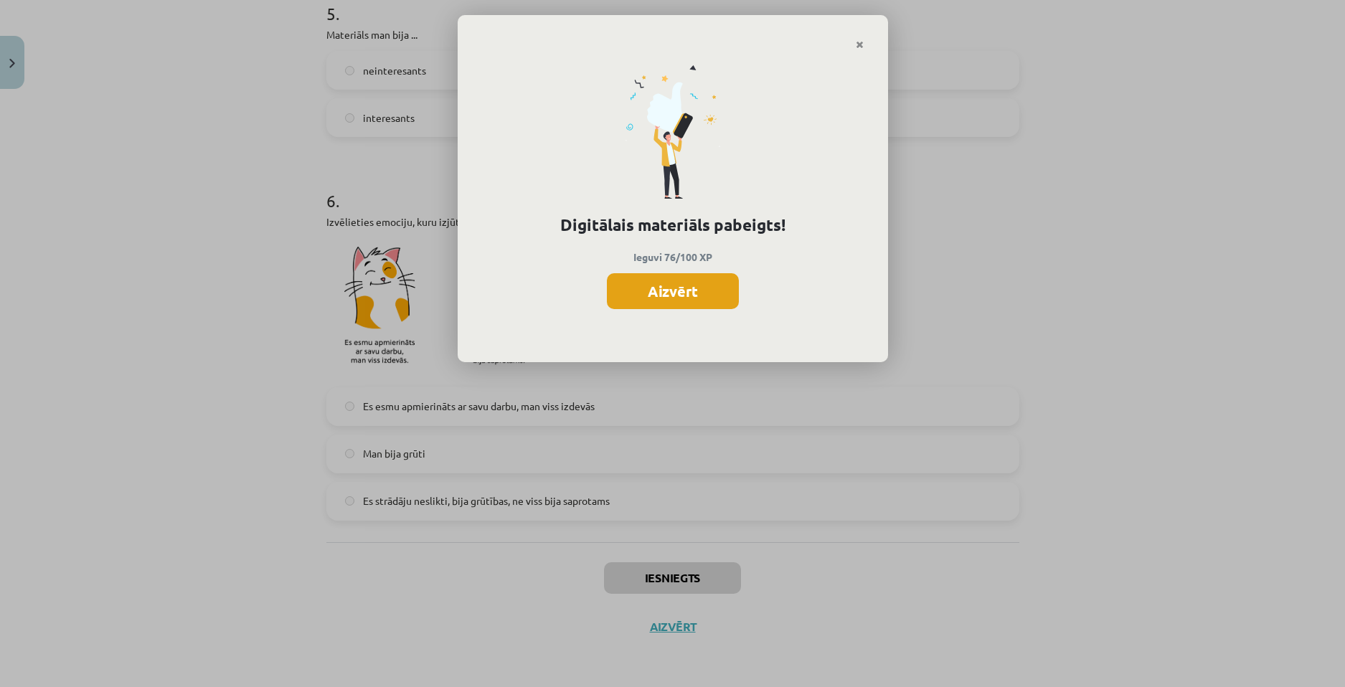
click at [697, 295] on button "Aizvērt" at bounding box center [673, 291] width 132 height 36
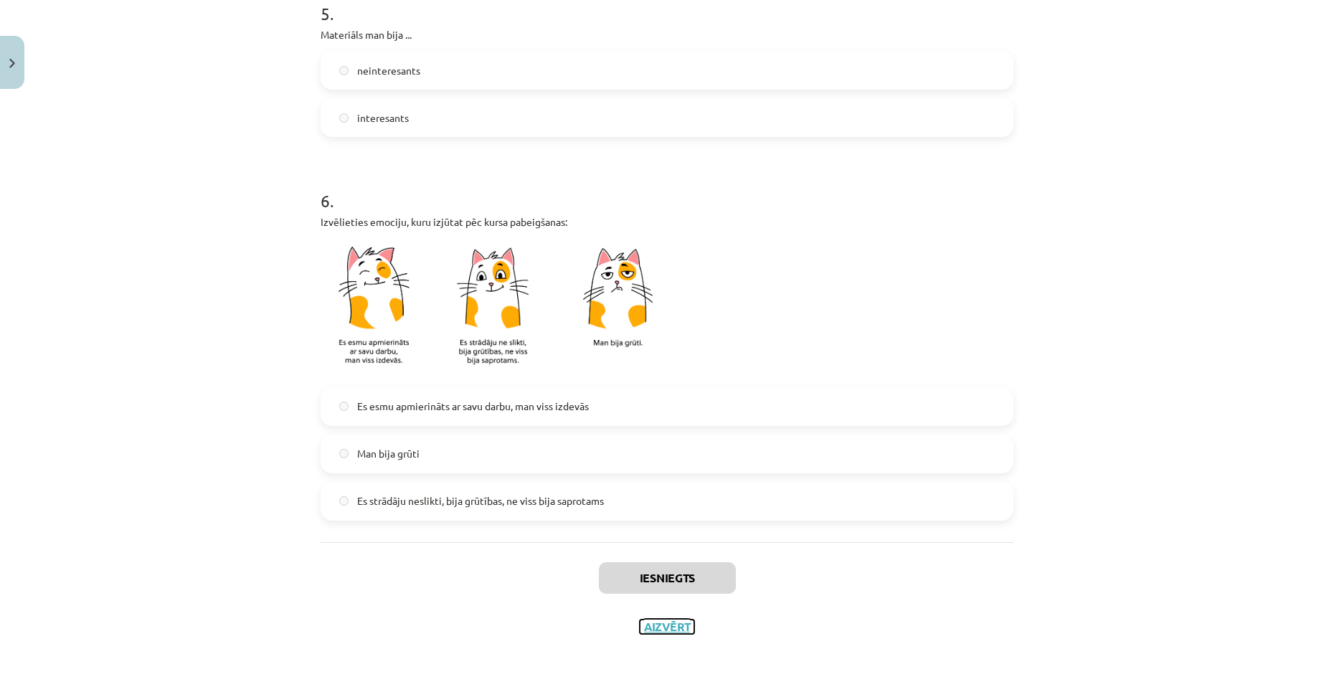
click at [668, 627] on button "Aizvērt" at bounding box center [667, 627] width 55 height 14
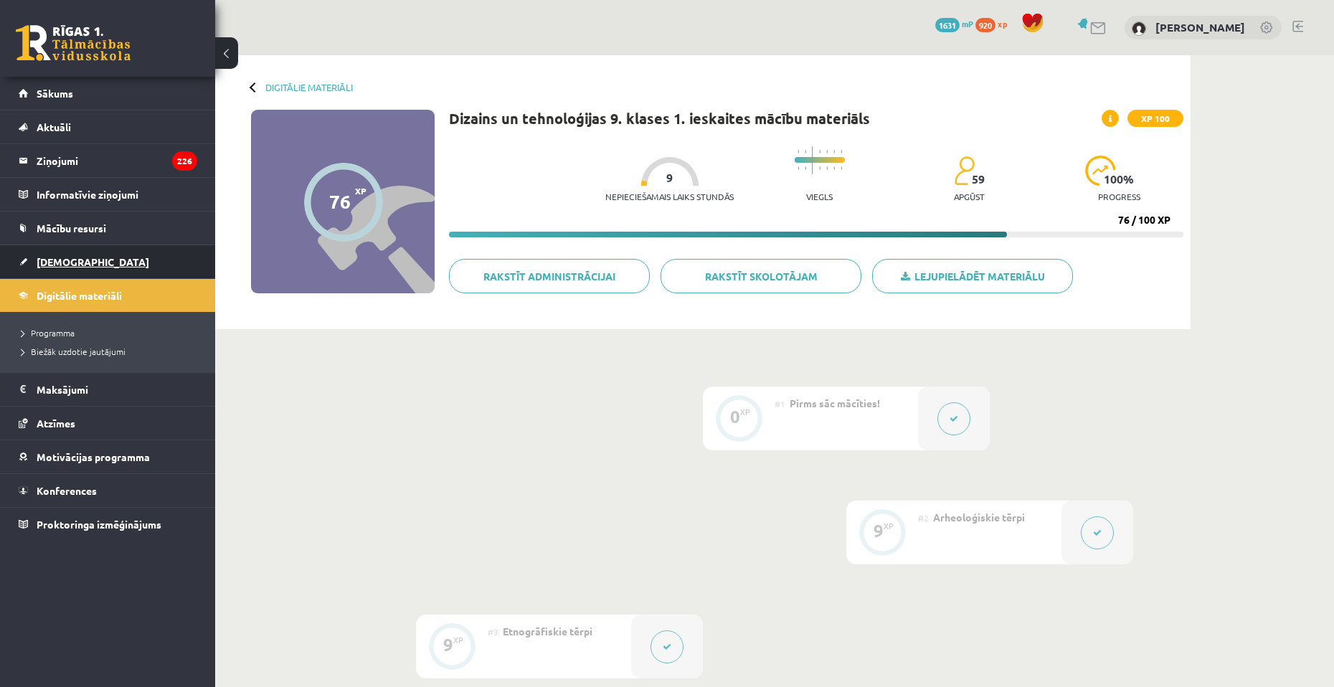
click at [86, 247] on link "[DEMOGRAPHIC_DATA]" at bounding box center [108, 261] width 179 height 33
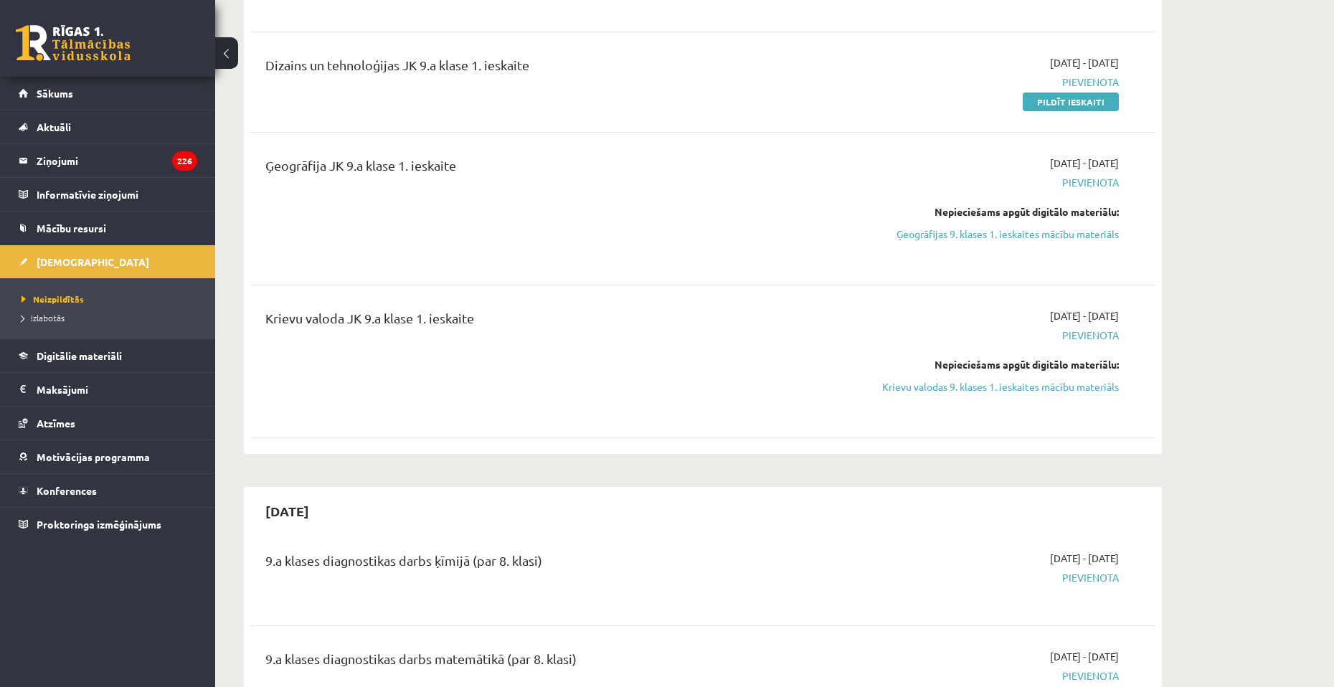
scroll to position [502, 0]
